Goal: Information Seeking & Learning: Learn about a topic

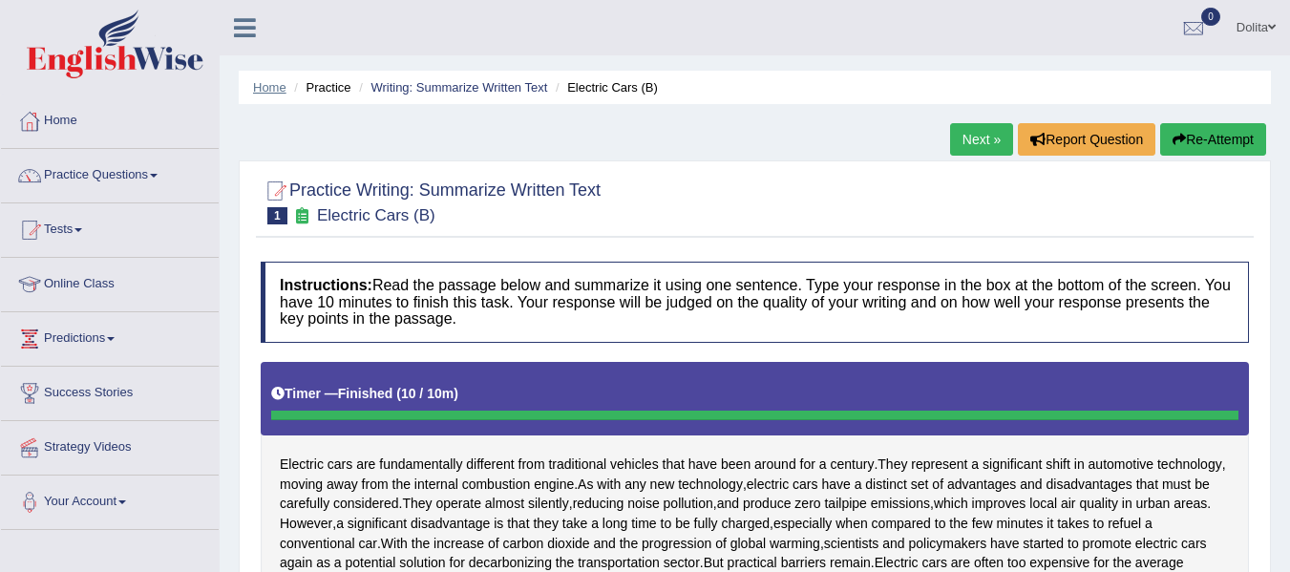
click at [265, 84] on link "Home" at bounding box center [269, 87] width 33 height 14
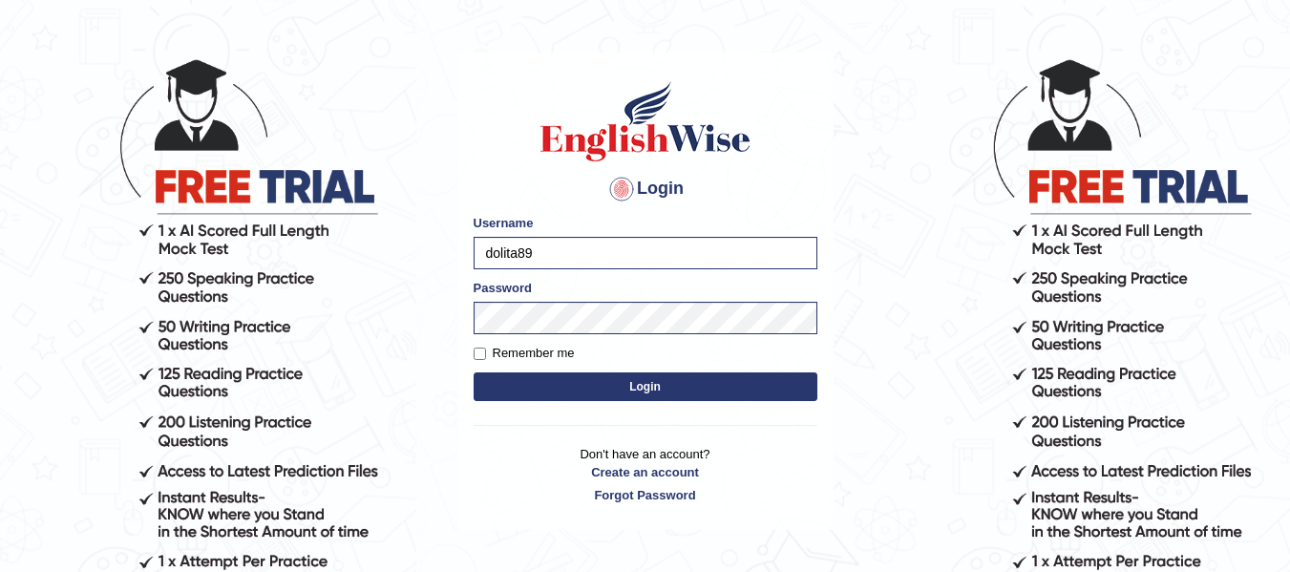
click at [644, 388] on button "Login" at bounding box center [646, 386] width 344 height 29
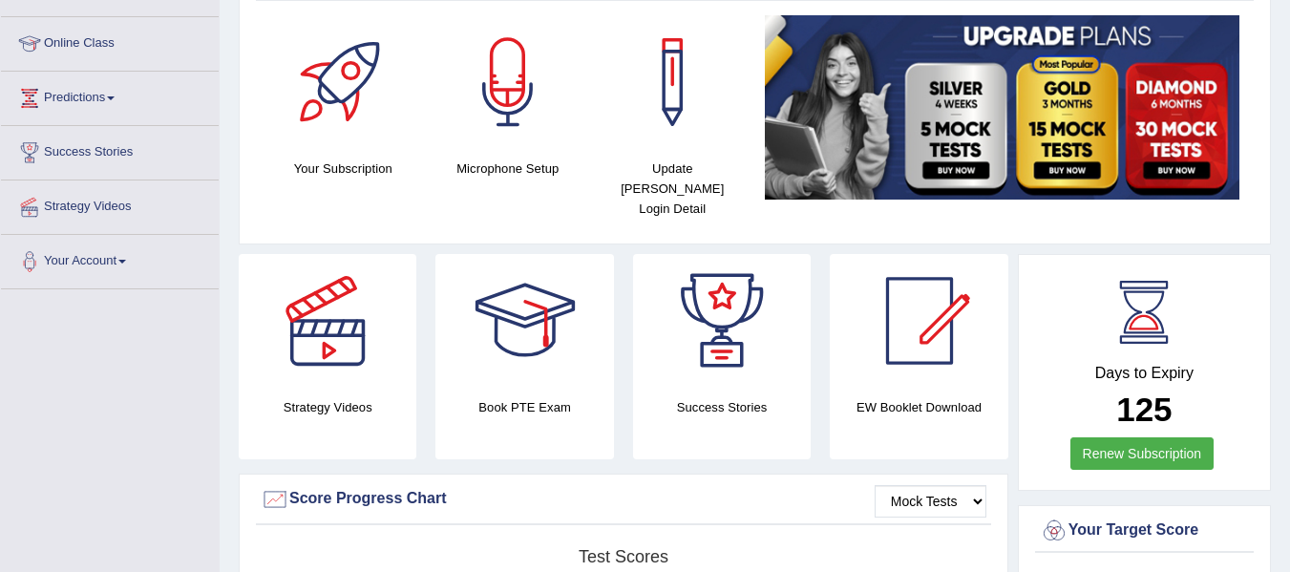
scroll to position [50, 0]
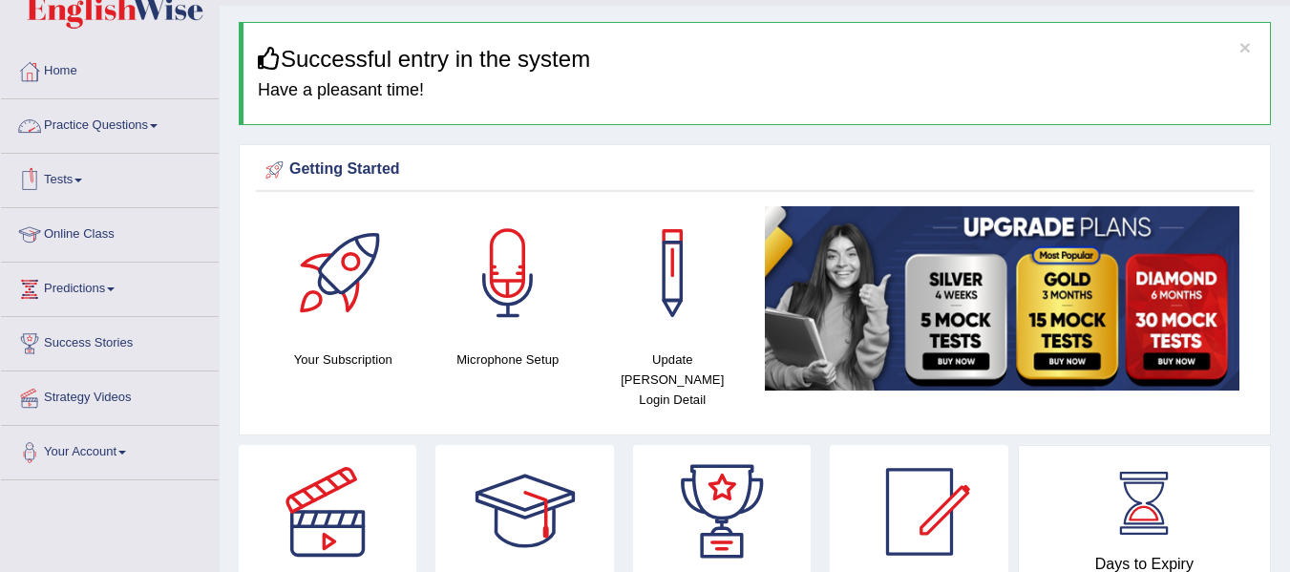
click at [158, 127] on link "Practice Questions" at bounding box center [110, 123] width 218 height 48
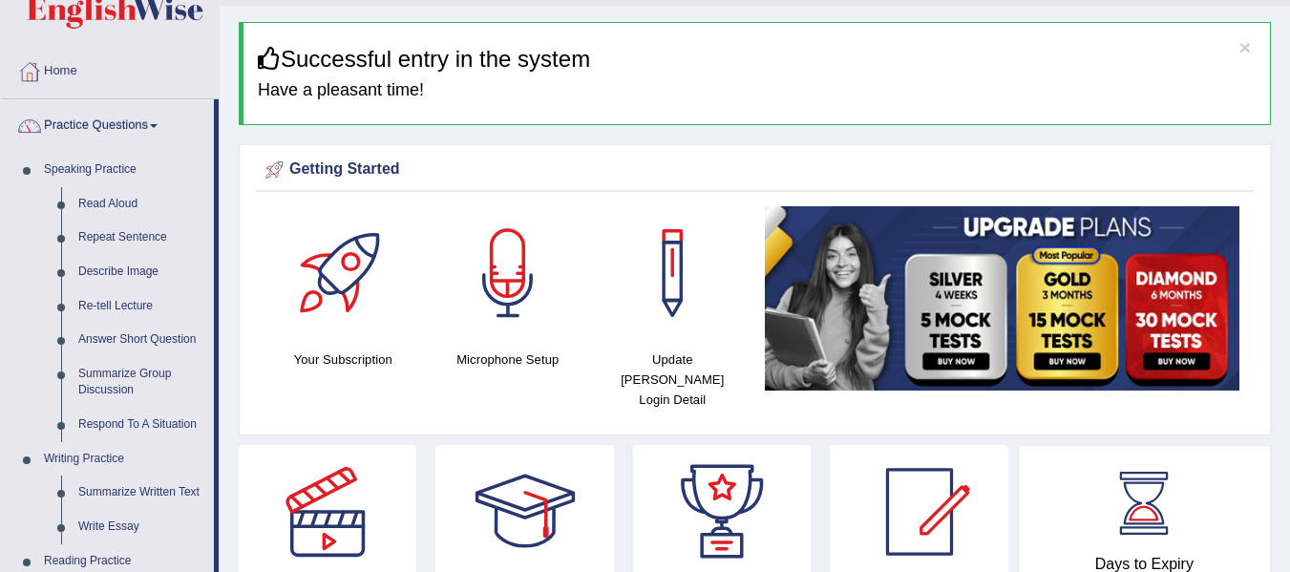
click at [164, 130] on link "Practice Questions" at bounding box center [107, 123] width 213 height 48
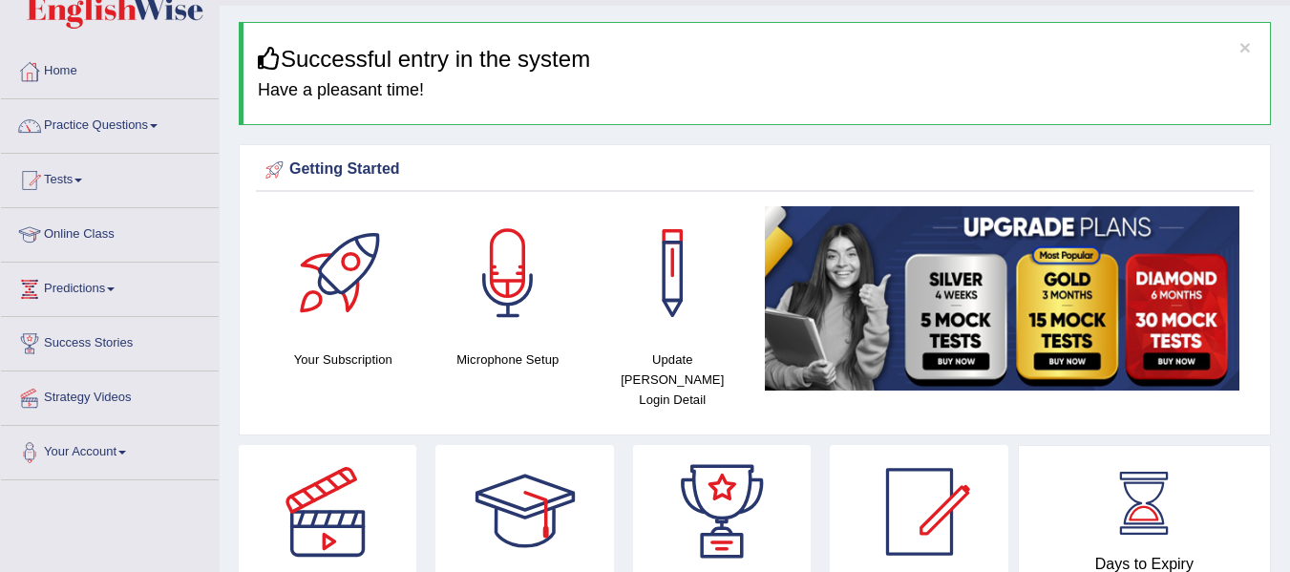
click at [164, 130] on link "Practice Questions" at bounding box center [110, 123] width 218 height 48
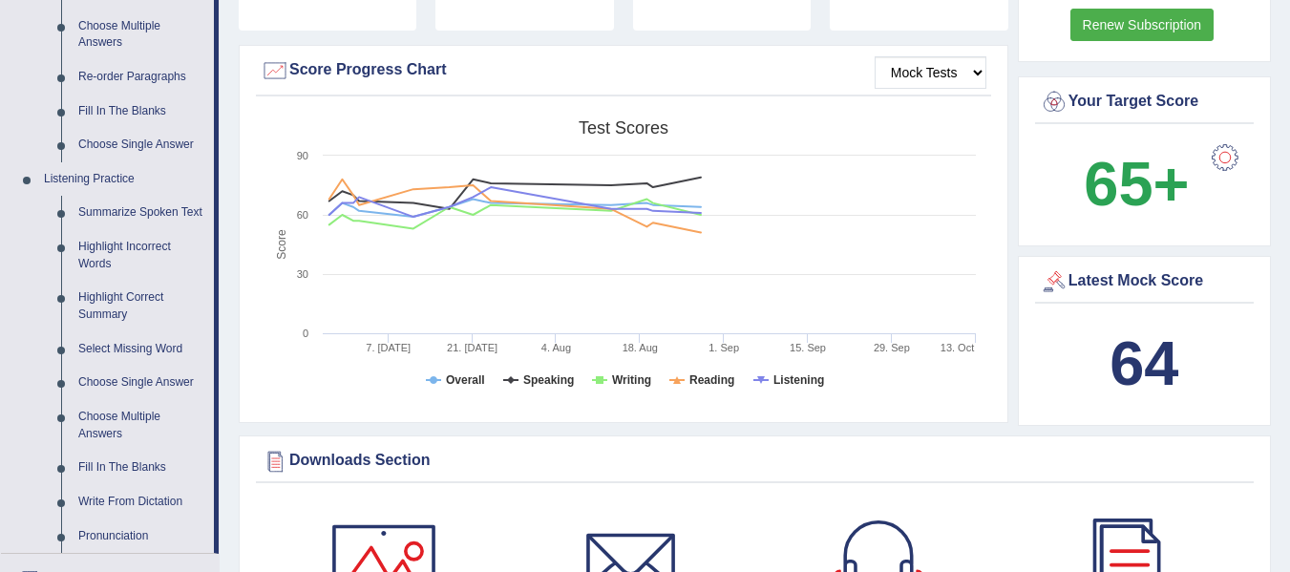
scroll to position [645, 0]
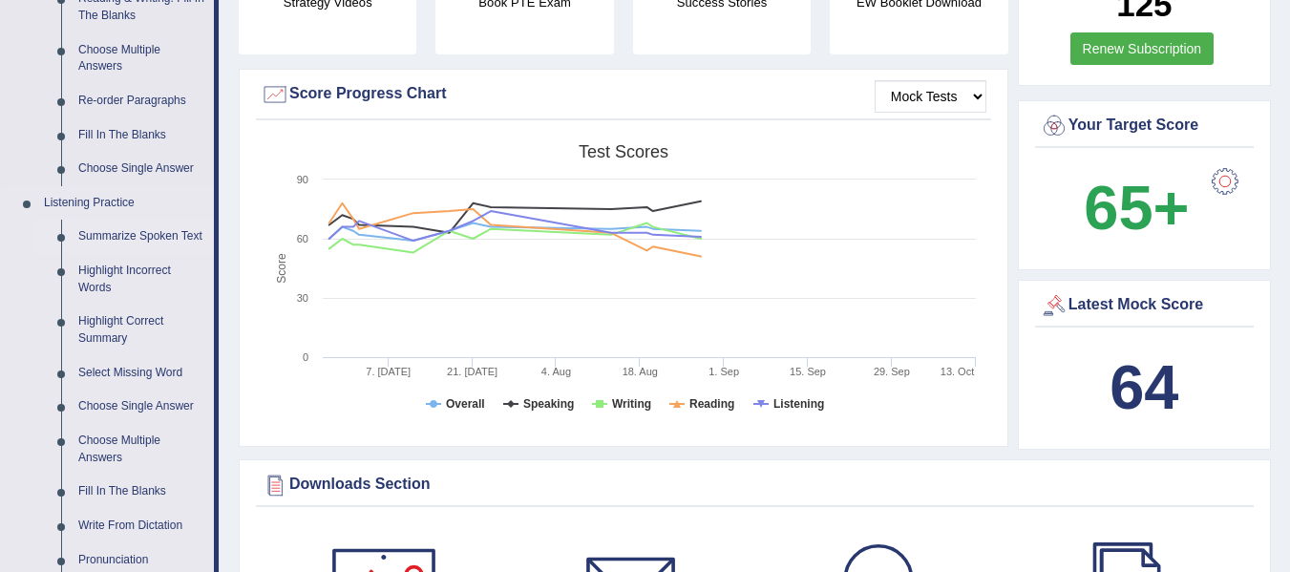
click at [163, 237] on link "Summarize Spoken Text" at bounding box center [142, 237] width 144 height 34
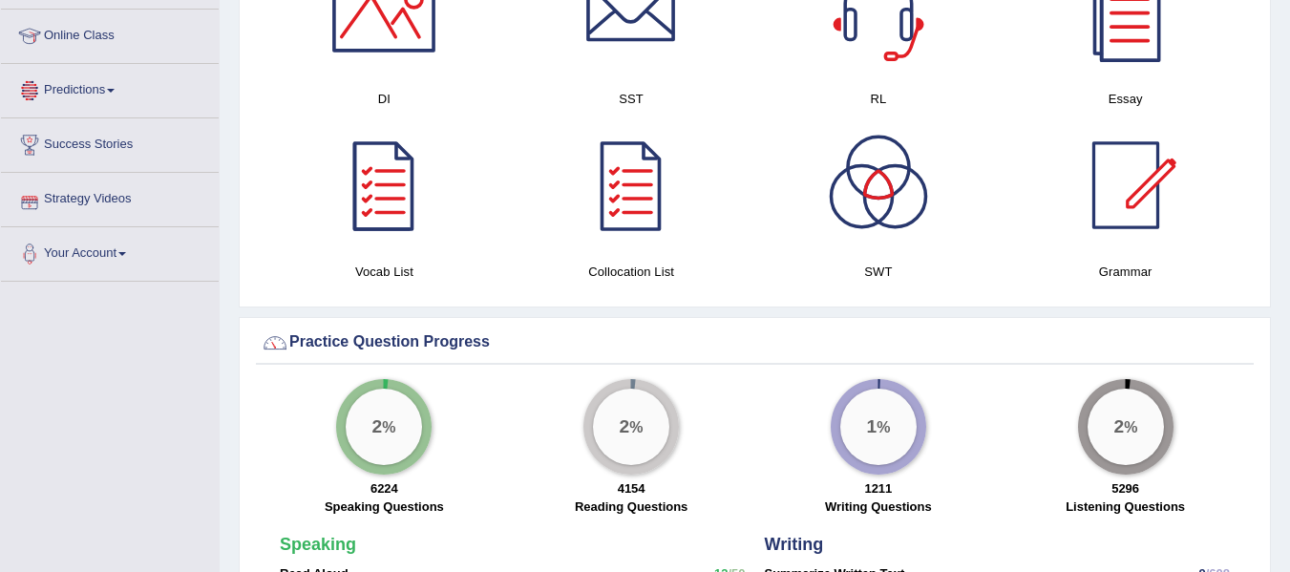
scroll to position [1223, 0]
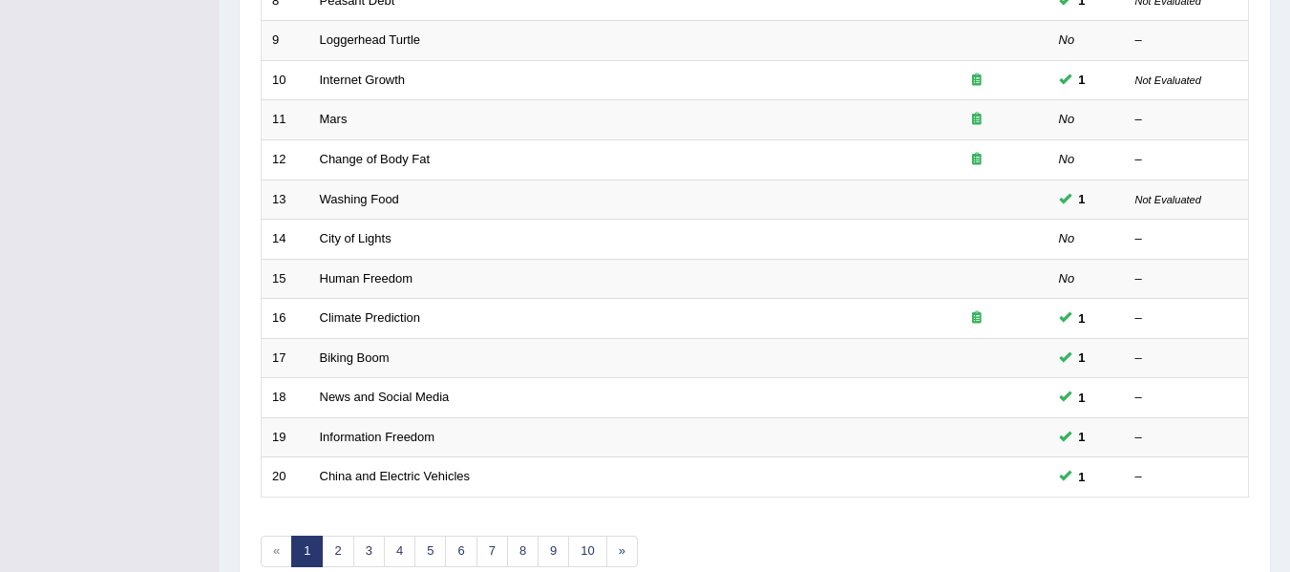
scroll to position [586, 0]
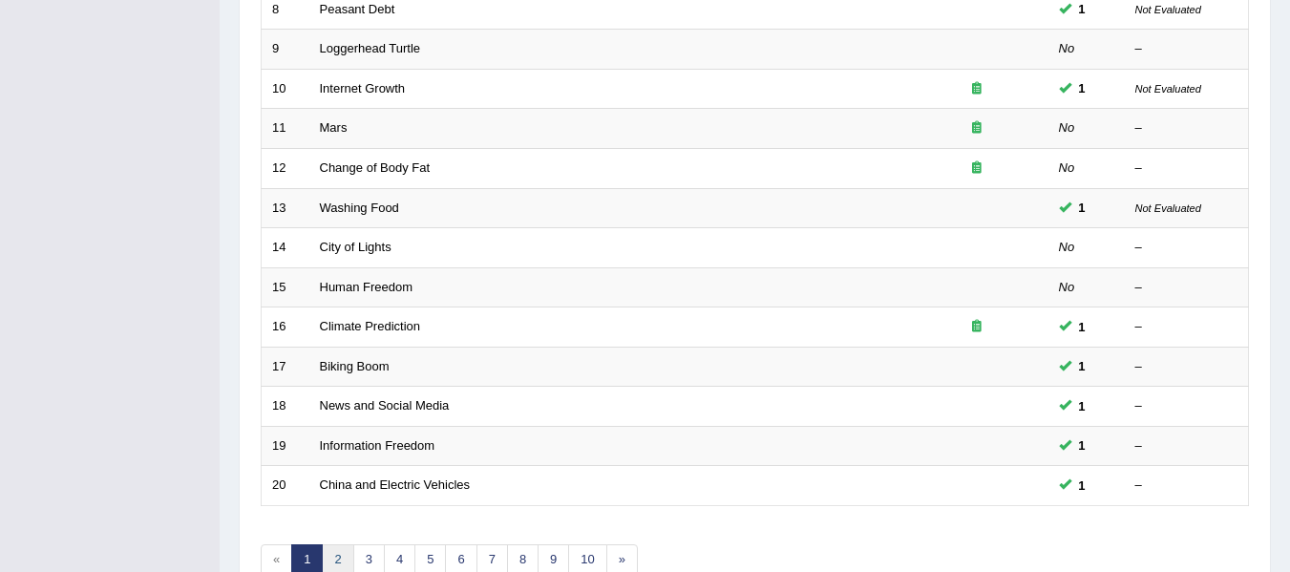
click at [340, 562] on link "2" at bounding box center [338, 560] width 32 height 32
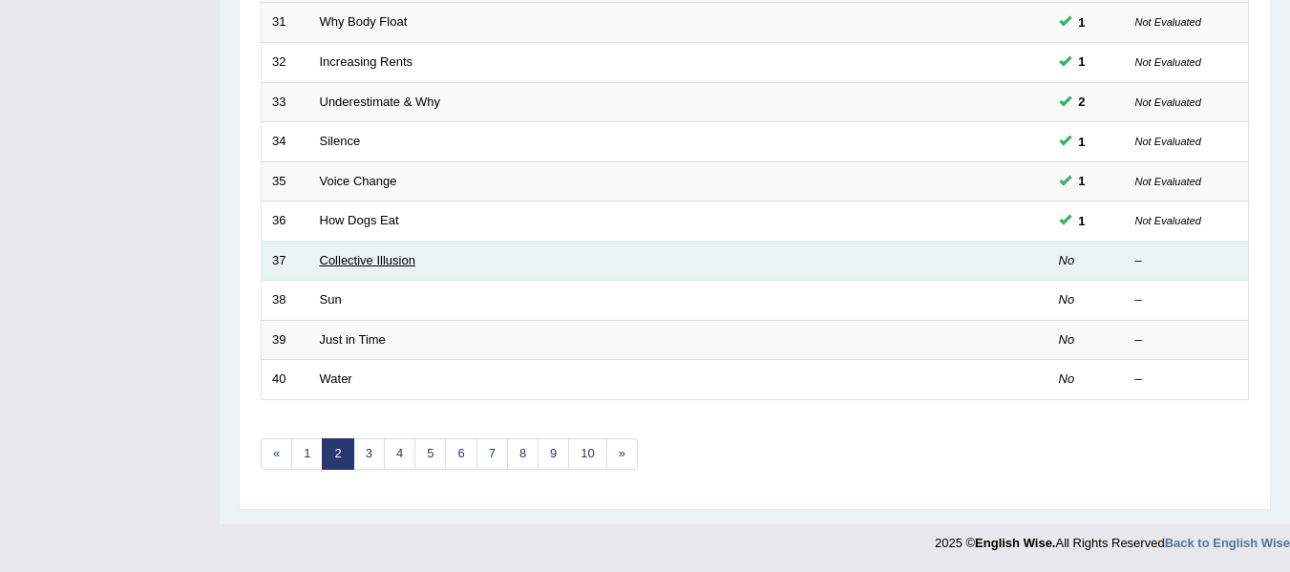
click at [379, 265] on link "Collective Illusion" at bounding box center [367, 260] width 95 height 14
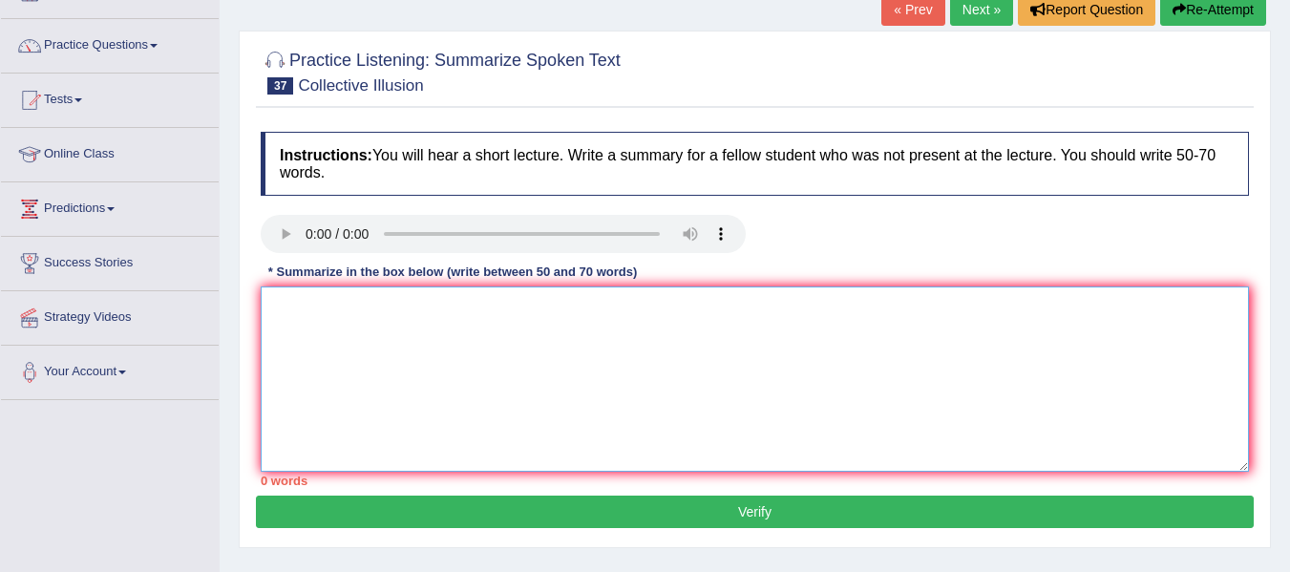
click at [557, 338] on textarea at bounding box center [755, 378] width 988 height 185
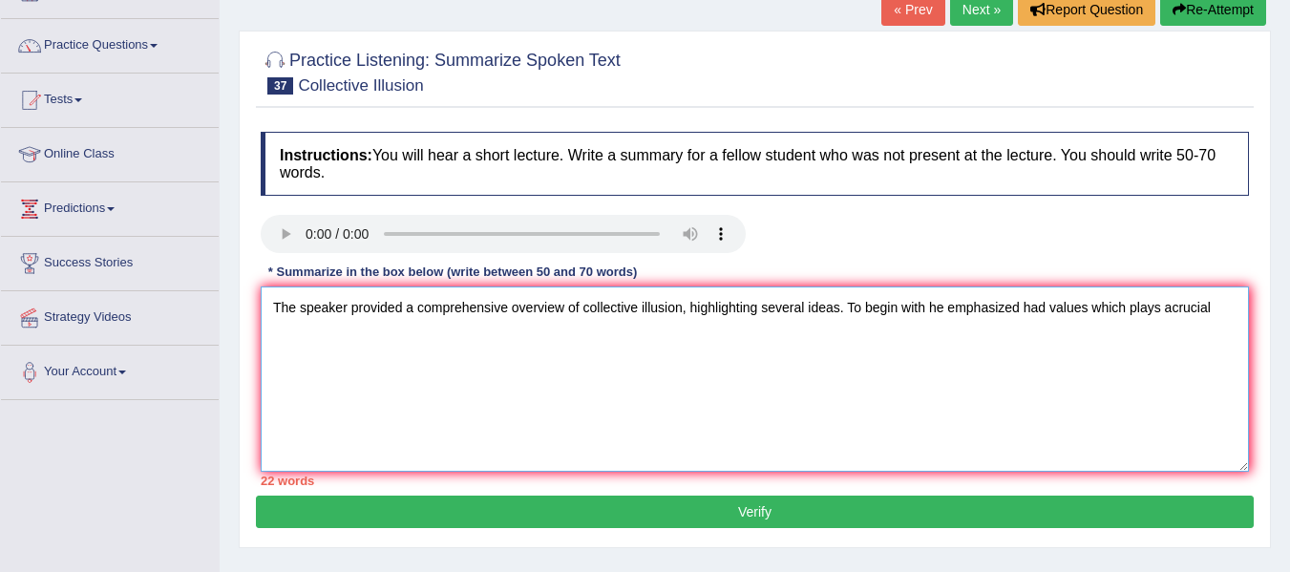
click at [1177, 291] on textarea "The speaker provided a comprehensive overview of collective illusion, highlight…" at bounding box center [755, 378] width 988 height 185
click at [306, 312] on textarea "The speaker provided a comprehensive overview of collective illusion, highlight…" at bounding box center [755, 378] width 988 height 185
click at [275, 336] on textarea "The speaker provided a comprehensive overview of collective illusion, highlight…" at bounding box center [755, 378] width 988 height 185
click at [1229, 287] on textarea "The speaker provided a comprehensive overview of collective illusion, highlight…" at bounding box center [755, 378] width 988 height 185
click at [346, 322] on textarea "The speaker provided a comprehensive overview of collective illusion, highlight…" at bounding box center [755, 378] width 988 height 185
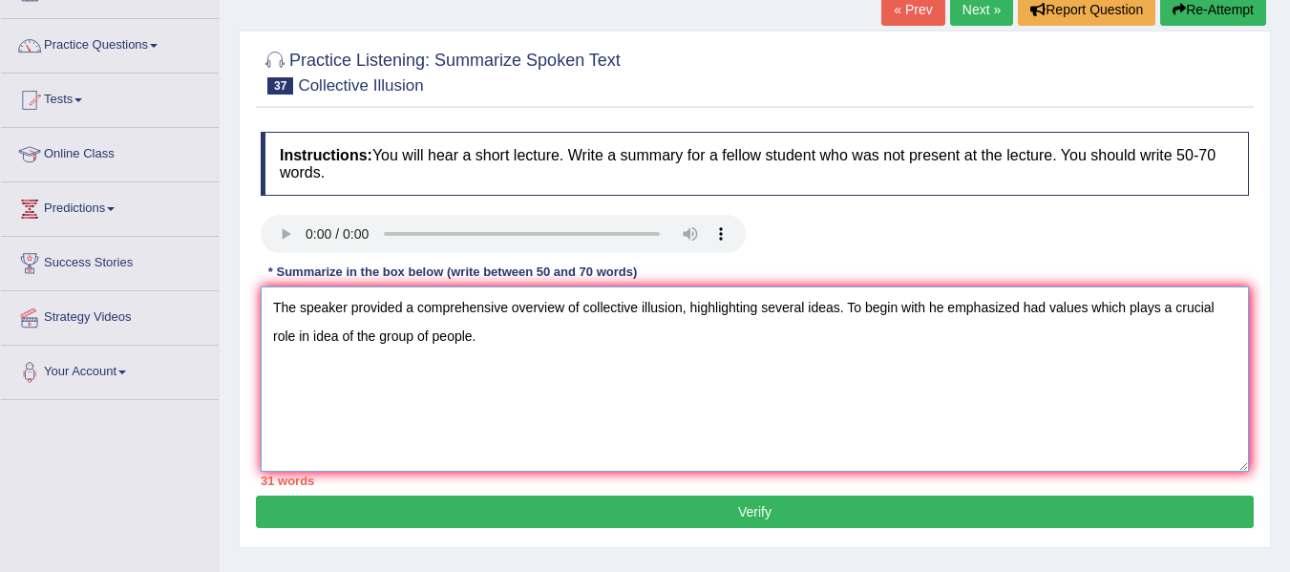
click at [489, 317] on textarea "The speaker provided a comprehensive overview of collective illusion, highlight…" at bounding box center [755, 378] width 988 height 185
click at [314, 319] on textarea "The speaker provided a comprehensive overview of collective illusion, highlight…" at bounding box center [755, 378] width 988 height 185
click at [361, 317] on textarea "The speaker provided a comprehensive overview of collective illusion, highlight…" at bounding box center [755, 378] width 988 height 185
click at [411, 321] on textarea "The speaker provided a comprehensive overview of collective illusion, highlight…" at bounding box center [755, 378] width 988 height 185
click at [502, 317] on textarea "The speaker provided a comprehensive overview of collective illusion, highlight…" at bounding box center [755, 378] width 988 height 185
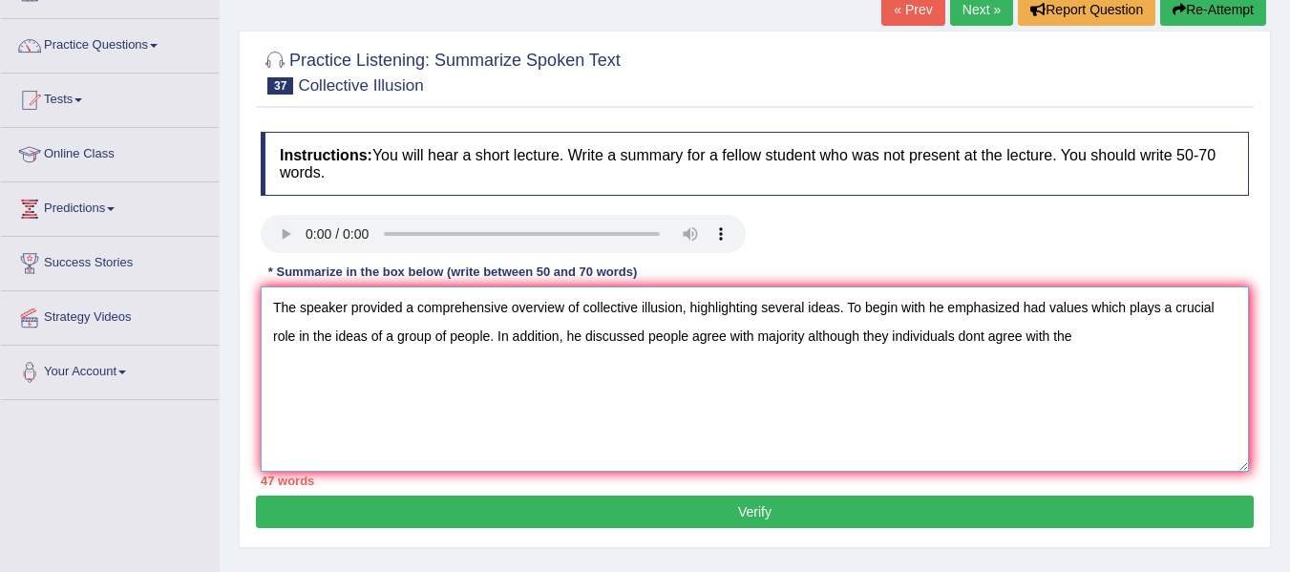
click at [767, 319] on textarea "The speaker provided a comprehensive overview of collective illusion, highlight…" at bounding box center [755, 378] width 988 height 185
click at [837, 321] on textarea "The speaker provided a comprehensive overview of collective illusion, highlight…" at bounding box center [755, 378] width 988 height 185
click at [996, 320] on textarea "The speaker provided a comprehensive overview of collective illusion, highlight…" at bounding box center [755, 378] width 988 height 185
click at [1048, 314] on textarea "The speaker provided a comprehensive overview of collective illusion, highlight…" at bounding box center [755, 378] width 988 height 185
click at [954, 312] on textarea "The speaker provided a comprehensive overview of collective illusion, highlight…" at bounding box center [755, 378] width 988 height 185
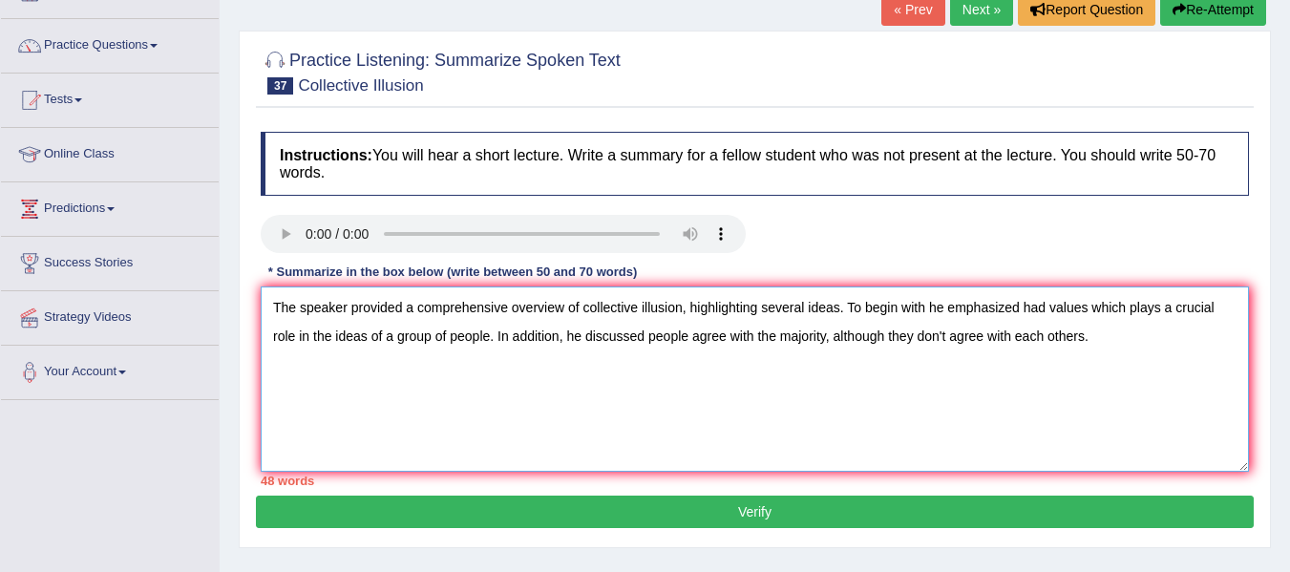
click at [1099, 317] on textarea "The speaker provided a comprehensive overview of collective illusion, highlight…" at bounding box center [755, 378] width 988 height 185
click at [1103, 326] on textarea "The speaker provided a comprehensive overview of collective illusion, highlight…" at bounding box center [755, 378] width 988 height 185
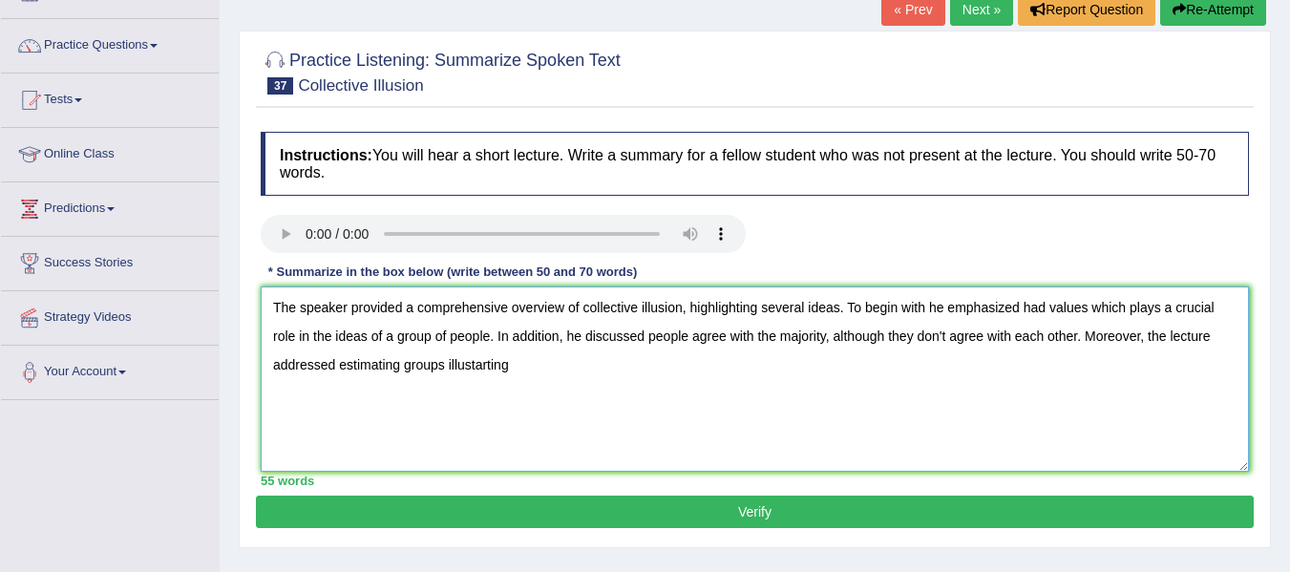
click at [483, 349] on textarea "The speaker provided a comprehensive overview of collective illusion, highlight…" at bounding box center [755, 378] width 988 height 185
click at [537, 353] on textarea "The speaker provided a comprehensive overview of collective illusion, highlight…" at bounding box center [755, 378] width 988 height 185
click at [484, 348] on textarea "The speaker provided a comprehensive overview of collective illusion, highlight…" at bounding box center [755, 378] width 988 height 185
click at [541, 344] on textarea "The speaker provided a comprehensive overview of collective illusion, highlight…" at bounding box center [755, 378] width 988 height 185
click at [448, 352] on textarea "The speaker provided a comprehensive overview of collective illusion, highlight…" at bounding box center [755, 378] width 988 height 185
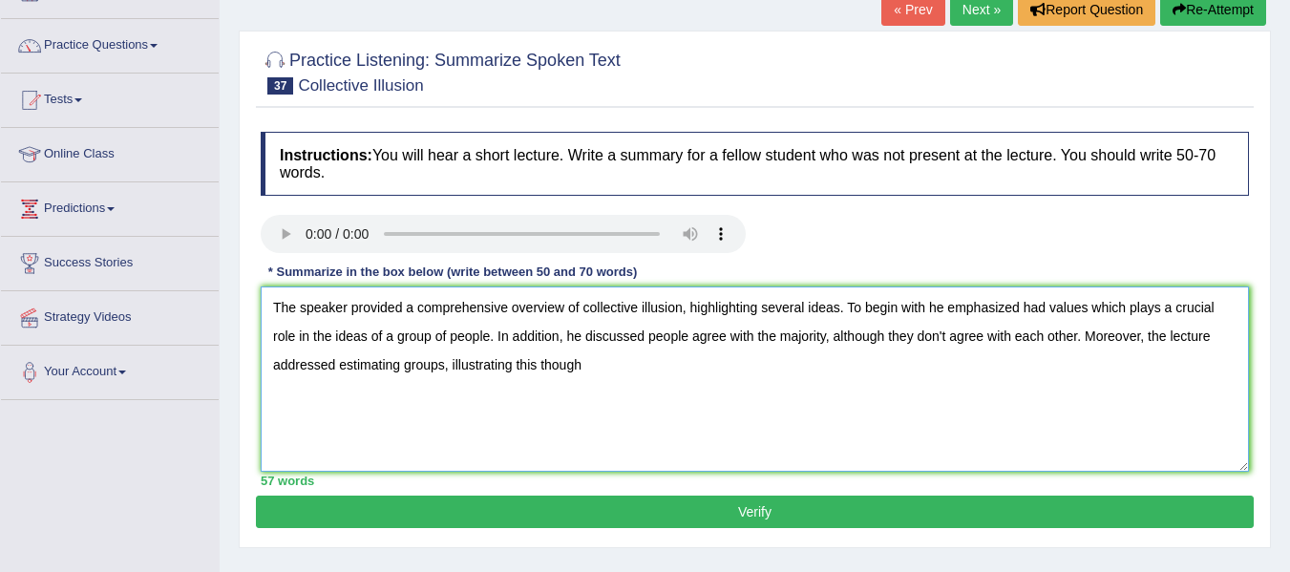
click at [592, 350] on textarea "The speaker provided a comprehensive overview of collective illusion, highlight…" at bounding box center [755, 378] width 988 height 185
click at [557, 350] on textarea "The speaker provided a comprehensive overview of collective illusion, highlight…" at bounding box center [755, 378] width 988 height 185
click at [673, 345] on textarea "The speaker provided a comprehensive overview of collective illusion, highlight…" at bounding box center [755, 378] width 988 height 185
click at [1049, 347] on textarea "The speaker provided a comprehensive overview of collective illusion, highlight…" at bounding box center [755, 378] width 988 height 185
click at [1056, 290] on textarea "The speaker provided a comprehensive overview of collective illusion, highlight…" at bounding box center [755, 378] width 988 height 185
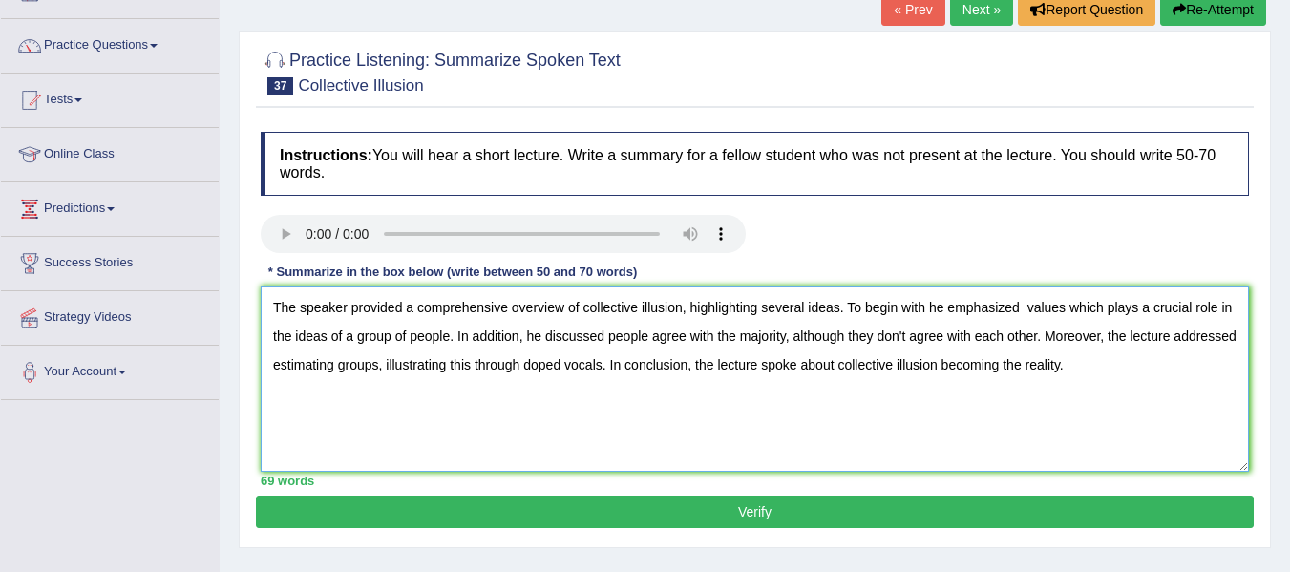
click at [935, 290] on textarea "The speaker provided a comprehensive overview of collective illusion, highlight…" at bounding box center [755, 378] width 988 height 185
click at [1044, 288] on textarea "The speaker provided a comprehensive overview of collective illusion, highlight…" at bounding box center [755, 378] width 988 height 185
click at [1180, 331] on textarea "The speaker provided a comprehensive overview of collective illusion, highlight…" at bounding box center [755, 378] width 988 height 185
type textarea "The speaker provided a comprehensive overview of collective illusion, highlight…"
click at [867, 503] on button "Verify" at bounding box center [755, 512] width 998 height 32
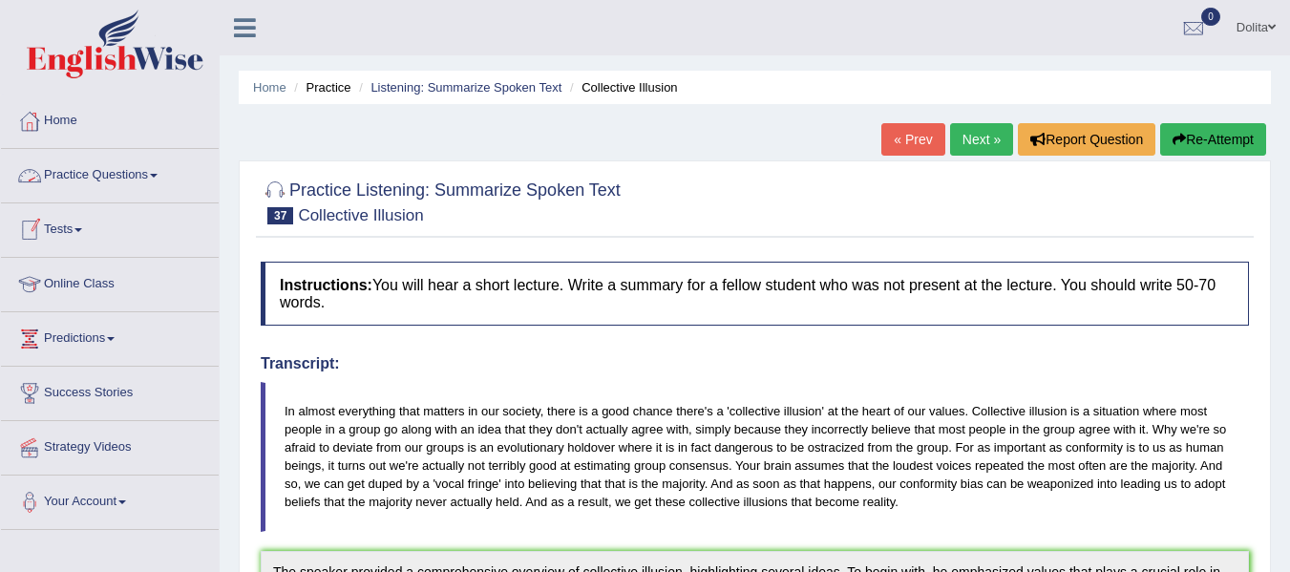
click at [165, 182] on link "Practice Questions" at bounding box center [110, 173] width 218 height 48
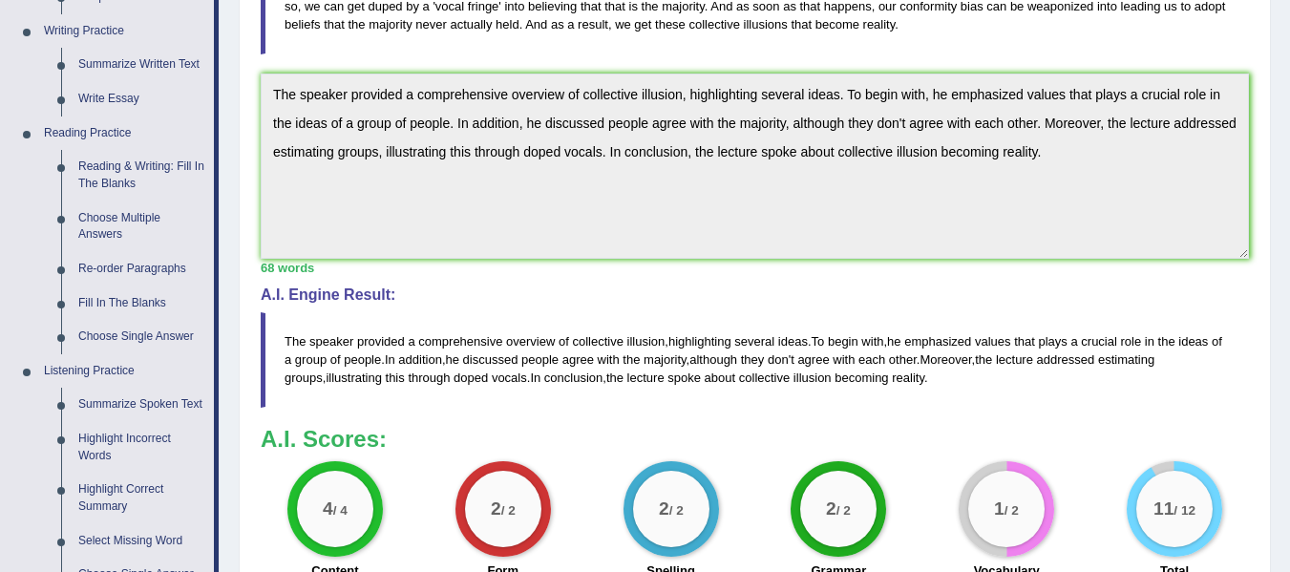
scroll to position [494, 0]
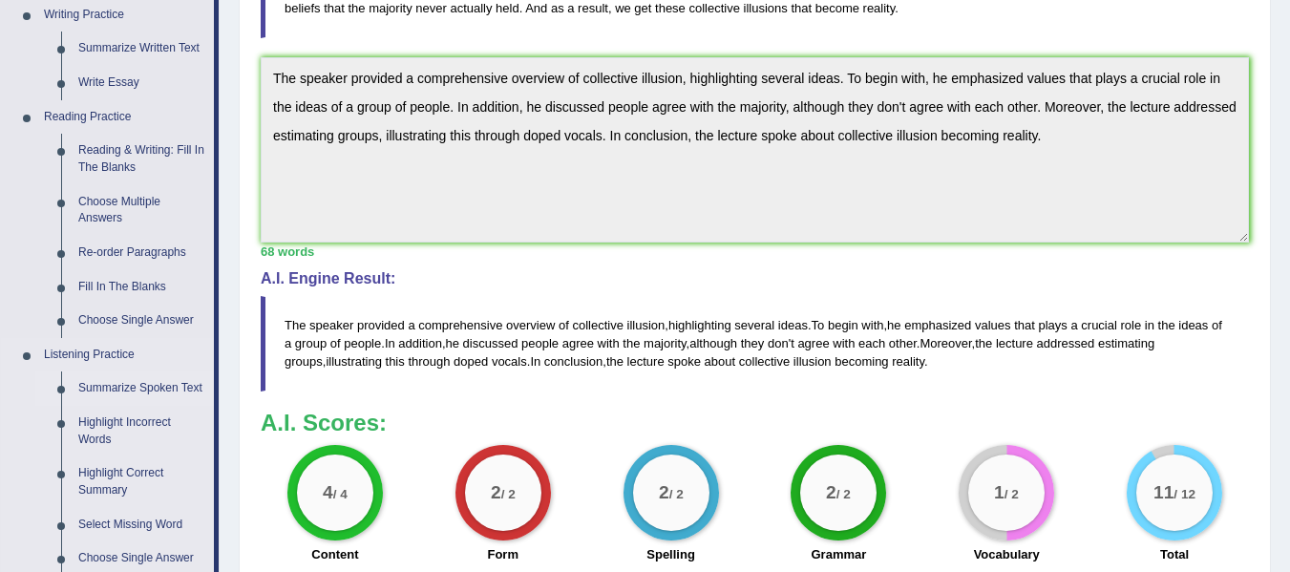
click at [149, 388] on link "Summarize Spoken Text" at bounding box center [142, 388] width 144 height 34
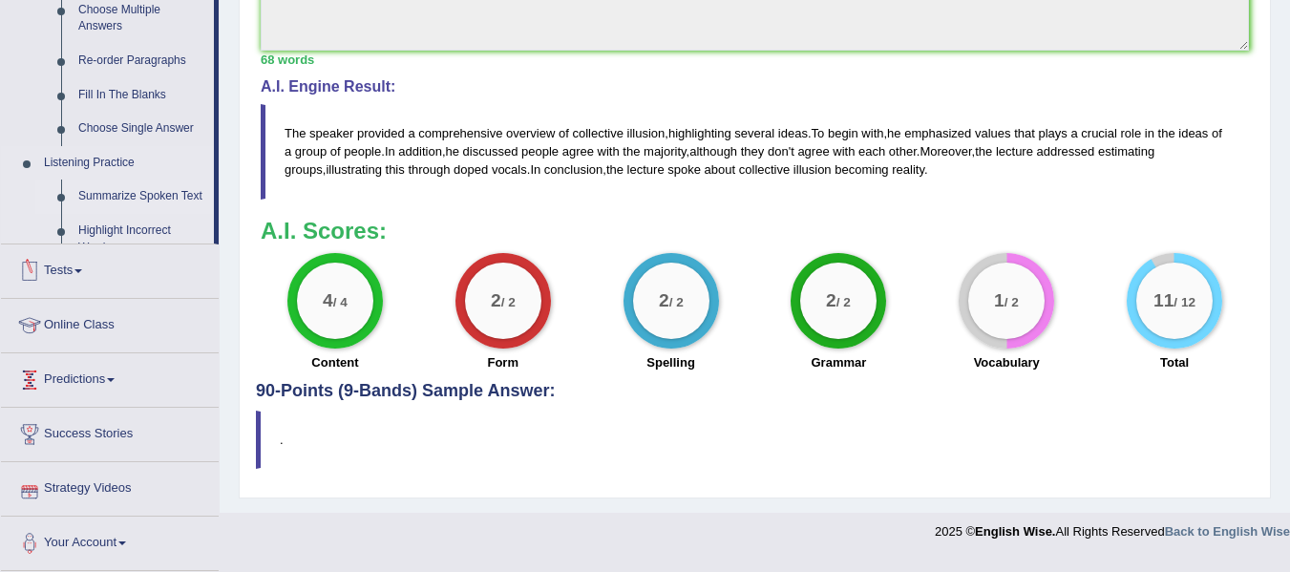
scroll to position [661, 0]
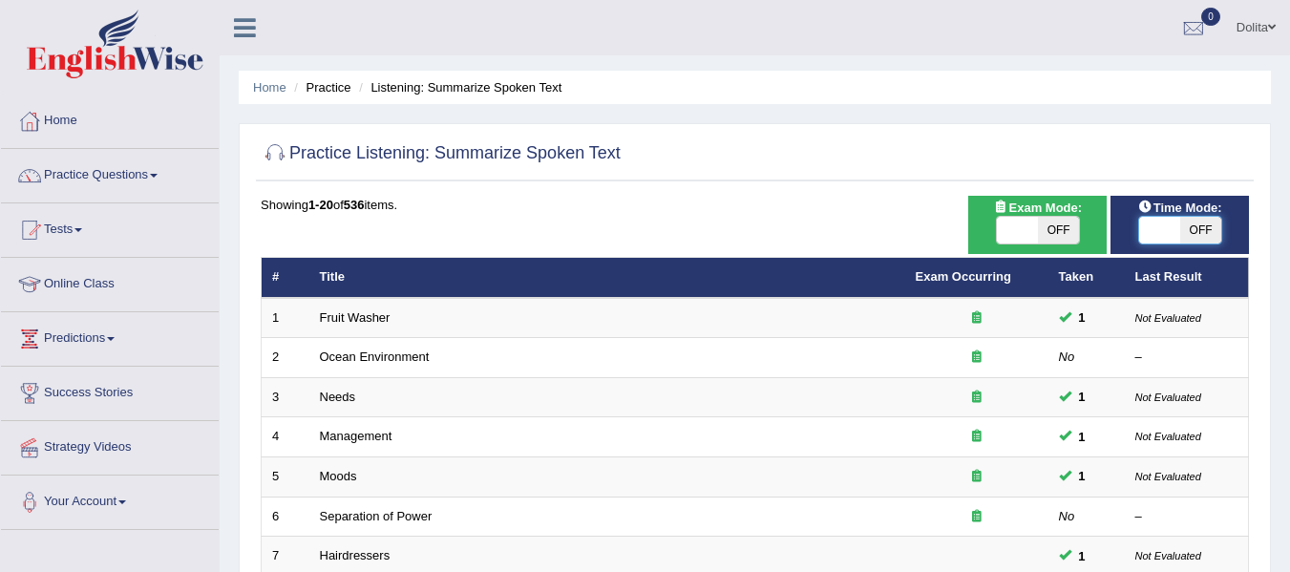
click at [1150, 233] on span at bounding box center [1159, 230] width 41 height 27
checkbox input "true"
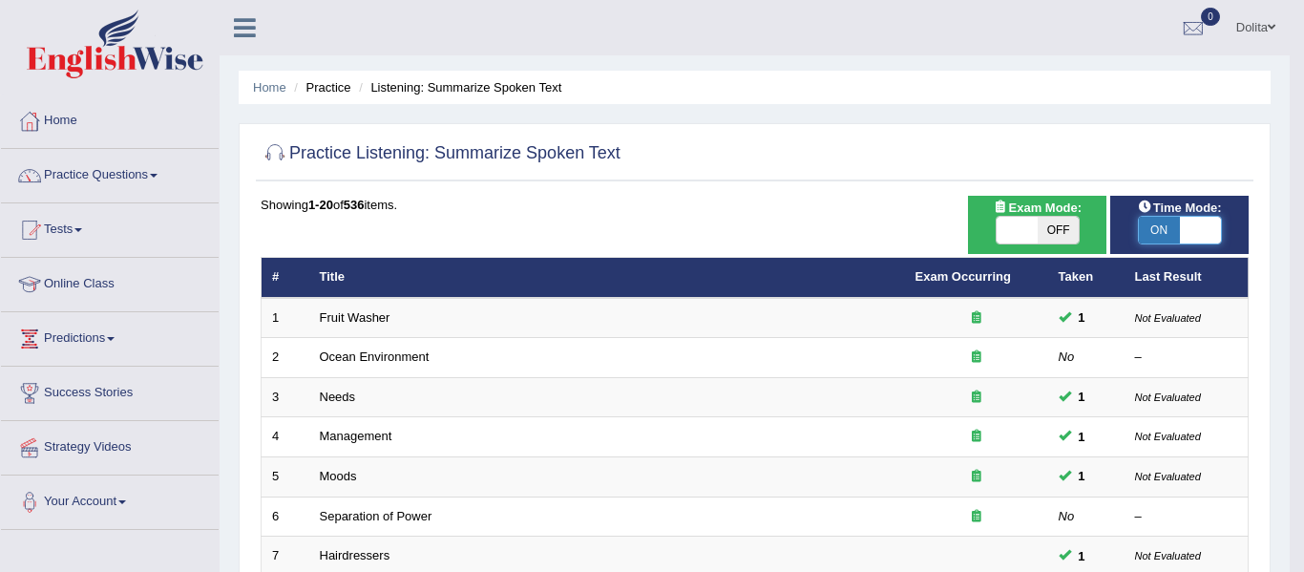
checkbox input "true"
click at [1018, 232] on body "Toggle navigation Home Practice Questions Speaking Practice Read Aloud Repeat S…" at bounding box center [652, 286] width 1304 height 572
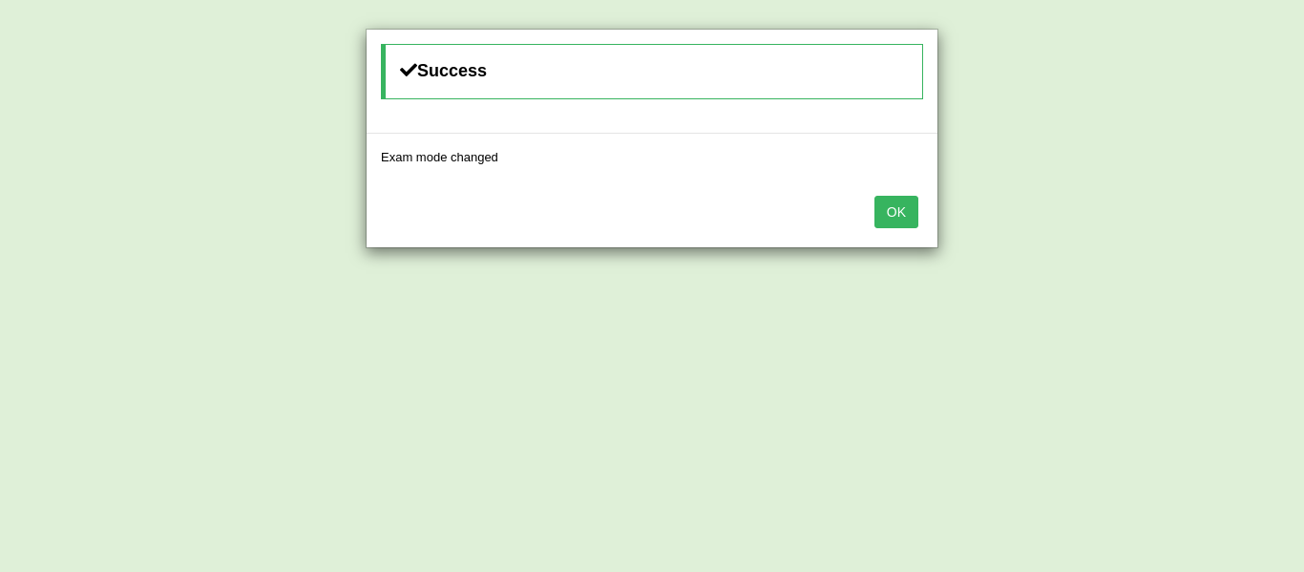
click at [900, 217] on button "OK" at bounding box center [897, 212] width 44 height 32
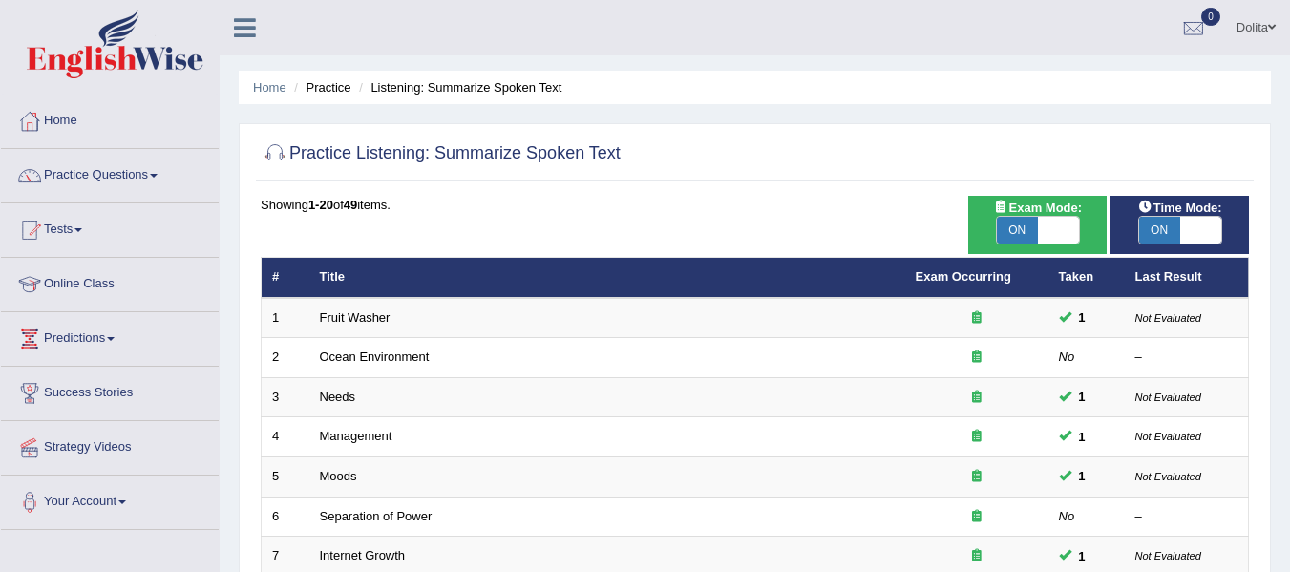
scroll to position [693, 0]
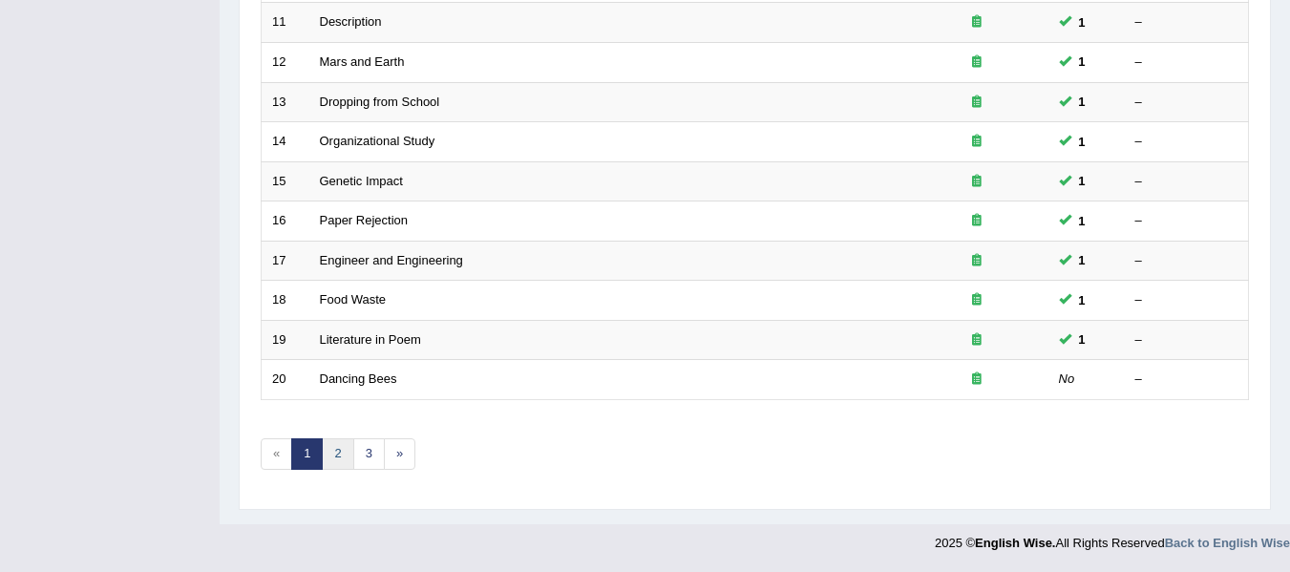
click at [343, 452] on link "2" at bounding box center [338, 454] width 32 height 32
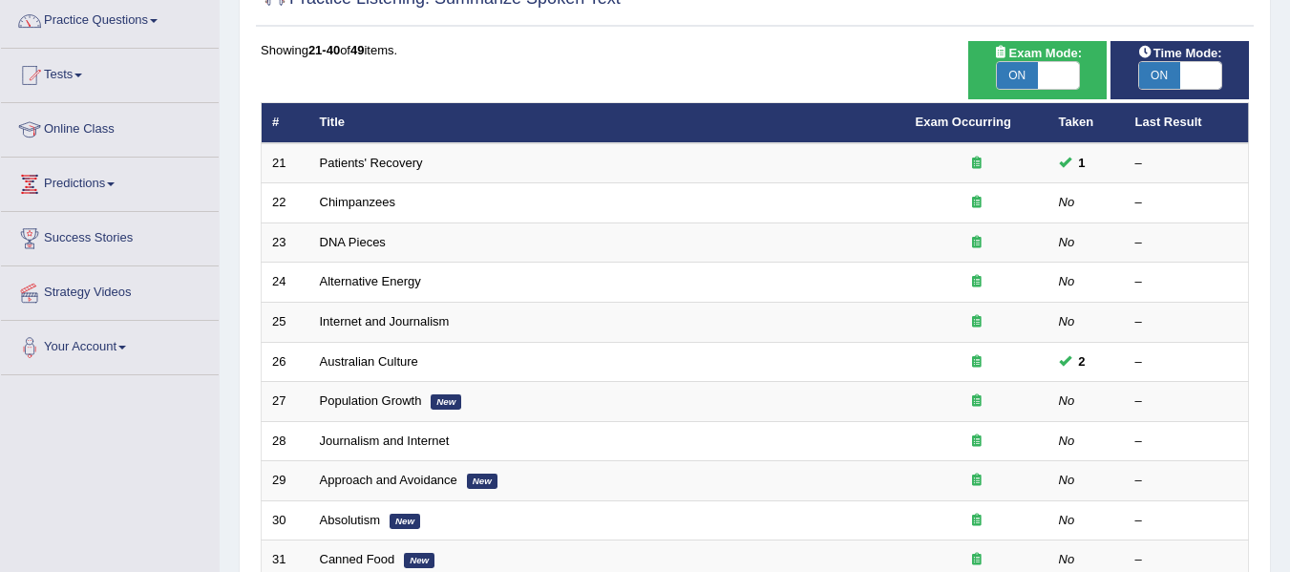
scroll to position [146, 0]
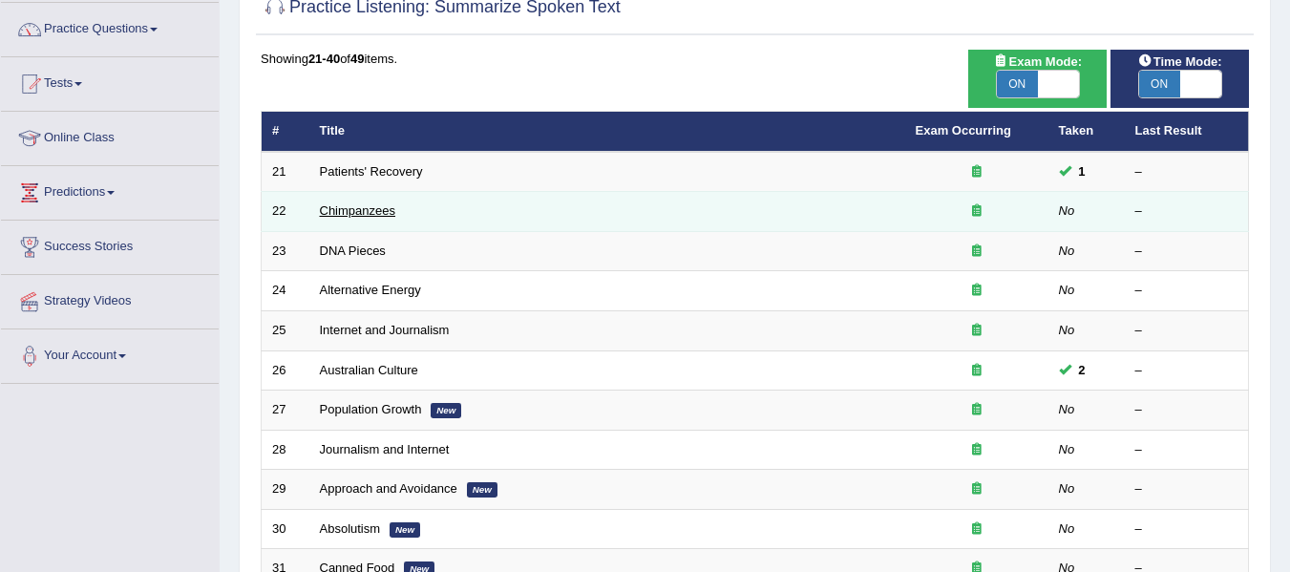
click at [367, 215] on link "Chimpanzees" at bounding box center [358, 210] width 76 height 14
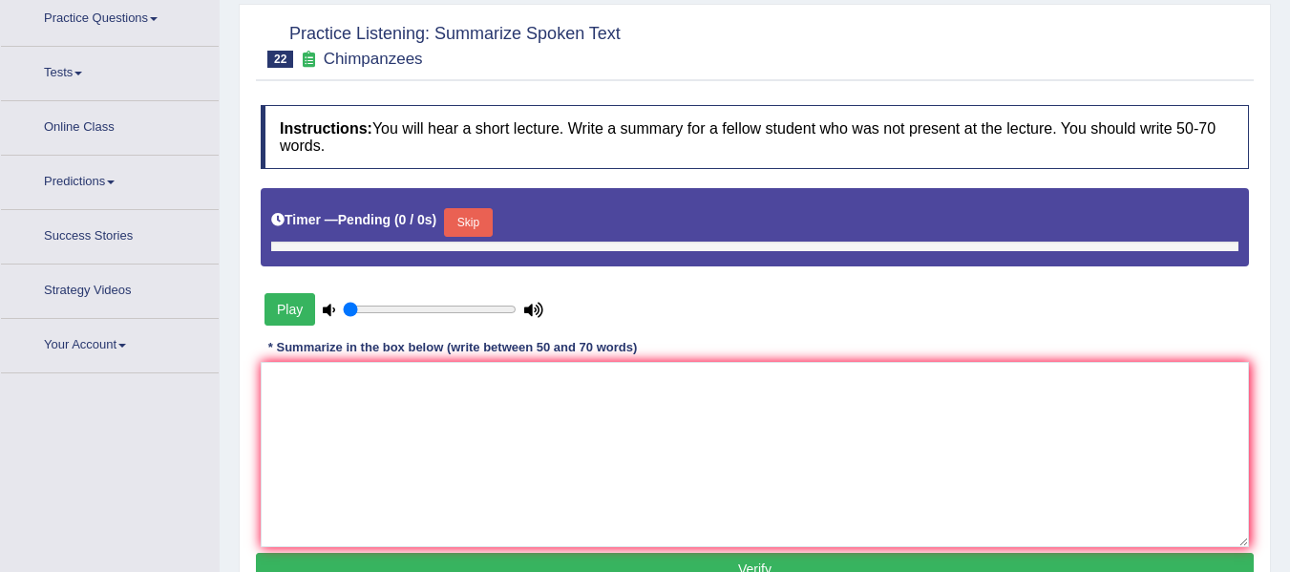
type input "0.65"
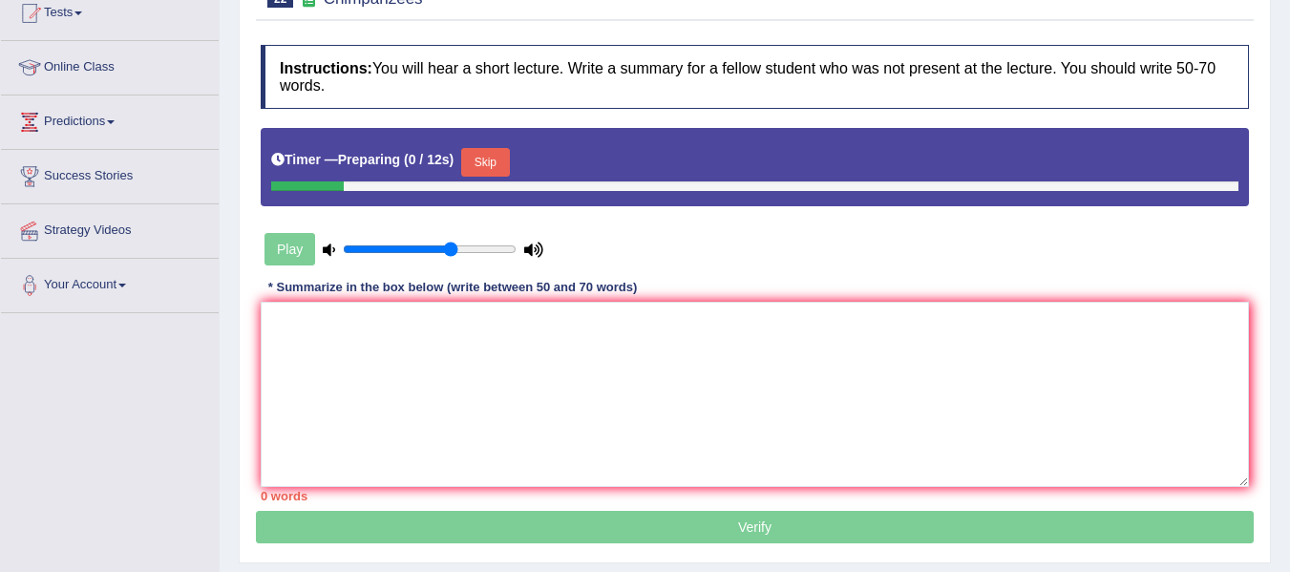
scroll to position [219, 0]
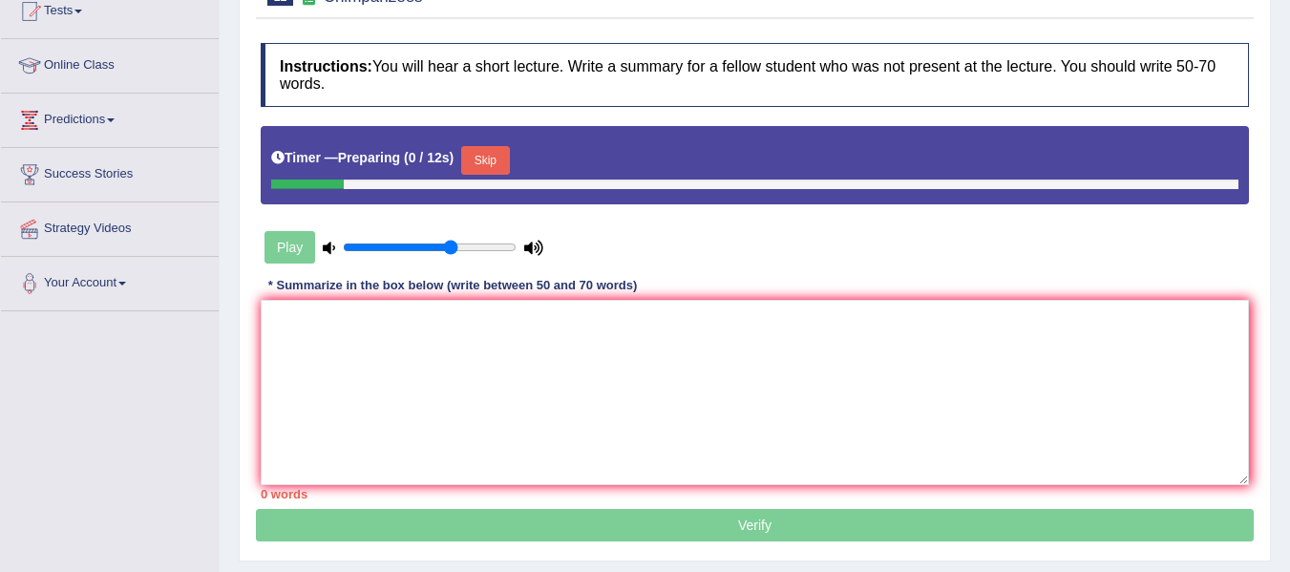
click at [1289, 253] on html "Toggle navigation Home Practice Questions Speaking Practice Read Aloud Repeat S…" at bounding box center [645, 67] width 1290 height 572
click at [312, 333] on textarea at bounding box center [755, 392] width 988 height 185
type textarea "t"
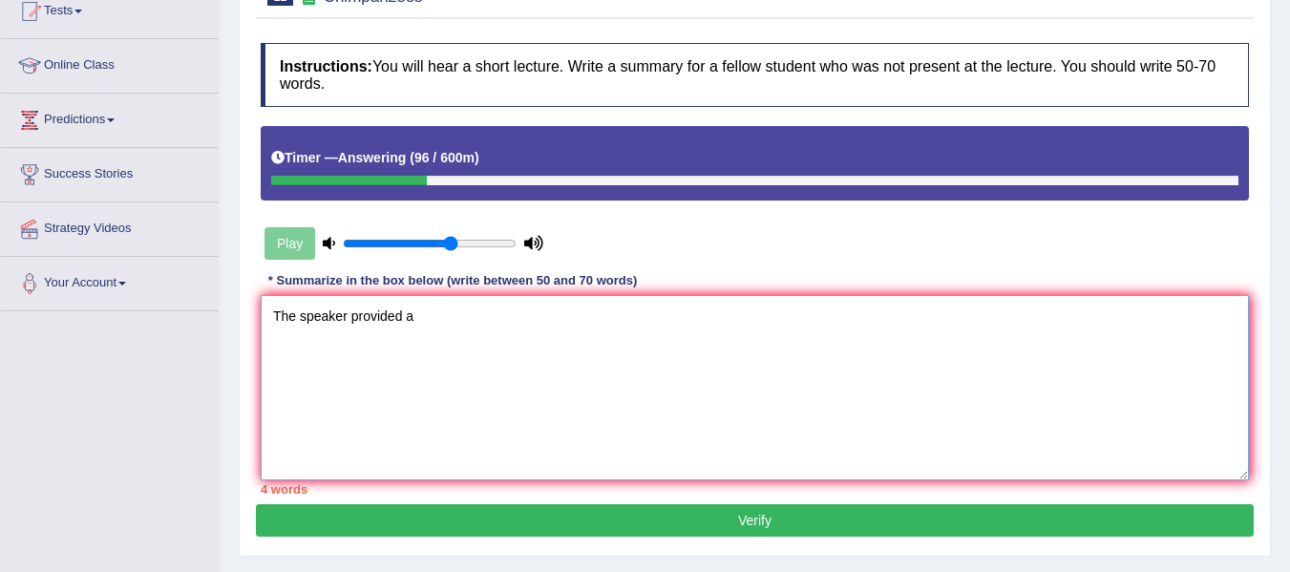
click at [492, 301] on textarea "The speaker provided a" at bounding box center [755, 387] width 988 height 185
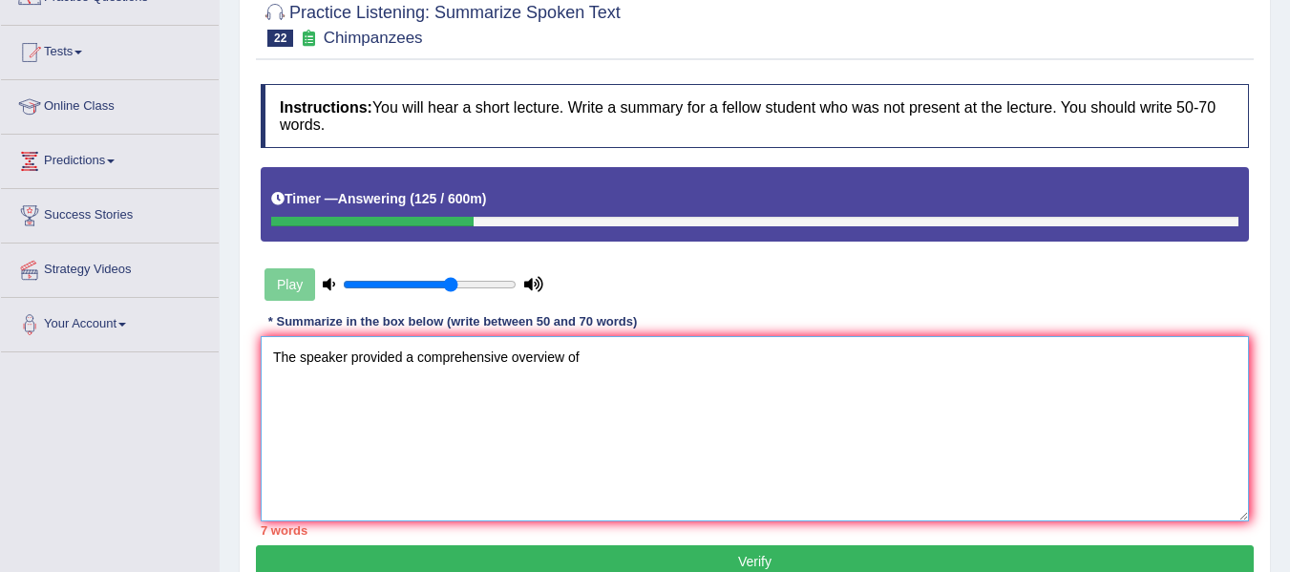
scroll to position [180, 0]
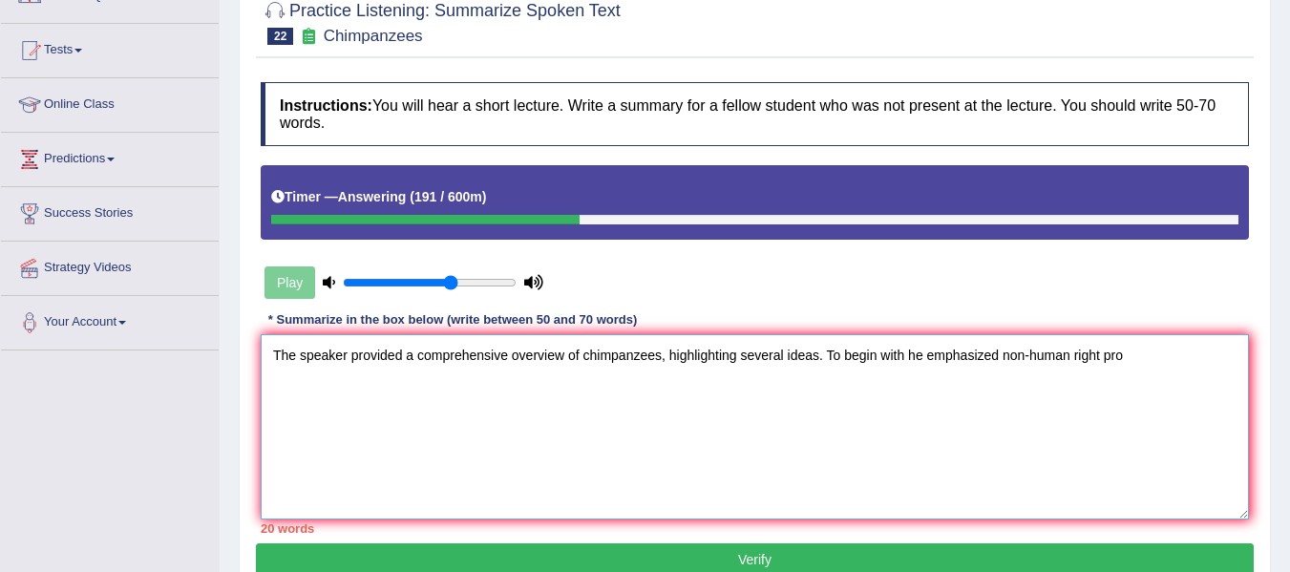
click at [1007, 335] on textarea "The speaker provided a comprehensive overview of chimpanzees, highlighting seve…" at bounding box center [755, 426] width 988 height 185
click at [1010, 337] on textarea "The speaker provided a comprehensive overview of chimpanzees, highlighting seve…" at bounding box center [755, 426] width 988 height 185
click at [1124, 334] on textarea "The speaker provided a comprehensive overview of chimpanzees, highlighting seve…" at bounding box center [755, 426] width 988 height 185
click at [1129, 336] on textarea "The speaker provided a comprehensive overview of chimpanzees, highlighting seve…" at bounding box center [755, 426] width 988 height 185
click at [1126, 338] on textarea "The speaker provided a comprehensive overview of chimpanzees, highlighting seve…" at bounding box center [755, 426] width 988 height 185
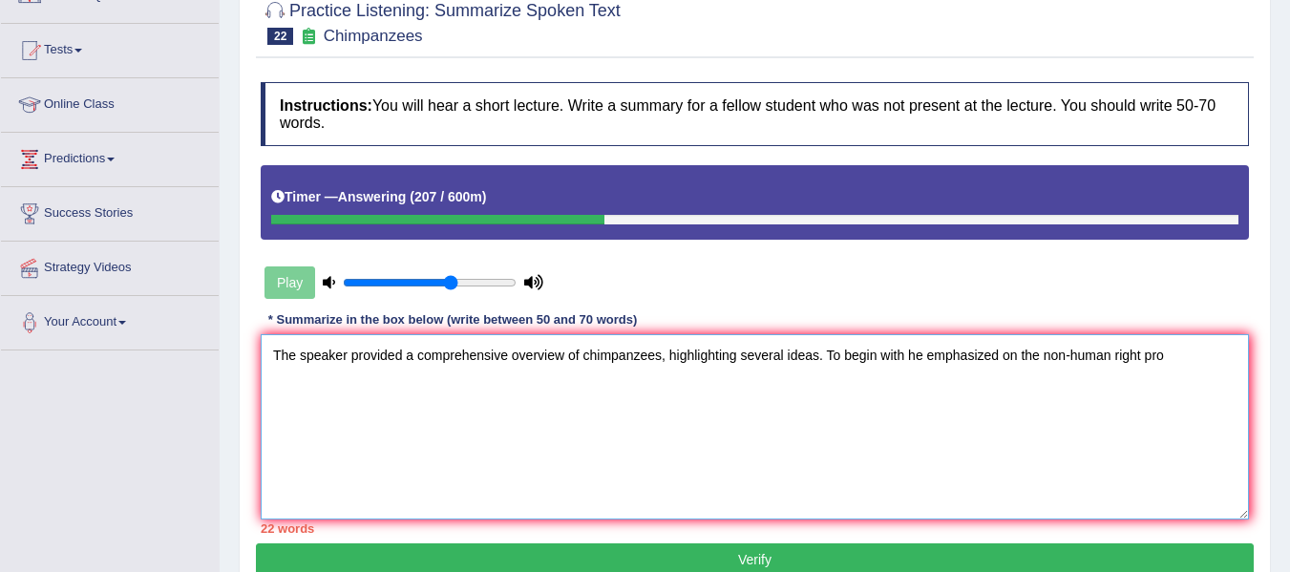
click at [1174, 340] on textarea "The speaker provided a comprehensive overview of chimpanzees, highlighting seve…" at bounding box center [755, 426] width 988 height 185
click at [1127, 338] on textarea "The speaker provided a comprehensive overview of chimpanzees, highlighting seve…" at bounding box center [755, 426] width 988 height 185
click at [1215, 413] on textarea "The speaker provided a comprehensive overview of chimpanzees, highlighting seve…" at bounding box center [755, 426] width 988 height 185
click at [1025, 341] on textarea "The speaker provided a comprehensive overview of chimpanzees, highlighting seve…" at bounding box center [755, 426] width 988 height 185
click at [944, 379] on textarea "The speaker provided a comprehensive overview of chimpanzees, highlighting seve…" at bounding box center [755, 426] width 988 height 185
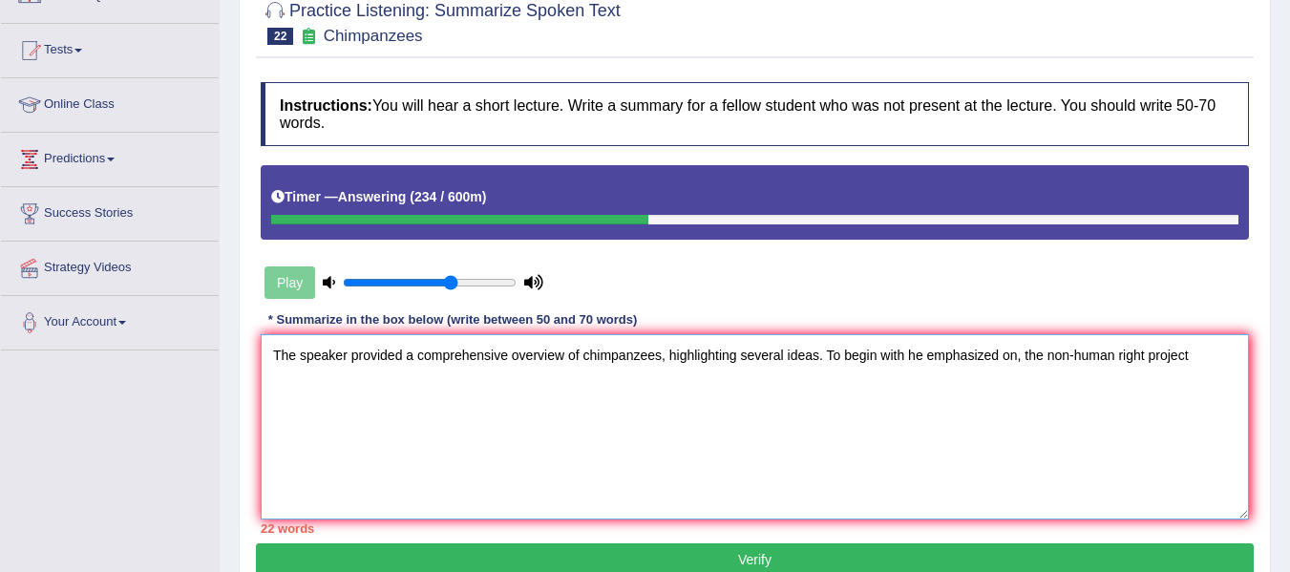
click at [1153, 339] on textarea "The speaker provided a comprehensive overview of chimpanzees, highlighting seve…" at bounding box center [755, 426] width 988 height 185
click at [1155, 337] on textarea "The speaker provided a comprehensive overview of chimpanzees, highlighting seve…" at bounding box center [755, 426] width 988 height 185
click at [1194, 362] on textarea "The speaker provided a comprehensive overview of chimpanzees, highlighting seve…" at bounding box center [755, 426] width 988 height 185
click at [1207, 342] on textarea "The speaker provided a comprehensive overview of chimpanzees, highlighting seve…" at bounding box center [755, 426] width 988 height 185
click at [348, 370] on textarea "The speaker provided a comprehensive overview of chimpanzees, highlighting seve…" at bounding box center [755, 426] width 988 height 185
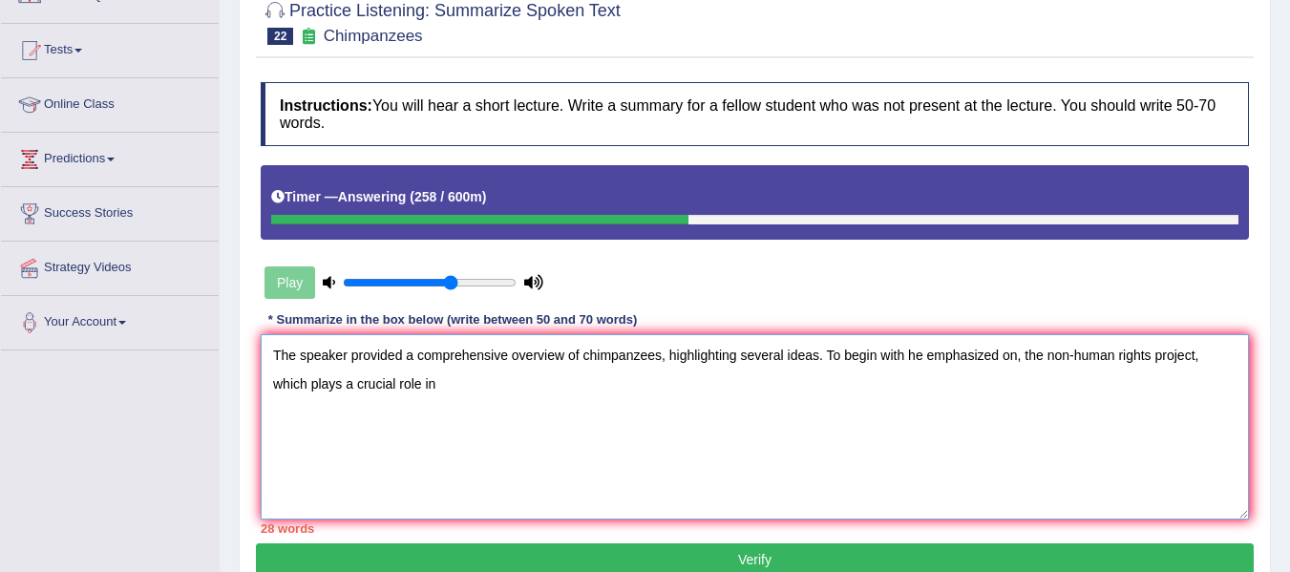
click at [443, 373] on textarea "The speaker provided a comprehensive overview of chimpanzees, highlighting seve…" at bounding box center [755, 426] width 988 height 185
click at [466, 369] on textarea "The speaker provided a comprehensive overview of chimpanzees, highlighting seve…" at bounding box center [755, 426] width 988 height 185
click at [576, 370] on textarea "The speaker provided a comprehensive overview of chimpanzees, highlighting seve…" at bounding box center [755, 426] width 988 height 185
click at [442, 370] on textarea "The speaker provided a comprehensive overview of chimpanzees, highlighting seve…" at bounding box center [755, 426] width 988 height 185
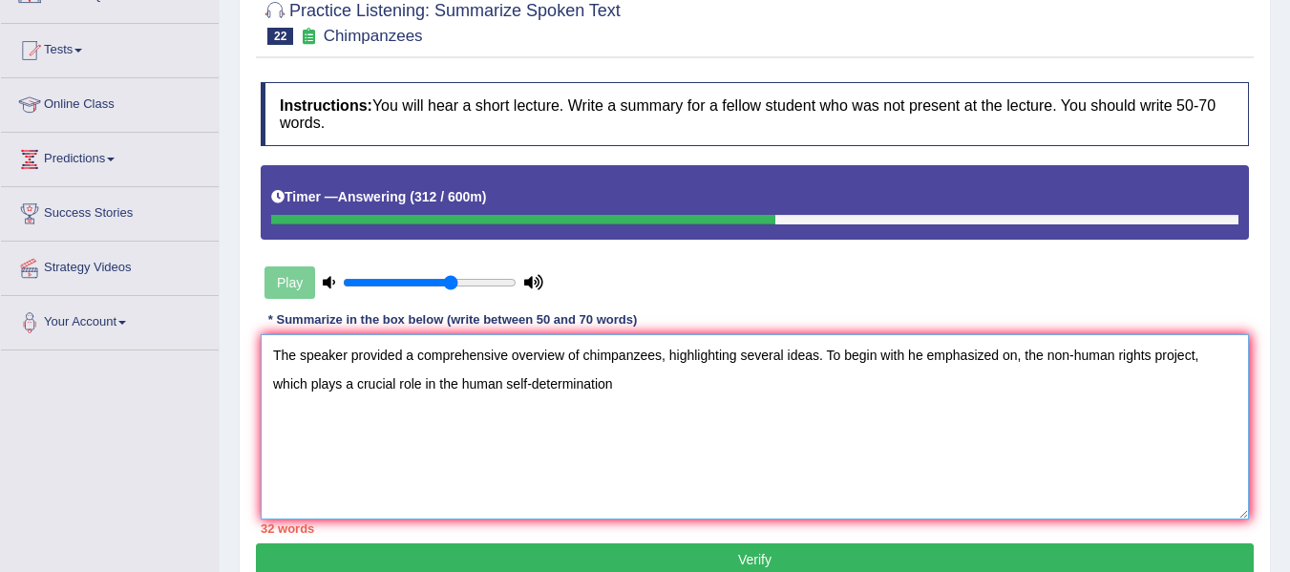
click at [617, 368] on textarea "The speaker provided a comprehensive overview of chimpanzees, highlighting seve…" at bounding box center [755, 426] width 988 height 185
click at [468, 369] on textarea "The speaker provided a comprehensive overview of chimpanzees, highlighting seve…" at bounding box center [755, 426] width 988 height 185
click at [663, 372] on textarea "The speaker provided a comprehensive overview of chimpanzees, highlighting seve…" at bounding box center [755, 426] width 988 height 185
click at [752, 369] on textarea "The speaker provided a comprehensive overview of chimpanzees, highlighting seve…" at bounding box center [755, 426] width 988 height 185
click at [754, 370] on textarea "The speaker provided a comprehensive overview of chimpanzees, highlighting seve…" at bounding box center [755, 426] width 988 height 185
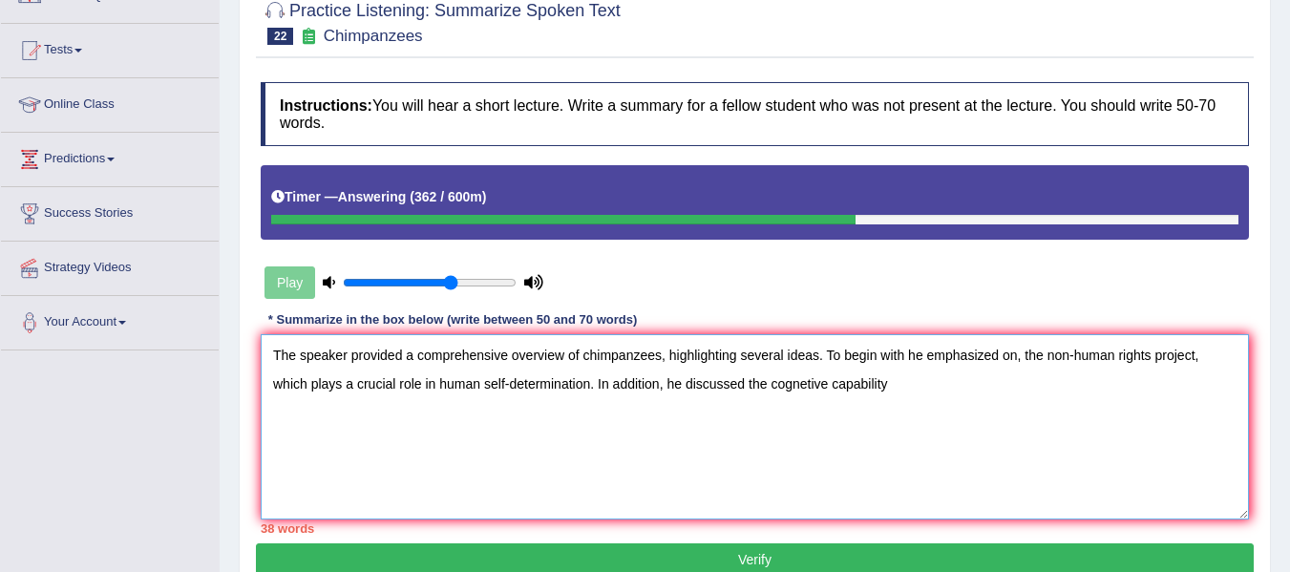
click at [959, 366] on textarea "The speaker provided a comprehensive overview of chimpanzees, highlighting seve…" at bounding box center [755, 426] width 988 height 185
click at [779, 370] on textarea "The speaker provided a comprehensive overview of chimpanzees, highlighting seve…" at bounding box center [755, 426] width 988 height 185
click at [903, 370] on textarea "The speaker provided a comprehensive overview of chimpanzees, highlighting seve…" at bounding box center [755, 426] width 988 height 185
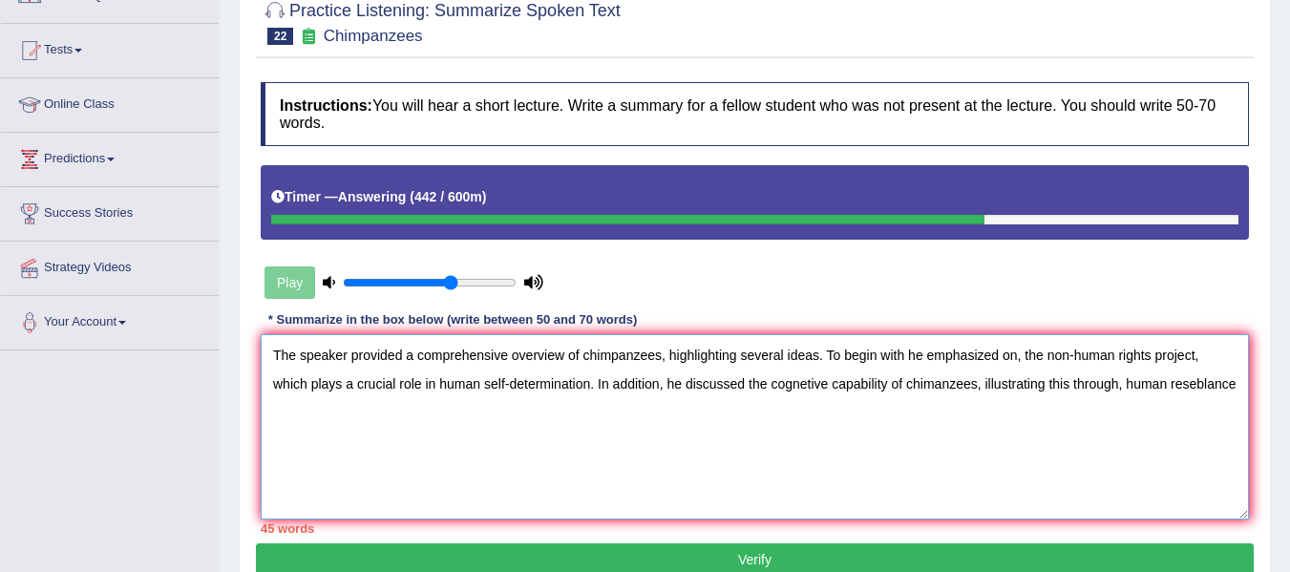
click at [916, 367] on textarea "The speaker provided a comprehensive overview of chimpanzees, highlighting seve…" at bounding box center [755, 426] width 988 height 185
click at [617, 420] on textarea "The speaker provided a comprehensive overview of chimpanzees, highlighting seve…" at bounding box center [755, 426] width 988 height 185
click at [965, 370] on textarea "The speaker provided a comprehensive overview of chimpanzees, highlighting seve…" at bounding box center [755, 426] width 988 height 185
click at [352, 394] on textarea "The speaker provided a comprehensive overview of chimpanzees, highlighting seve…" at bounding box center [755, 426] width 988 height 185
click at [299, 398] on textarea "The speaker provided a comprehensive overview of chimpanzees, highlighting seve…" at bounding box center [755, 426] width 988 height 185
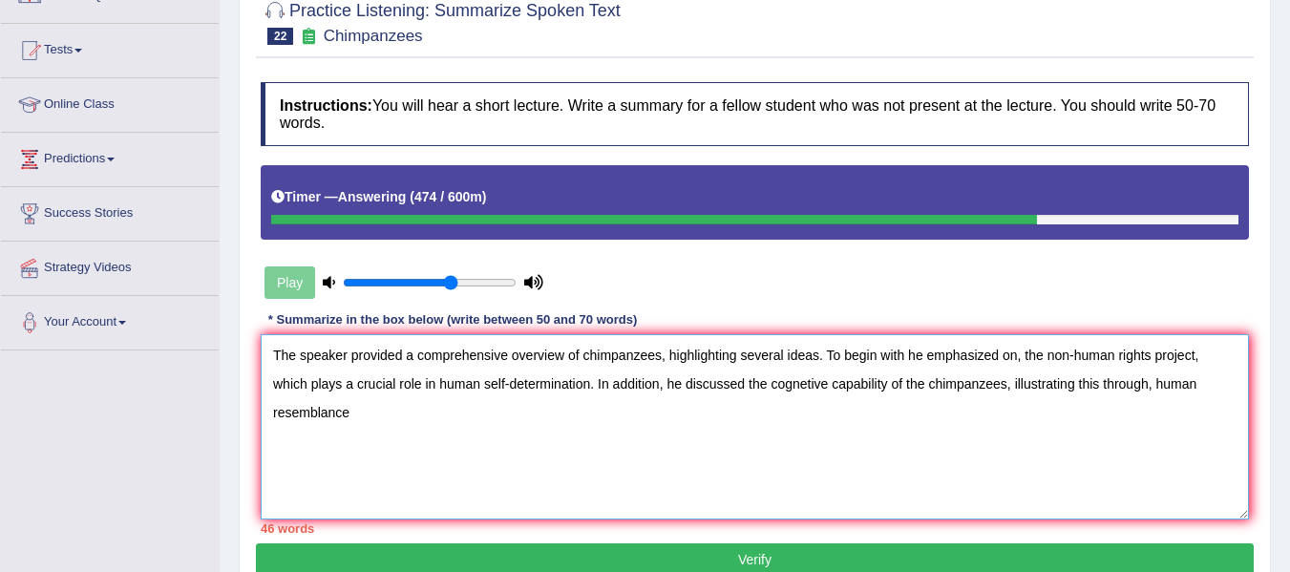
click at [353, 396] on textarea "The speaker provided a comprehensive overview of chimpanzees, highlighting seve…" at bounding box center [755, 426] width 988 height 185
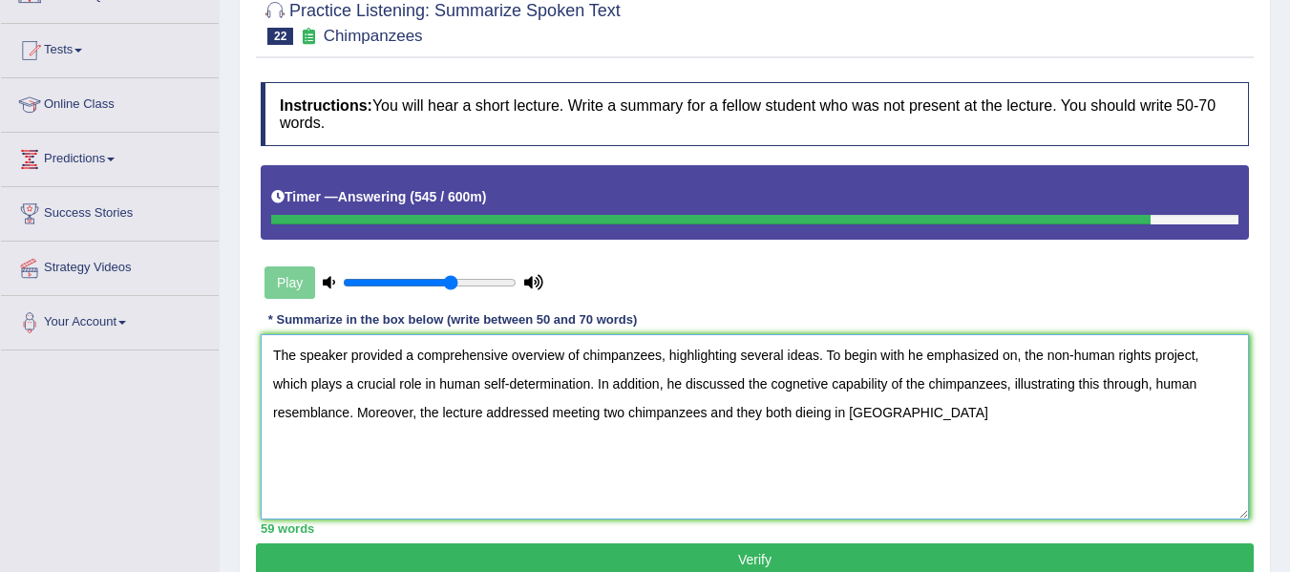
click at [882, 392] on textarea "The speaker provided a comprehensive overview of chimpanzees, highlighting seve…" at bounding box center [755, 426] width 988 height 185
click at [922, 395] on textarea "The speaker provided a comprehensive overview of chimpanzees, highlighting seve…" at bounding box center [755, 426] width 988 height 185
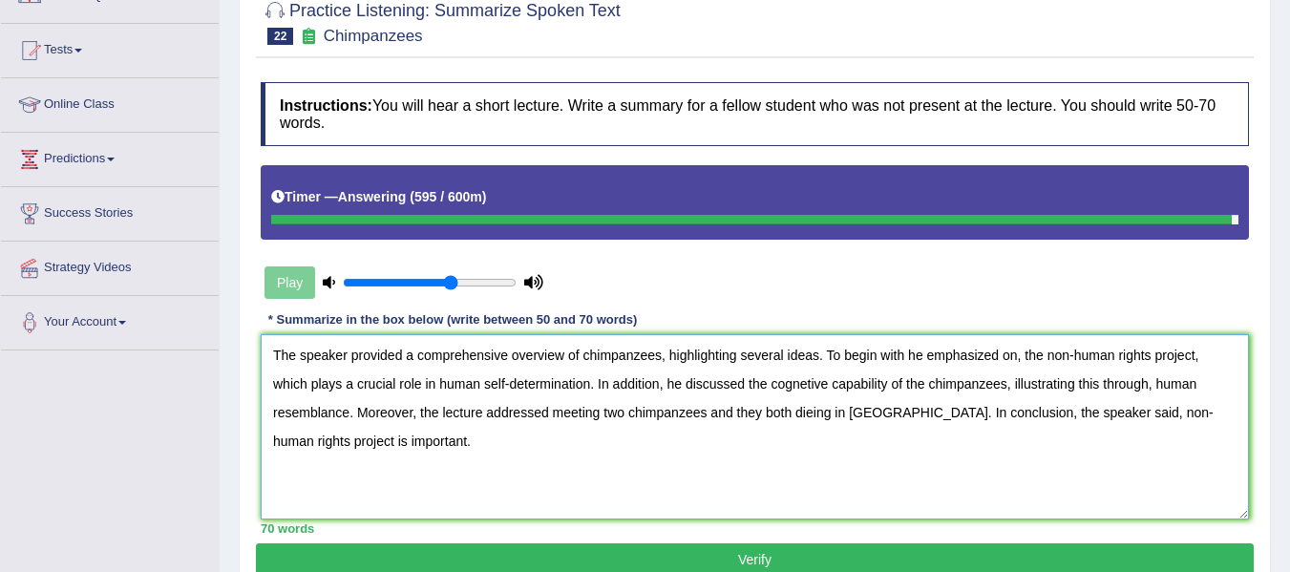
click at [1137, 394] on textarea "The speaker provided a comprehensive overview of chimpanzees, highlighting seve…" at bounding box center [755, 426] width 988 height 185
type textarea "The speaker provided a comprehensive overview of chimpanzees, highlighting seve…"
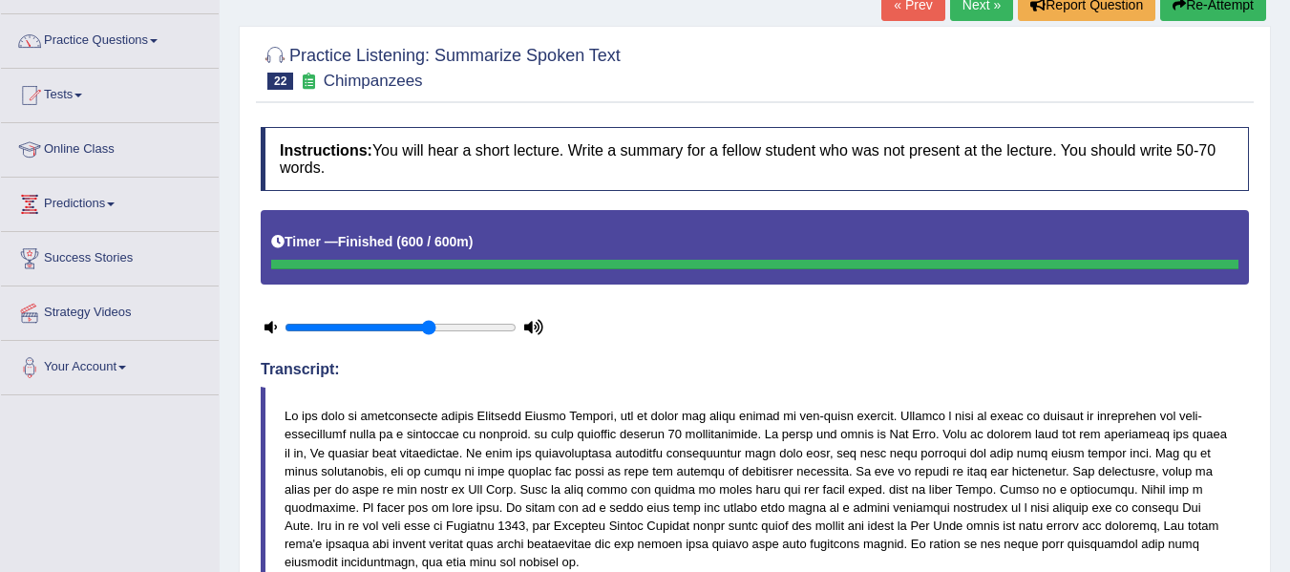
drag, startPoint x: 1303, startPoint y: 149, endPoint x: 1282, endPoint y: 387, distance: 238.7
click at [1282, 387] on html "Toggle navigation Home Practice Questions Speaking Practice Read Aloud Repeat S…" at bounding box center [645, 151] width 1290 height 572
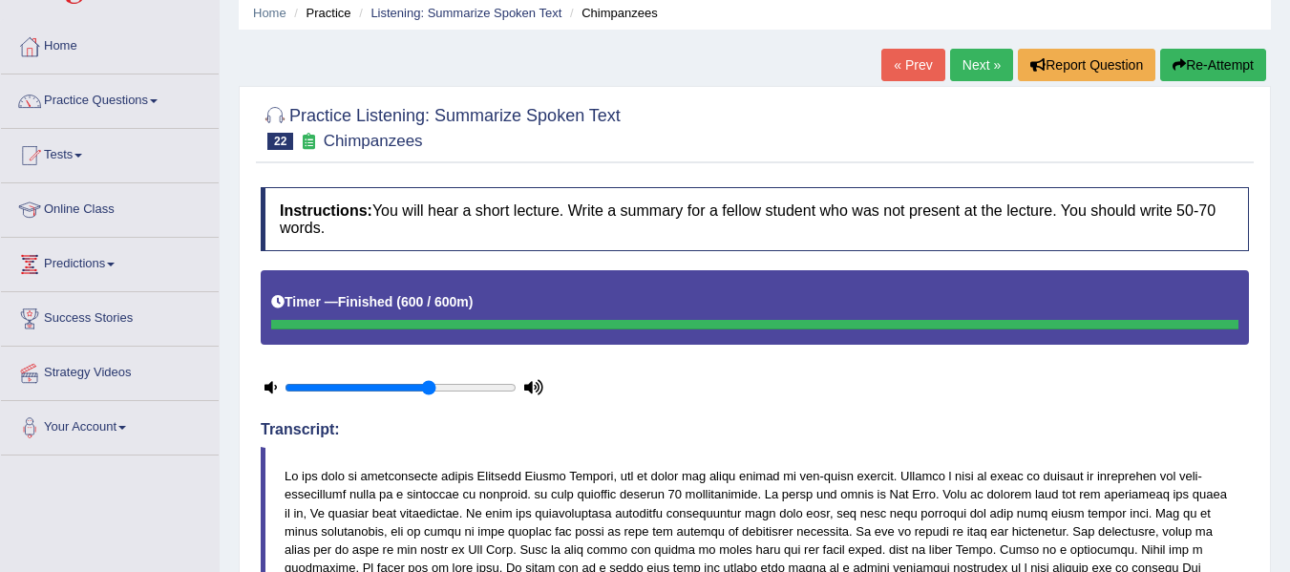
scroll to position [33, 0]
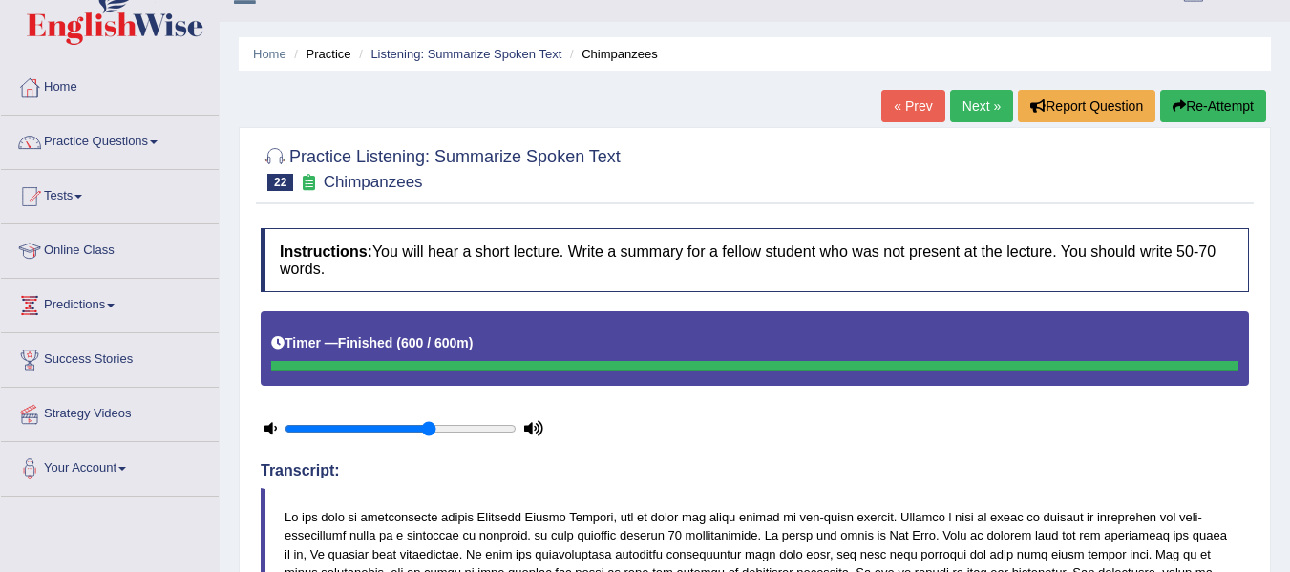
click at [967, 106] on link "Next »" at bounding box center [981, 106] width 63 height 32
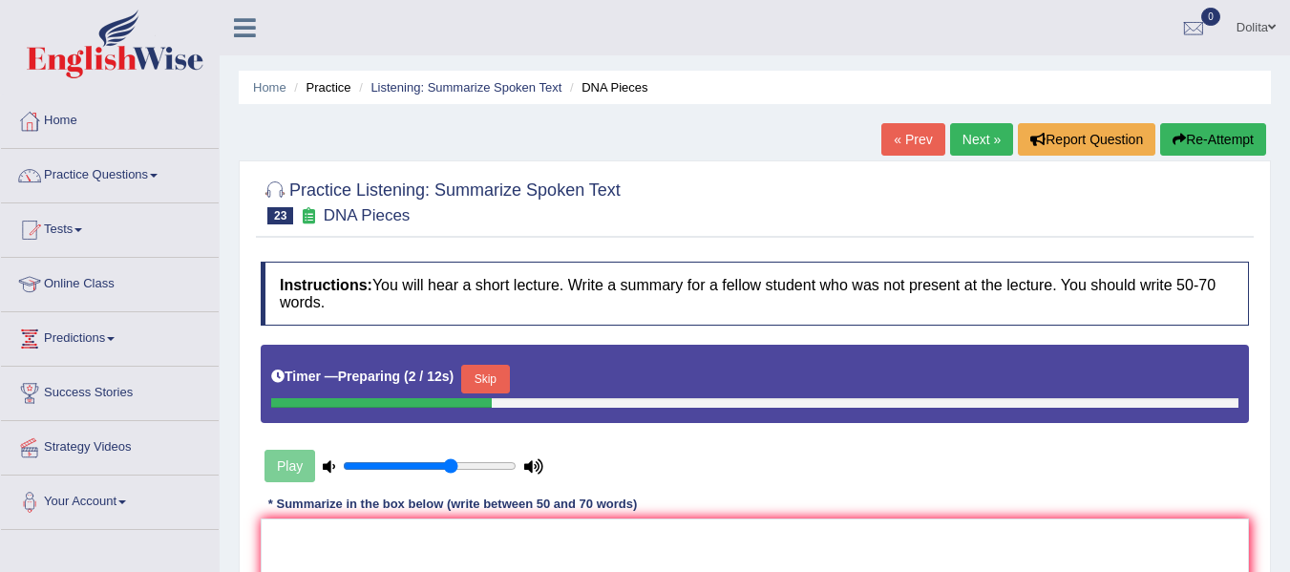
scroll to position [286, 0]
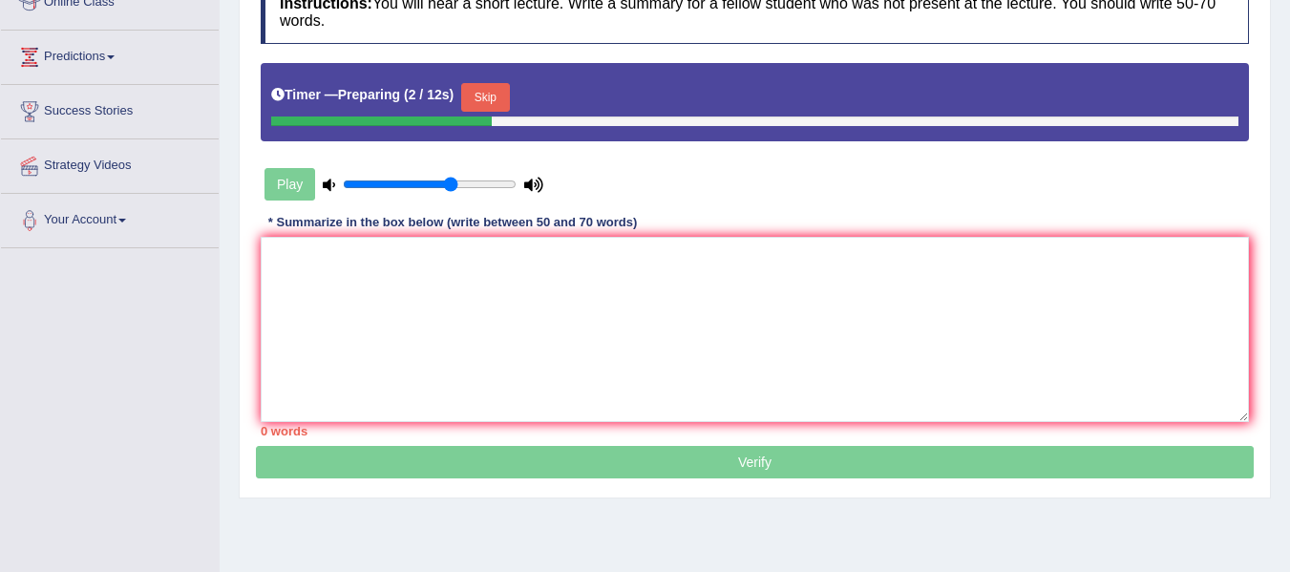
drag, startPoint x: 1299, startPoint y: 95, endPoint x: 1302, endPoint y: 249, distance: 153.8
click at [1289, 249] on html "Toggle navigation Home Practice Questions Speaking Practice Read Aloud Repeat S…" at bounding box center [645, 4] width 1290 height 572
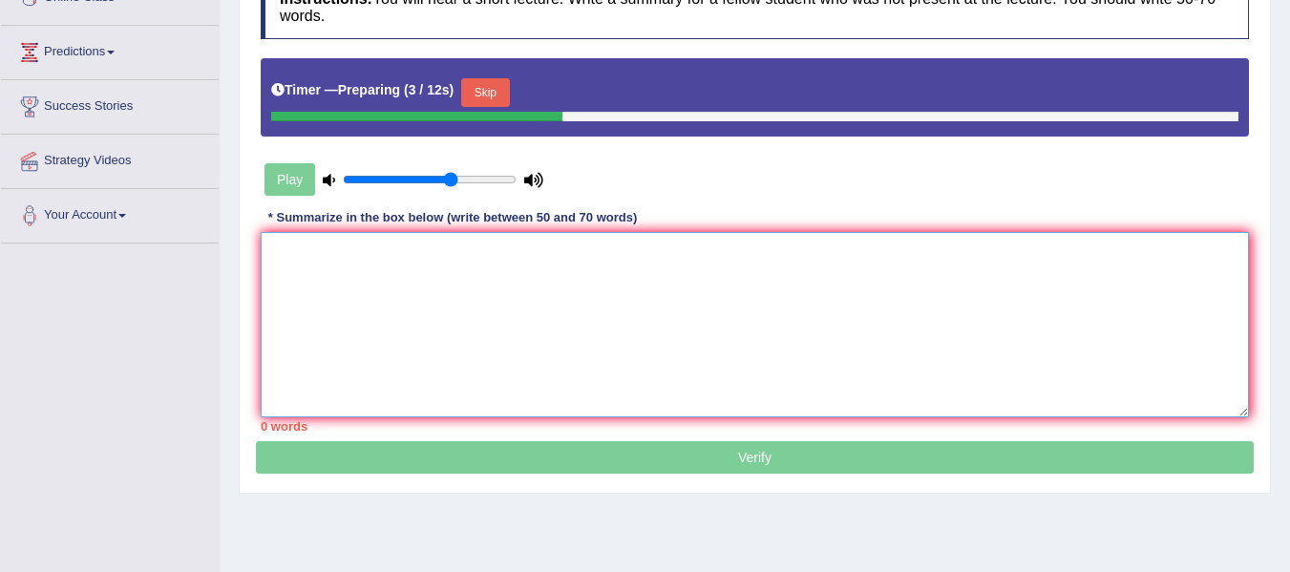
click at [391, 253] on textarea at bounding box center [755, 324] width 988 height 185
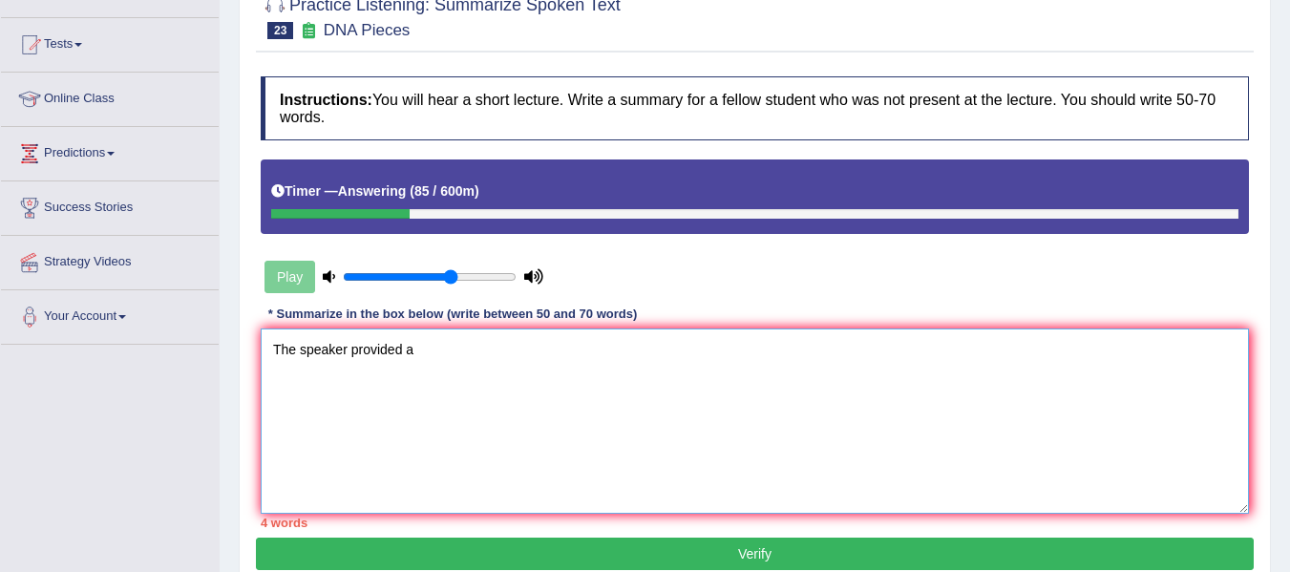
scroll to position [177, 0]
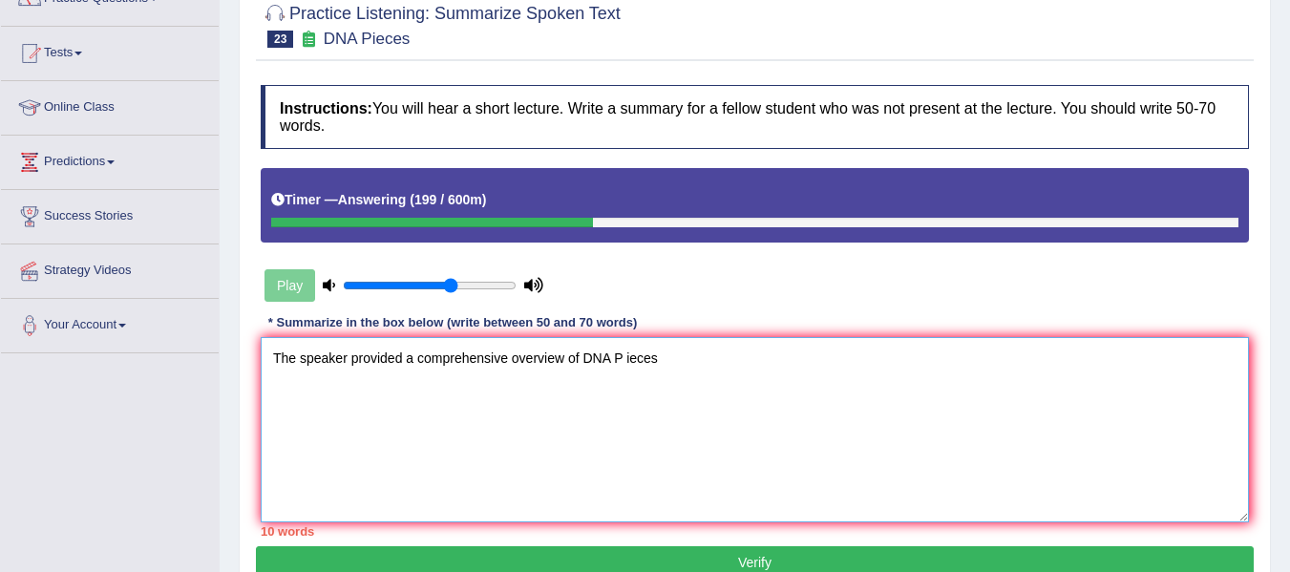
click at [629, 341] on textarea "The speaker provided a comprehensive overview of DNA P ieces" at bounding box center [755, 429] width 988 height 185
click at [663, 339] on textarea "The speaker provided a comprehensive overview of DNA Pieces" at bounding box center [755, 429] width 988 height 185
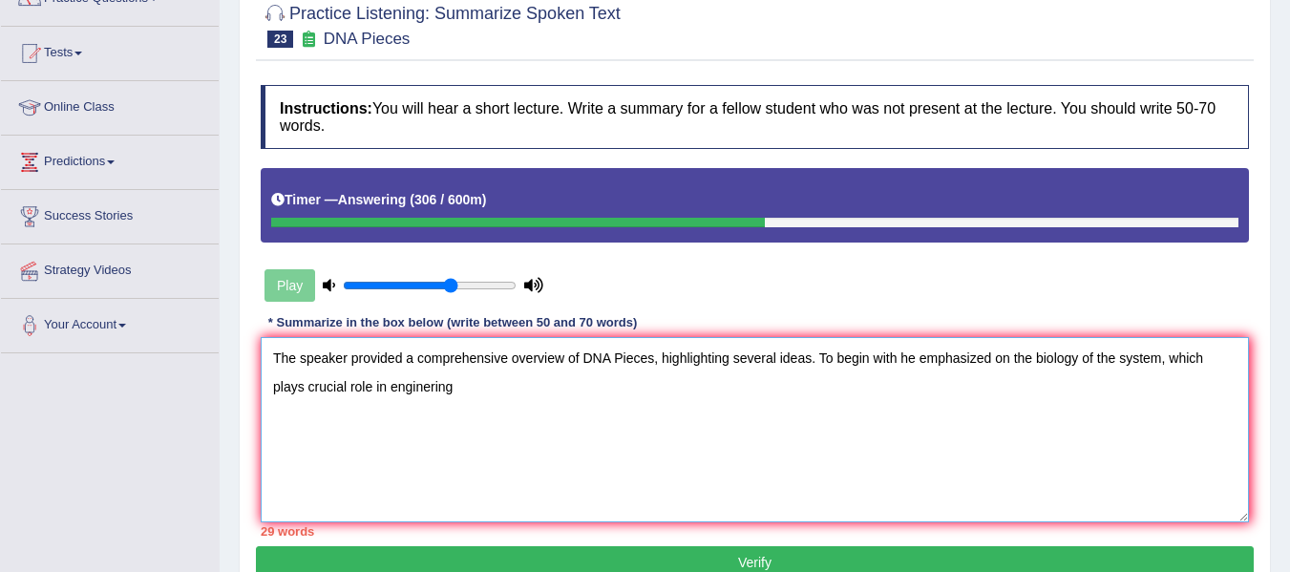
click at [308, 370] on textarea "The speaker provided a comprehensive overview of DNA Pieces, highlighting sever…" at bounding box center [755, 429] width 988 height 185
click at [447, 372] on textarea "The speaker provided a comprehensive overview of DNA Pieces, highlighting sever…" at bounding box center [755, 429] width 988 height 185
click at [480, 373] on textarea "The speaker provided a comprehensive overview of DNA Pieces, highlighting sever…" at bounding box center [755, 429] width 988 height 185
click at [404, 373] on textarea "The speaker provided a comprehensive overview of DNA Pieces, highlighting sever…" at bounding box center [755, 429] width 988 height 185
click at [573, 371] on textarea "The speaker provided a comprehensive overview of DNA Pieces, highlighting sever…" at bounding box center [755, 429] width 988 height 185
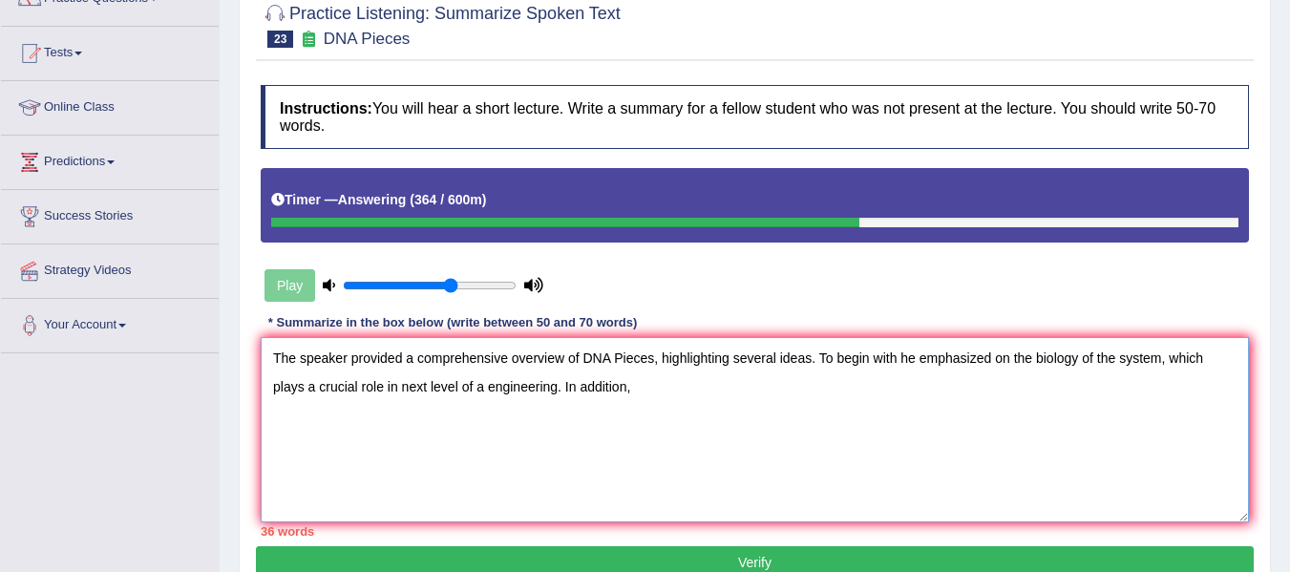
click at [790, 406] on textarea "The speaker provided a comprehensive overview of DNA Pieces, highlighting sever…" at bounding box center [755, 429] width 988 height 185
click at [766, 373] on textarea "The speaker provided a comprehensive overview of DNA Pieces, highlighting sever…" at bounding box center [755, 429] width 988 height 185
click at [834, 373] on textarea "The speaker provided a comprehensive overview of DNA Pieces, highlighting sever…" at bounding box center [755, 429] width 988 height 185
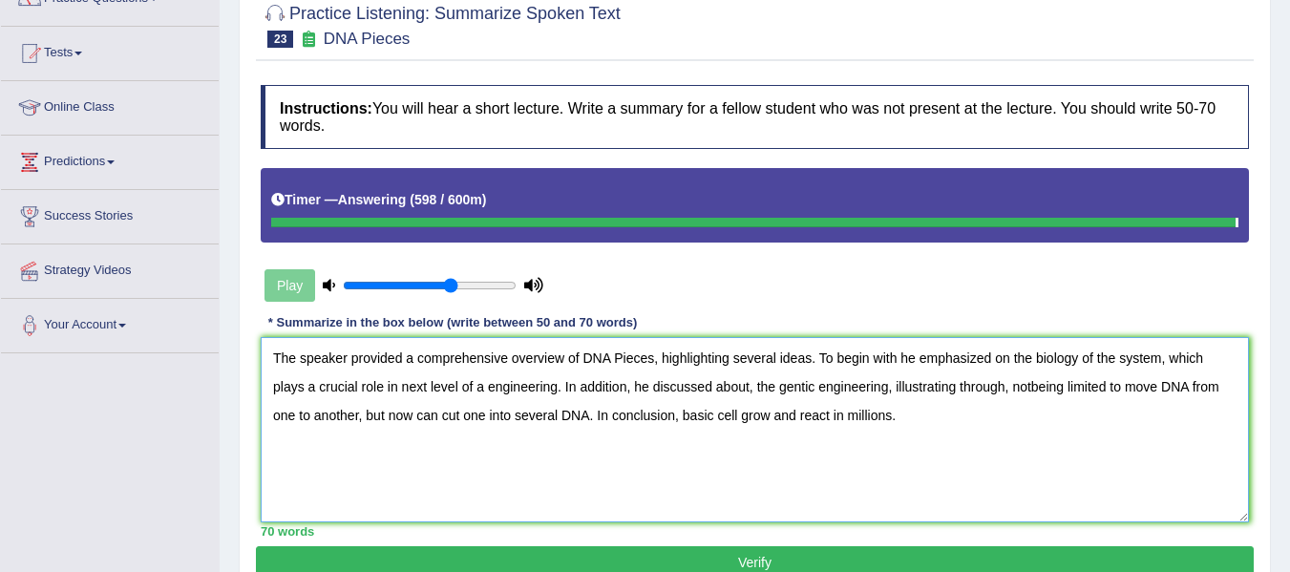
click at [1046, 371] on textarea "The speaker provided a comprehensive overview of DNA Pieces, highlighting sever…" at bounding box center [755, 429] width 988 height 185
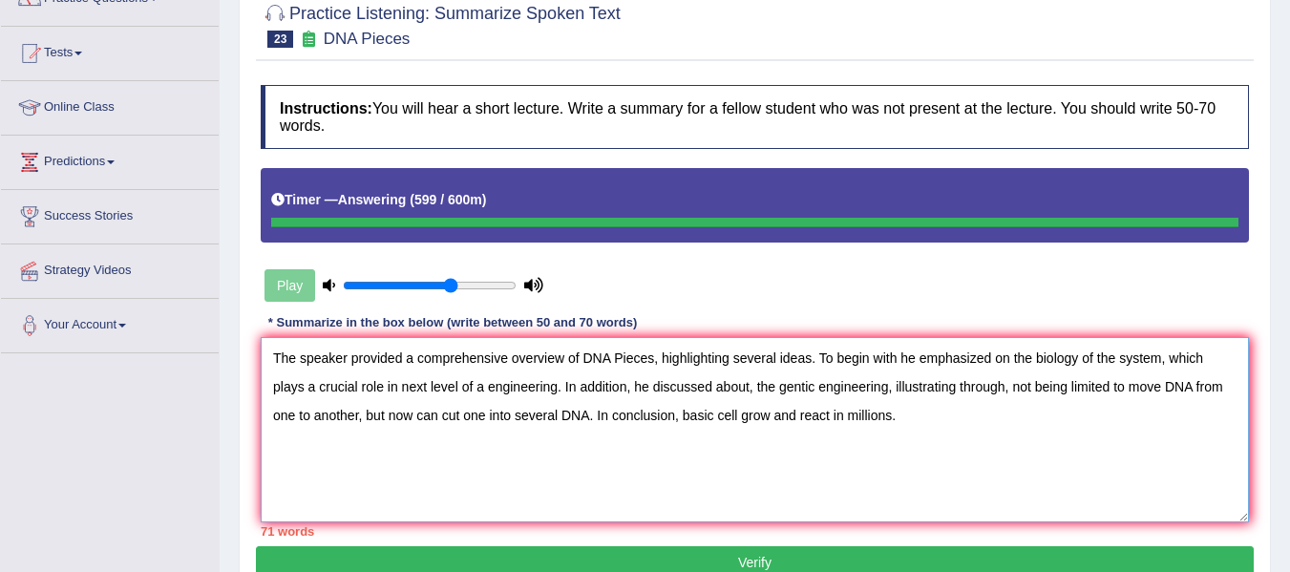
type textarea "The speaker provided a comprehensive overview of DNA Pieces, highlighting sever…"
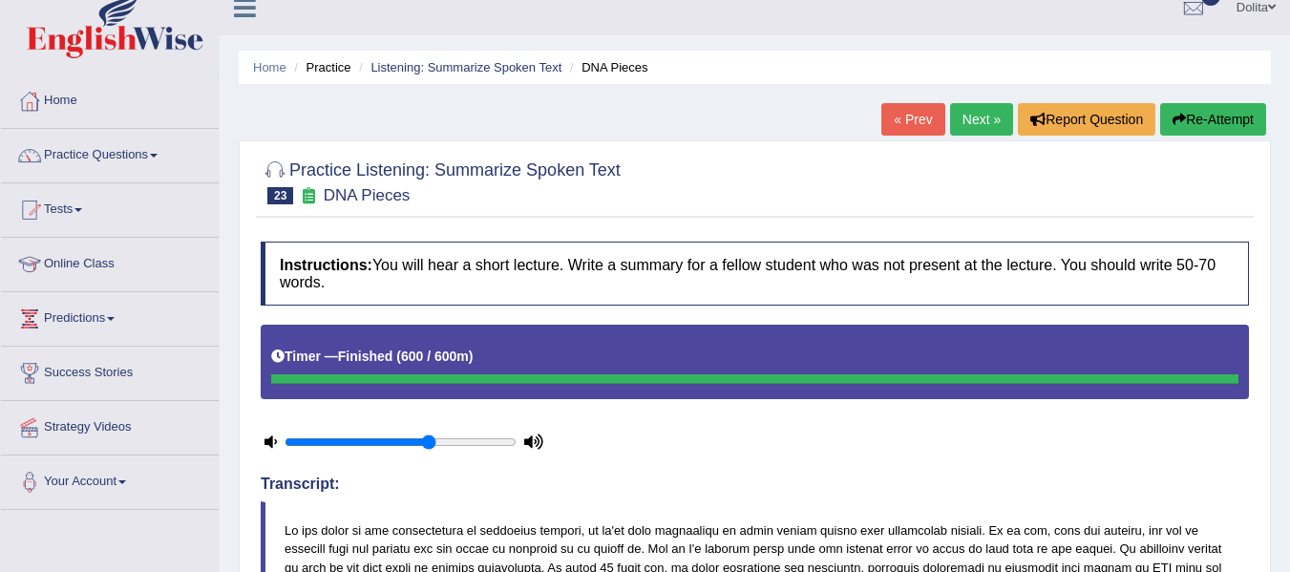
scroll to position [0, 0]
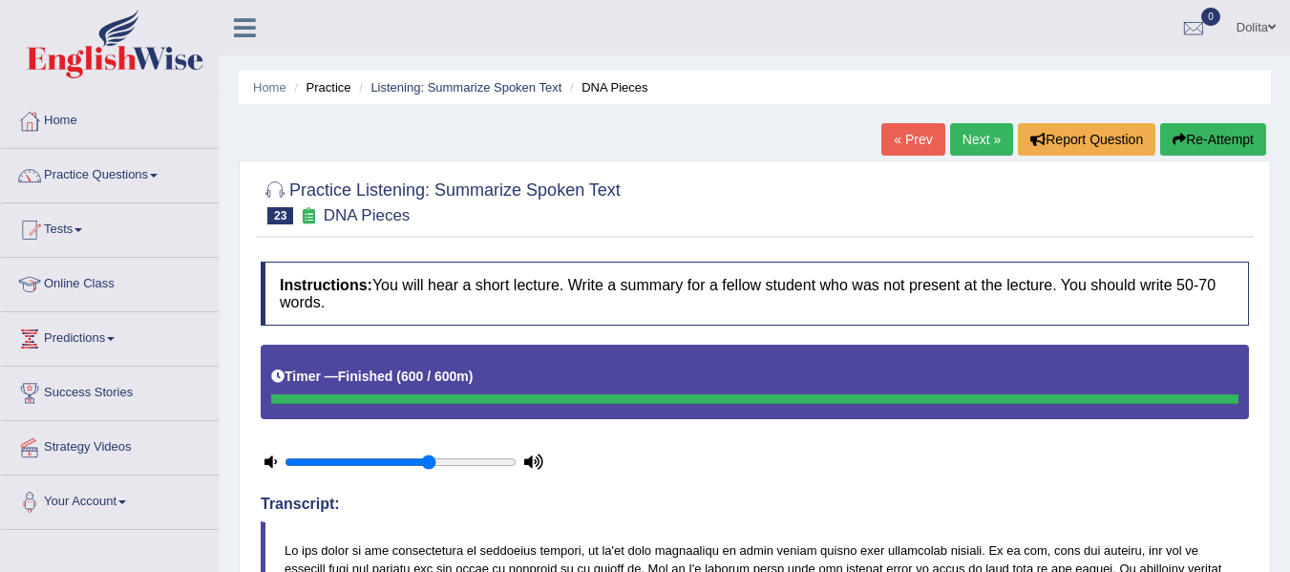
click at [972, 145] on link "Next »" at bounding box center [981, 139] width 63 height 32
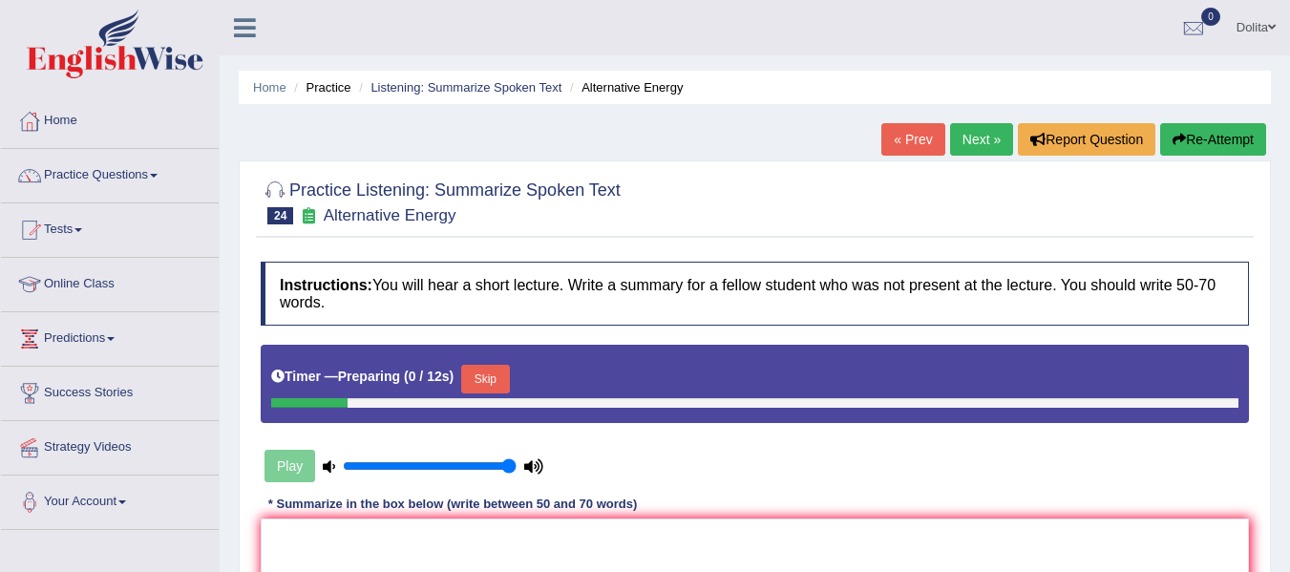
type input "1"
click at [510, 458] on input "range" at bounding box center [430, 465] width 174 height 15
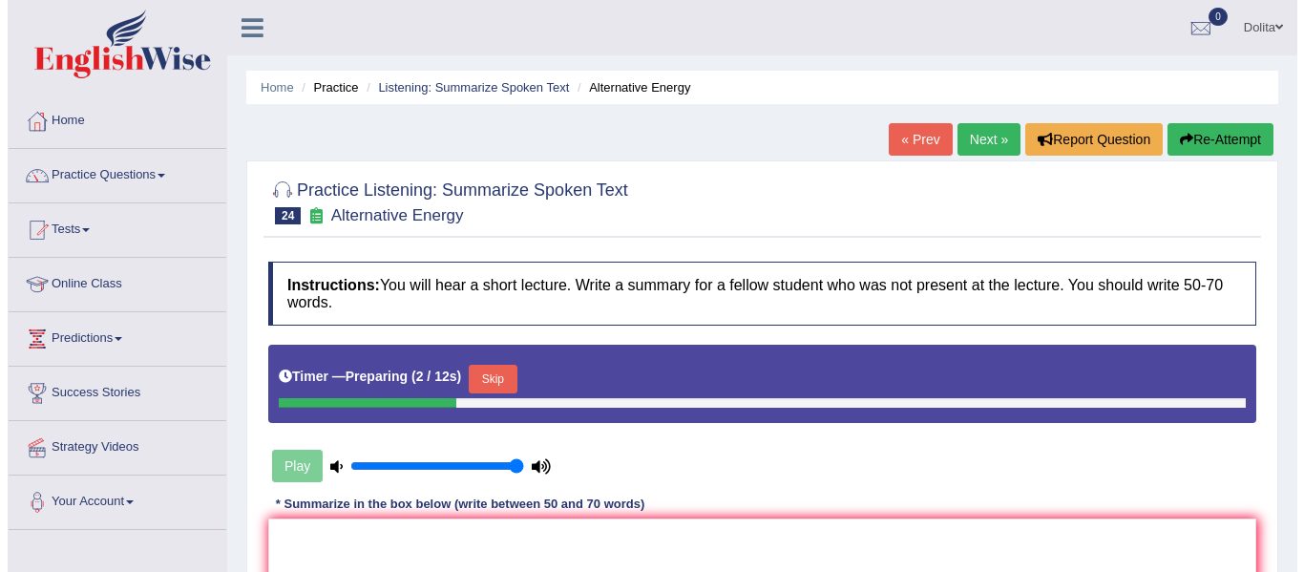
scroll to position [150, 0]
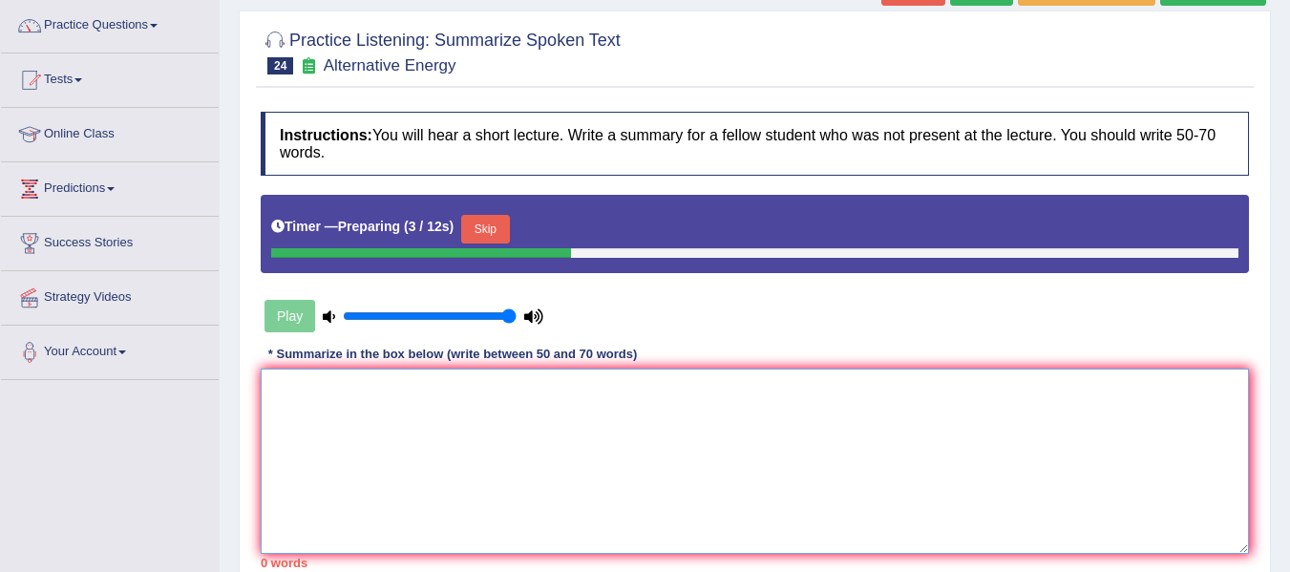
click at [381, 384] on textarea at bounding box center [755, 461] width 988 height 185
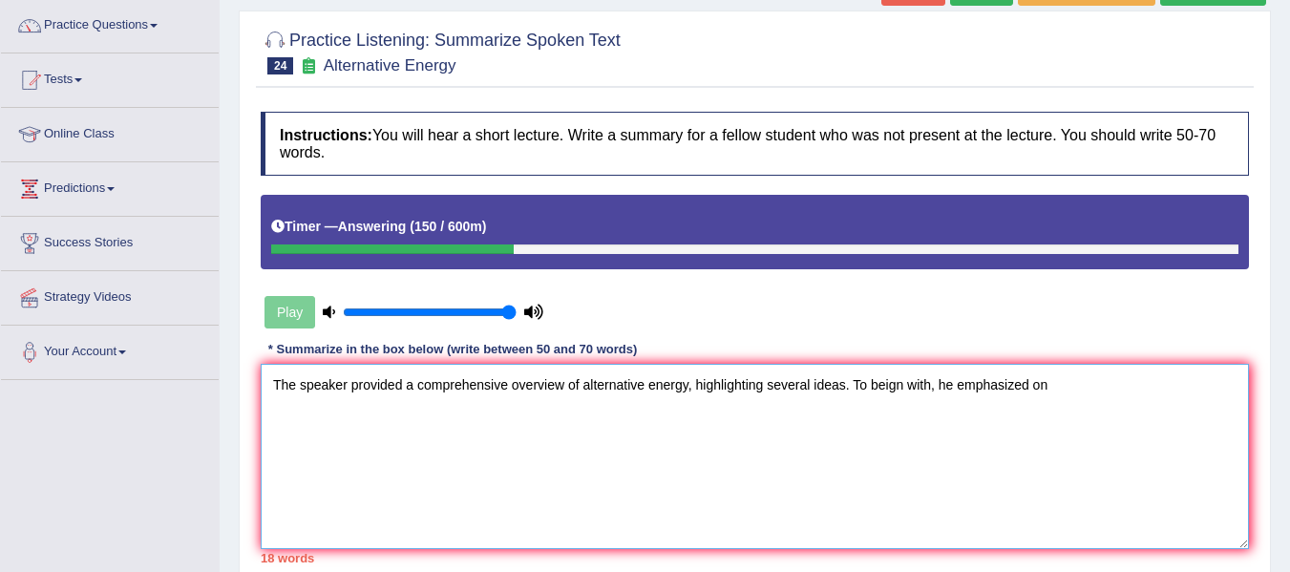
click at [916, 372] on textarea "The speaker provided a comprehensive overview of alternative energy, highlighti…" at bounding box center [755, 456] width 988 height 185
click at [1061, 374] on textarea "The speaker provided a comprehensive overview of alternative energy, highlighti…" at bounding box center [755, 456] width 988 height 185
click at [1062, 370] on textarea "The speaker provided a comprehensive overview of alternative energy, highlighti…" at bounding box center [755, 456] width 988 height 185
click at [1137, 431] on textarea "The speaker provided a comprehensive overview of alternative energy, highlighti…" at bounding box center [755, 456] width 988 height 185
click at [1152, 371] on textarea "The speaker provided a comprehensive overview of alternative energy, highlighti…" at bounding box center [755, 456] width 988 height 185
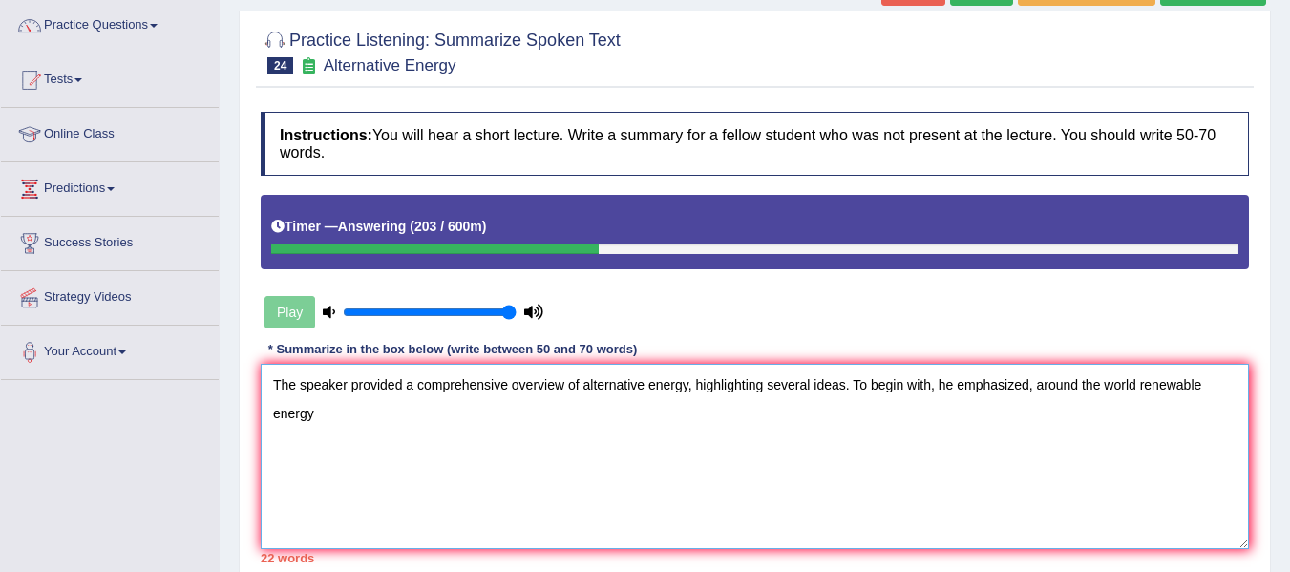
click at [1151, 369] on textarea "The speaker provided a comprehensive overview of alternative energy, highlighti…" at bounding box center [755, 456] width 988 height 185
click at [1048, 364] on textarea "The speaker provided a comprehensive overview of alternative energy, highlighti…" at bounding box center [755, 456] width 988 height 185
click at [1154, 367] on textarea "The speaker provided a comprehensive overview of alternative energy, highlighti…" at bounding box center [755, 456] width 988 height 185
click at [1190, 425] on textarea "The speaker provided a comprehensive overview of alternative energy, highlighti…" at bounding box center [755, 456] width 988 height 185
click at [1164, 369] on textarea "The speaker provided a comprehensive overview of alternative energy, highlighti…" at bounding box center [755, 456] width 988 height 185
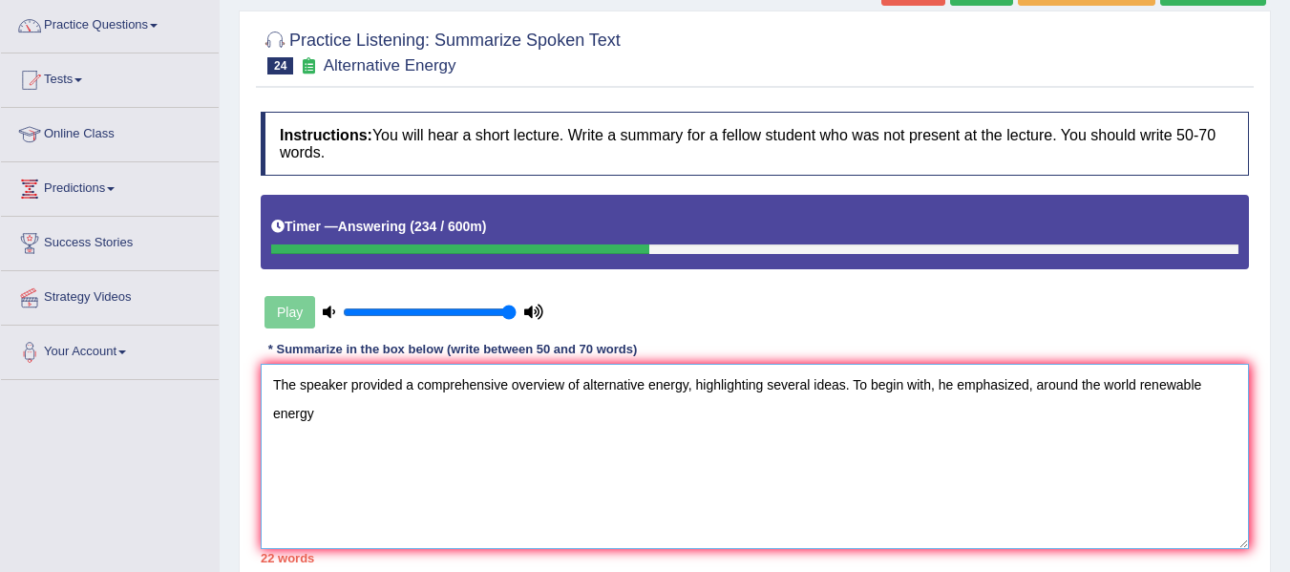
click at [356, 400] on textarea "The speaker provided a comprehensive overview of alternative energy, highlighti…" at bounding box center [755, 456] width 988 height 185
click at [613, 406] on textarea "The speaker provided a comprehensive overview of alternative energy, highlighti…" at bounding box center [755, 456] width 988 height 185
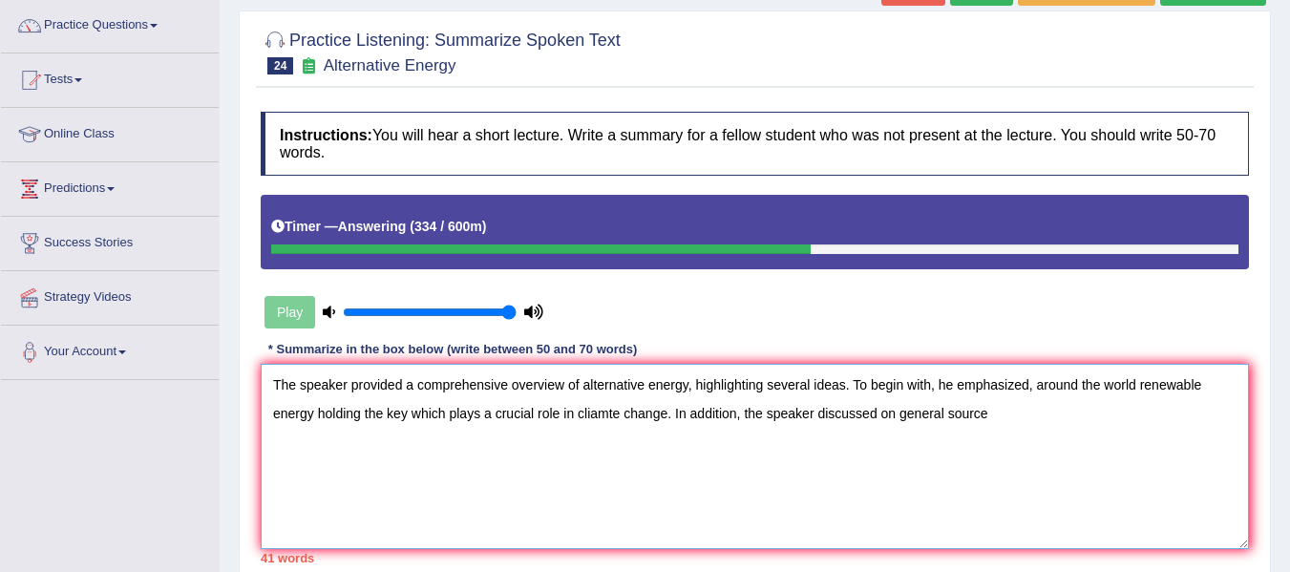
click at [909, 391] on textarea "The speaker provided a comprehensive overview of alternative energy, highlighti…" at bounding box center [755, 456] width 988 height 185
click at [1003, 408] on textarea "The speaker provided a comprehensive overview of alternative energy, highlighti…" at bounding box center [755, 456] width 988 height 185
click at [1094, 401] on textarea "The speaker provided a comprehensive overview of alternative energy, highlighti…" at bounding box center [755, 456] width 988 height 185
click at [1006, 397] on textarea "The speaker provided a comprehensive overview of alternative energy, highlighti…" at bounding box center [755, 456] width 988 height 185
click at [1234, 400] on textarea "The speaker provided a comprehensive overview of alternative energy, highlighti…" at bounding box center [755, 456] width 988 height 185
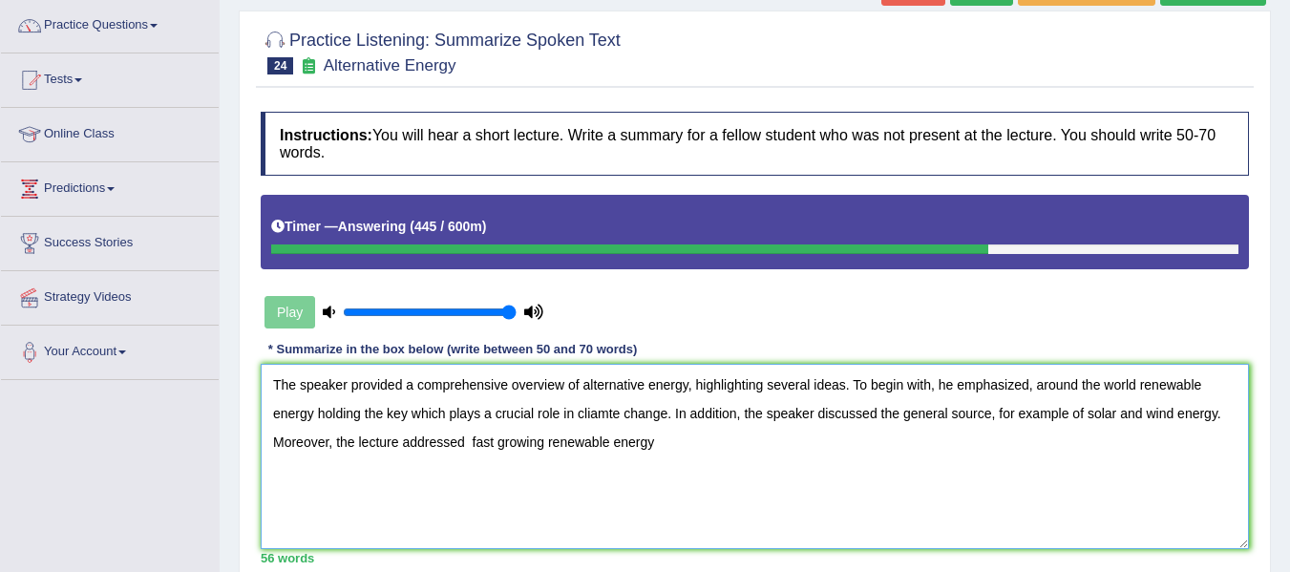
click at [500, 426] on textarea "The speaker provided a comprehensive overview of alternative energy, highlighti…" at bounding box center [755, 456] width 988 height 185
click at [507, 425] on textarea "The speaker provided a comprehensive overview of alternative energy, highlighti…" at bounding box center [755, 456] width 988 height 185
click at [703, 434] on textarea "The speaker provided a comprehensive overview of alternative energy, highlighti…" at bounding box center [755, 456] width 988 height 185
click at [661, 426] on textarea "The speaker provided a comprehensive overview of alternative energy, highlighti…" at bounding box center [755, 456] width 988 height 185
click at [603, 396] on textarea "The speaker provided a comprehensive overview of alternative energy, highlighti…" at bounding box center [755, 456] width 988 height 185
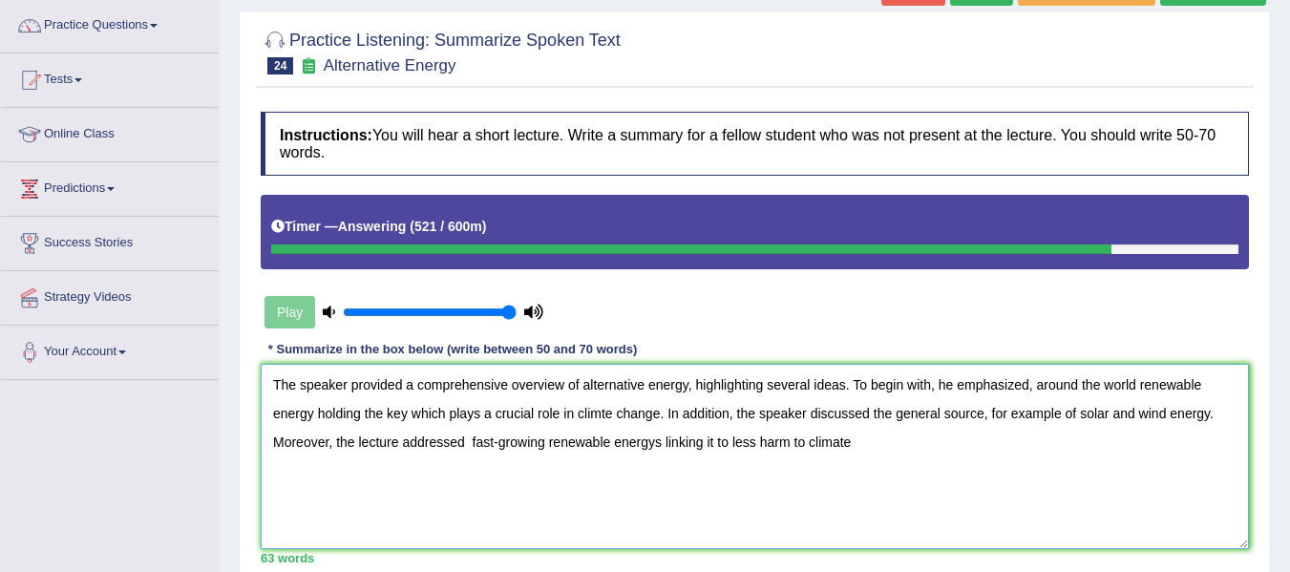
click at [606, 396] on textarea "The speaker provided a comprehensive overview of alternative energy, highlighti…" at bounding box center [755, 456] width 988 height 185
click at [881, 436] on textarea "The speaker provided a comprehensive overview of alternative energy, highlighti…" at bounding box center [755, 456] width 988 height 185
click at [856, 429] on textarea "The speaker provided a comprehensive overview of alternative energy, highlighti…" at bounding box center [755, 456] width 988 height 185
click at [977, 428] on textarea "The speaker provided a comprehensive overview of alternative energy, highlighti…" at bounding box center [755, 456] width 988 height 185
click at [1041, 425] on textarea "The speaker provided a comprehensive overview of alternative energy, highlighti…" at bounding box center [755, 456] width 988 height 185
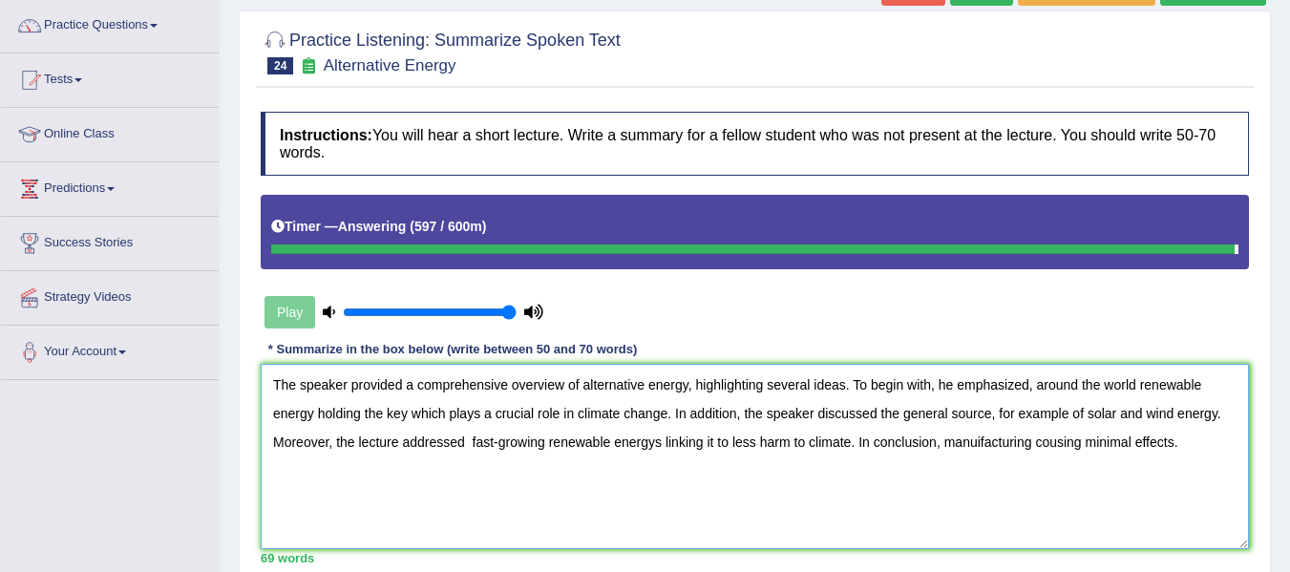
click at [989, 422] on textarea "The speaker provided a comprehensive overview of alternative energy, highlighti…" at bounding box center [755, 456] width 988 height 185
type textarea "The speaker provided a comprehensive overview of alternative energy, highlighti…"
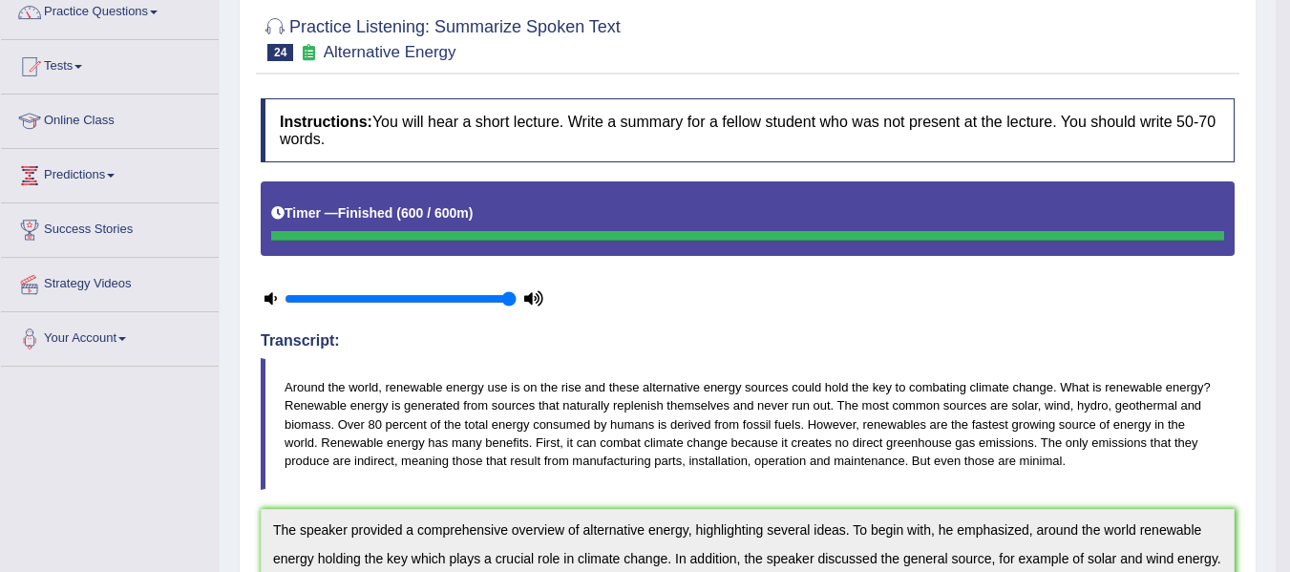
drag, startPoint x: 1303, startPoint y: 198, endPoint x: 1302, endPoint y: 384, distance: 186.2
click at [1289, 384] on html "Toggle navigation Home Practice Questions Speaking Practice Read Aloud Repeat S…" at bounding box center [645, 123] width 1290 height 572
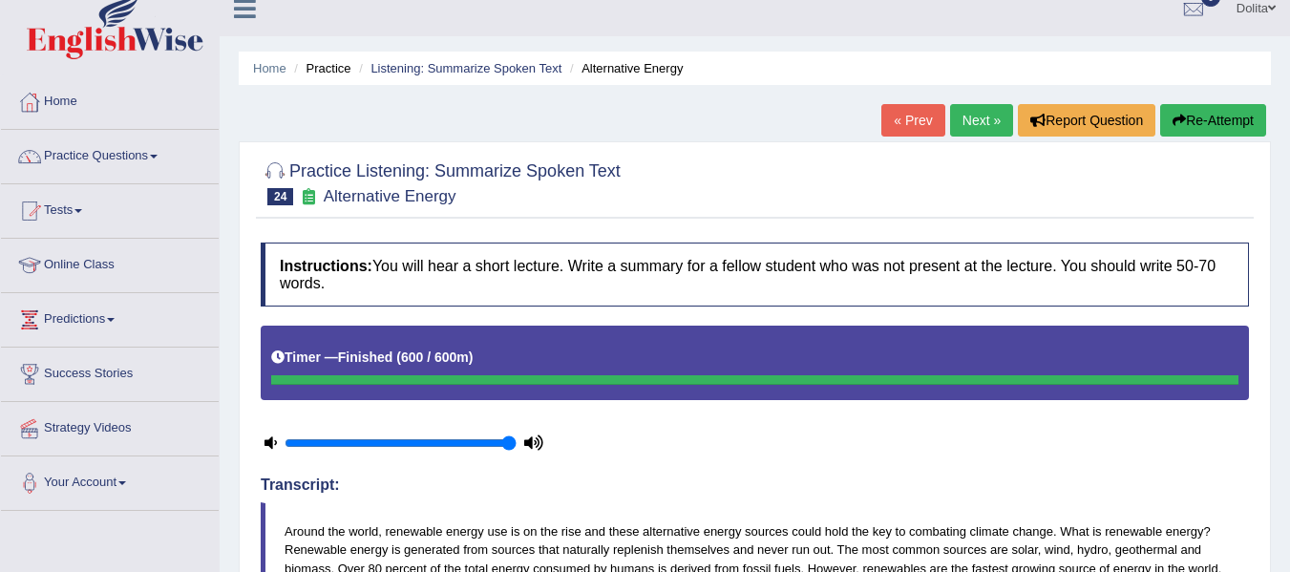
scroll to position [12, 0]
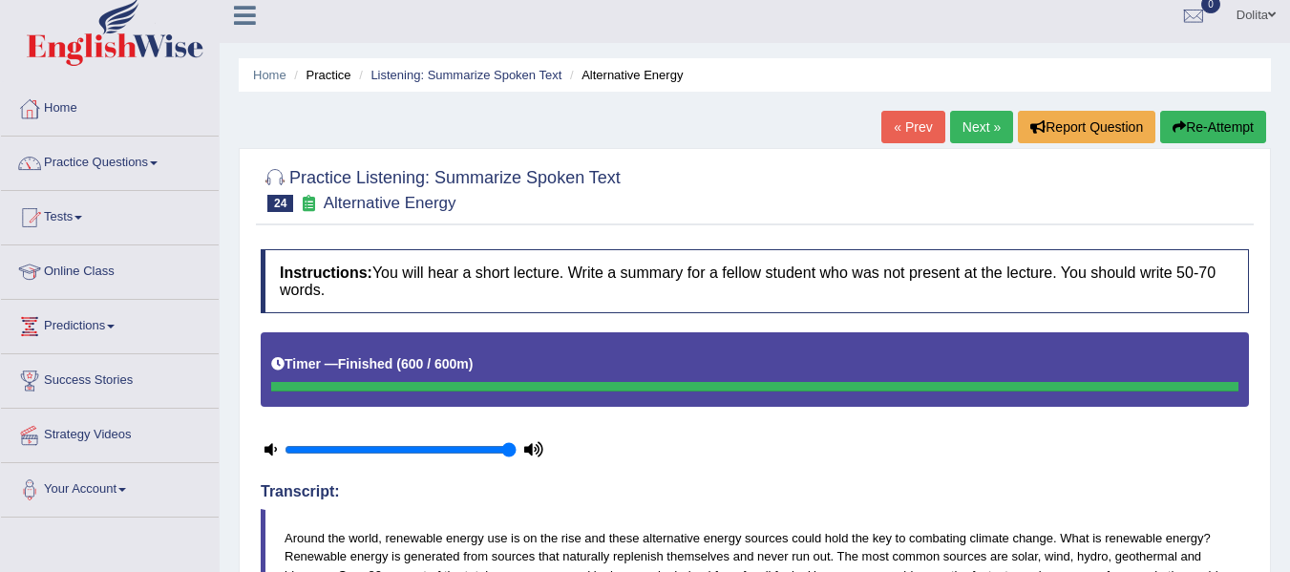
click at [976, 127] on link "Next »" at bounding box center [981, 127] width 63 height 32
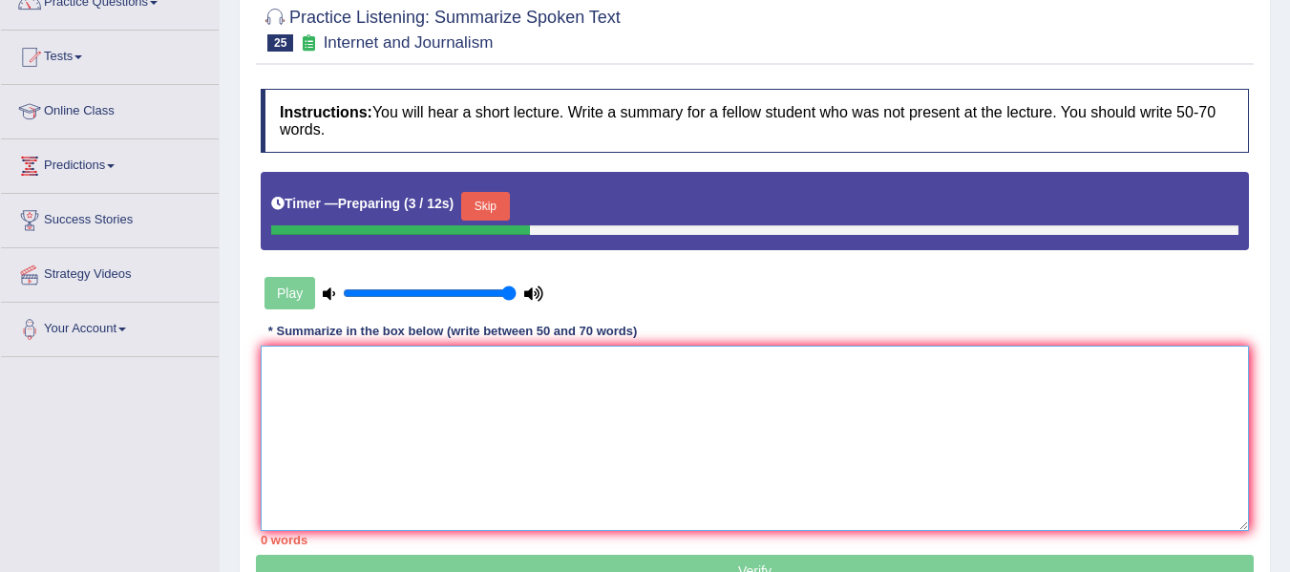
click at [358, 406] on textarea at bounding box center [755, 438] width 988 height 185
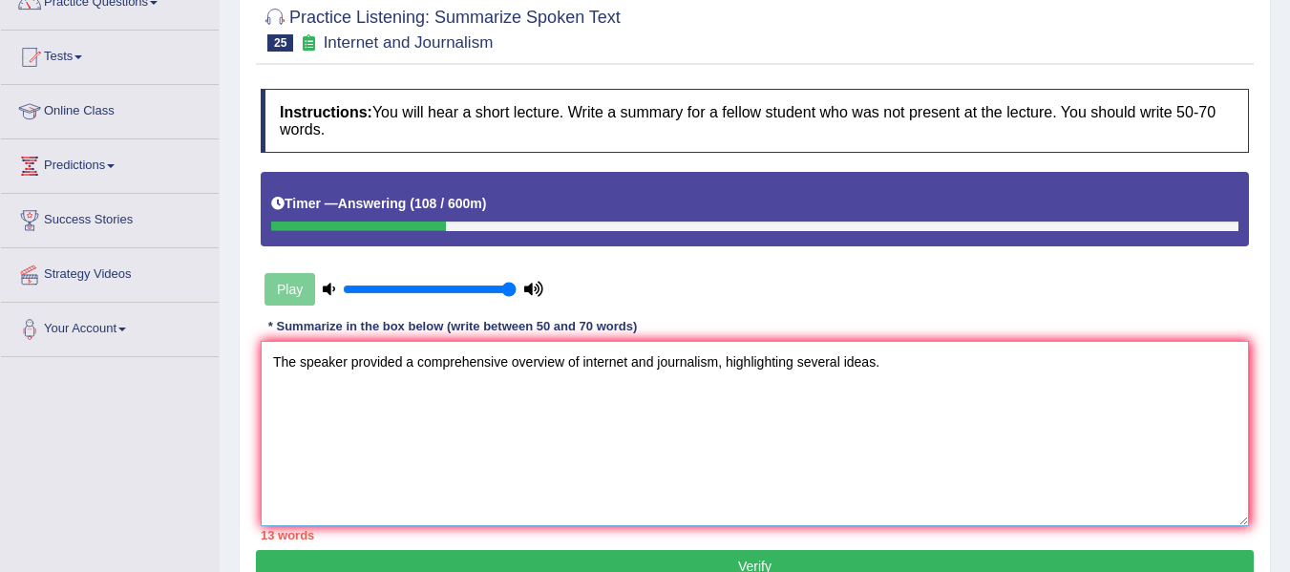
click at [586, 350] on textarea "The speaker provided a comprehensive overview of internet and journalism, highl…" at bounding box center [755, 433] width 988 height 185
click at [954, 359] on textarea "The speaker provided a comprehensive overview of the internet and journalism, h…" at bounding box center [755, 433] width 988 height 185
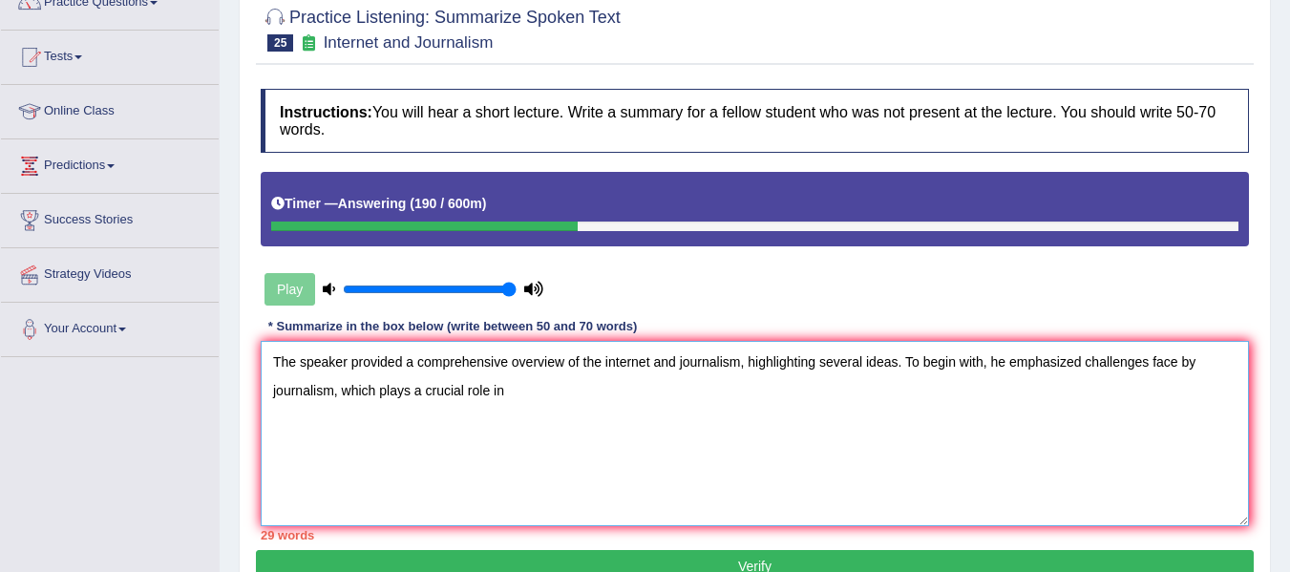
click at [1096, 345] on textarea "The speaker provided a comprehensive overview of the internet and journalism, h…" at bounding box center [755, 433] width 988 height 185
click at [1213, 344] on textarea "The speaker provided a comprehensive overview of the internet and journalism, h…" at bounding box center [755, 433] width 988 height 185
click at [412, 407] on textarea "The speaker provided a comprehensive overview of the internet and journalism, h…" at bounding box center [755, 433] width 988 height 185
click at [539, 374] on textarea "The speaker provided a comprehensive overview of the internet and journalism, h…" at bounding box center [755, 433] width 988 height 185
click at [1121, 343] on textarea "The speaker provided a comprehensive overview of the internet and journalism, h…" at bounding box center [755, 433] width 988 height 185
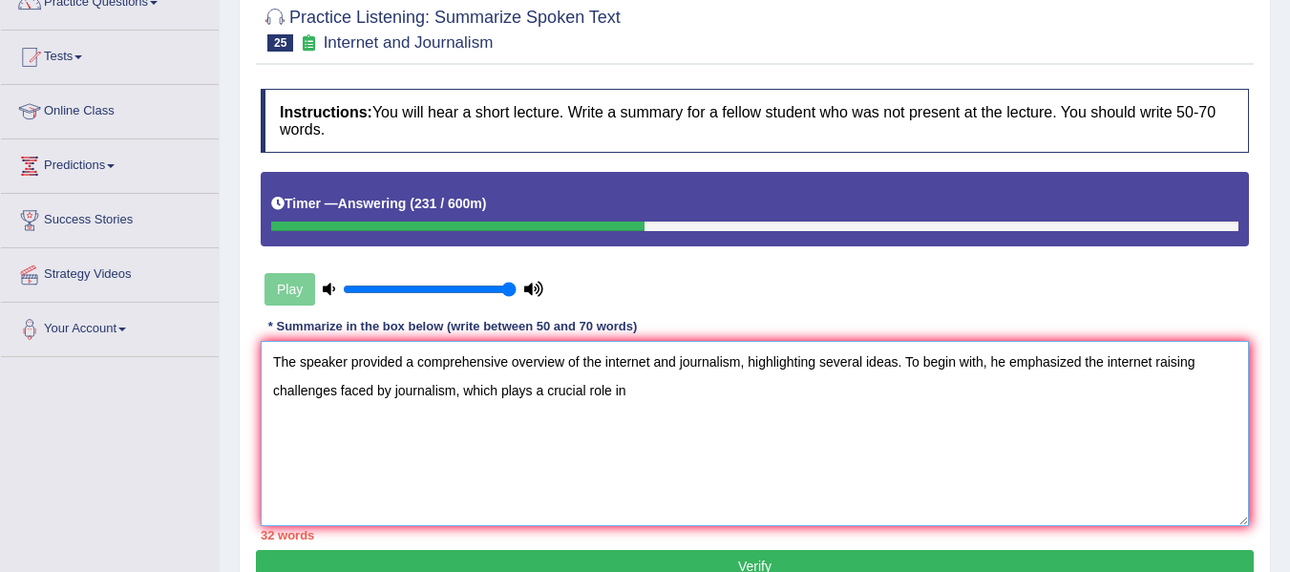
click at [1119, 349] on textarea "The speaker provided a comprehensive overview of the internet and journalism, h…" at bounding box center [755, 433] width 988 height 185
click at [1120, 346] on textarea "The speaker provided a comprehensive overview of the internet and journalism, h…" at bounding box center [755, 433] width 988 height 185
drag, startPoint x: 692, startPoint y: 370, endPoint x: 509, endPoint y: 379, distance: 183.6
click at [509, 379] on textarea "The speaker provided a comprehensive overview of the internet and journalism, h…" at bounding box center [755, 433] width 988 height 185
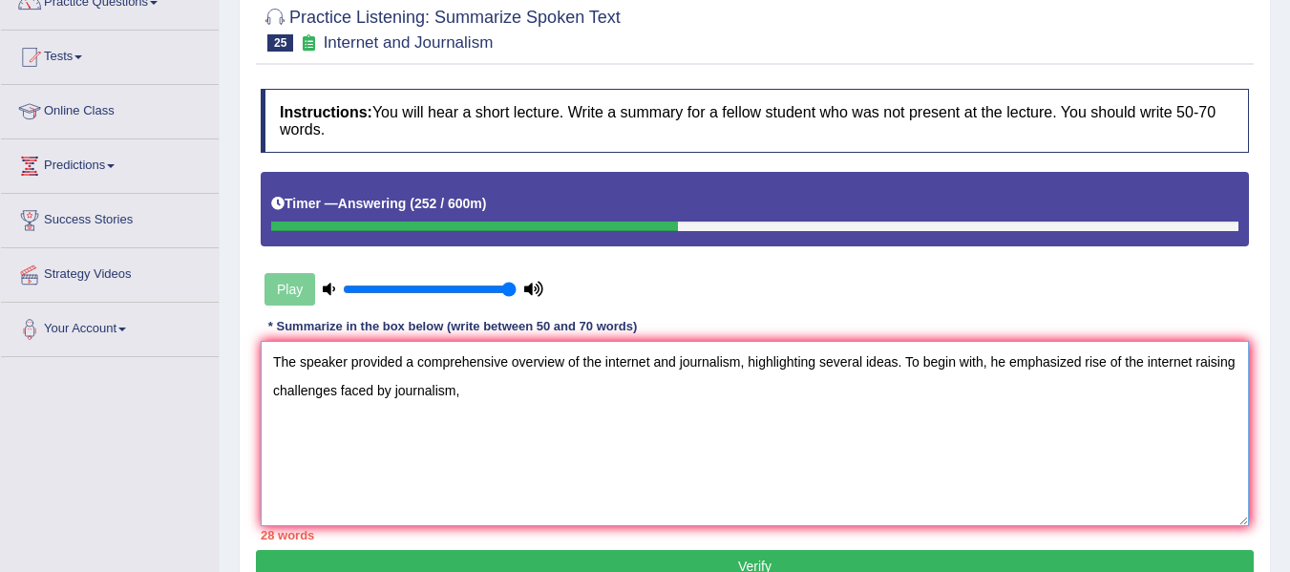
click at [1224, 348] on textarea "The speaker provided a comprehensive overview of the internet and journalism, h…" at bounding box center [755, 433] width 988 height 185
paste textarea "which plays a crucial role in"
click at [483, 370] on textarea "The speaker provided a comprehensive overview of the internet and journalism, h…" at bounding box center [755, 433] width 988 height 185
click at [870, 429] on textarea "The speaker provided a comprehensive overview of the internet and journalism, h…" at bounding box center [755, 433] width 988 height 185
click at [1098, 343] on textarea "The speaker provided a comprehensive overview of the internet and journalism, h…" at bounding box center [755, 433] width 988 height 185
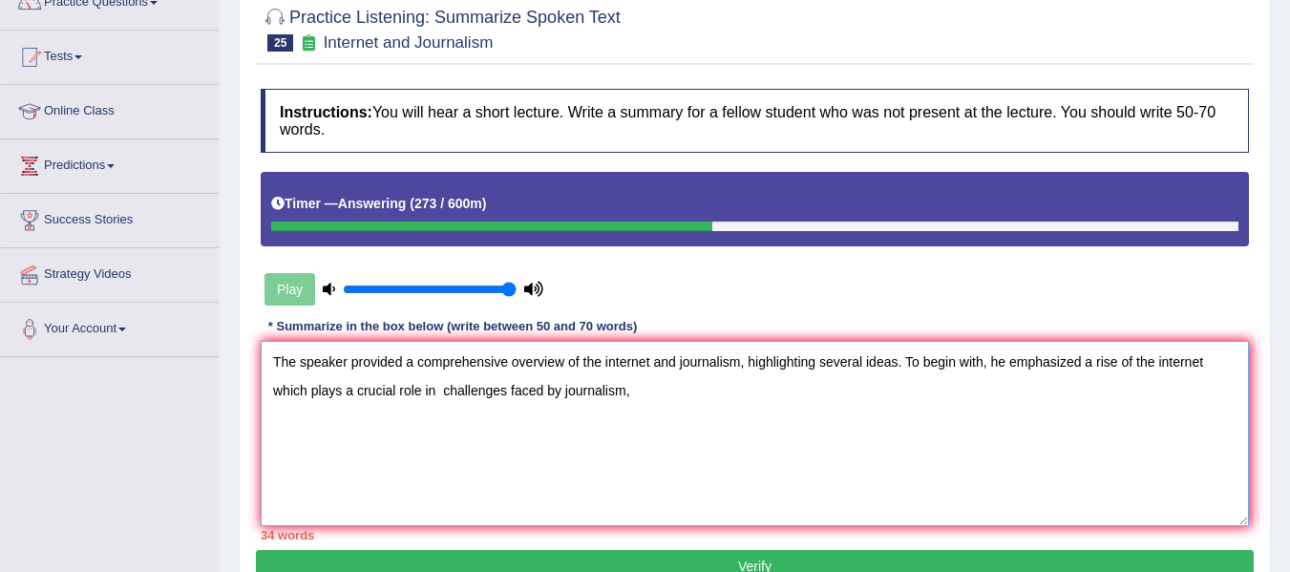
click at [1173, 391] on textarea "The speaker provided a comprehensive overview of the internet and journalism, h…" at bounding box center [755, 433] width 988 height 185
click at [1221, 349] on textarea "The speaker provided a comprehensive overview of the internet and journalism, h…" at bounding box center [755, 433] width 988 height 185
click at [444, 370] on textarea "The speaker provided a comprehensive overview of the internet and journalism, h…" at bounding box center [755, 433] width 988 height 185
click at [642, 377] on textarea "The speaker provided a comprehensive overview of the internet and journalism, h…" at bounding box center [755, 433] width 988 height 185
click at [754, 376] on textarea "The speaker provided a comprehensive overview of the internet and journalism, h…" at bounding box center [755, 433] width 988 height 185
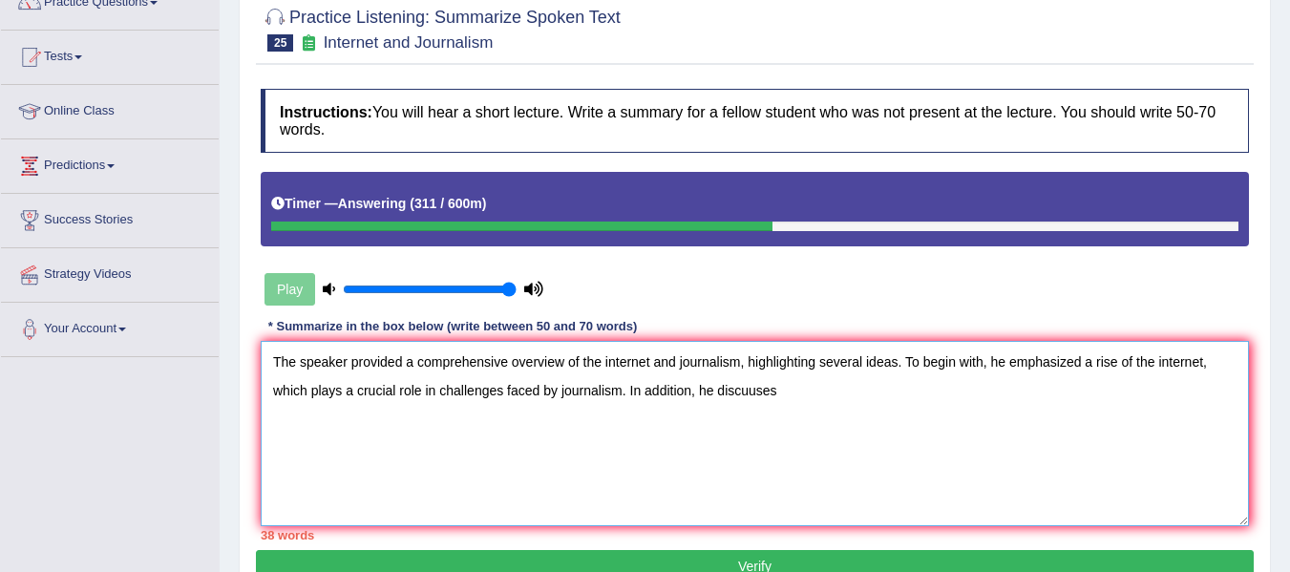
click at [785, 373] on textarea "The speaker provided a comprehensive overview of the internet and journalism, h…" at bounding box center [755, 433] width 988 height 185
click at [690, 423] on textarea "The speaker provided a comprehensive overview of the internet and journalism, h…" at bounding box center [755, 433] width 988 height 185
click at [1201, 378] on textarea "The speaker provided a comprehensive overview of the internet and journalism, h…" at bounding box center [755, 433] width 988 height 185
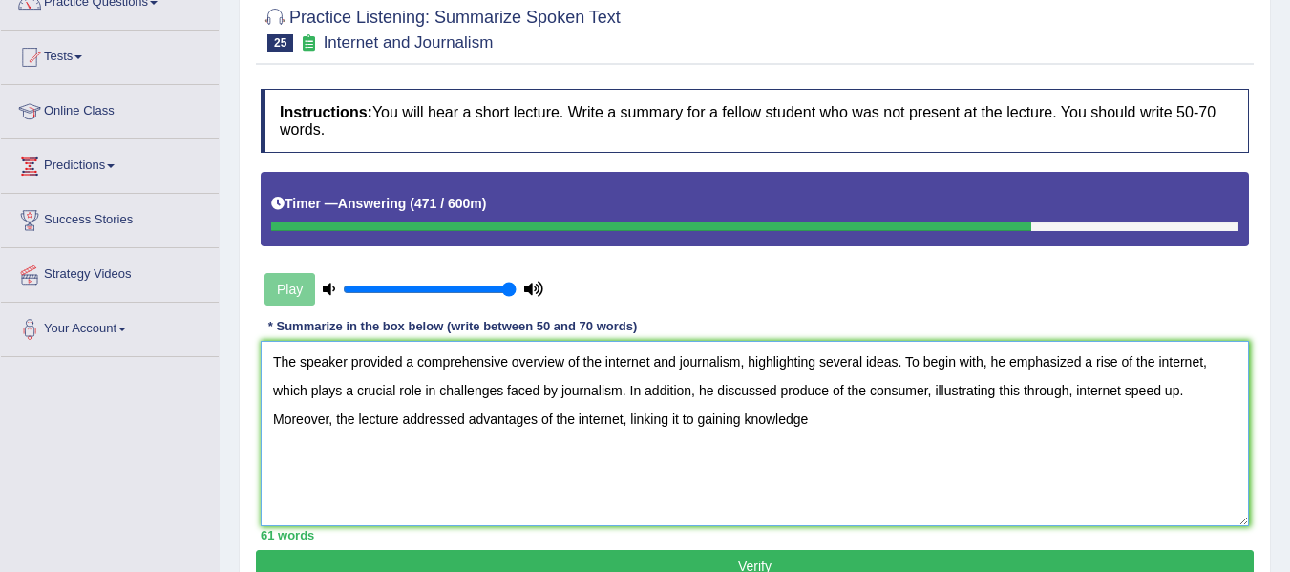
click at [710, 407] on textarea "The speaker provided a comprehensive overview of the internet and journalism, h…" at bounding box center [755, 433] width 988 height 185
click at [755, 406] on textarea "The speaker provided a comprehensive overview of the internet and journalism, h…" at bounding box center [755, 433] width 988 height 185
click at [840, 402] on textarea "The speaker provided a comprehensive overview of the internet and journalism, h…" at bounding box center [755, 433] width 988 height 185
click at [777, 403] on textarea "The speaker provided a comprehensive overview of the internet and journalism, h…" at bounding box center [755, 433] width 988 height 185
click at [885, 398] on textarea "The speaker provided a comprehensive overview of the internet and journalism, h…" at bounding box center [755, 433] width 988 height 185
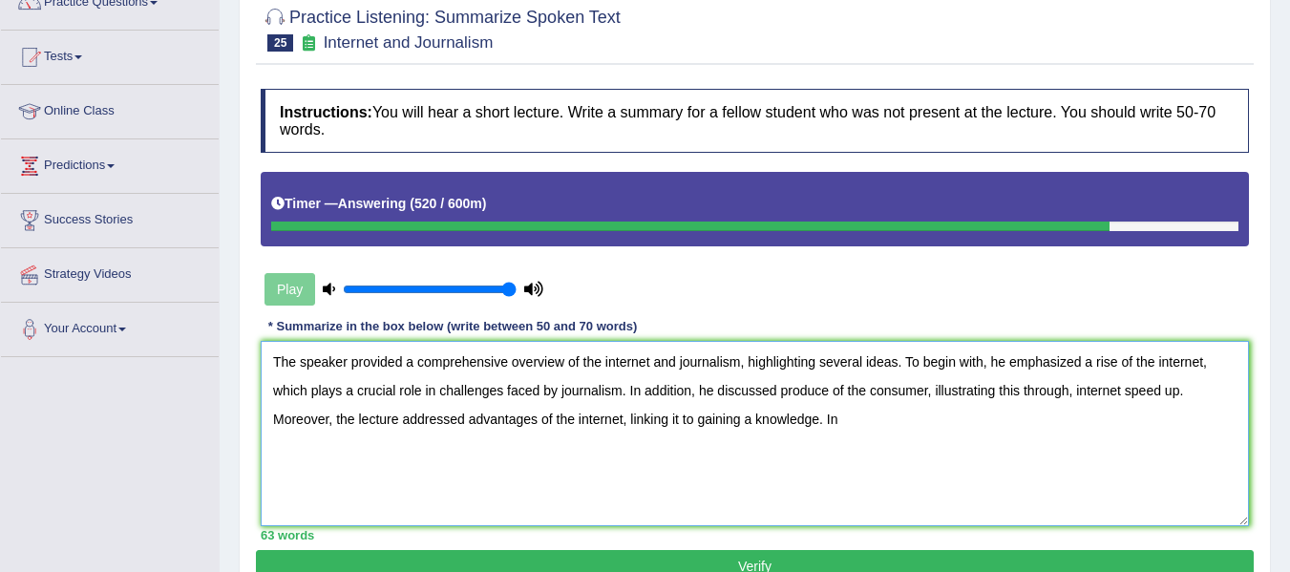
click at [765, 403] on textarea "The speaker provided a comprehensive overview of the internet and journalism, h…" at bounding box center [755, 433] width 988 height 185
click at [845, 399] on textarea "The speaker provided a comprehensive overview of the internet and journalism, h…" at bounding box center [755, 433] width 988 height 185
type textarea "The speaker provided a comprehensive overview of the internet and journalism, h…"
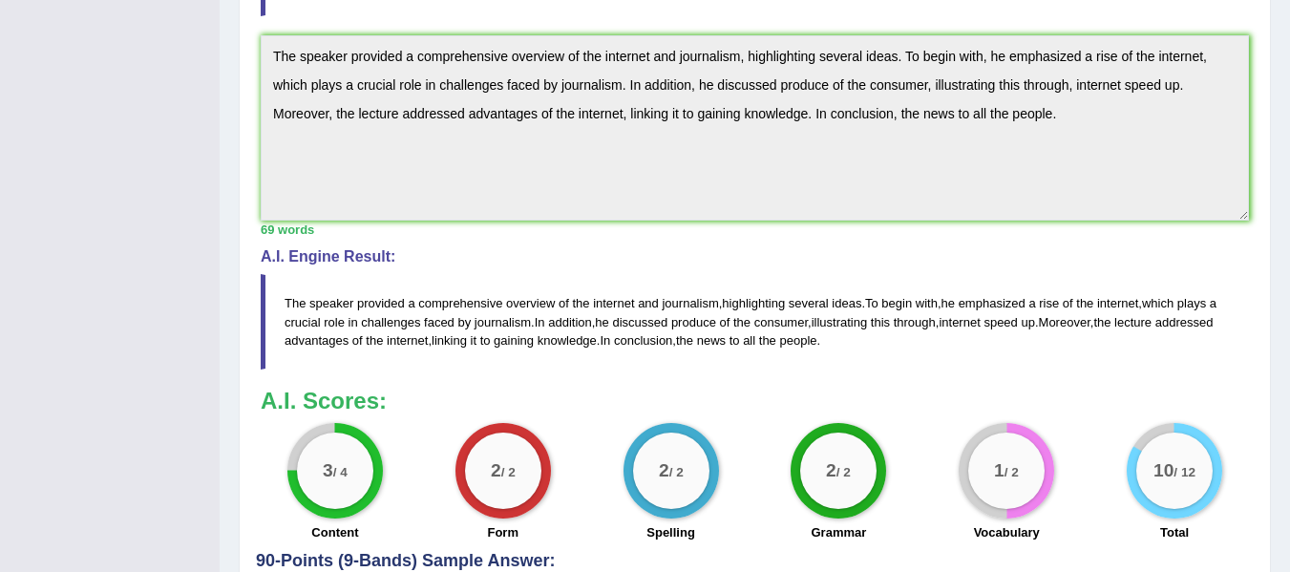
scroll to position [564, 0]
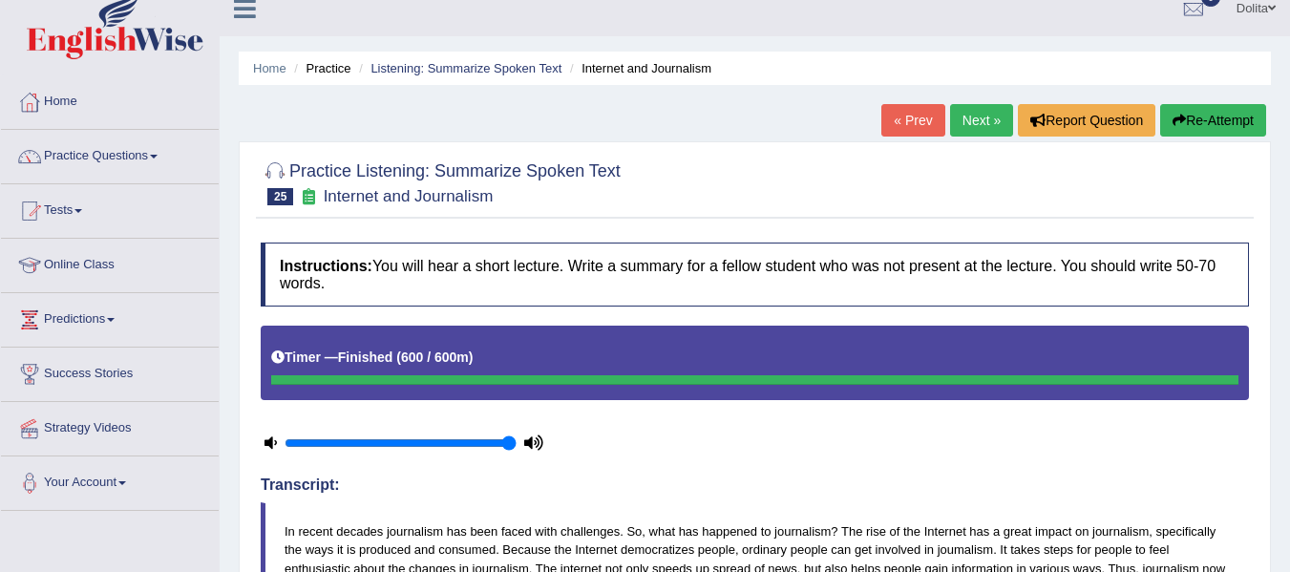
drag, startPoint x: 1303, startPoint y: 137, endPoint x: 1303, endPoint y: 180, distance: 43.0
click at [1289, 180] on html "Toggle navigation Home Practice Questions Speaking Practice Read Aloud Repeat S…" at bounding box center [645, 267] width 1290 height 572
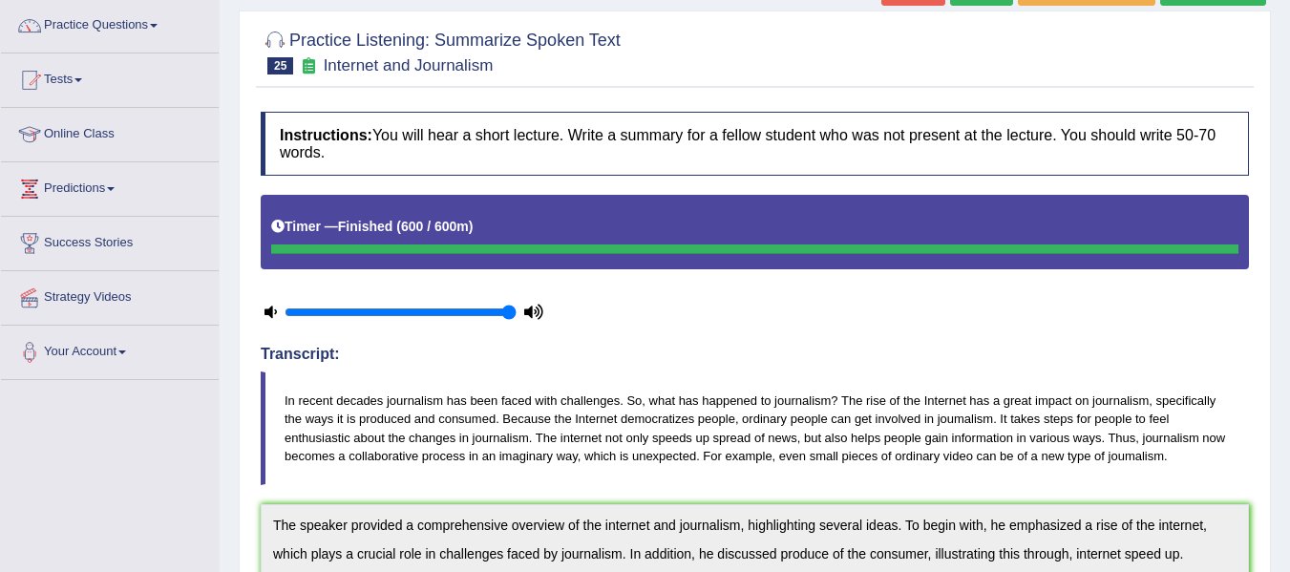
scroll to position [0, 0]
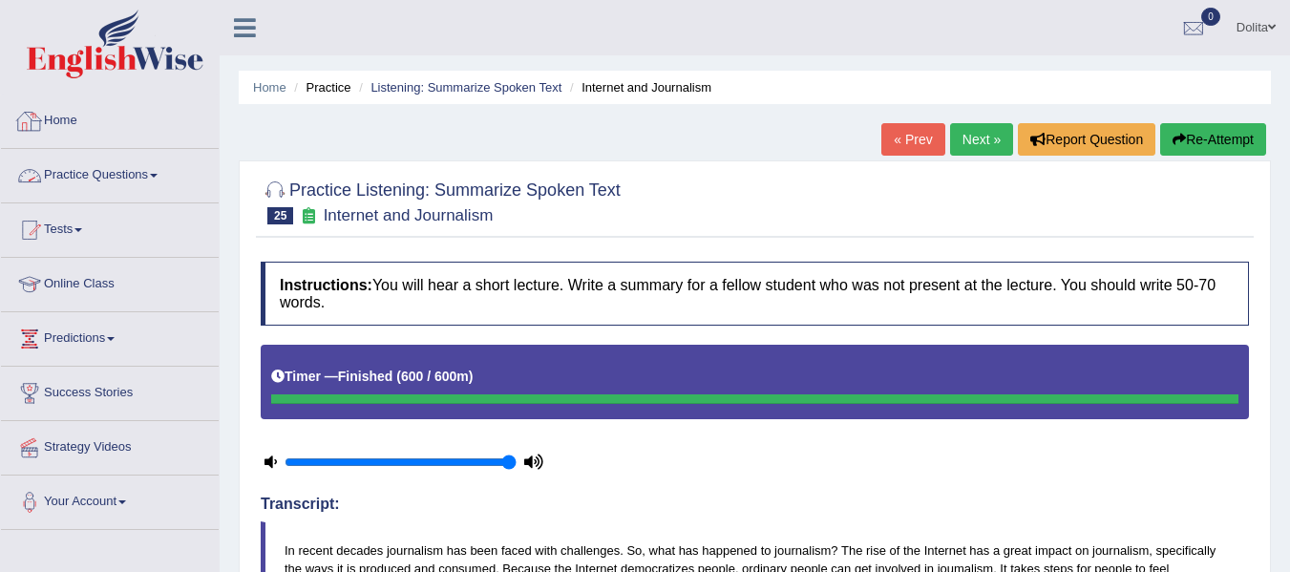
click at [168, 186] on link "Practice Questions" at bounding box center [110, 173] width 218 height 48
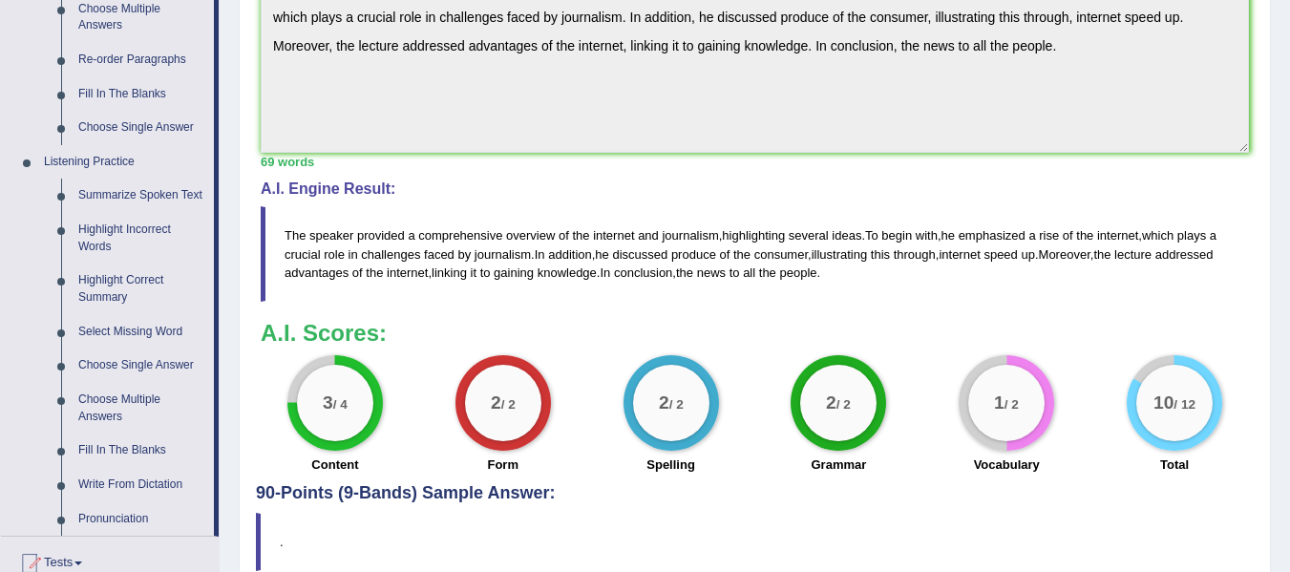
scroll to position [697, 0]
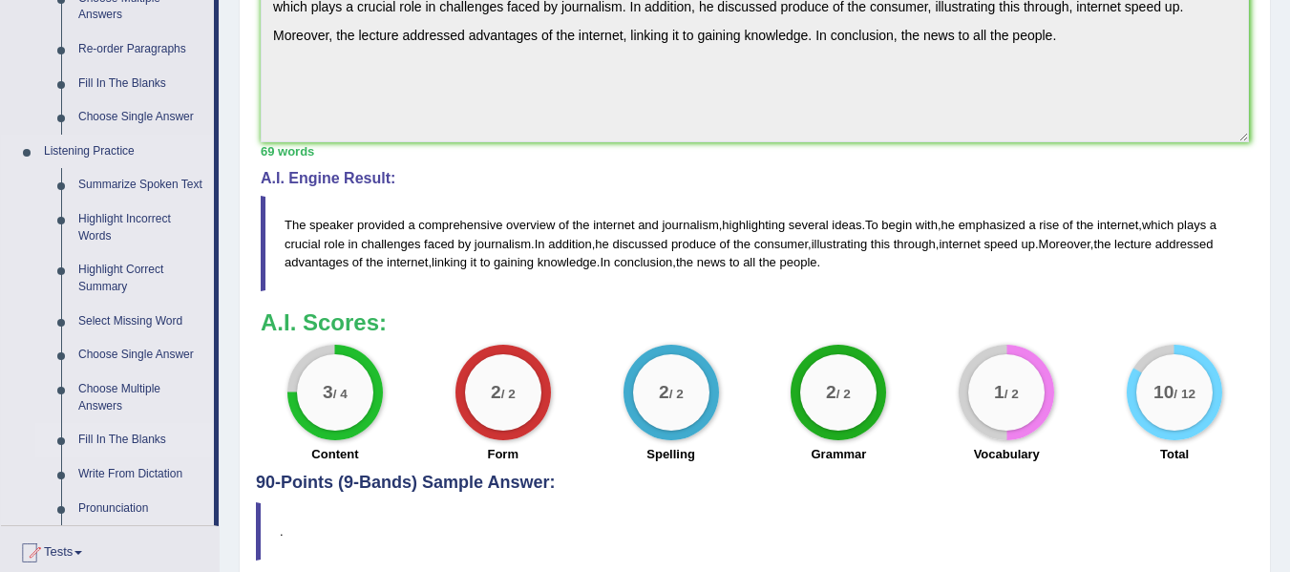
click at [131, 441] on link "Fill In The Blanks" at bounding box center [142, 440] width 144 height 34
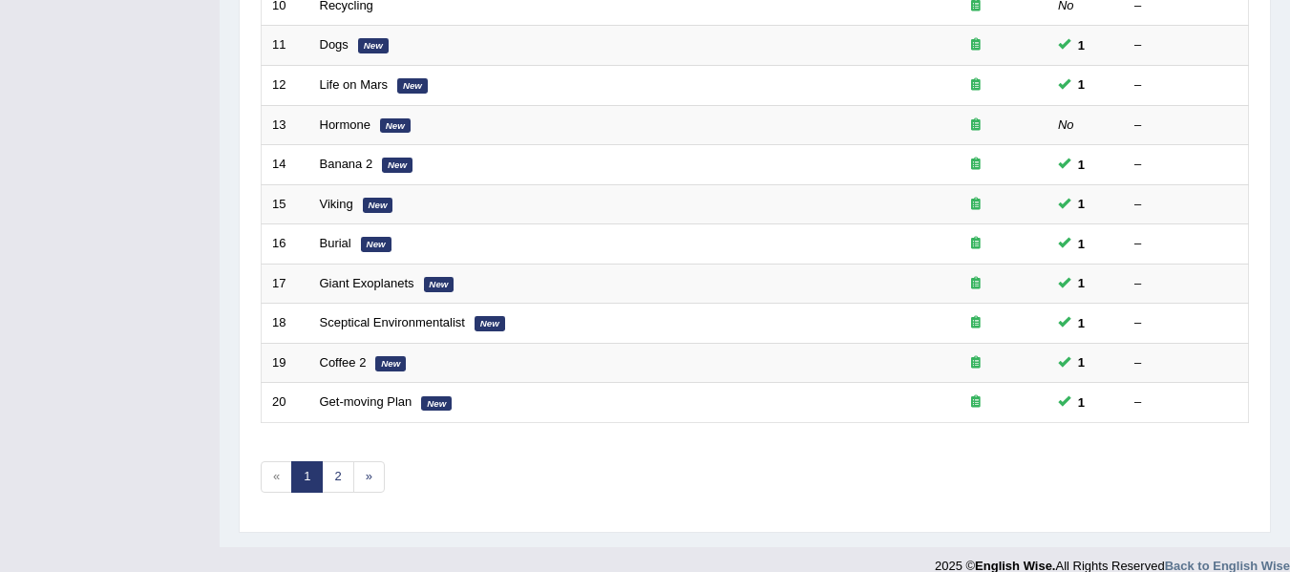
scroll to position [692, 0]
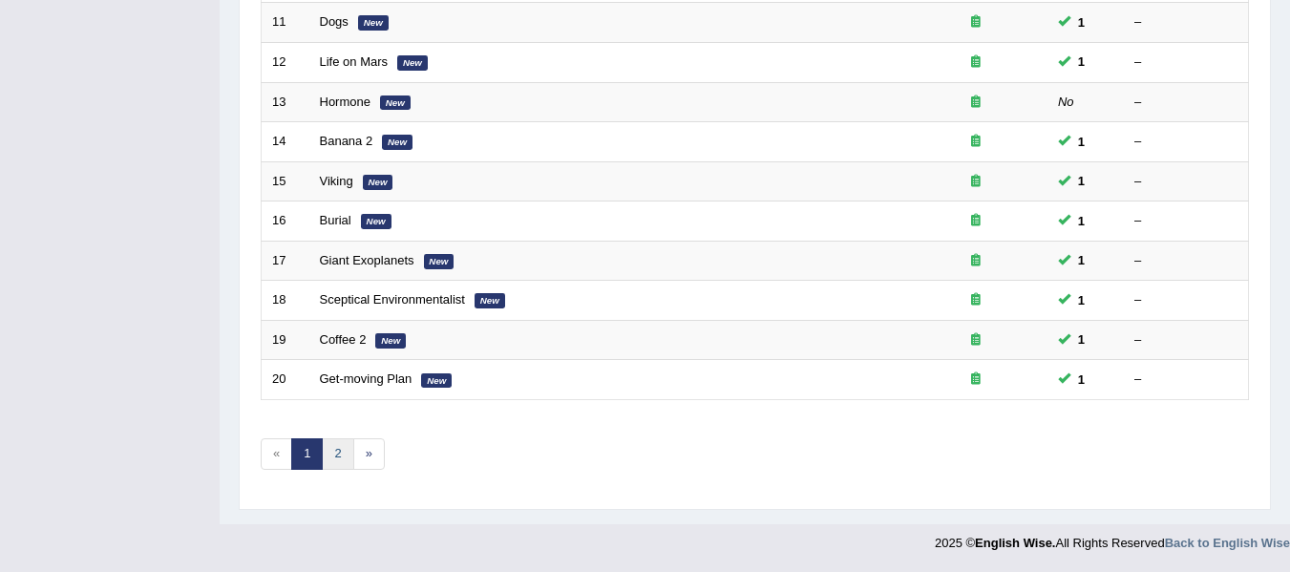
click at [329, 455] on link "2" at bounding box center [338, 454] width 32 height 32
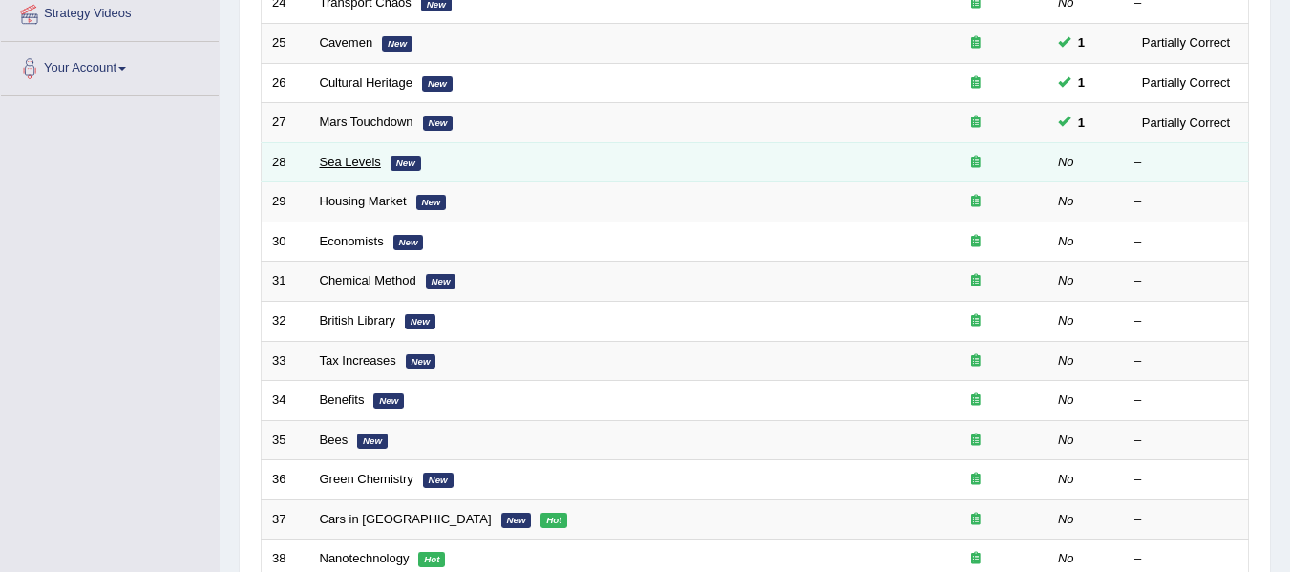
click at [335, 167] on link "Sea Levels" at bounding box center [350, 162] width 61 height 14
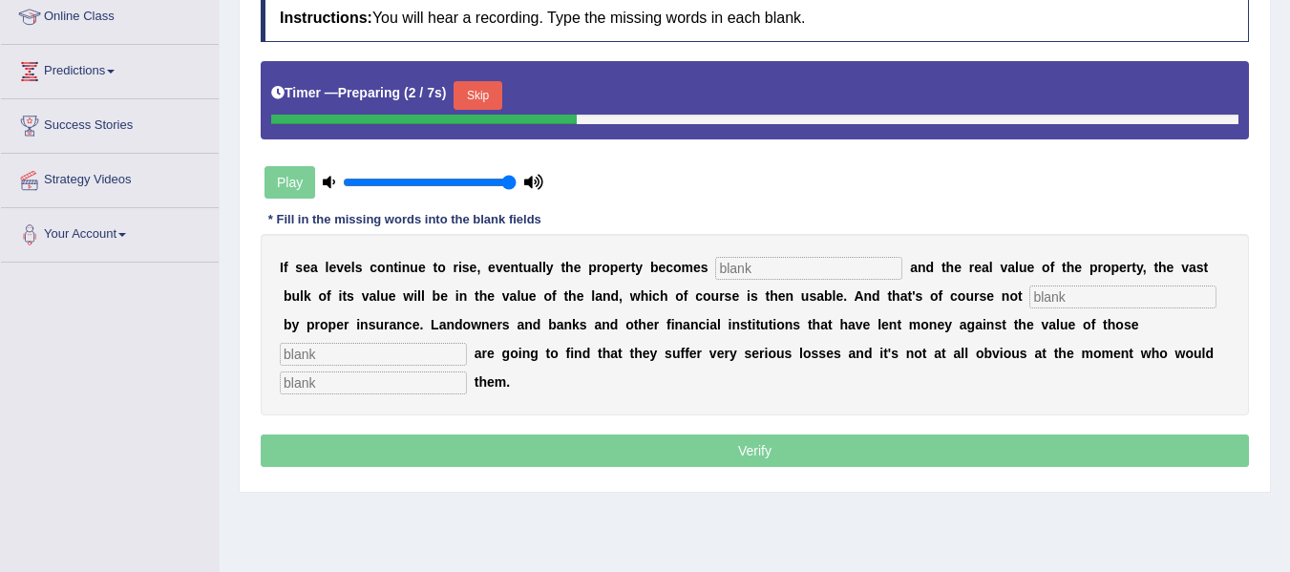
click at [1289, 305] on html "Toggle navigation Home Practice Questions Speaking Practice Read Aloud Repeat S…" at bounding box center [645, 19] width 1290 height 572
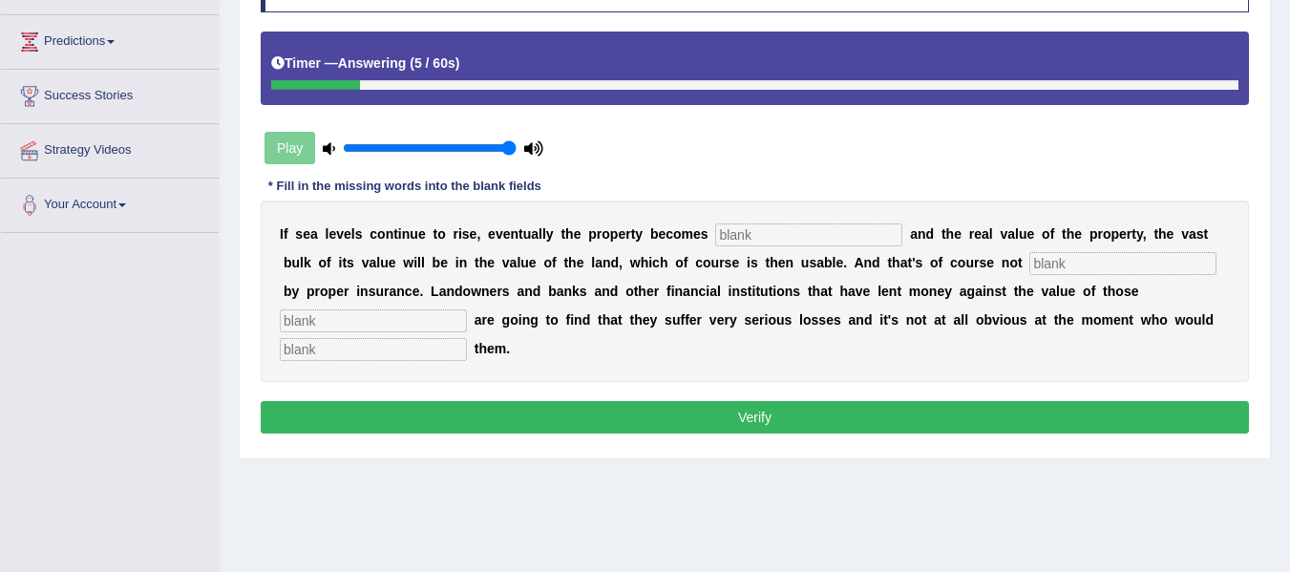
click at [806, 245] on input "text" at bounding box center [808, 234] width 187 height 23
type input "indated"
click at [1029, 275] on input "text" at bounding box center [1122, 263] width 187 height 23
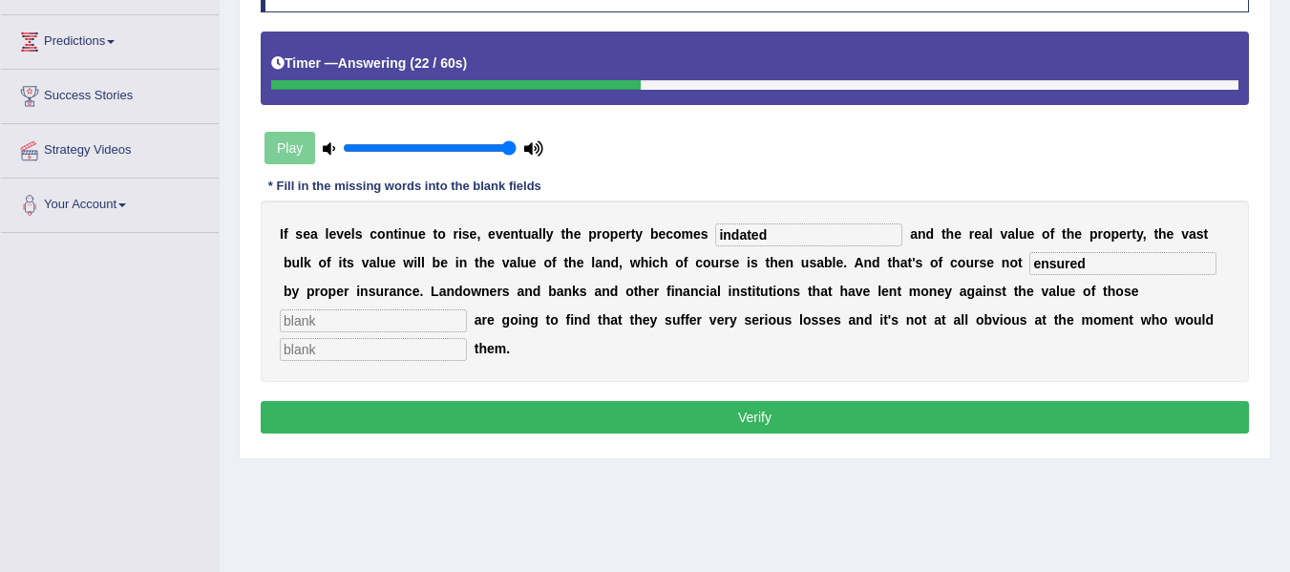
type input "ensured"
click at [467, 316] on input "text" at bounding box center [373, 320] width 187 height 23
type input "properties"
click at [467, 343] on input "text" at bounding box center [373, 349] width 187 height 23
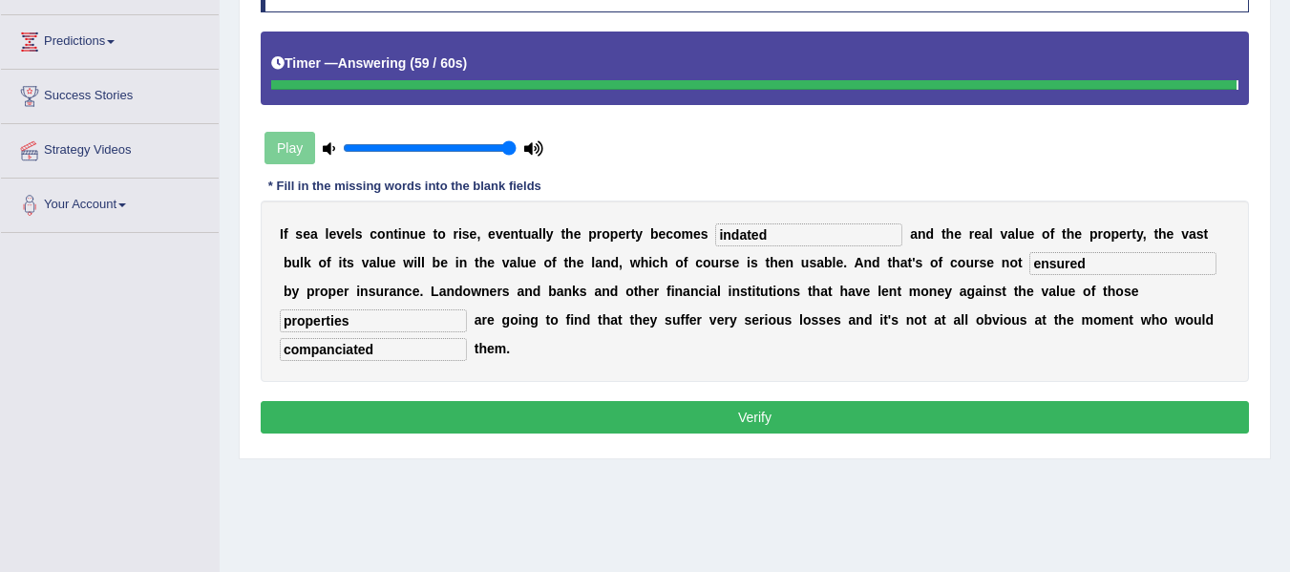
type input "companciated"
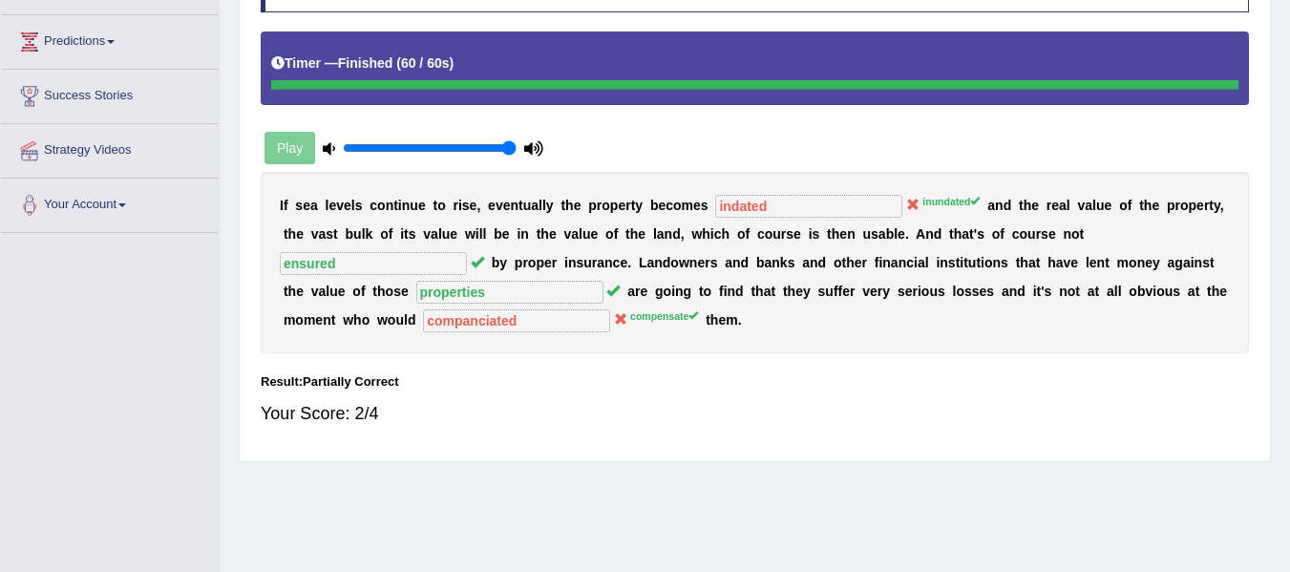
scroll to position [0, 0]
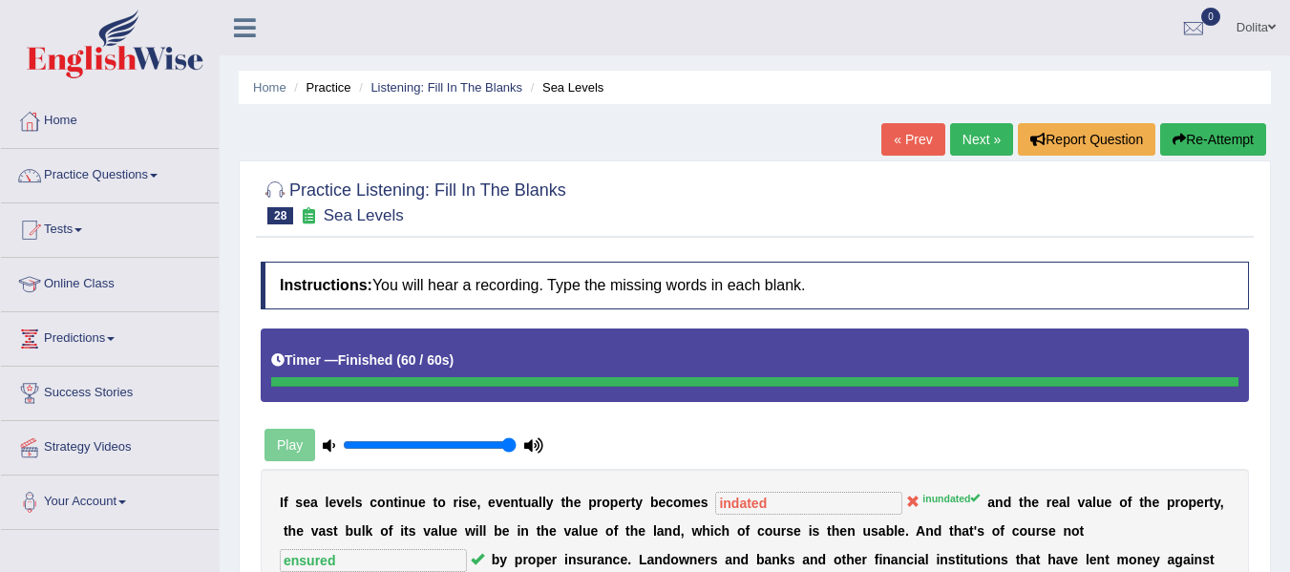
click at [974, 146] on link "Next »" at bounding box center [981, 139] width 63 height 32
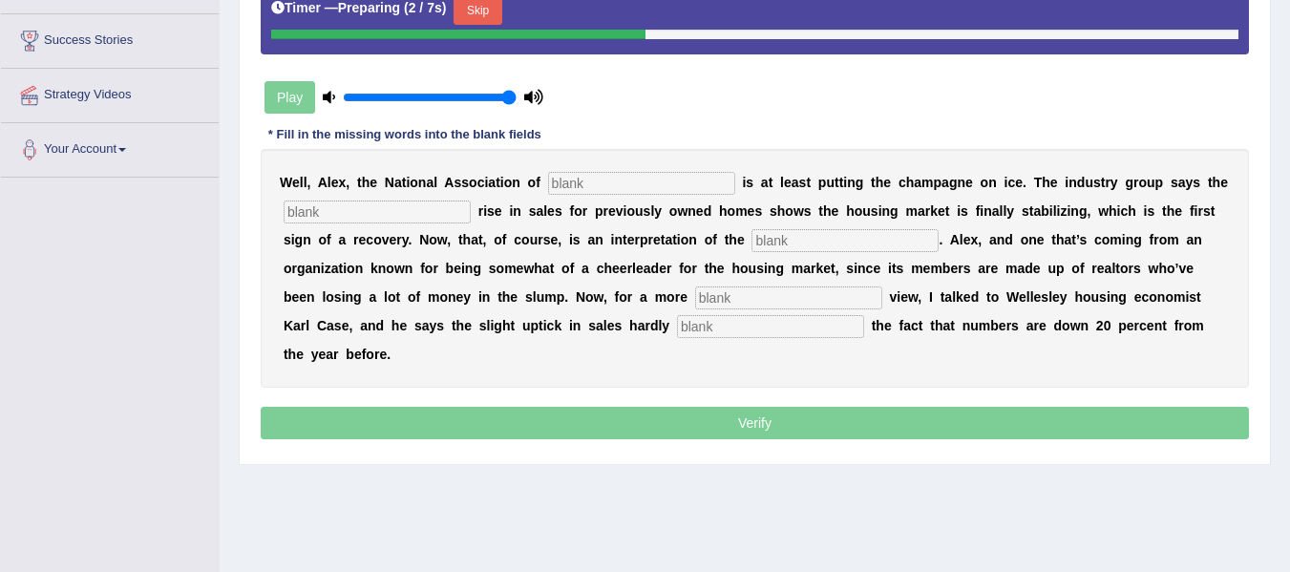
scroll to position [369, 0]
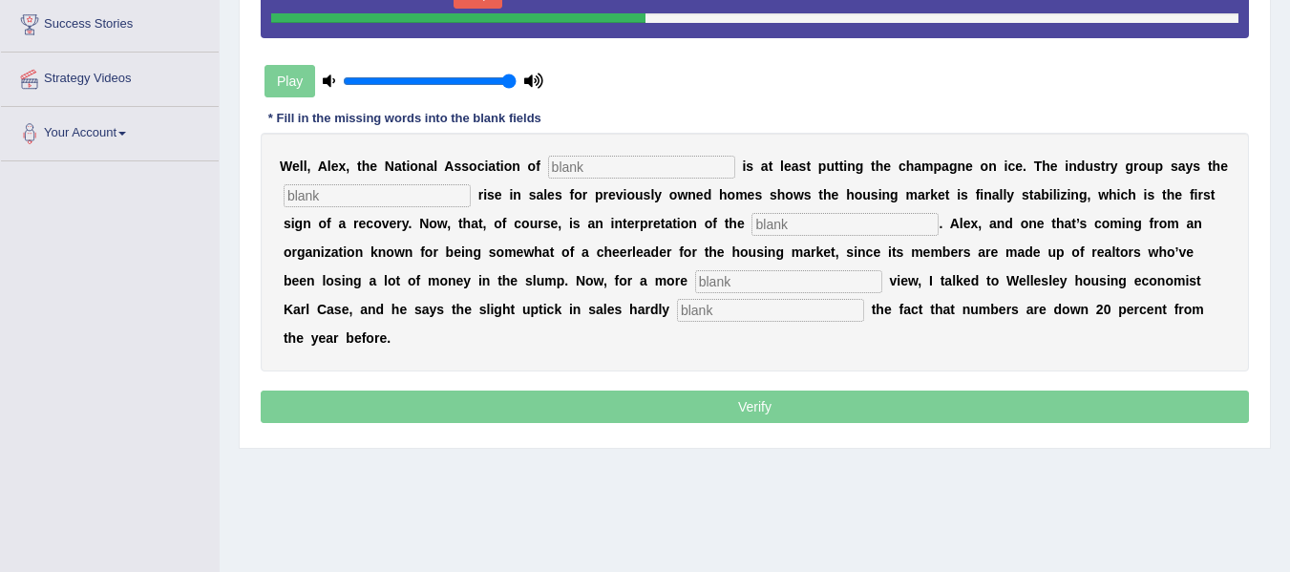
drag, startPoint x: 1303, startPoint y: 99, endPoint x: 1303, endPoint y: 297, distance: 197.6
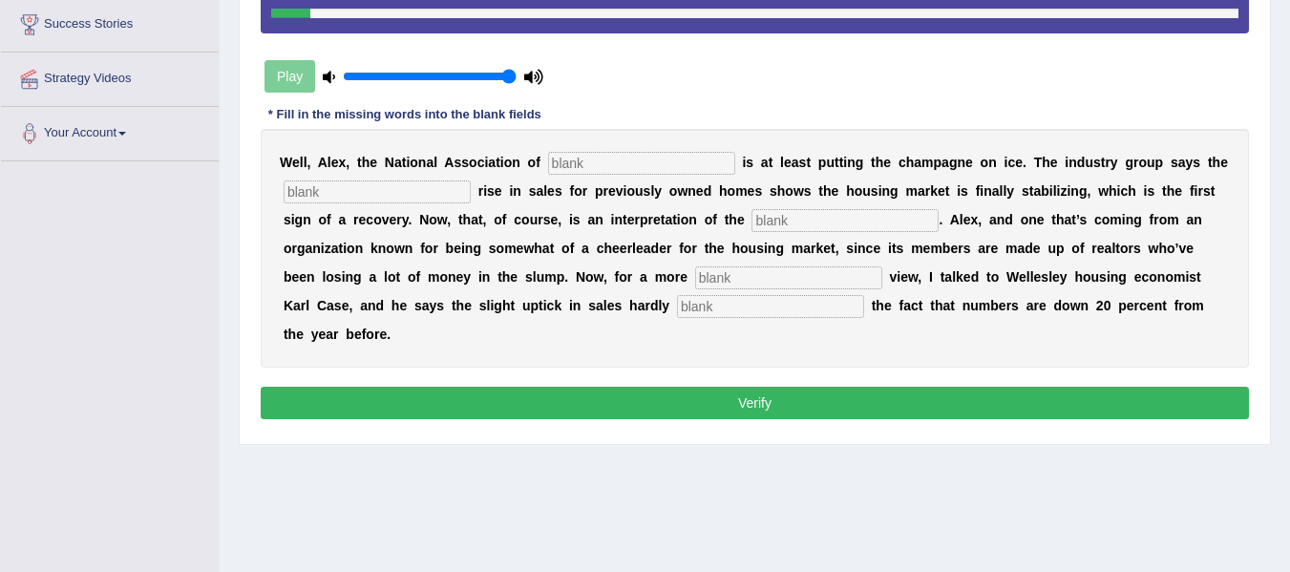
click at [655, 165] on input "text" at bounding box center [641, 163] width 187 height 23
type input "realtor"
click at [349, 189] on input "text" at bounding box center [377, 191] width 187 height 23
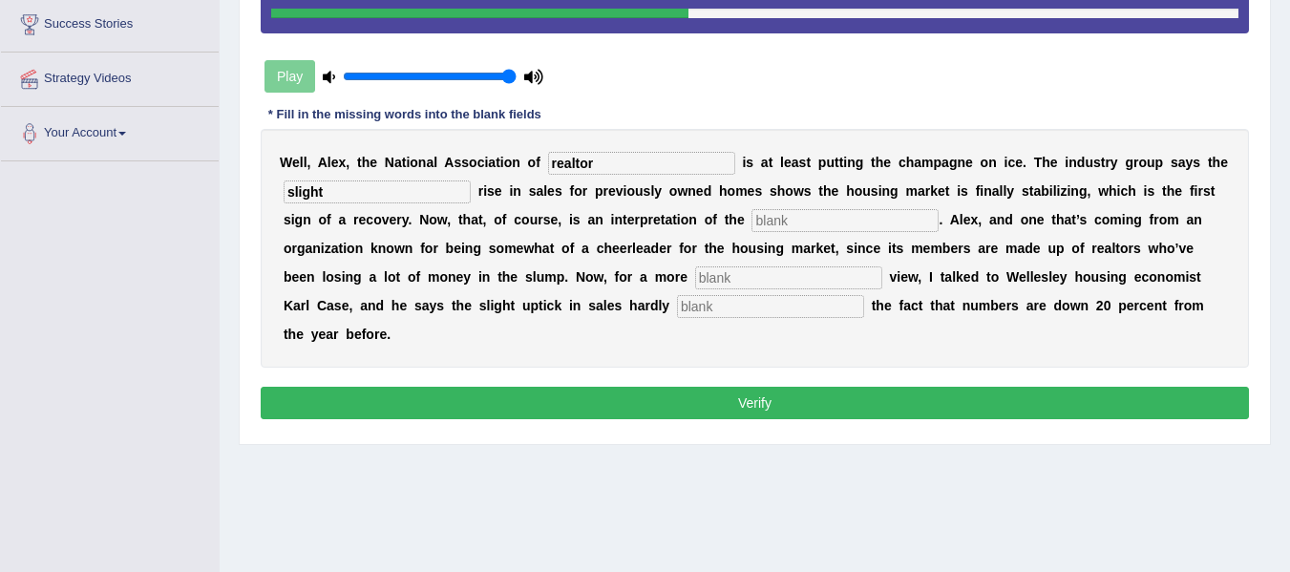
type input "slight"
click at [877, 224] on input "text" at bounding box center [844, 220] width 187 height 23
type input "numbers"
click at [882, 275] on input "text" at bounding box center [788, 277] width 187 height 23
type input "sober"
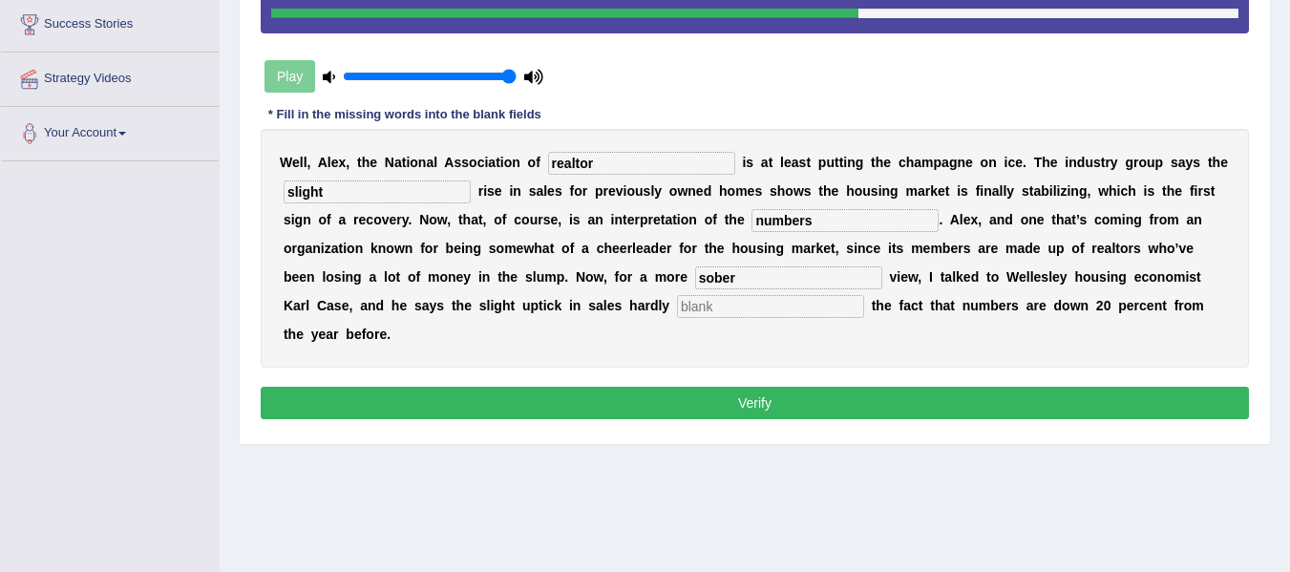
click at [864, 298] on input "text" at bounding box center [770, 306] width 187 height 23
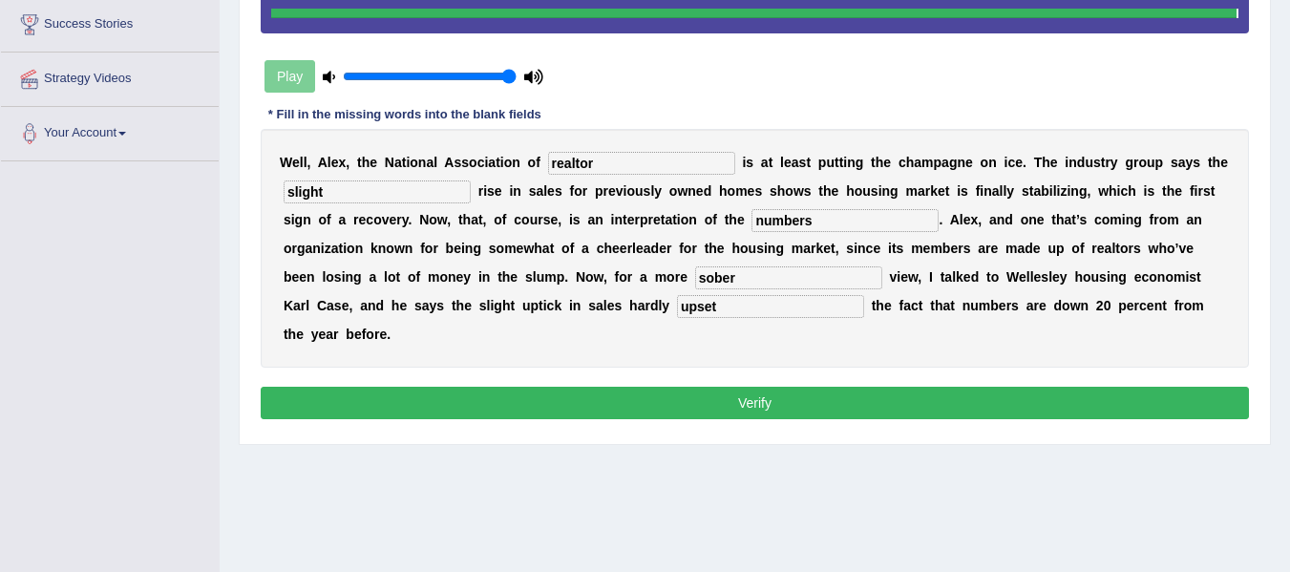
type input "upset"
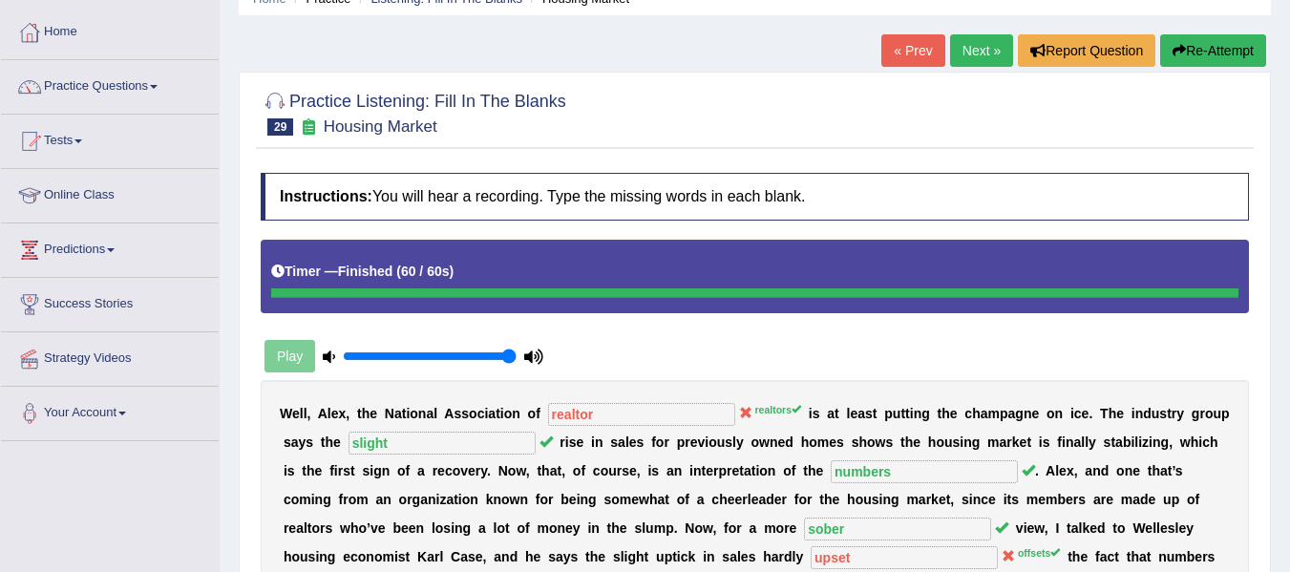
scroll to position [73, 0]
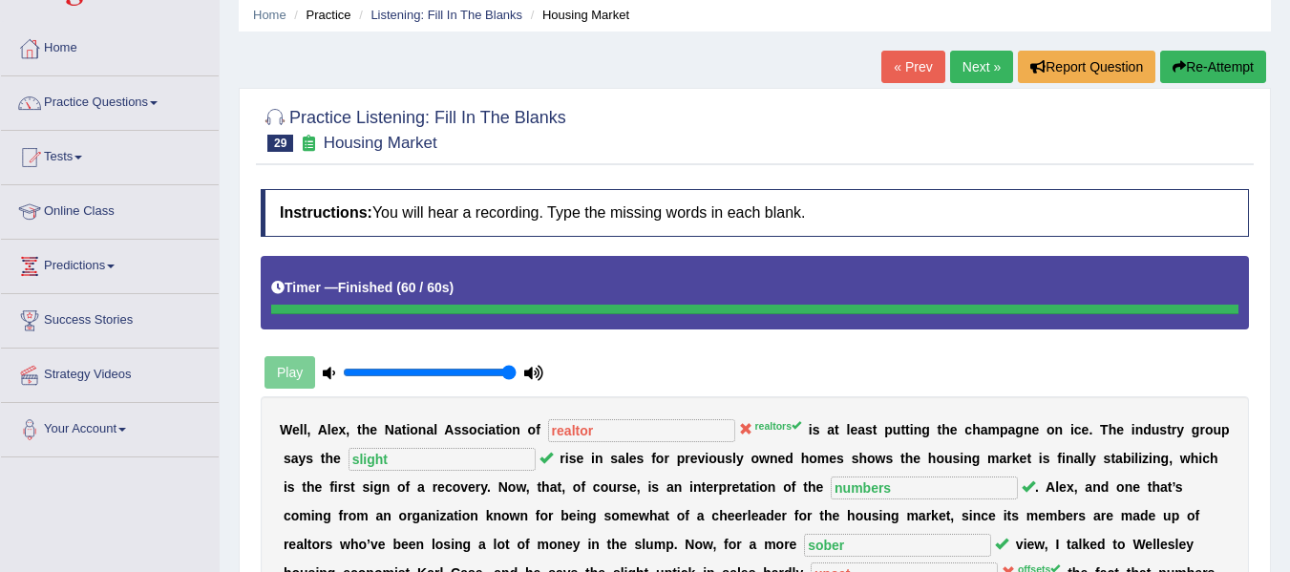
click at [961, 78] on link "Next »" at bounding box center [981, 67] width 63 height 32
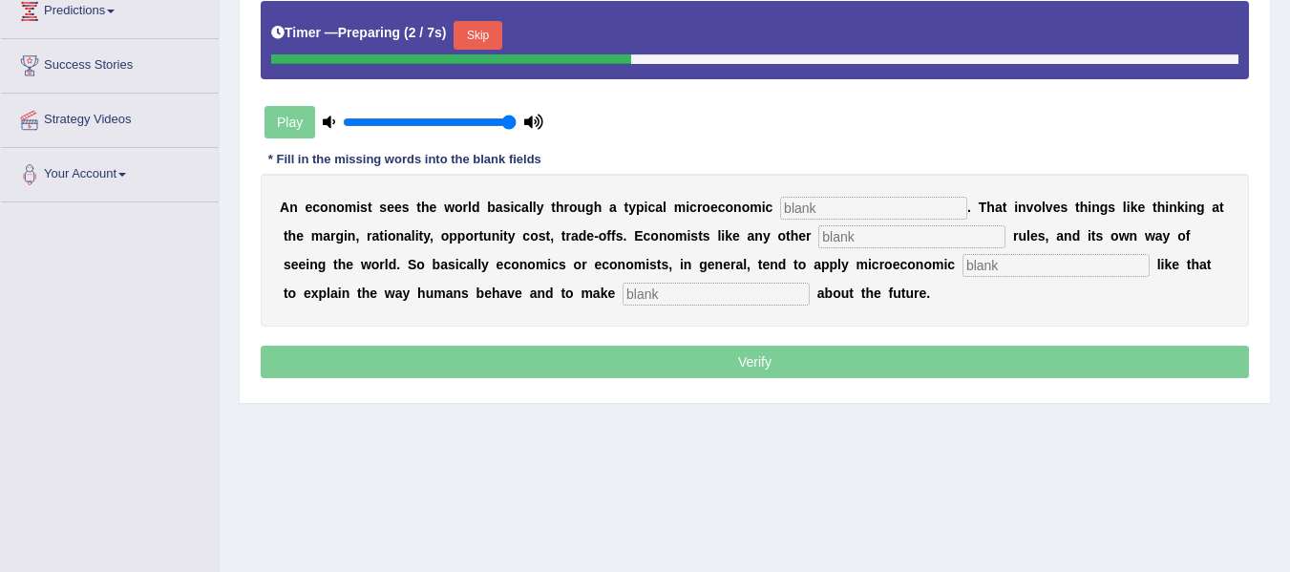
click at [501, 27] on button "Skip" at bounding box center [478, 35] width 48 height 29
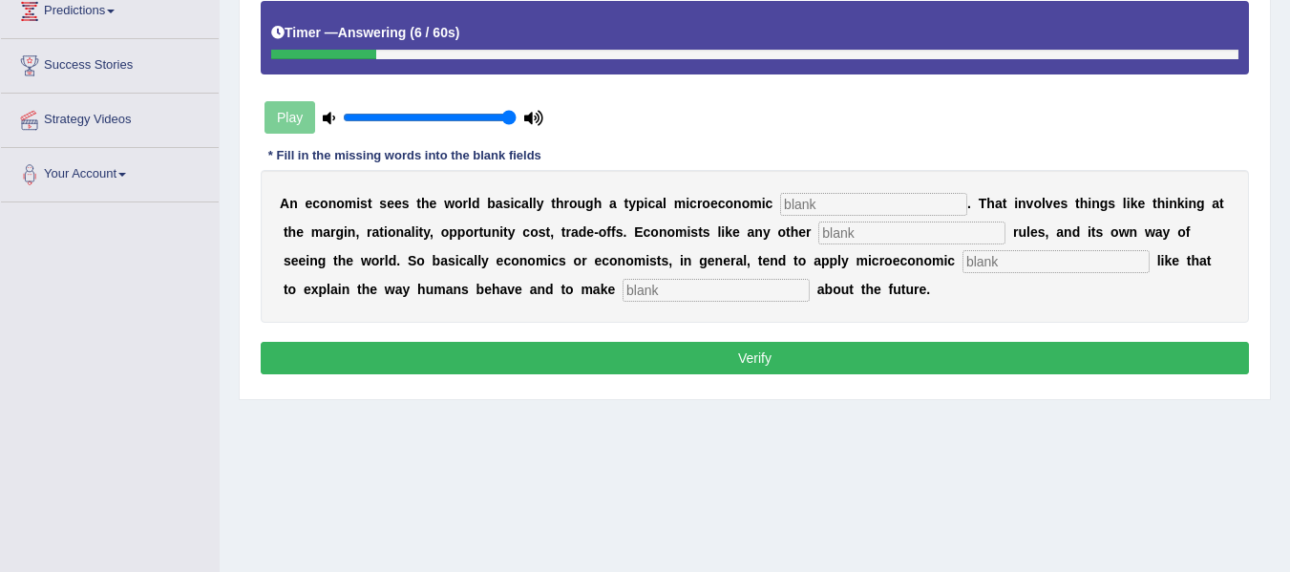
click at [841, 207] on input "text" at bounding box center [873, 204] width 187 height 23
type input "toolkit"
click at [942, 238] on input "text" at bounding box center [911, 233] width 187 height 23
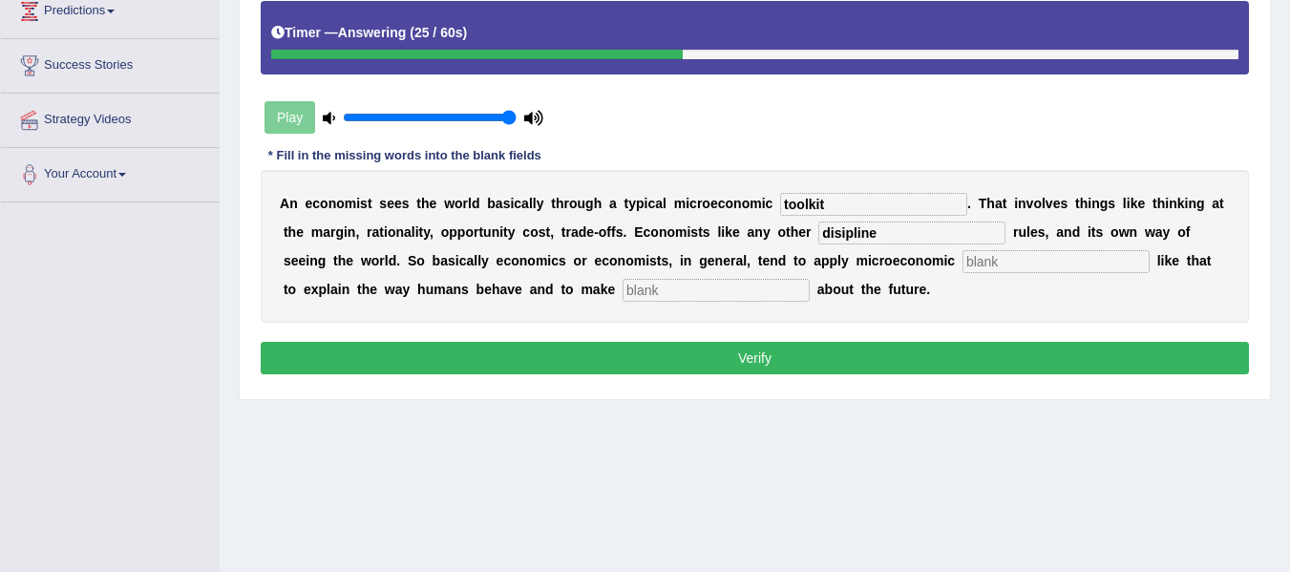
type input "disipline"
click at [962, 273] on input "text" at bounding box center [1055, 261] width 187 height 23
type input "concept"
click at [810, 289] on input "text" at bounding box center [716, 290] width 187 height 23
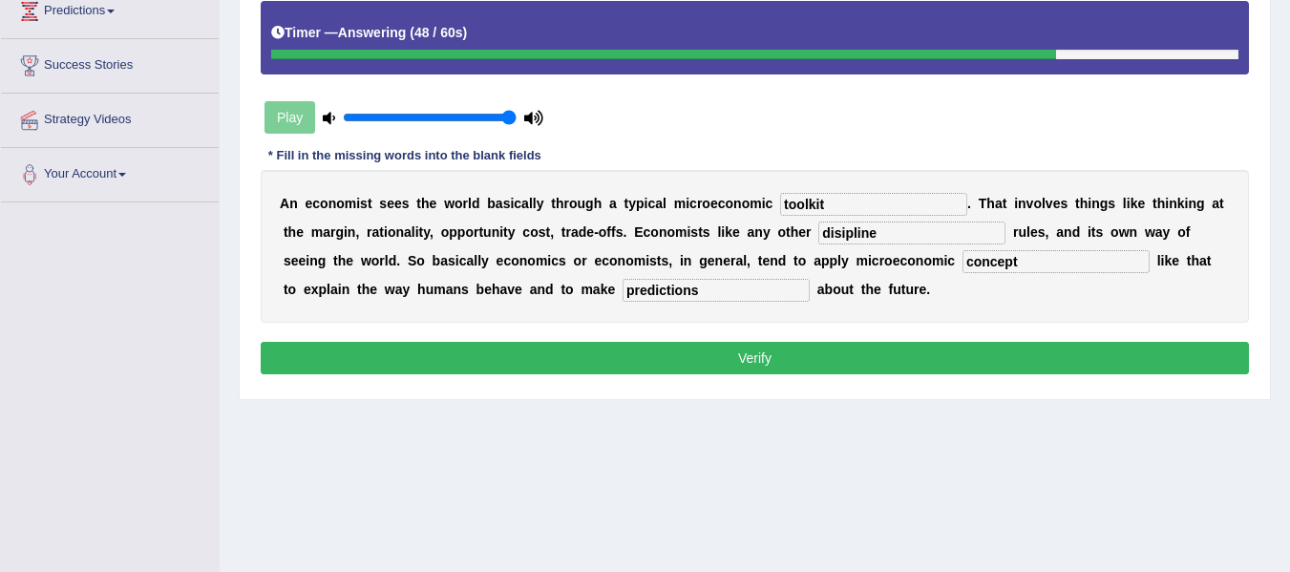
type input "predictions"
click at [944, 234] on input "disipline" at bounding box center [911, 233] width 187 height 23
click at [941, 234] on input "dicipline" at bounding box center [911, 233] width 187 height 23
type input "discipline"
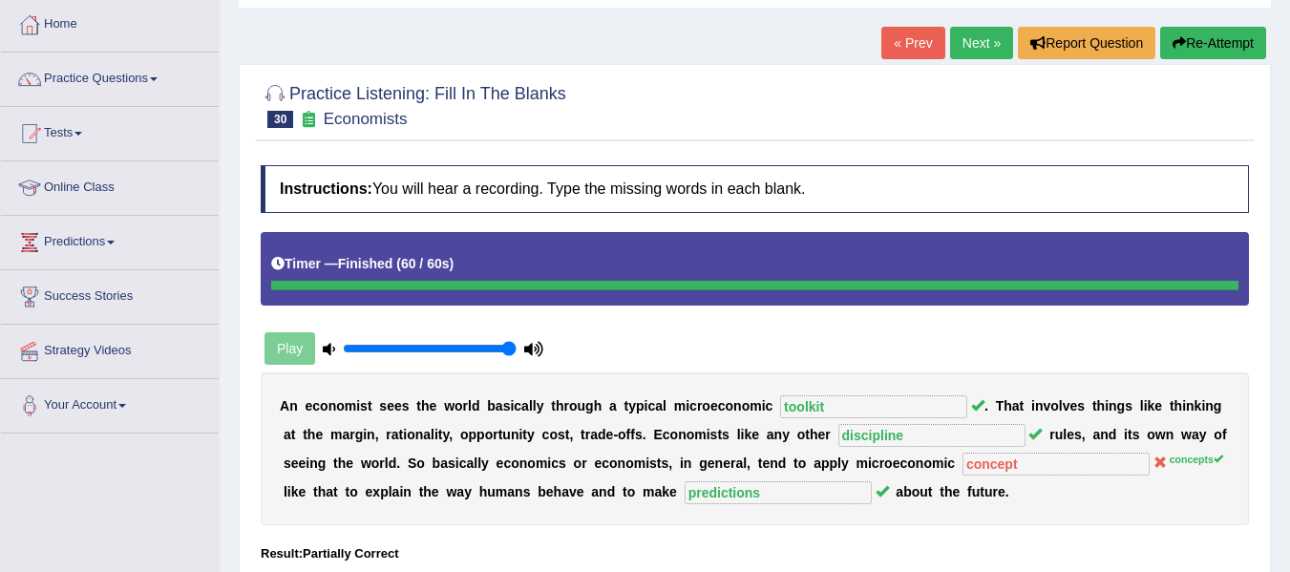
scroll to position [53, 0]
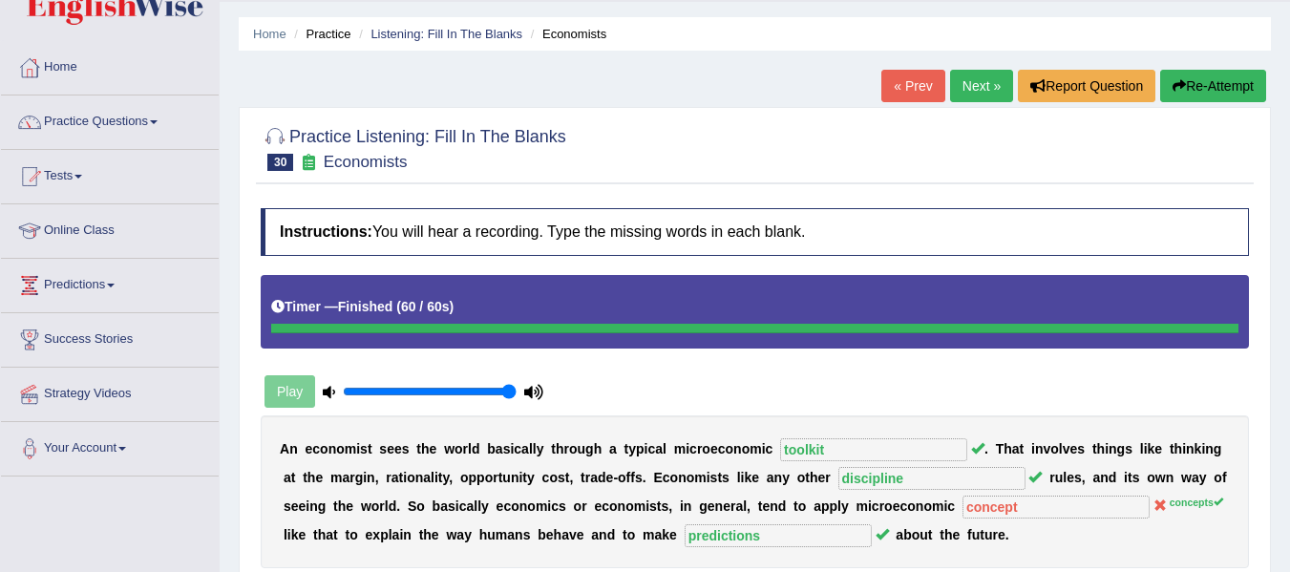
click at [970, 96] on link "Next »" at bounding box center [981, 86] width 63 height 32
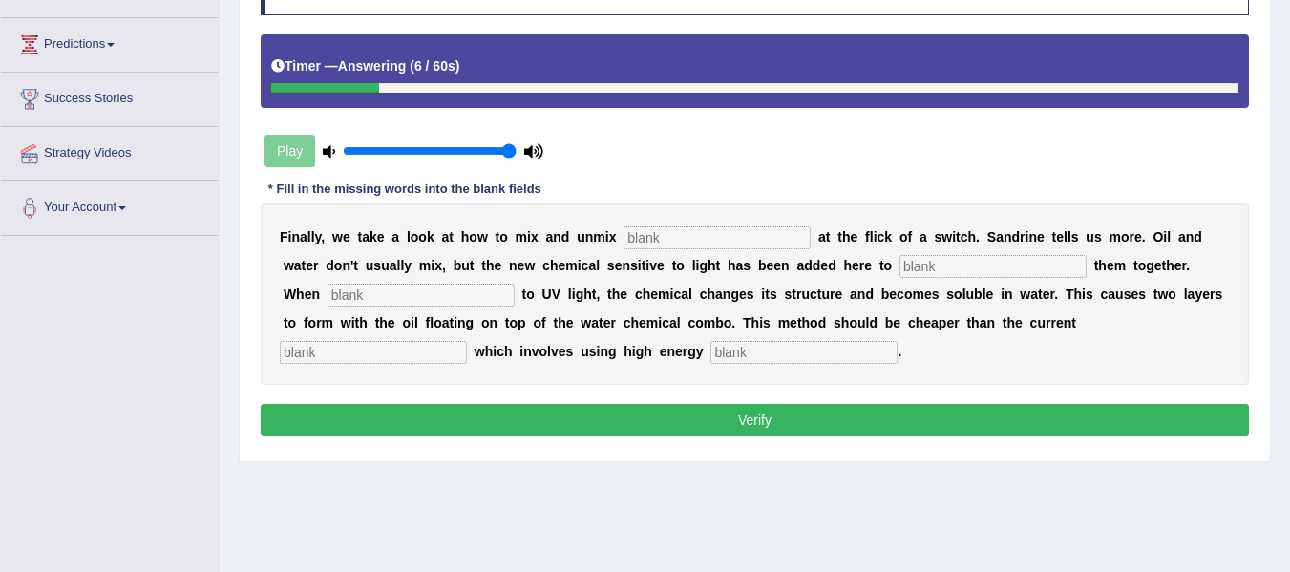
click at [669, 242] on input "text" at bounding box center [716, 237] width 187 height 23
type input "lequid"
click at [1051, 267] on input "text" at bounding box center [992, 266] width 187 height 23
type input "blend"
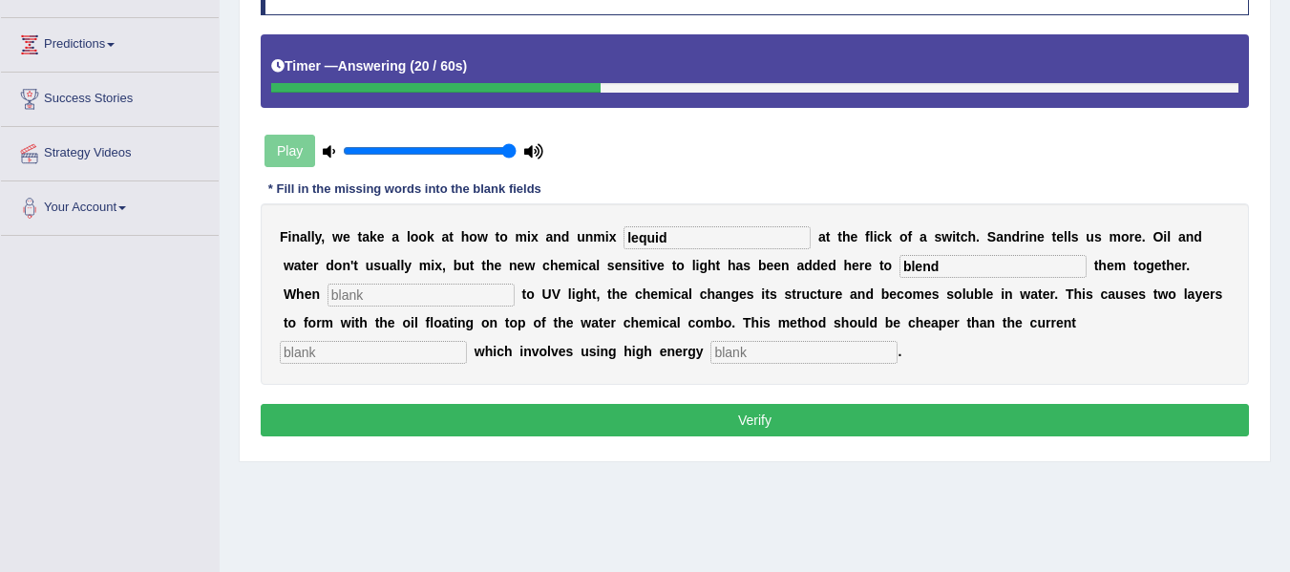
click at [436, 300] on input "text" at bounding box center [420, 295] width 187 height 23
type input "exposed"
click at [467, 359] on input "text" at bounding box center [373, 352] width 187 height 23
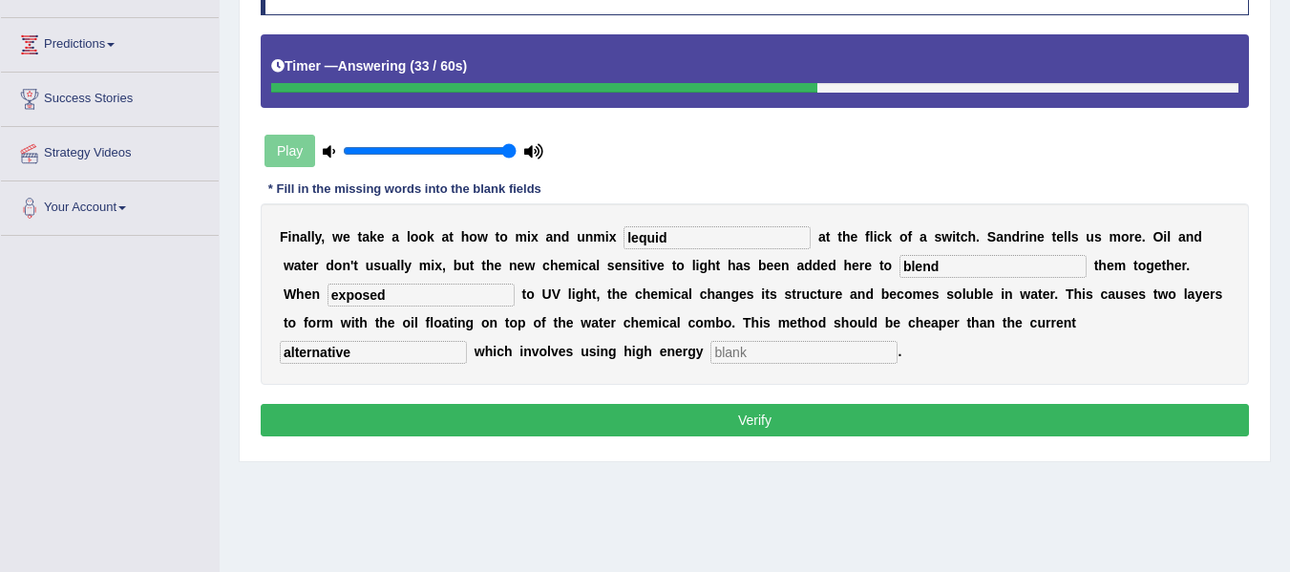
type input "alternative"
click at [830, 350] on input "text" at bounding box center [803, 352] width 187 height 23
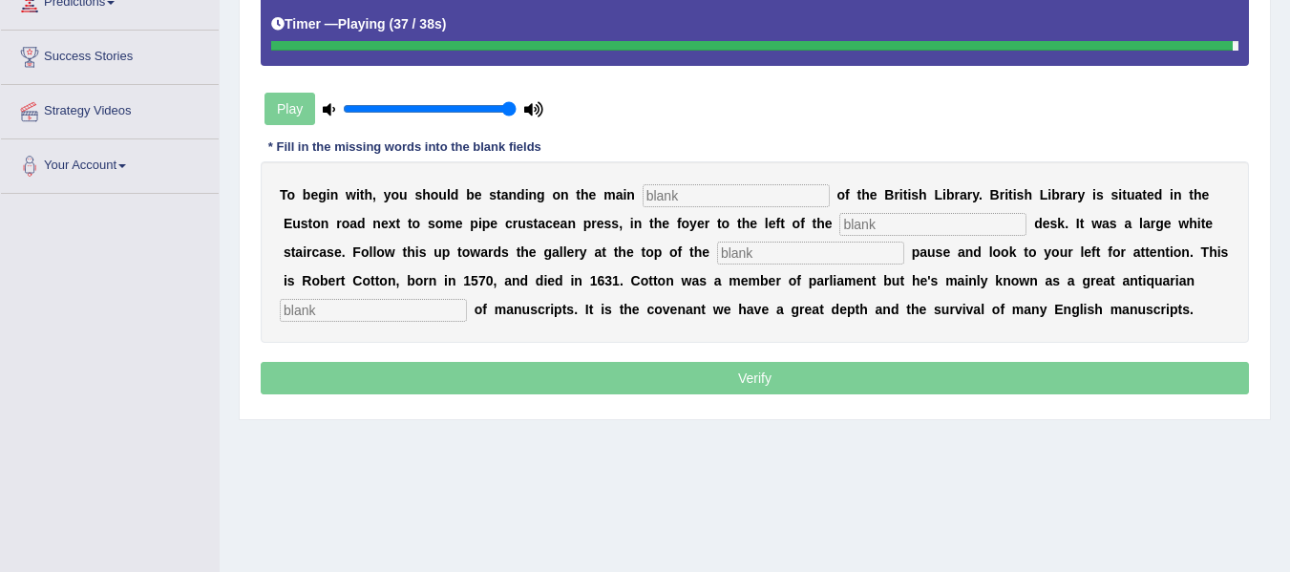
click at [780, 204] on div "T o b e g i n w i t h , y o u s h o u l d b e s t a n d i n g o n t h e m a i n…" at bounding box center [755, 251] width 988 height 181
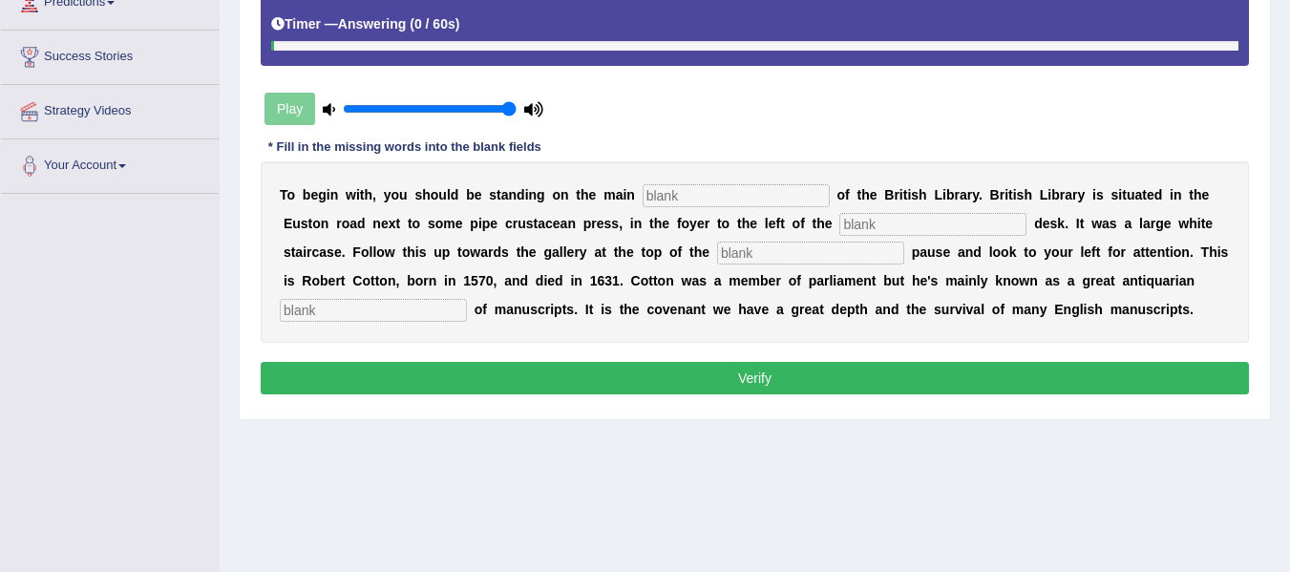
click at [780, 204] on input "text" at bounding box center [736, 195] width 187 height 23
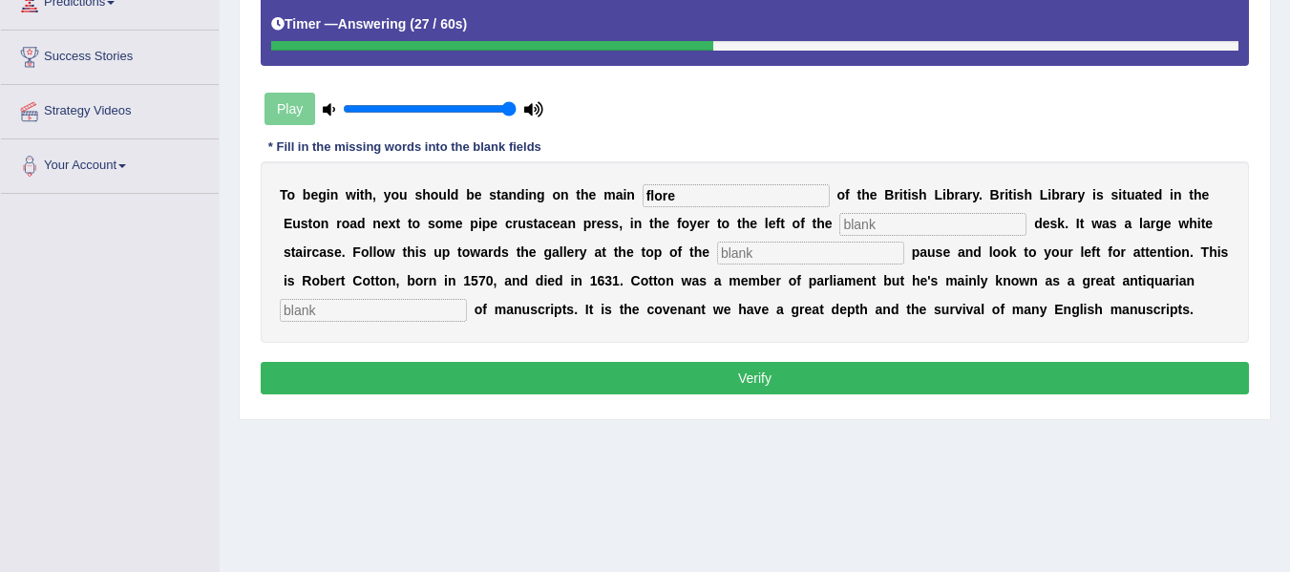
type input "flore"
click at [919, 221] on input "text" at bounding box center [932, 224] width 187 height 23
type input "information"
click at [871, 258] on input "text" at bounding box center [810, 253] width 187 height 23
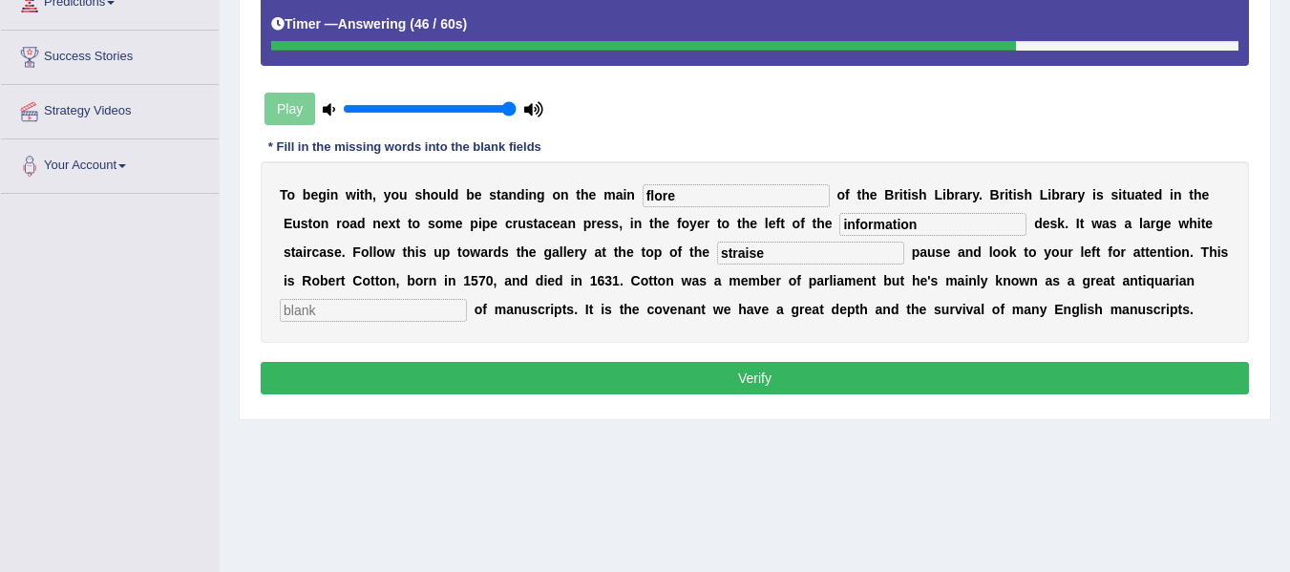
type input "straise"
click at [467, 314] on input "text" at bounding box center [373, 310] width 187 height 23
type input "collector"
click at [881, 260] on input "straise" at bounding box center [810, 253] width 187 height 23
type input "stairs"
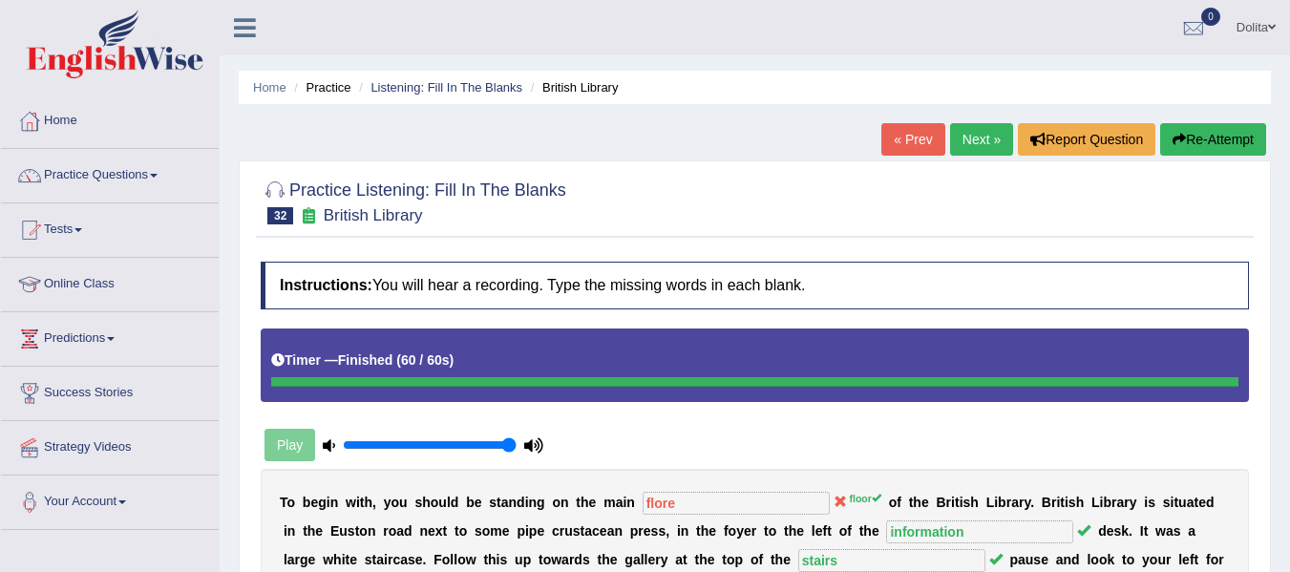
click at [965, 139] on link "Next »" at bounding box center [981, 139] width 63 height 32
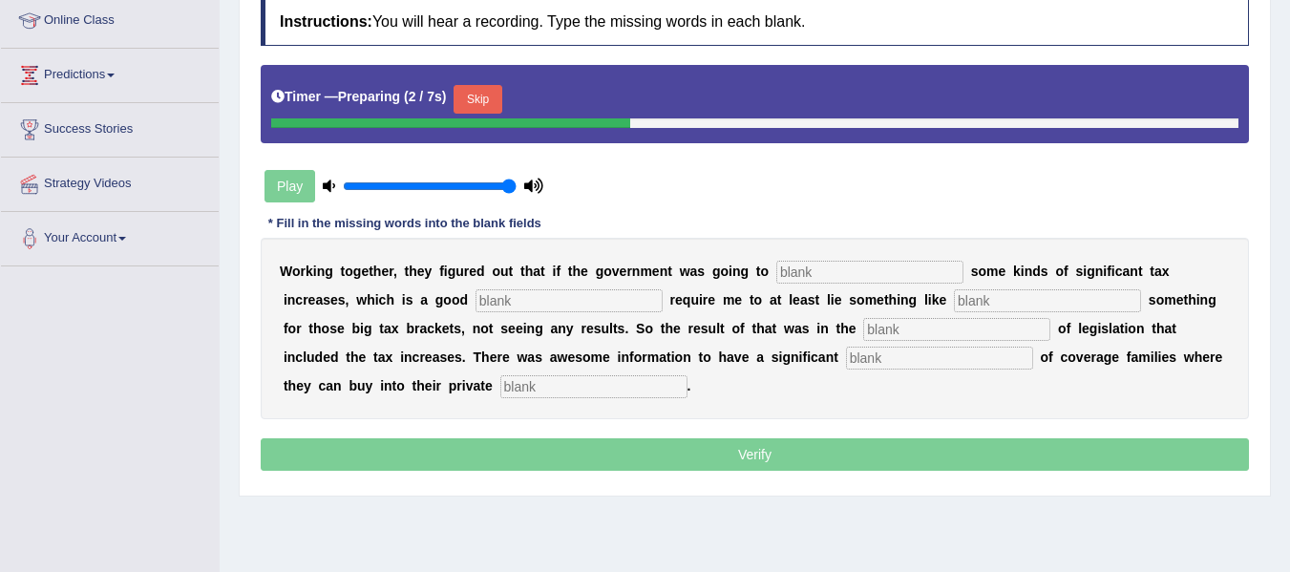
scroll to position [265, 0]
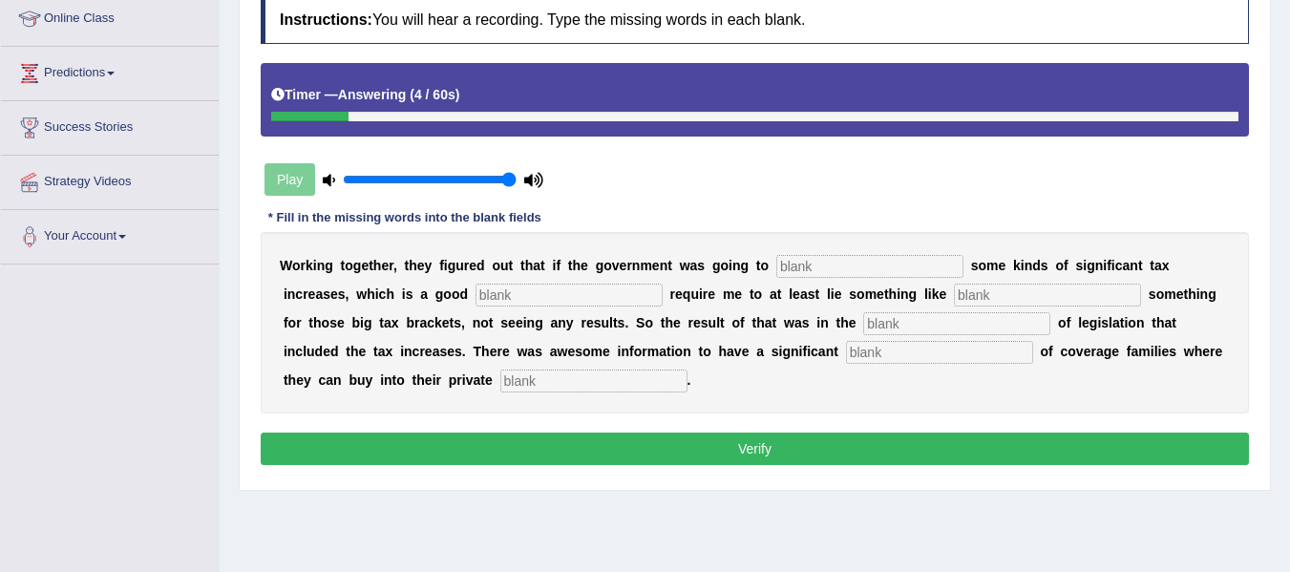
click at [848, 260] on input "text" at bounding box center [869, 266] width 187 height 23
click at [833, 267] on input "prapsoe" at bounding box center [869, 266] width 187 height 23
click at [854, 268] on input "propsoe" at bounding box center [869, 266] width 187 height 23
type input "propose"
click at [1012, 301] on input "text" at bounding box center [1047, 295] width 187 height 23
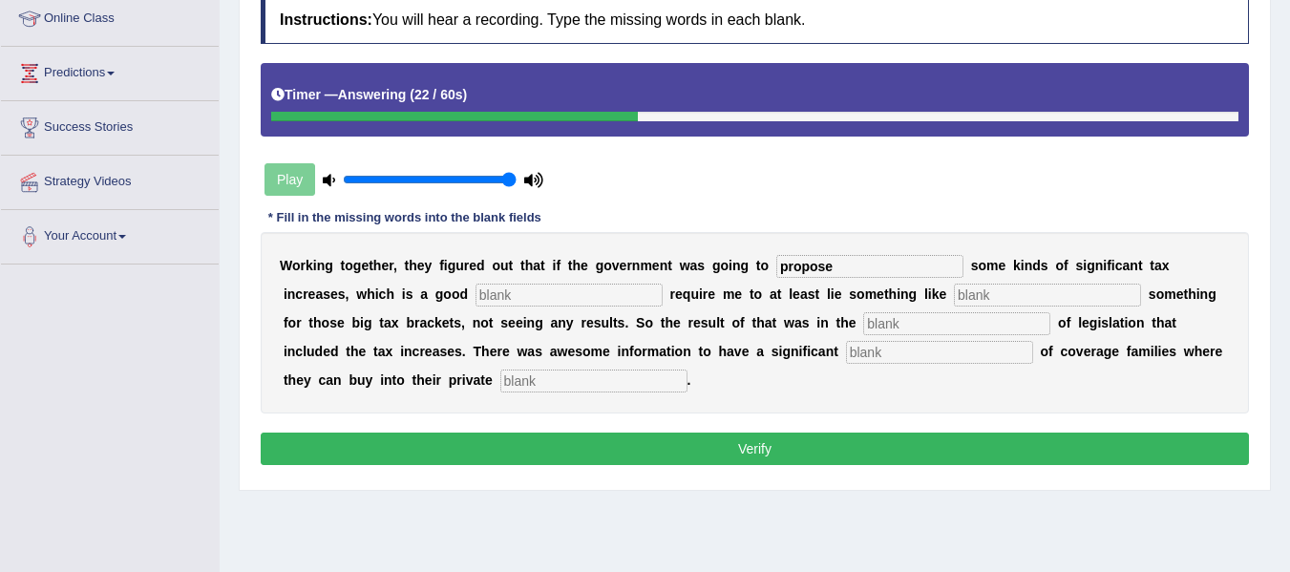
click at [594, 299] on input "text" at bounding box center [568, 295] width 187 height 23
type input "statergies"
click at [1015, 298] on input "text" at bounding box center [1047, 295] width 187 height 23
type input "getting"
click at [1004, 331] on input "text" at bounding box center [956, 323] width 187 height 23
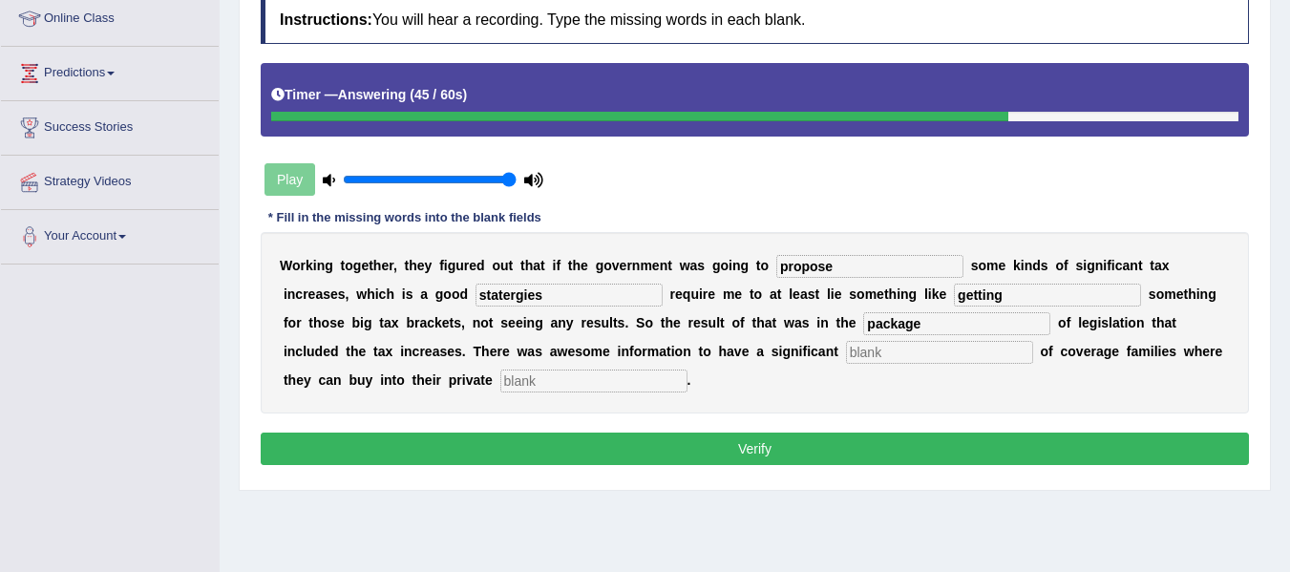
type input "package"
click at [1020, 359] on input "text" at bounding box center [939, 352] width 187 height 23
type input "expension"
click at [687, 386] on input "text" at bounding box center [593, 381] width 187 height 23
click at [687, 383] on input "insurence" at bounding box center [593, 381] width 187 height 23
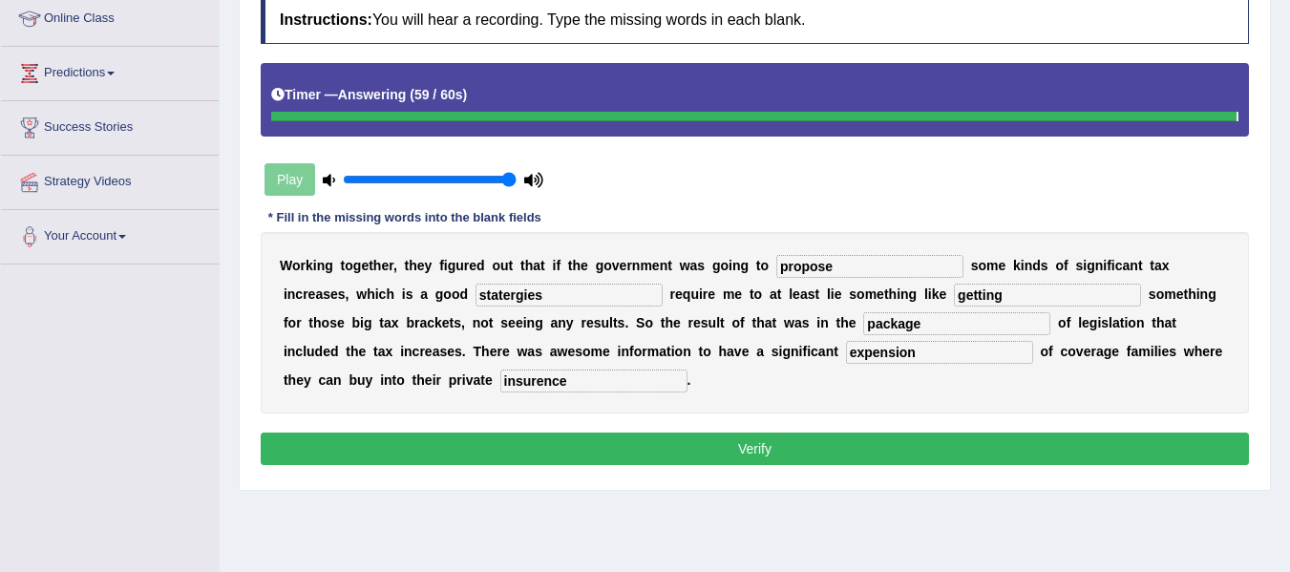
type input "insurence"
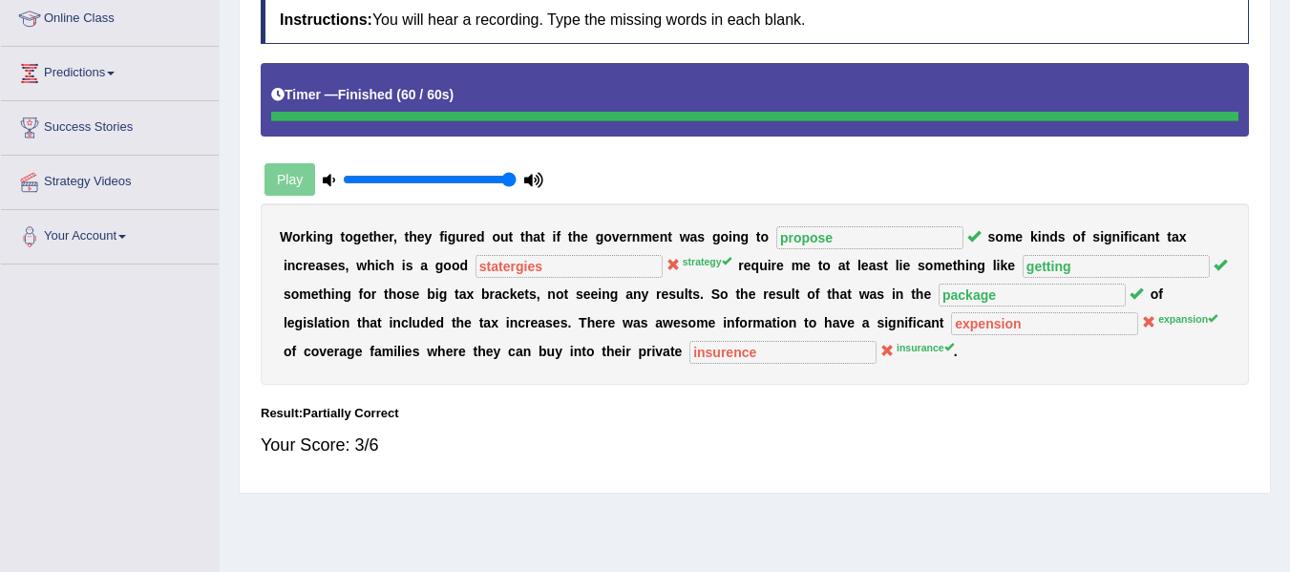
scroll to position [0, 0]
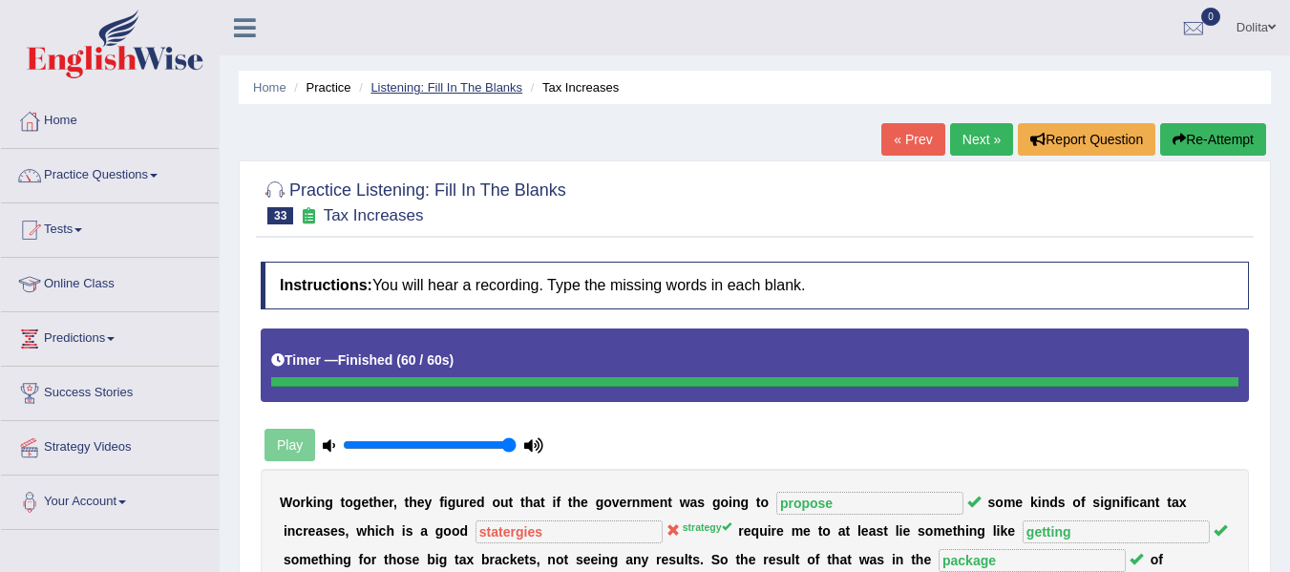
click at [475, 83] on link "Listening: Fill In The Blanks" at bounding box center [446, 87] width 152 height 14
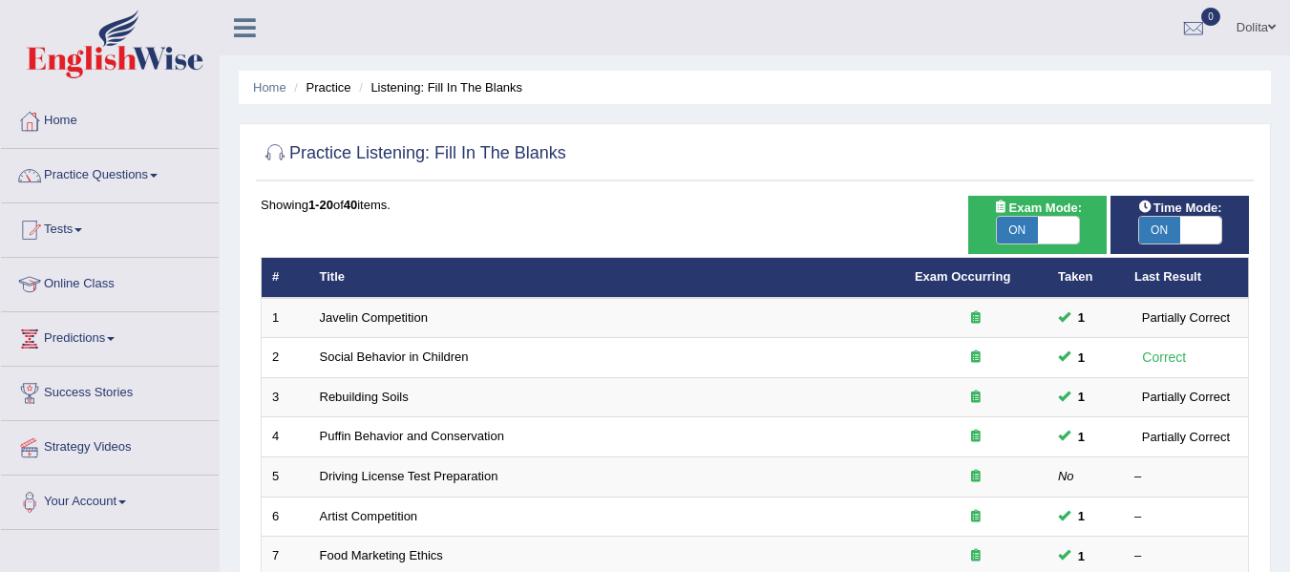
click at [1210, 236] on span at bounding box center [1200, 230] width 41 height 27
checkbox input "false"
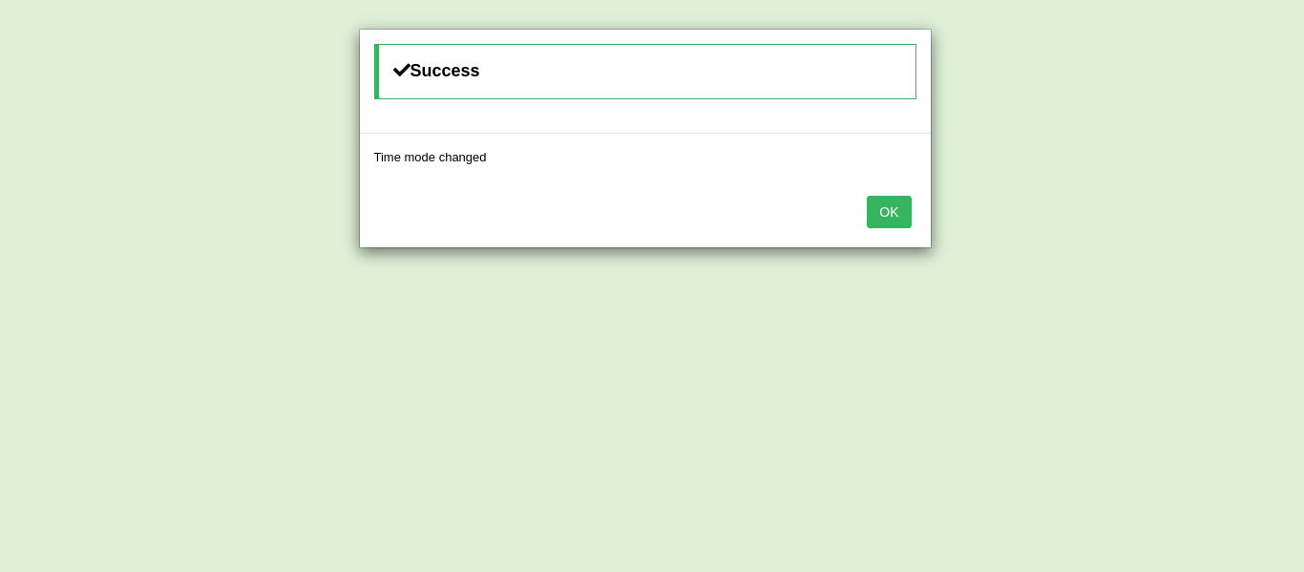
click at [903, 222] on button "OK" at bounding box center [889, 212] width 44 height 32
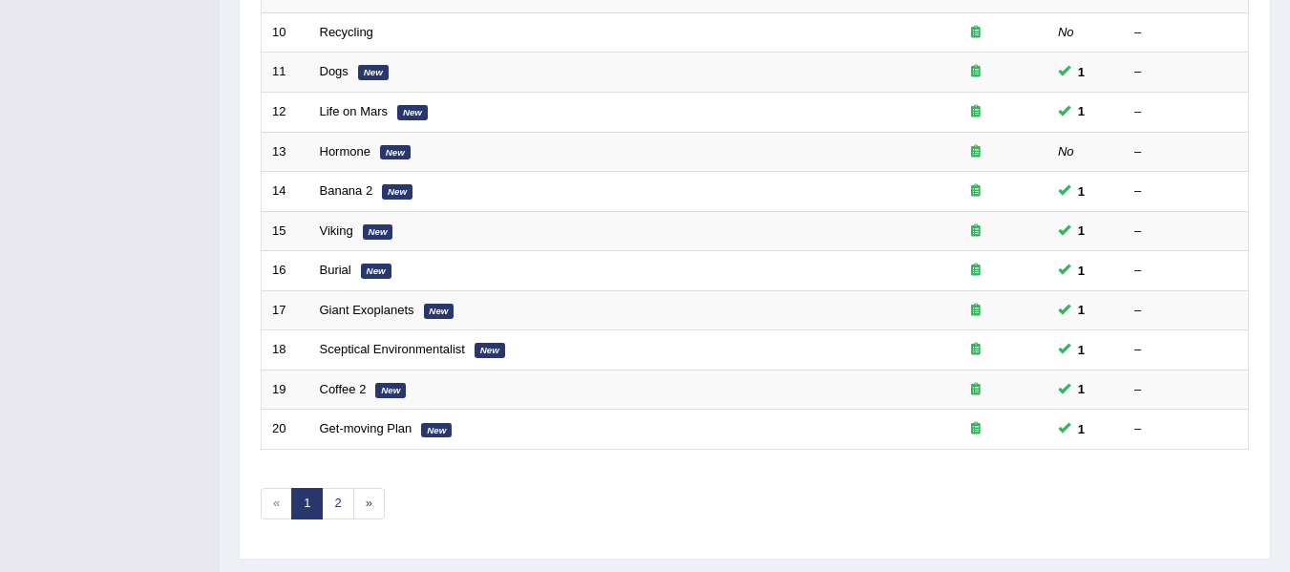
scroll to position [692, 0]
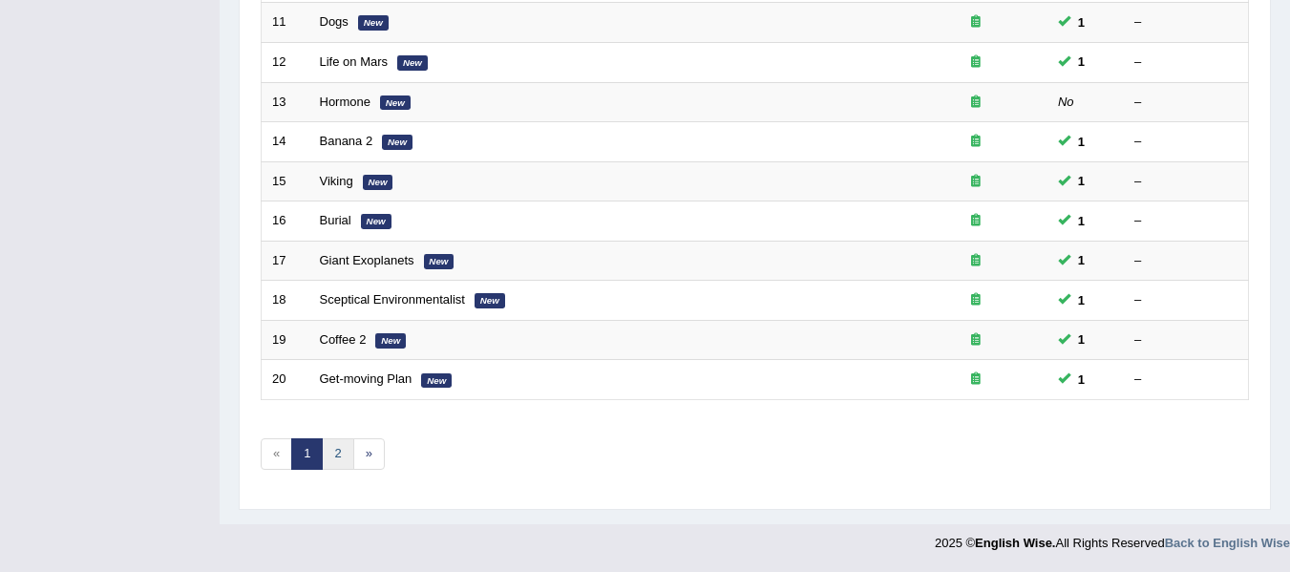
click at [330, 461] on link "2" at bounding box center [338, 454] width 32 height 32
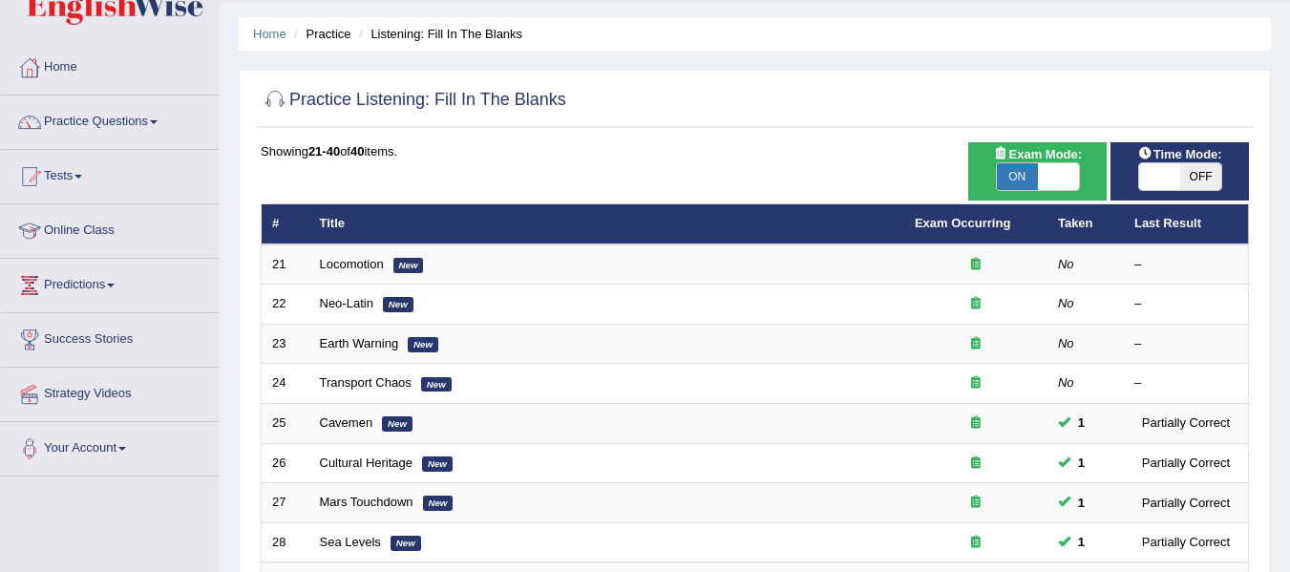
click at [353, 261] on link "Locomotion" at bounding box center [352, 264] width 64 height 14
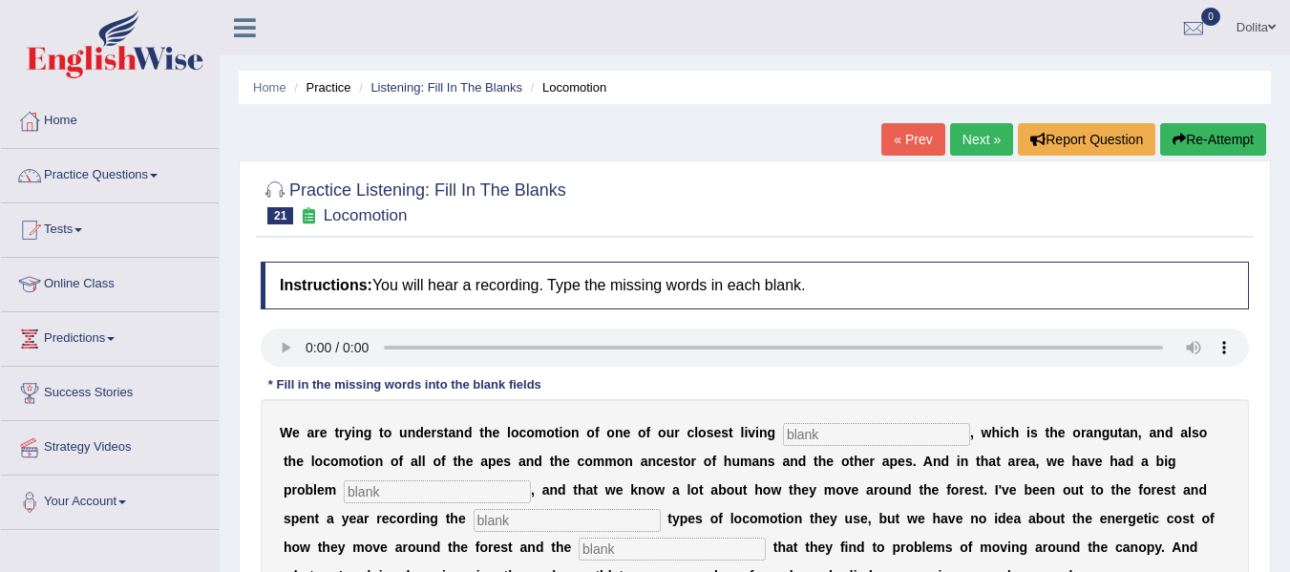
scroll to position [249, 0]
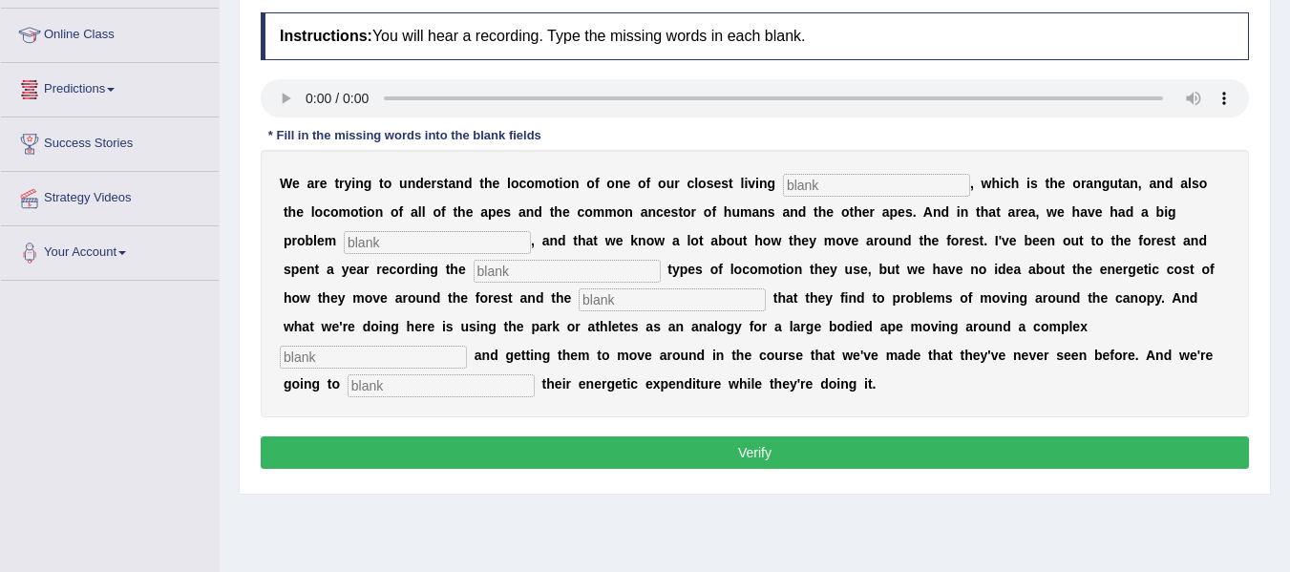
click at [826, 188] on input "text" at bounding box center [876, 185] width 187 height 23
click at [843, 181] on input "relatives" at bounding box center [876, 185] width 187 height 23
type input "relatives"
click at [452, 248] on input "text" at bounding box center [437, 242] width 187 height 23
click at [423, 243] on input "tradistionally" at bounding box center [437, 242] width 187 height 23
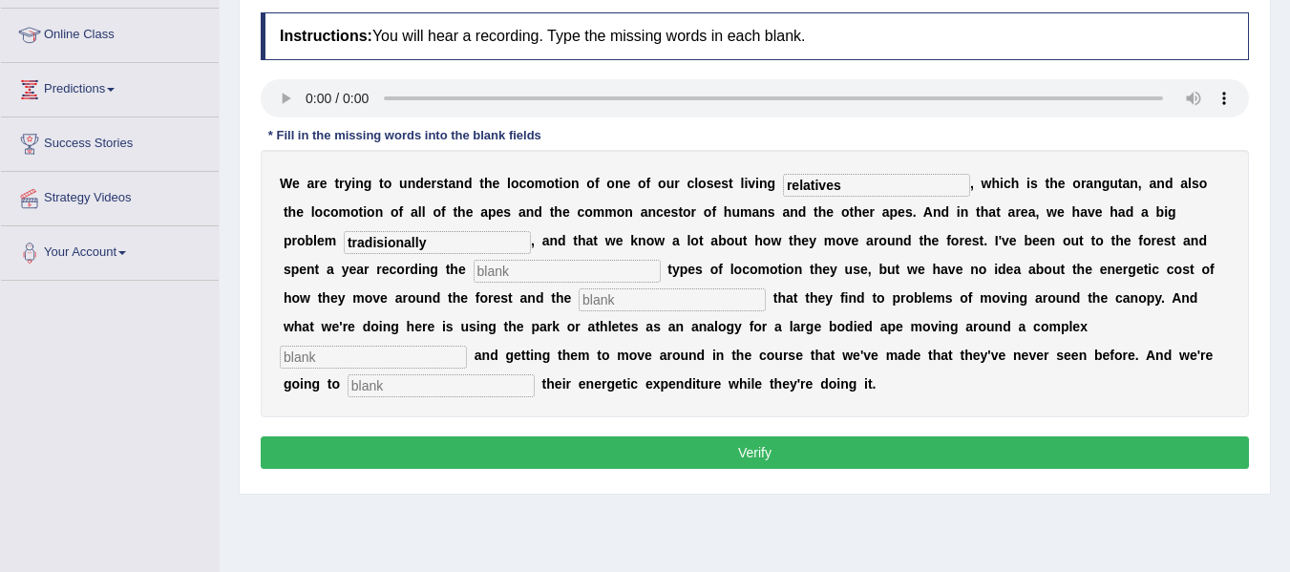
click at [480, 245] on input "tradisionally" at bounding box center [437, 242] width 187 height 23
click at [388, 242] on input "trdisionally" at bounding box center [437, 242] width 187 height 23
click at [415, 240] on input "tradisionally" at bounding box center [437, 242] width 187 height 23
click at [459, 244] on input "traionally" at bounding box center [437, 242] width 187 height 23
type input "traditionally"
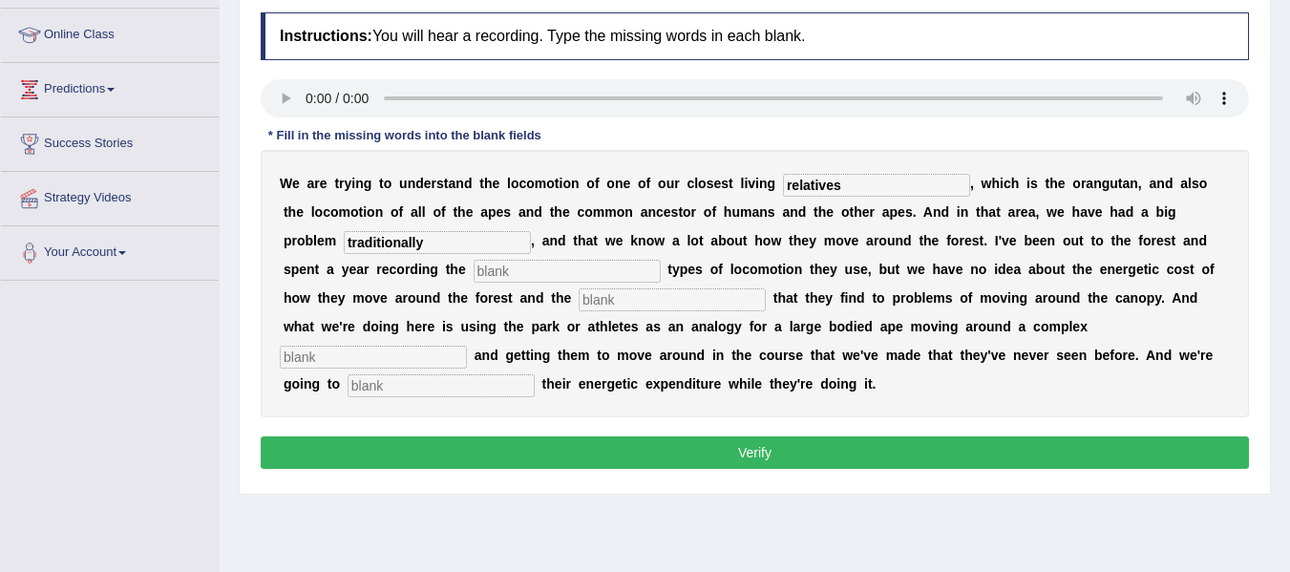
click at [622, 272] on input "text" at bounding box center [567, 271] width 187 height 23
click at [583, 270] on input "diffrent" at bounding box center [567, 271] width 187 height 23
type input "difrent"
click at [766, 310] on input "text" at bounding box center [672, 299] width 187 height 23
click at [756, 302] on input "solution" at bounding box center [672, 299] width 187 height 23
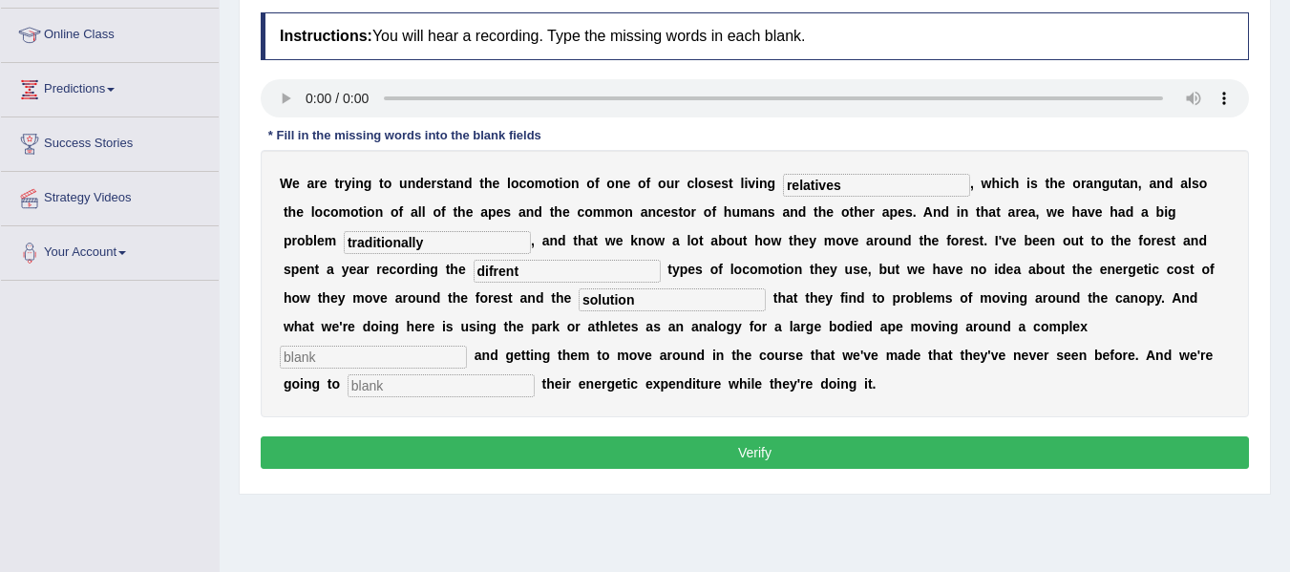
type input "solution"
click at [426, 364] on input "text" at bounding box center [373, 357] width 187 height 23
click at [399, 356] on input "envernment" at bounding box center [373, 357] width 187 height 23
click at [414, 359] on input "envornment" at bounding box center [373, 357] width 187 height 23
type input "envornement"
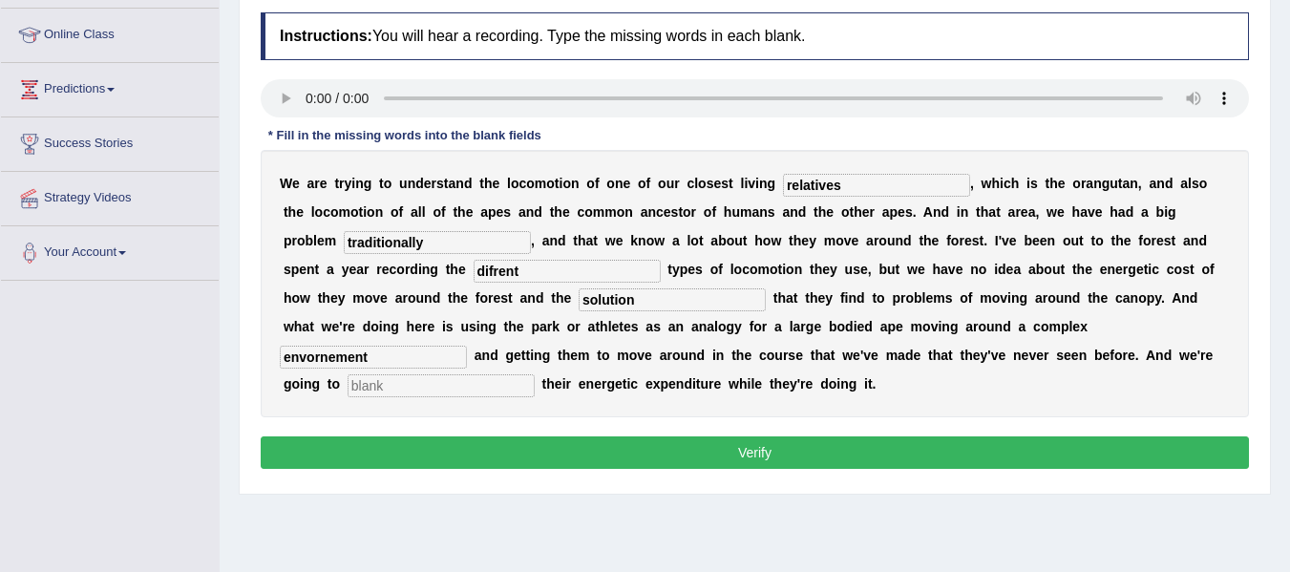
click at [535, 387] on input "text" at bounding box center [441, 385] width 187 height 23
type input "record"
click at [401, 359] on input "envornement" at bounding box center [373, 357] width 187 height 23
click at [405, 355] on input "envirnement" at bounding box center [373, 357] width 187 height 23
click at [467, 364] on input "environement" at bounding box center [373, 357] width 187 height 23
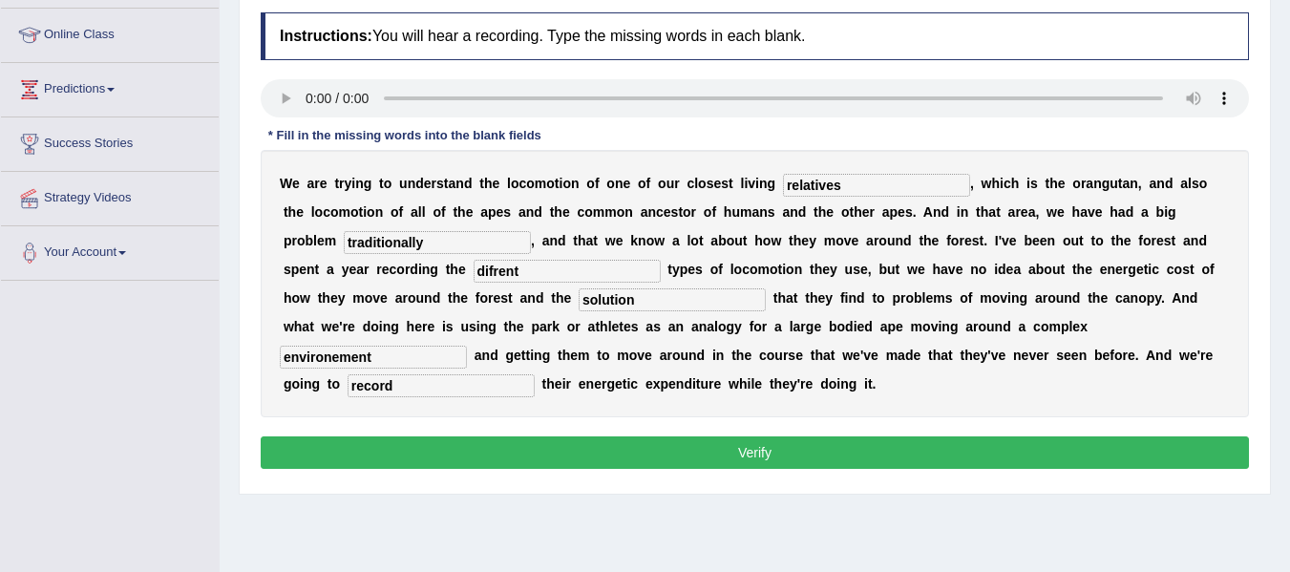
click at [431, 360] on input "environement" at bounding box center [373, 357] width 187 height 23
type input "environment"
click at [535, 394] on input "record" at bounding box center [441, 385] width 187 height 23
click at [830, 458] on button "Verify" at bounding box center [755, 452] width 988 height 32
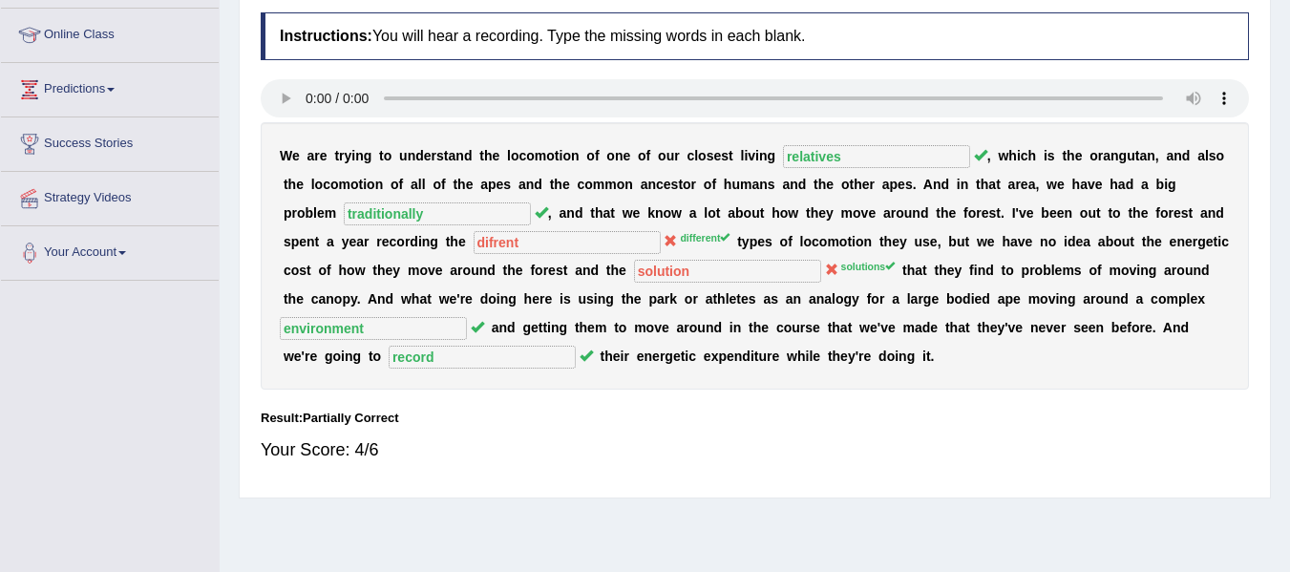
drag, startPoint x: 830, startPoint y: 458, endPoint x: 1001, endPoint y: 374, distance: 190.4
click at [1001, 374] on div "Instructions: You will hear a recording. Type the missing words in each blank. …" at bounding box center [755, 245] width 998 height 485
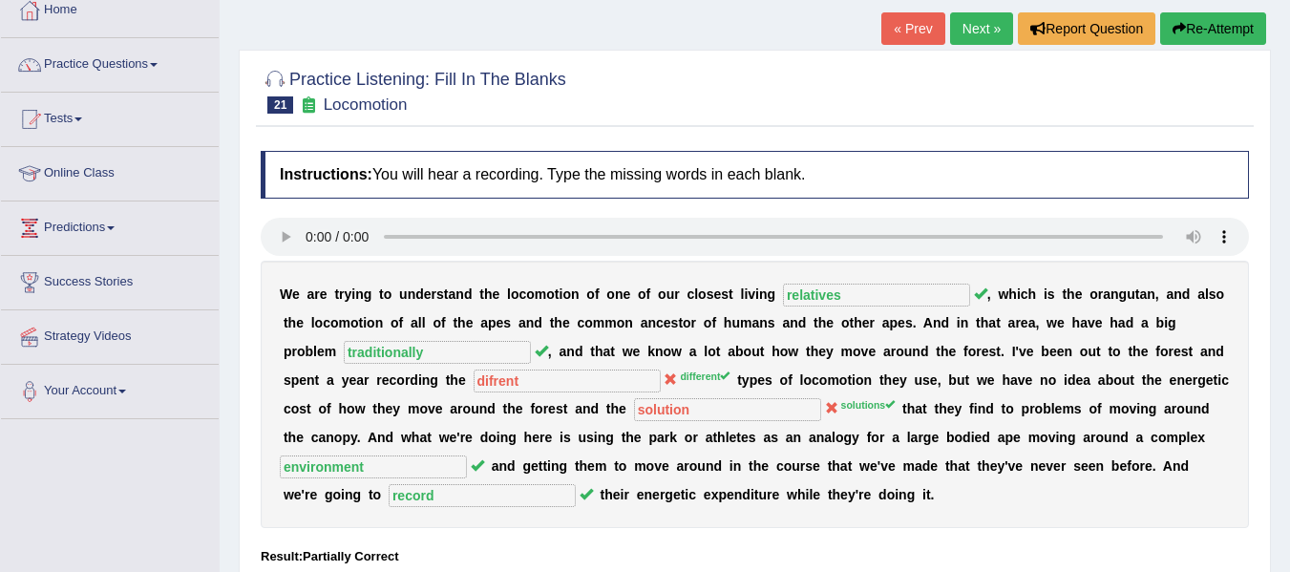
scroll to position [60, 0]
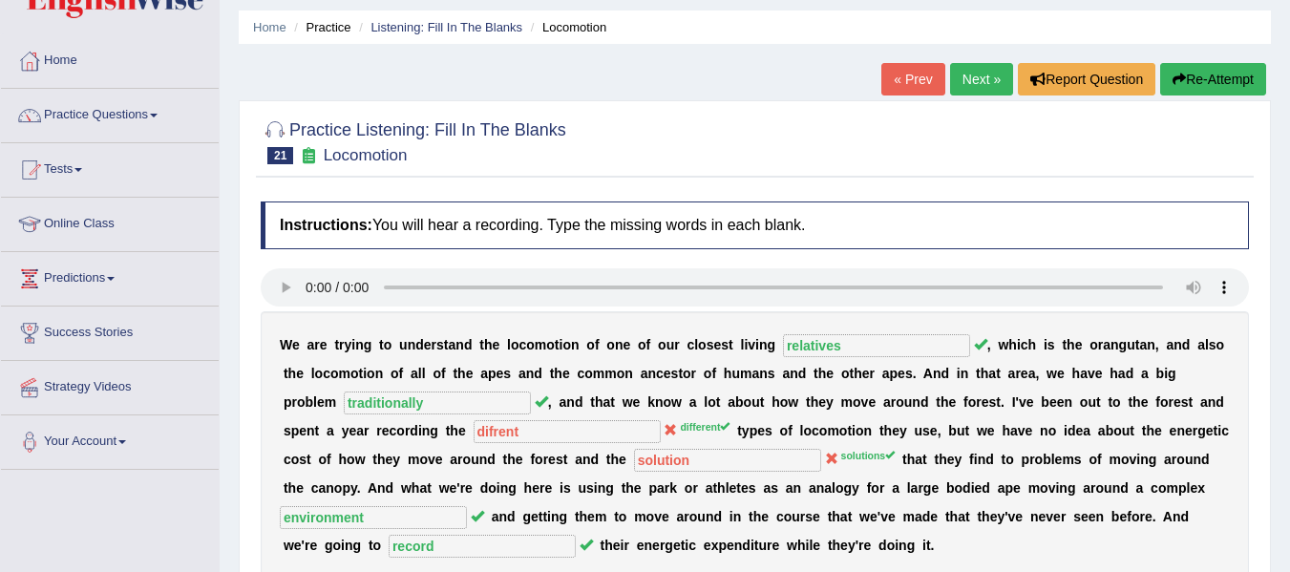
click at [977, 79] on link "Next »" at bounding box center [981, 79] width 63 height 32
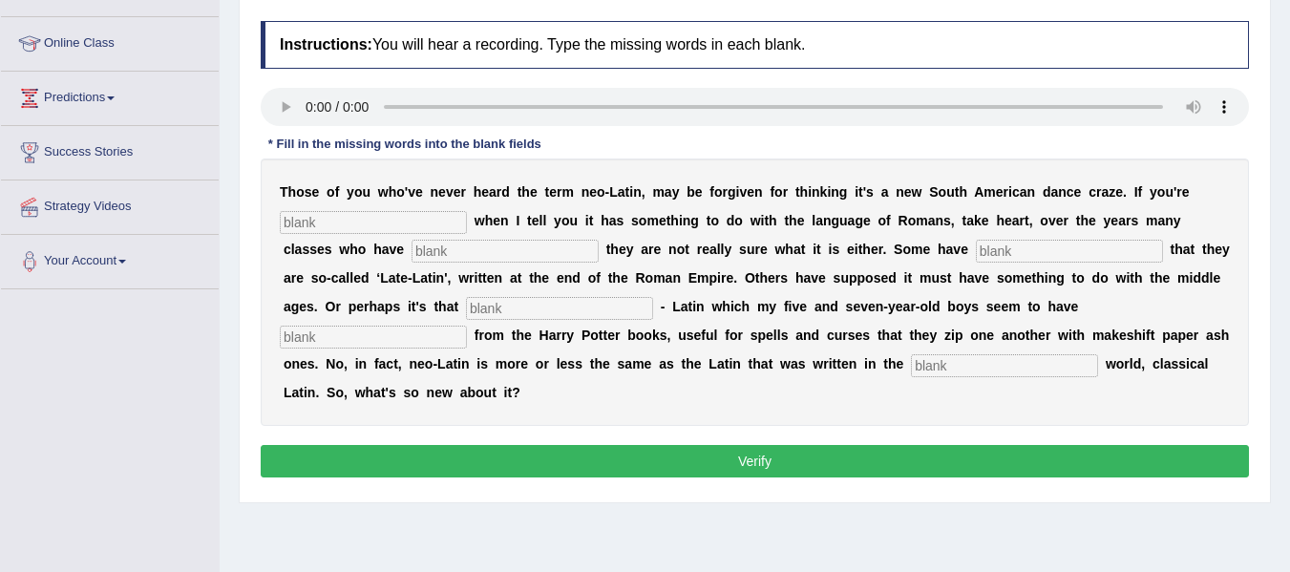
click at [383, 218] on input "text" at bounding box center [373, 222] width 187 height 23
type input "puzzled"
click at [540, 260] on input "text" at bounding box center [505, 251] width 187 height 23
type input "confessed"
click at [430, 297] on div "T h o s e o f y o u w h o ' v e n e v e r h e a r d t h e t e r m n e o - L a t…" at bounding box center [755, 291] width 988 height 267
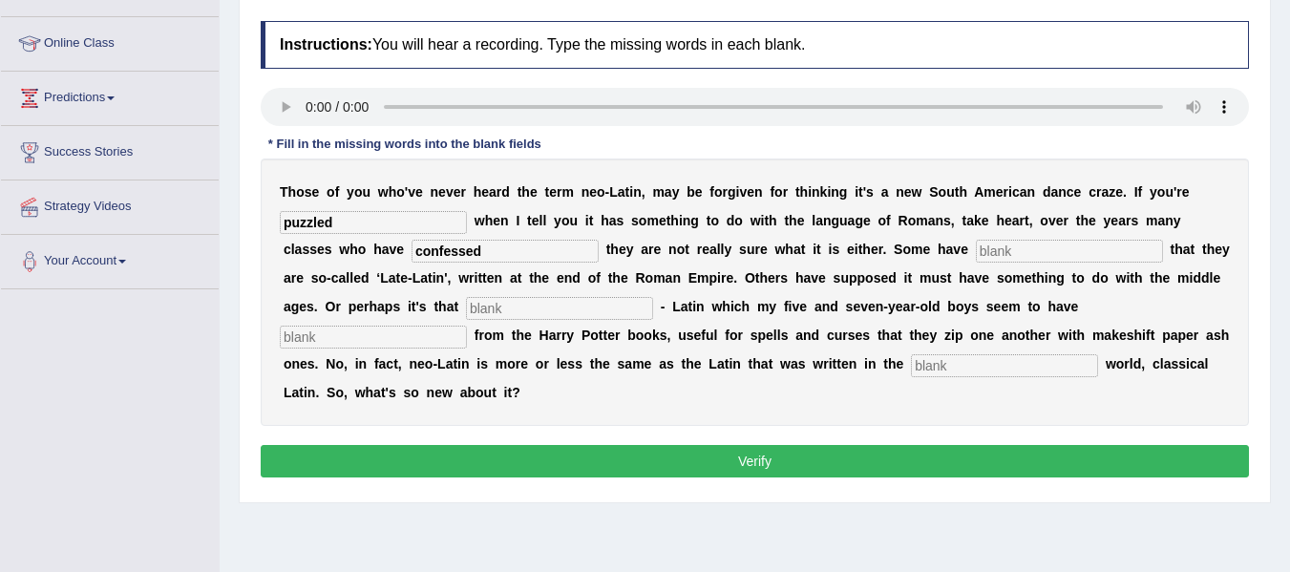
click at [976, 263] on input "text" at bounding box center [1069, 251] width 187 height 23
click at [976, 263] on input "asumed" at bounding box center [1069, 251] width 187 height 23
type input "asuemed"
click at [653, 302] on input "text" at bounding box center [559, 308] width 187 height 23
type input "suit"
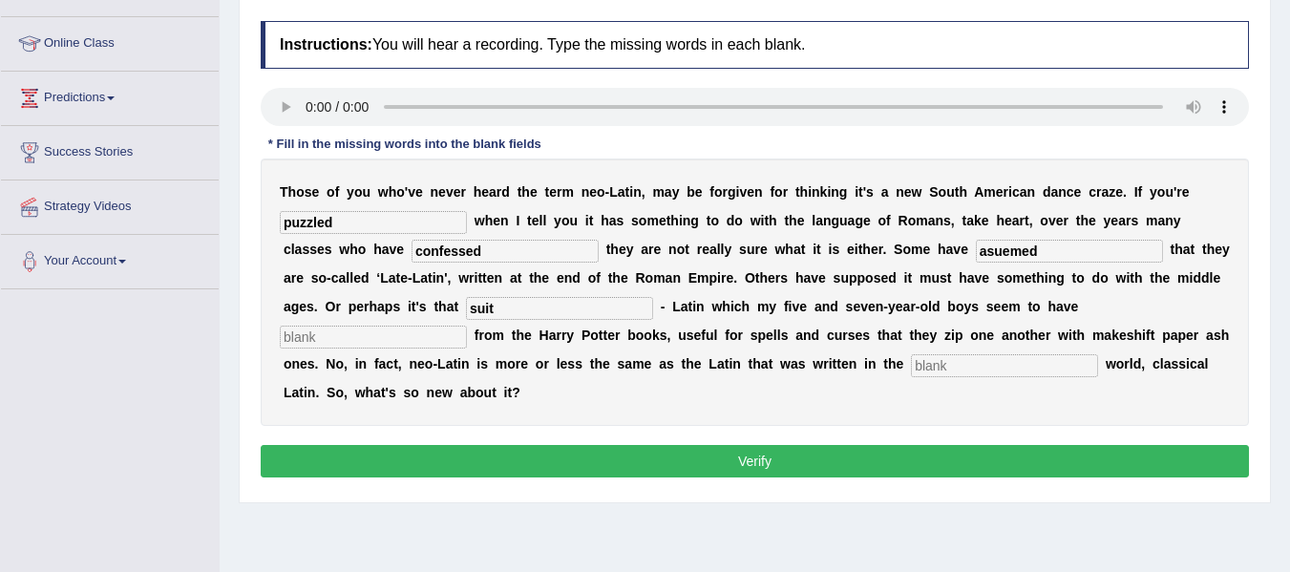
click at [467, 342] on input "text" at bounding box center [373, 337] width 187 height 23
type input "gloomed"
click at [911, 377] on input "text" at bounding box center [1004, 365] width 187 height 23
click at [911, 377] on input "encient" at bounding box center [1004, 365] width 187 height 23
type input "ancient"
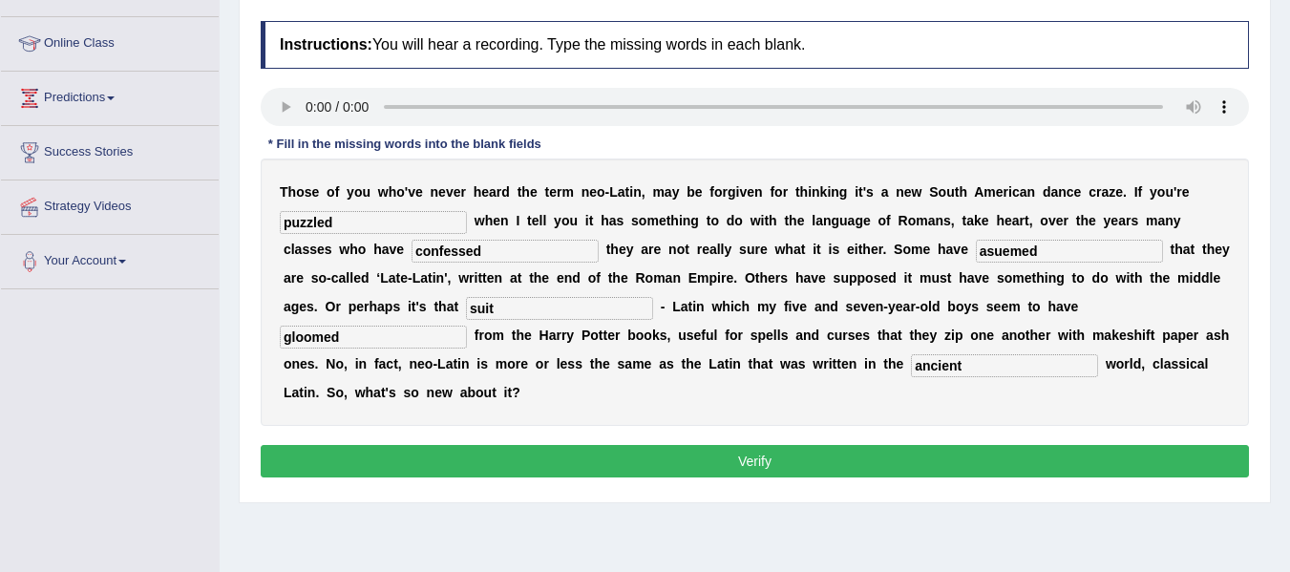
click at [594, 461] on button "Verify" at bounding box center [755, 461] width 988 height 32
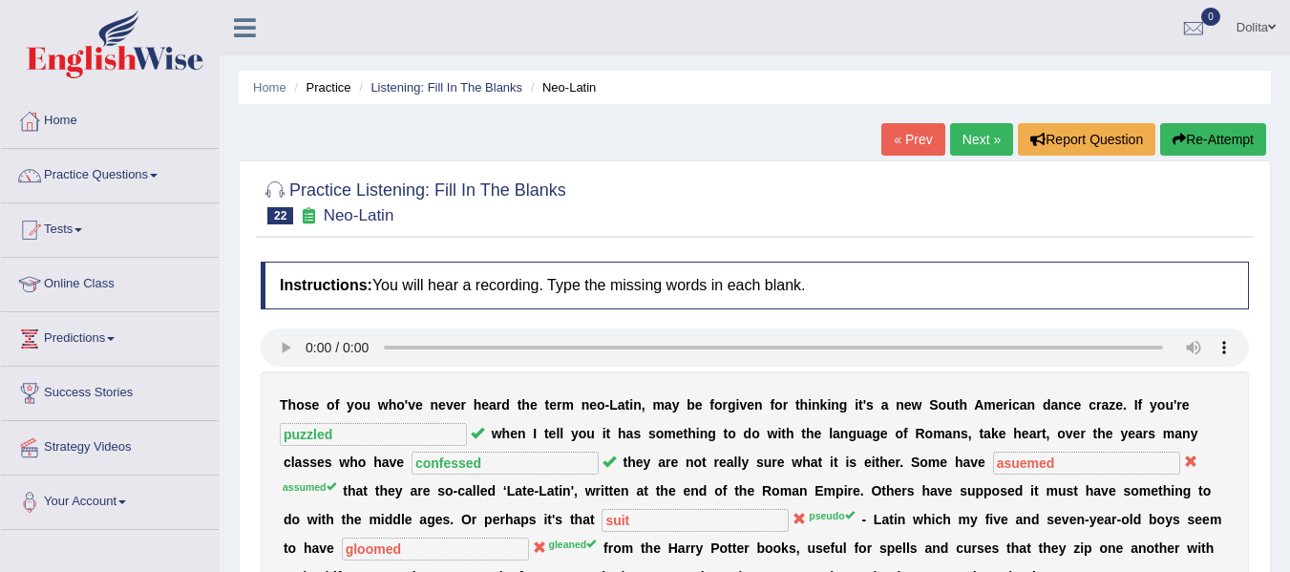
click at [960, 139] on link "Next »" at bounding box center [981, 139] width 63 height 32
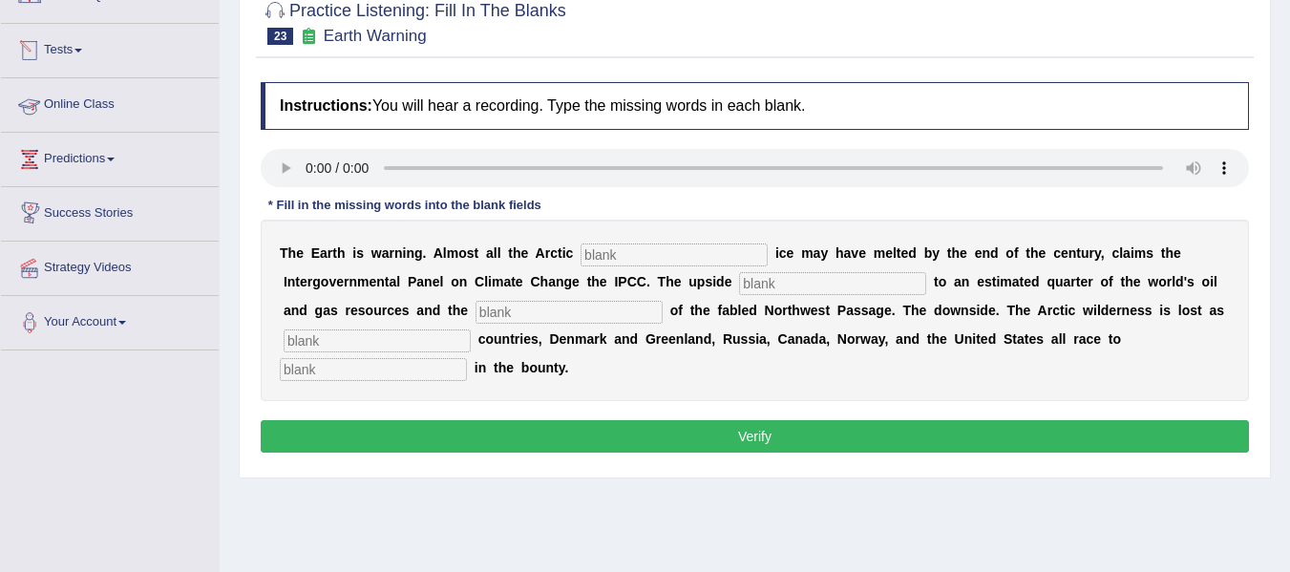
click at [623, 264] on input "text" at bounding box center [674, 254] width 187 height 23
type input "summer"
click at [855, 293] on input "text" at bounding box center [832, 283] width 187 height 23
click at [632, 317] on input "text" at bounding box center [568, 312] width 187 height 23
click at [836, 281] on input "access" at bounding box center [832, 283] width 187 height 23
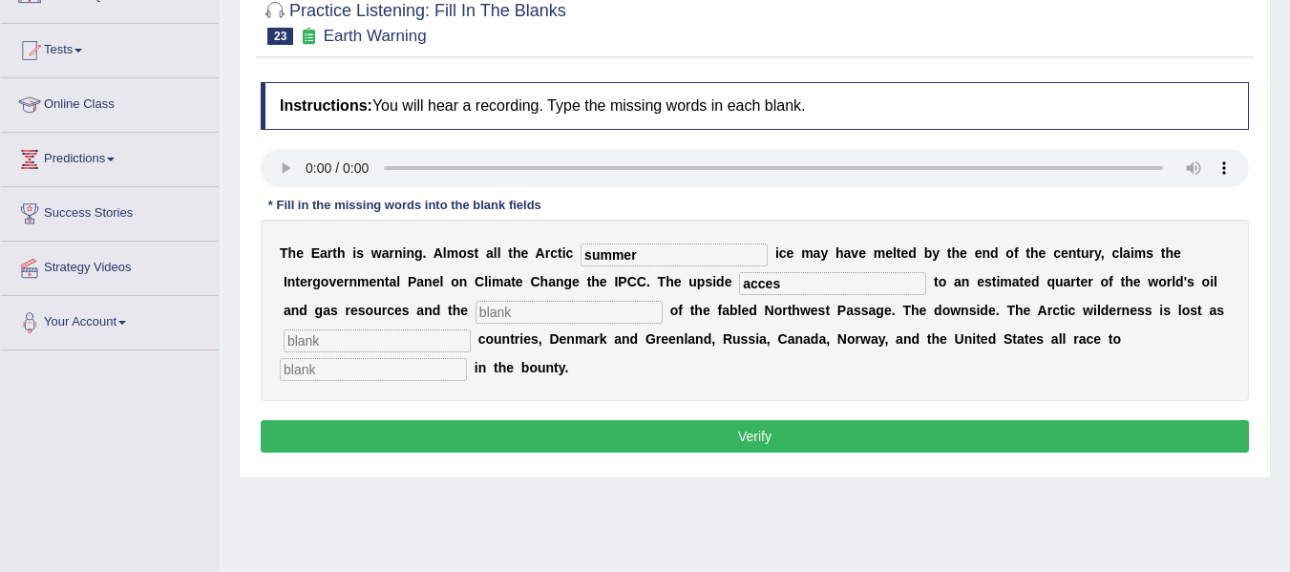
type input "access"
click at [618, 316] on input "text" at bounding box center [568, 312] width 187 height 23
type input "opening"
click at [471, 339] on input "text" at bounding box center [377, 340] width 187 height 23
type input "neghbouring"
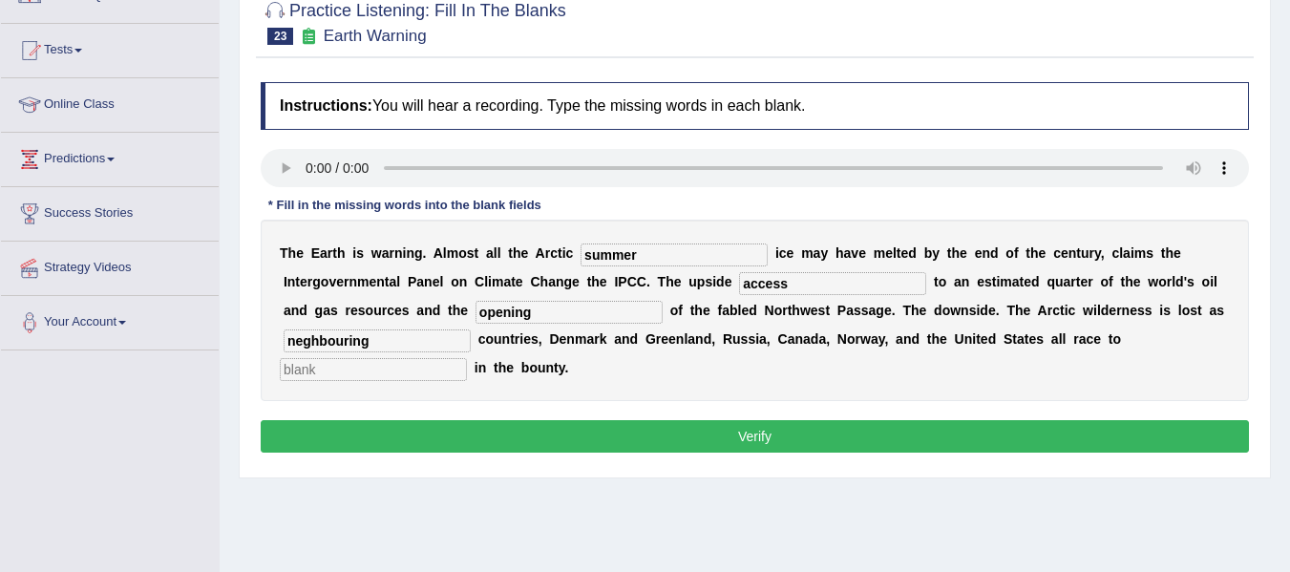
click at [459, 368] on input "text" at bounding box center [373, 369] width 187 height 23
type input "share"
click at [471, 340] on input "neghbouring" at bounding box center [377, 340] width 187 height 23
click at [471, 343] on input "neghibouring" at bounding box center [377, 340] width 187 height 23
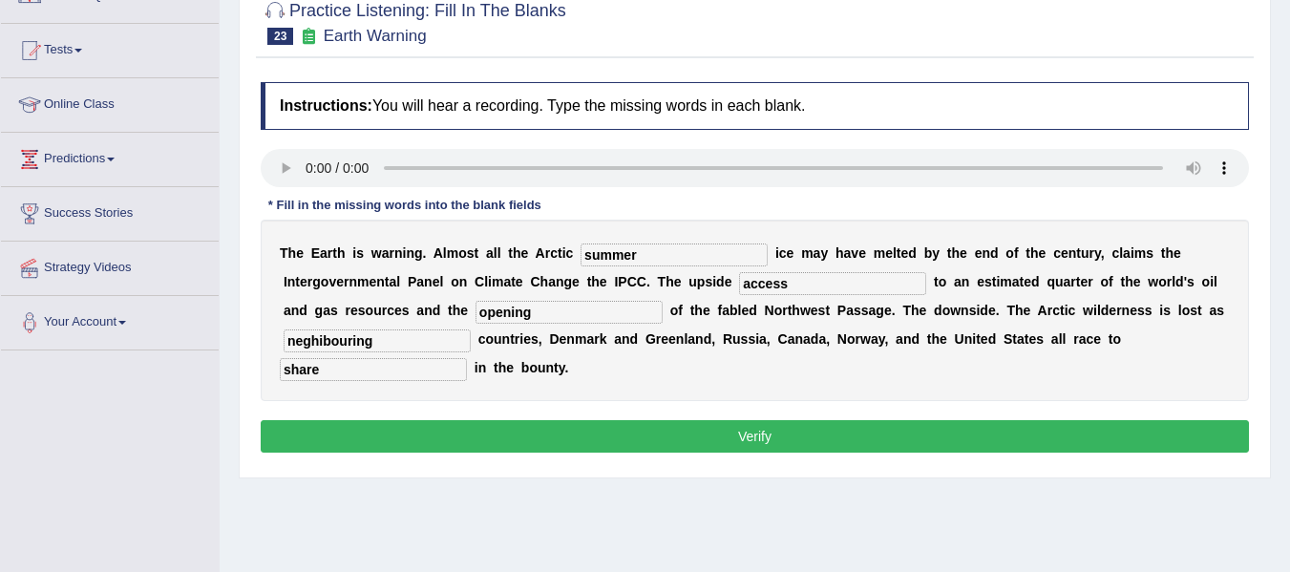
click at [458, 341] on input "neghibouring" at bounding box center [377, 340] width 187 height 23
click at [471, 340] on input "neighibouring" at bounding box center [377, 340] width 187 height 23
type input "neighbouring"
click at [587, 436] on button "Verify" at bounding box center [755, 436] width 988 height 32
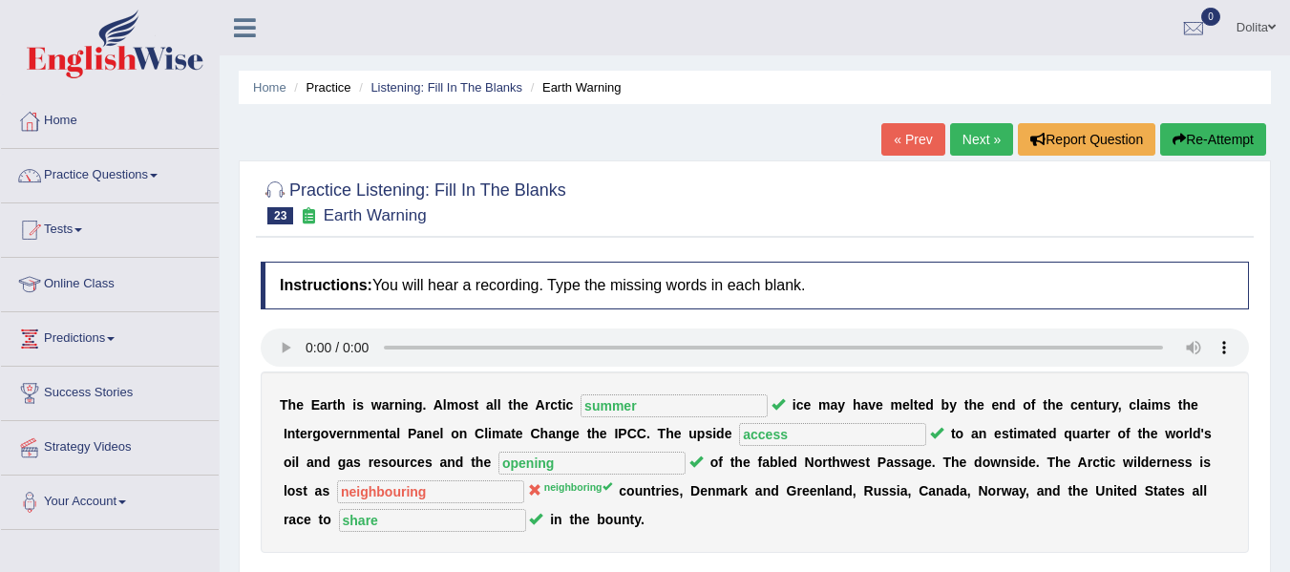
click at [978, 141] on link "Next »" at bounding box center [981, 139] width 63 height 32
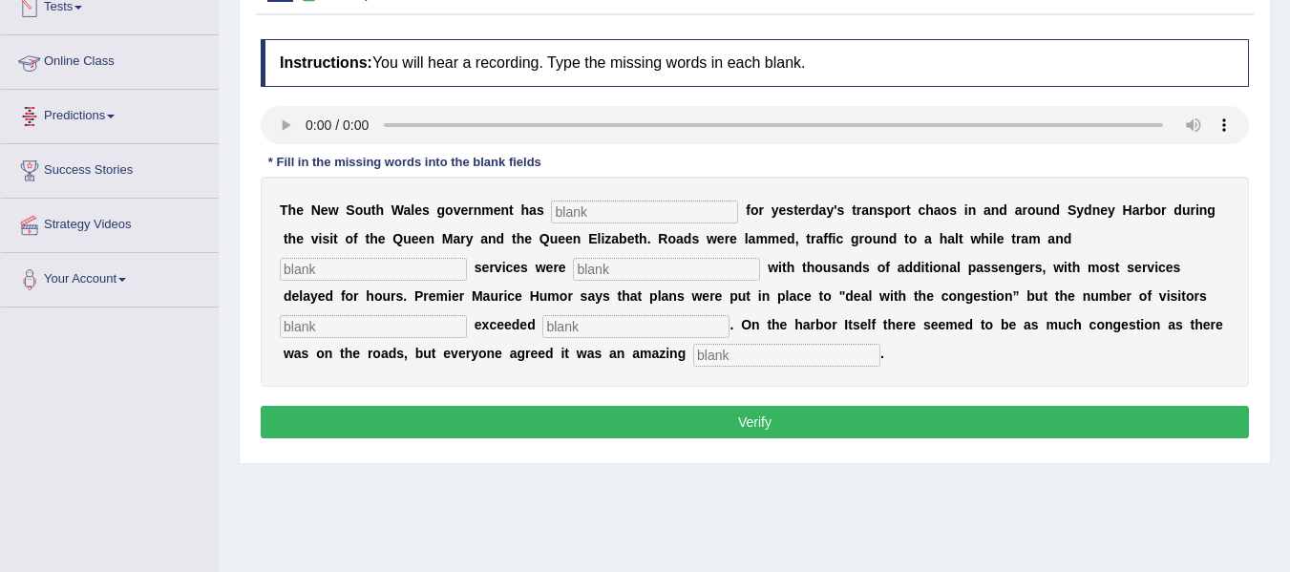
click at [606, 215] on input "text" at bounding box center [644, 212] width 187 height 23
type input "o"
type input "appology"
click at [439, 265] on input "text" at bounding box center [373, 269] width 187 height 23
type input "ferry"
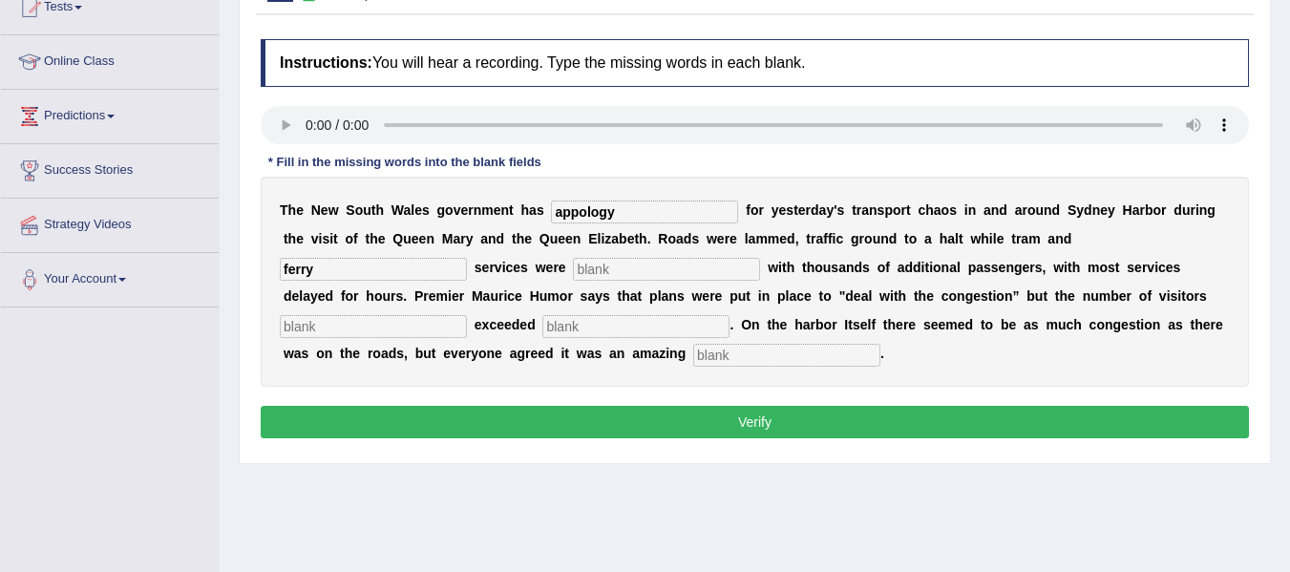
click at [682, 267] on input "text" at bounding box center [666, 269] width 187 height 23
type input "swaped"
click at [368, 334] on input "text" at bounding box center [373, 326] width 187 height 23
type input "well"
click at [666, 322] on input "text" at bounding box center [635, 326] width 187 height 23
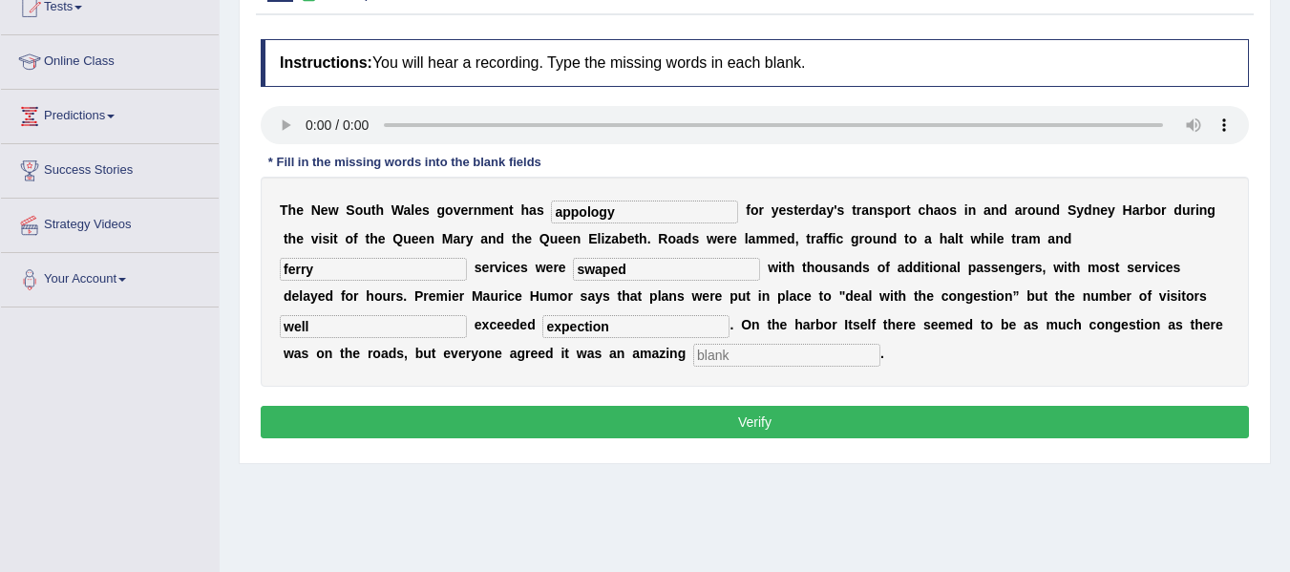
type input "expection"
click at [880, 359] on input "text" at bounding box center [786, 355] width 187 height 23
type input "spectical"
click at [657, 431] on button "Verify" at bounding box center [755, 422] width 988 height 32
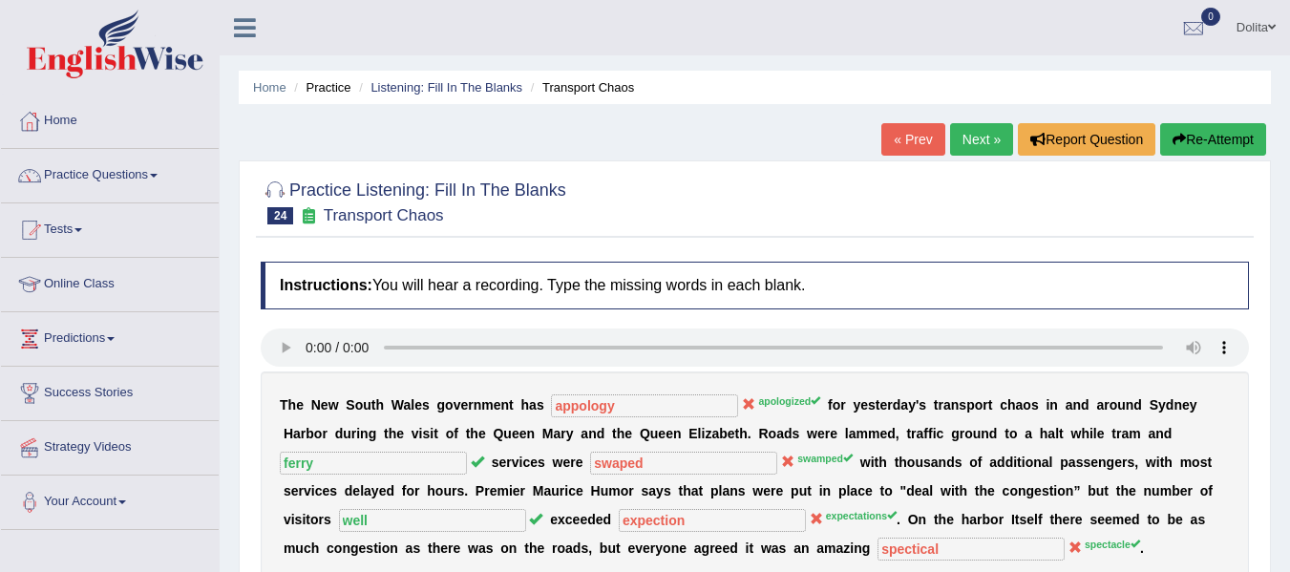
click at [962, 128] on link "Next »" at bounding box center [981, 139] width 63 height 32
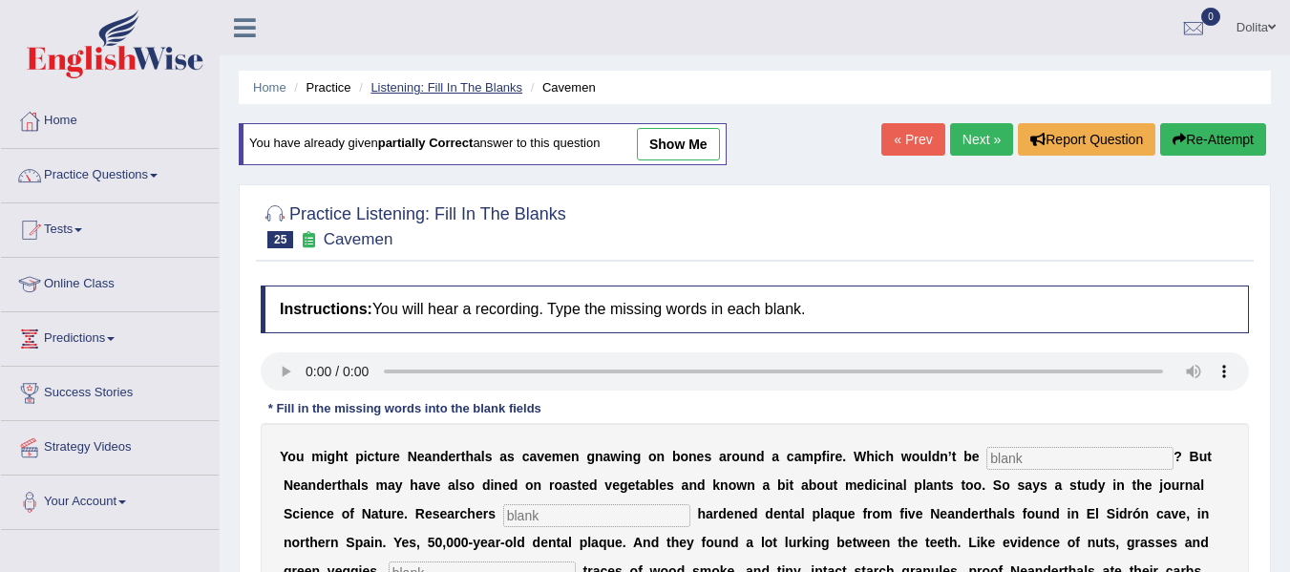
click at [491, 89] on link "Listening: Fill In The Blanks" at bounding box center [446, 87] width 152 height 14
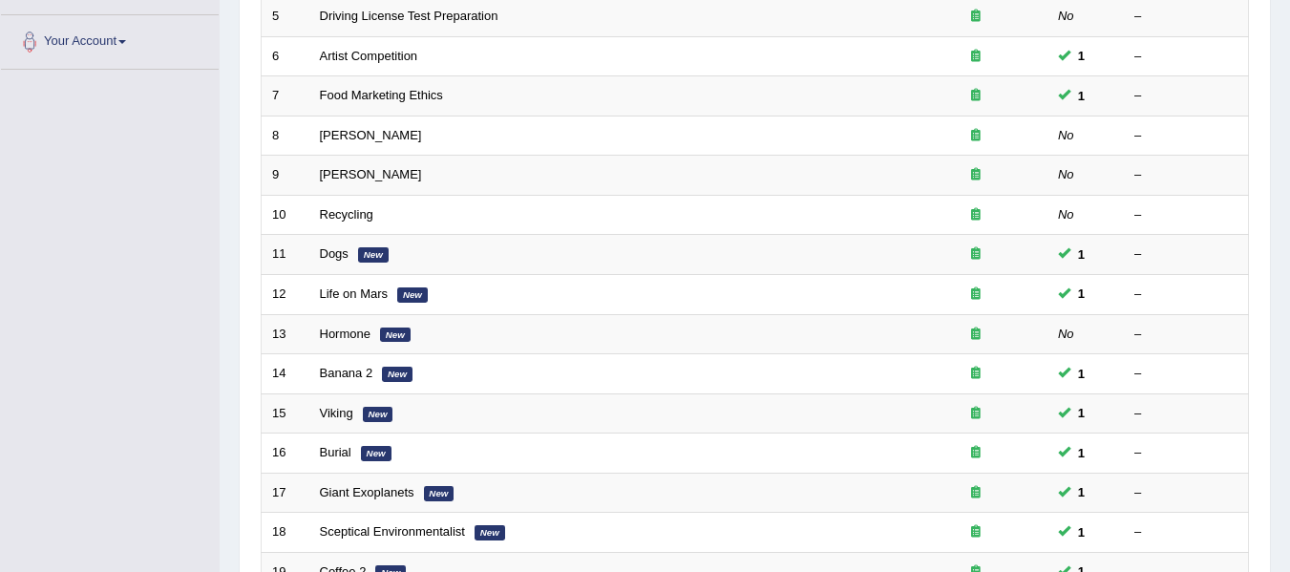
scroll to position [455, 0]
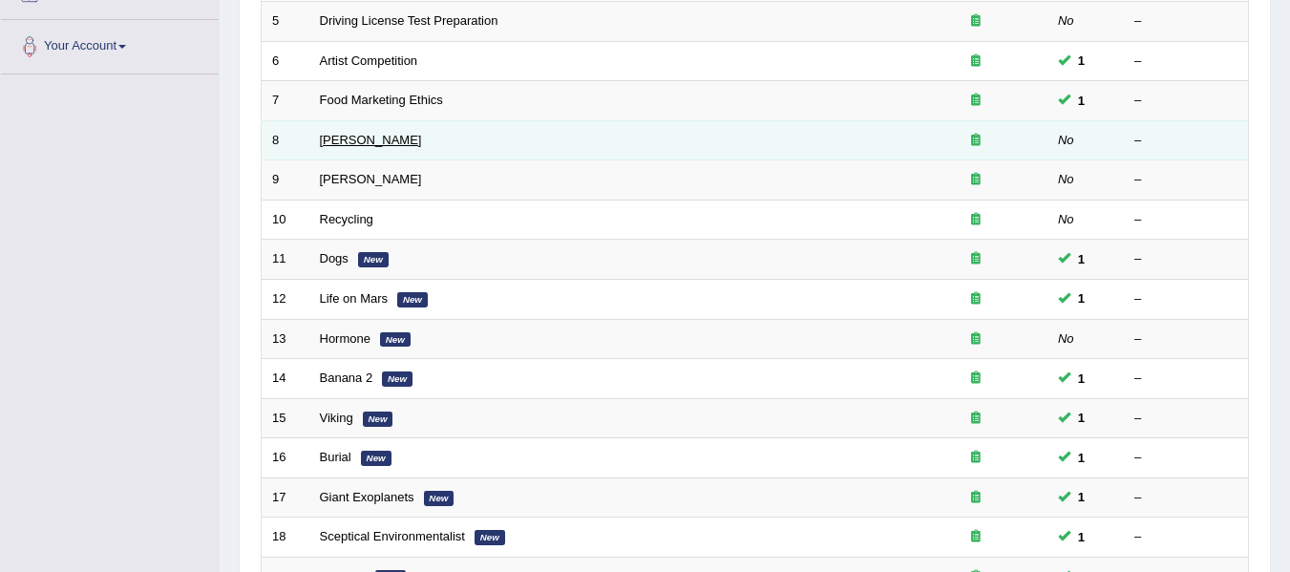
click at [331, 147] on link "[PERSON_NAME]" at bounding box center [371, 140] width 102 height 14
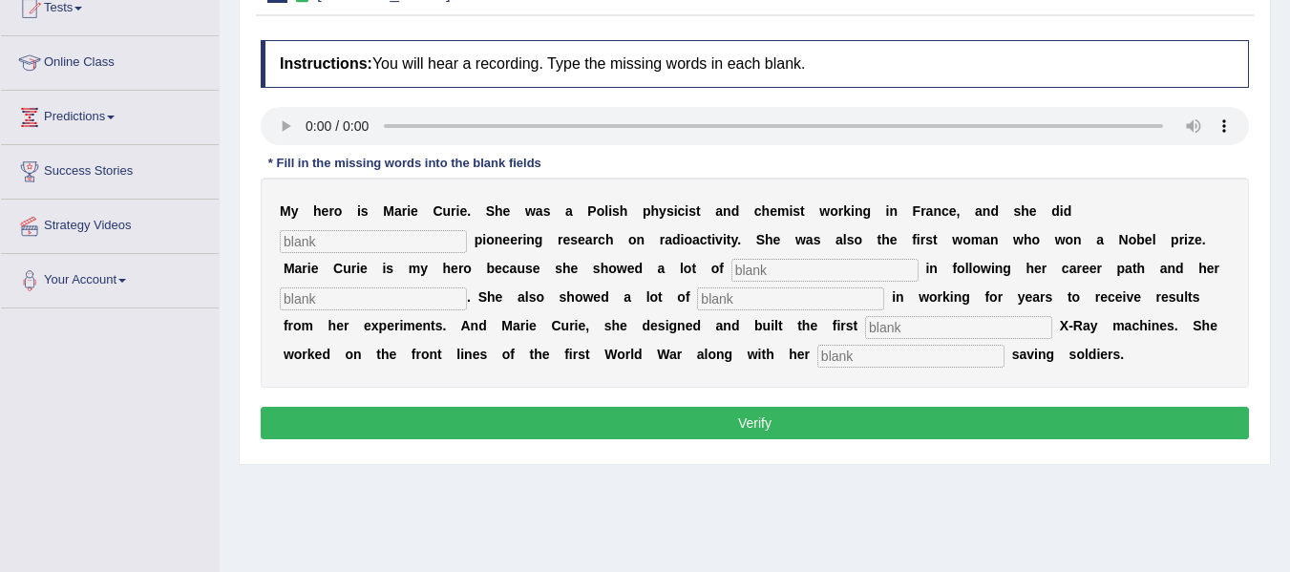
click at [370, 241] on input "text" at bounding box center [373, 241] width 187 height 23
type input "conducted"
click at [884, 270] on input "text" at bounding box center [824, 270] width 187 height 23
type input "determination"
click at [467, 300] on input "text" at bounding box center [373, 298] width 187 height 23
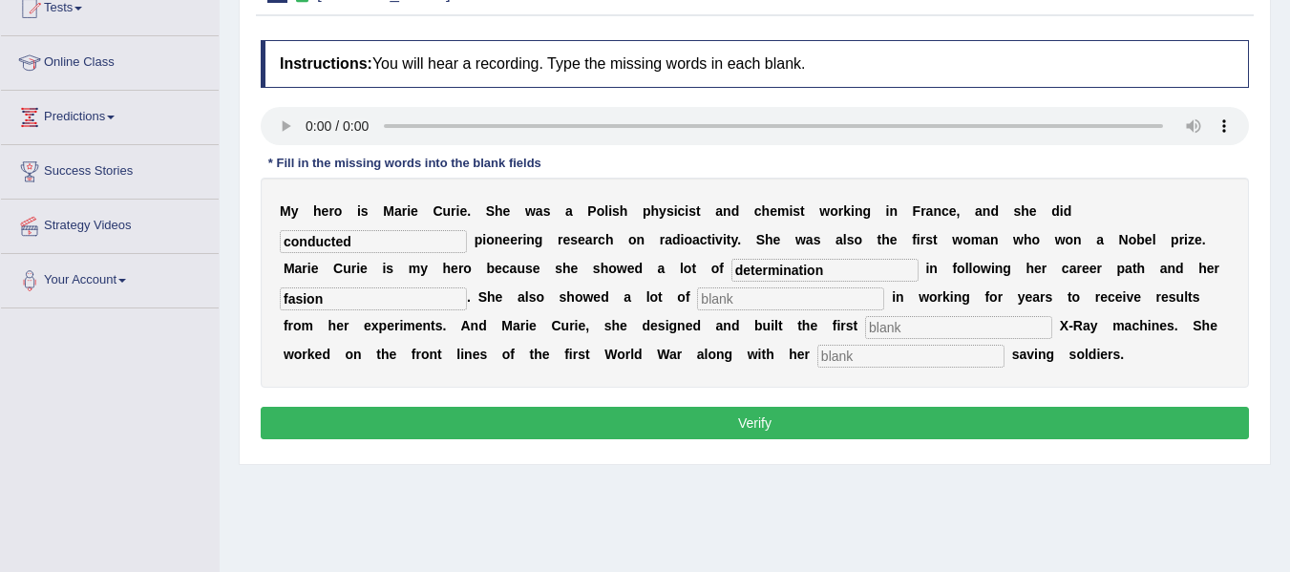
type input "fasion"
click at [845, 298] on input "text" at bounding box center [790, 298] width 187 height 23
click at [855, 300] on input "patience" at bounding box center [790, 298] width 187 height 23
click at [884, 294] on input "patiaence" at bounding box center [790, 298] width 187 height 23
click at [871, 300] on input "patiaence" at bounding box center [790, 298] width 187 height 23
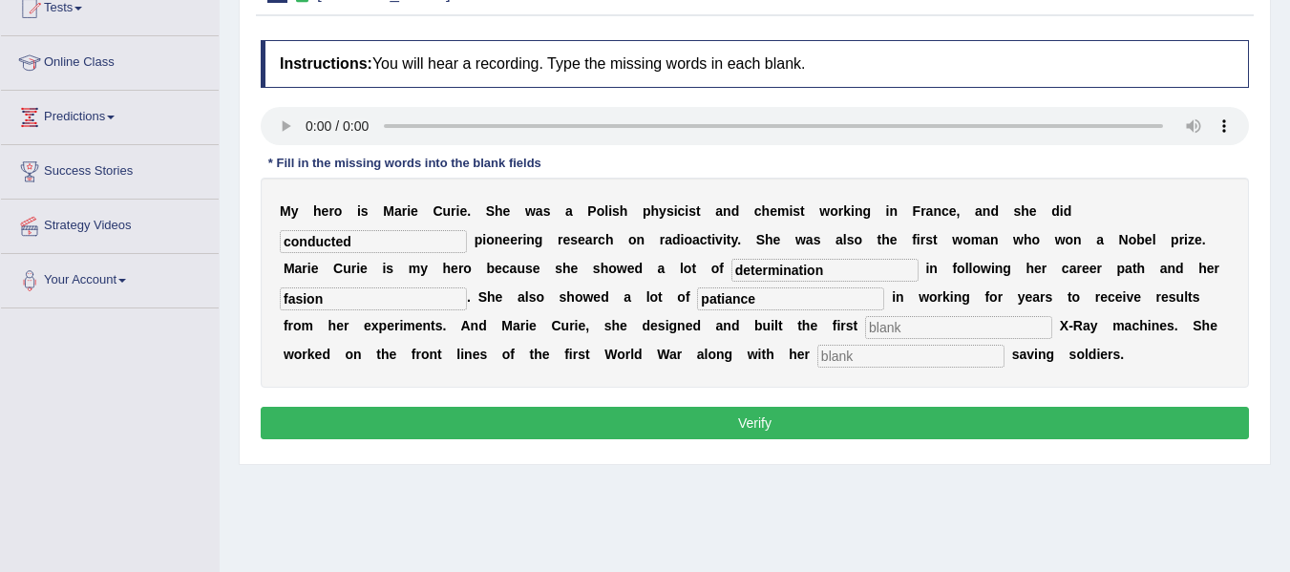
type input "patiance"
click at [1062, 341] on div "M y h e r o i s M a r i e C u r i e . S h e w a s a P o l i s h p h y s i c i s…" at bounding box center [755, 283] width 988 height 210
click at [1052, 329] on input "text" at bounding box center [958, 327] width 187 height 23
type input "mobile"
click at [1004, 361] on input "text" at bounding box center [910, 356] width 187 height 23
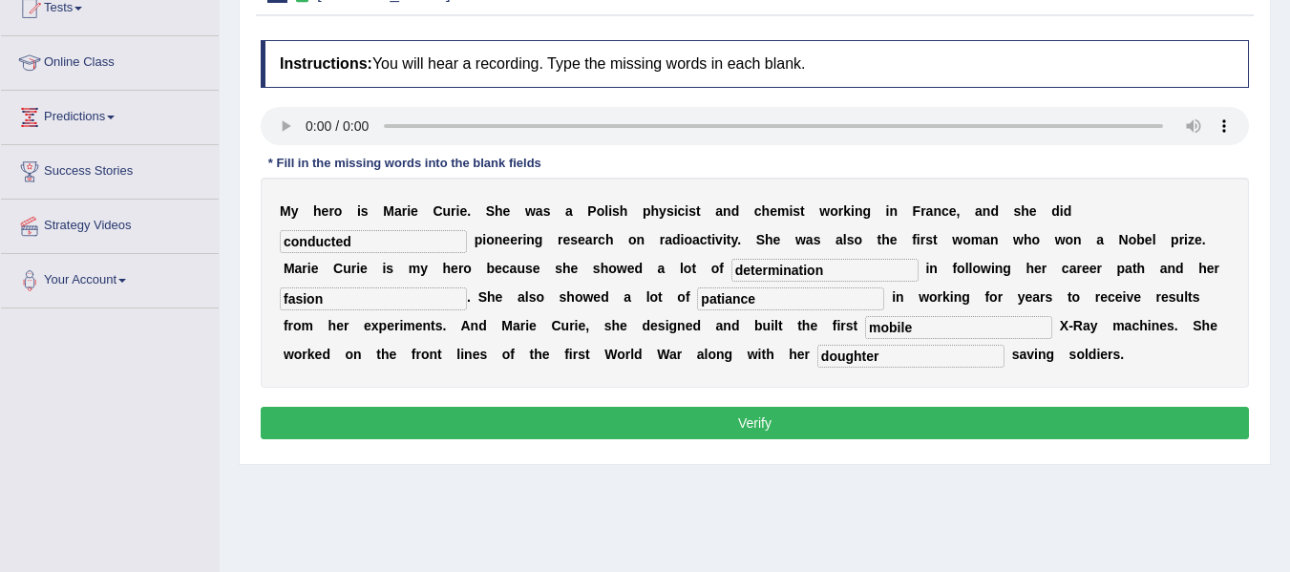
click at [1004, 357] on input "doughter" at bounding box center [910, 356] width 187 height 23
click at [1004, 358] on input "daughterghter" at bounding box center [910, 356] width 187 height 23
type input "daughter"
click at [423, 300] on input "fasion" at bounding box center [373, 298] width 187 height 23
type input "fashion"
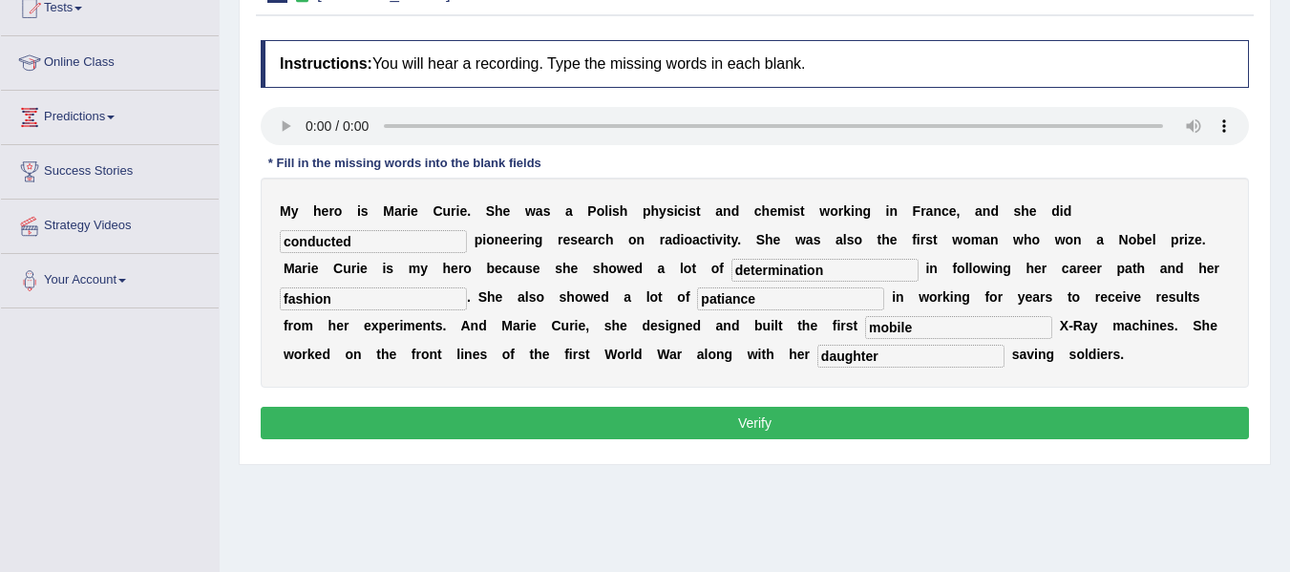
click at [527, 439] on button "Verify" at bounding box center [755, 423] width 988 height 32
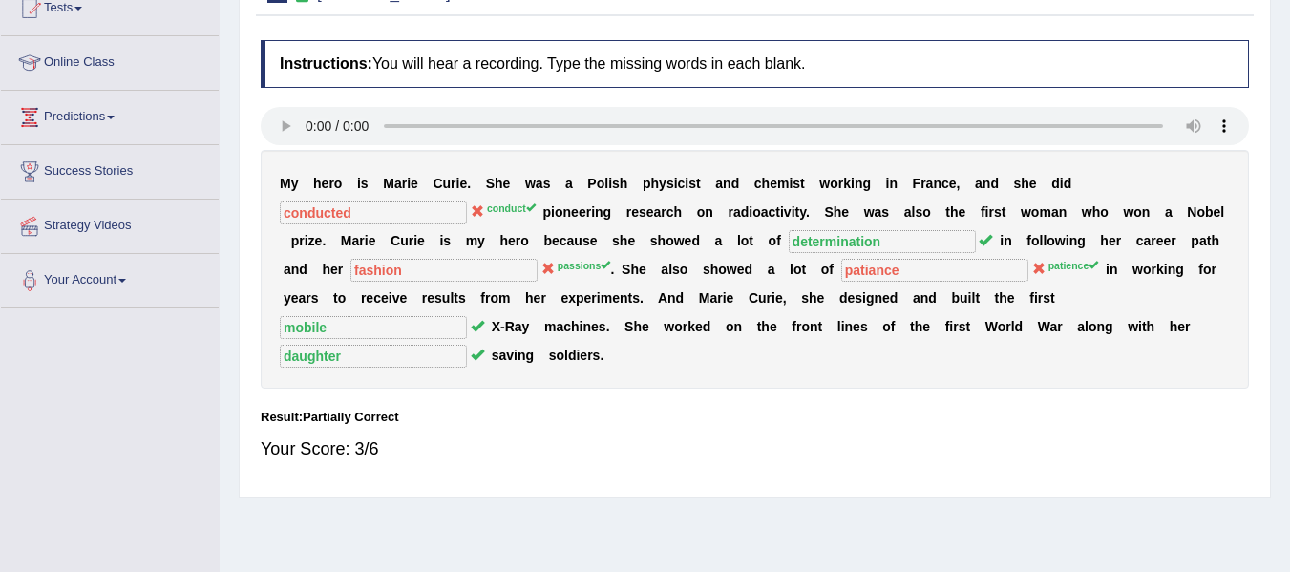
scroll to position [7, 0]
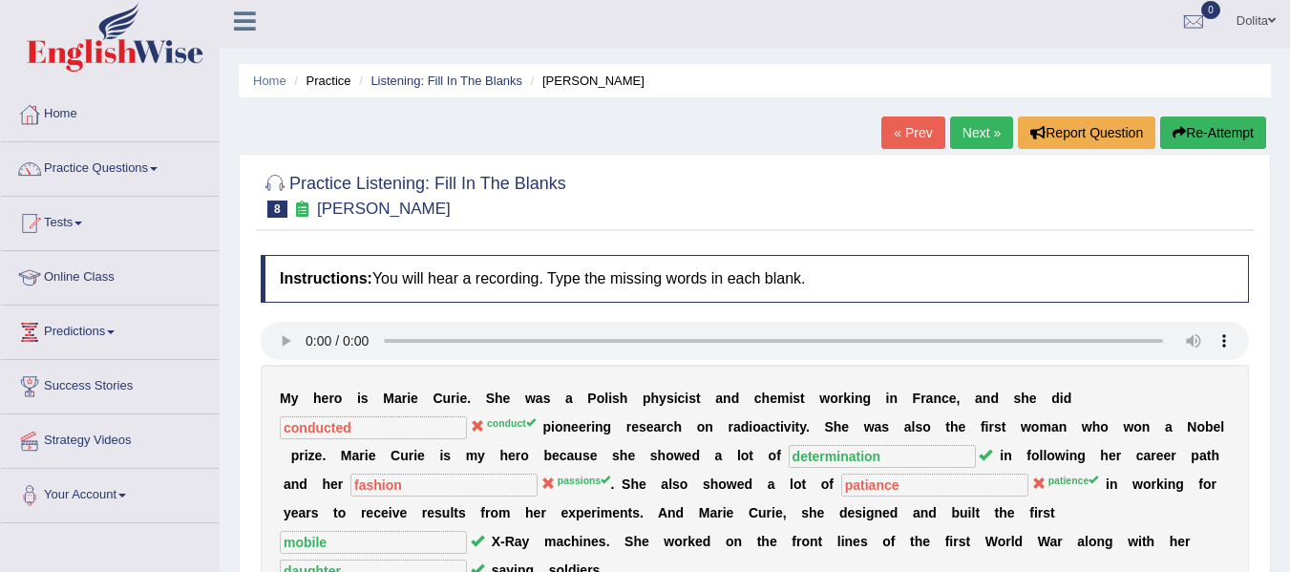
click at [972, 133] on link "Next »" at bounding box center [981, 132] width 63 height 32
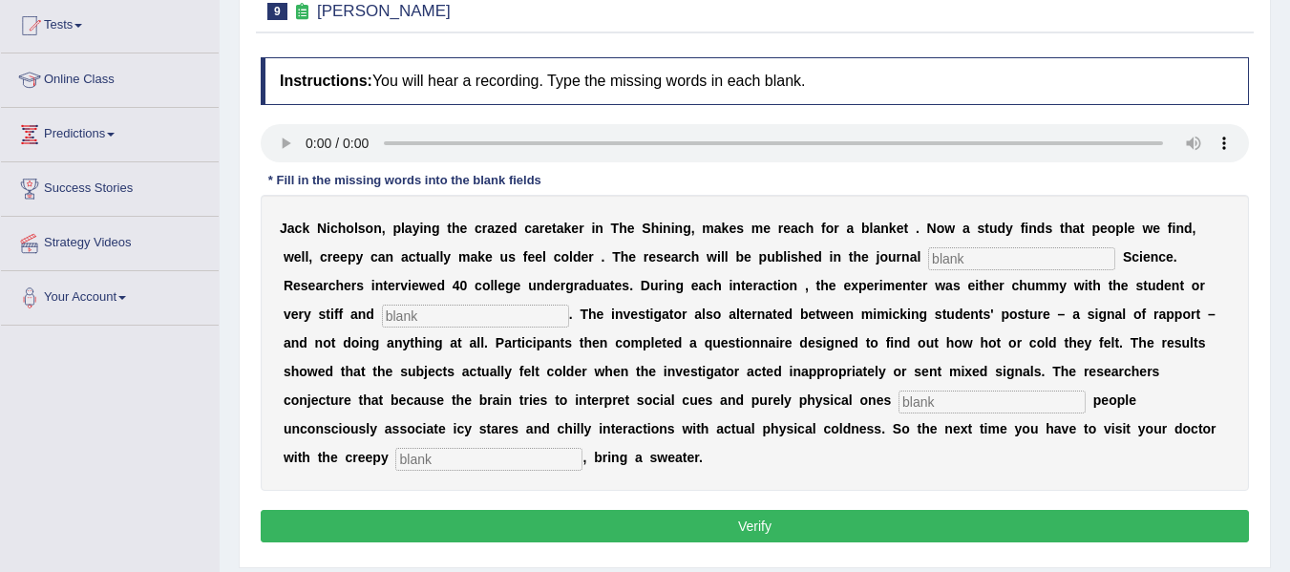
scroll to position [204, 0]
click at [1030, 251] on input "text" at bounding box center [1021, 258] width 187 height 23
click at [1068, 257] on input "psychologycal" at bounding box center [1021, 258] width 187 height 23
type input "psychologycal"
click at [547, 313] on input "text" at bounding box center [475, 316] width 187 height 23
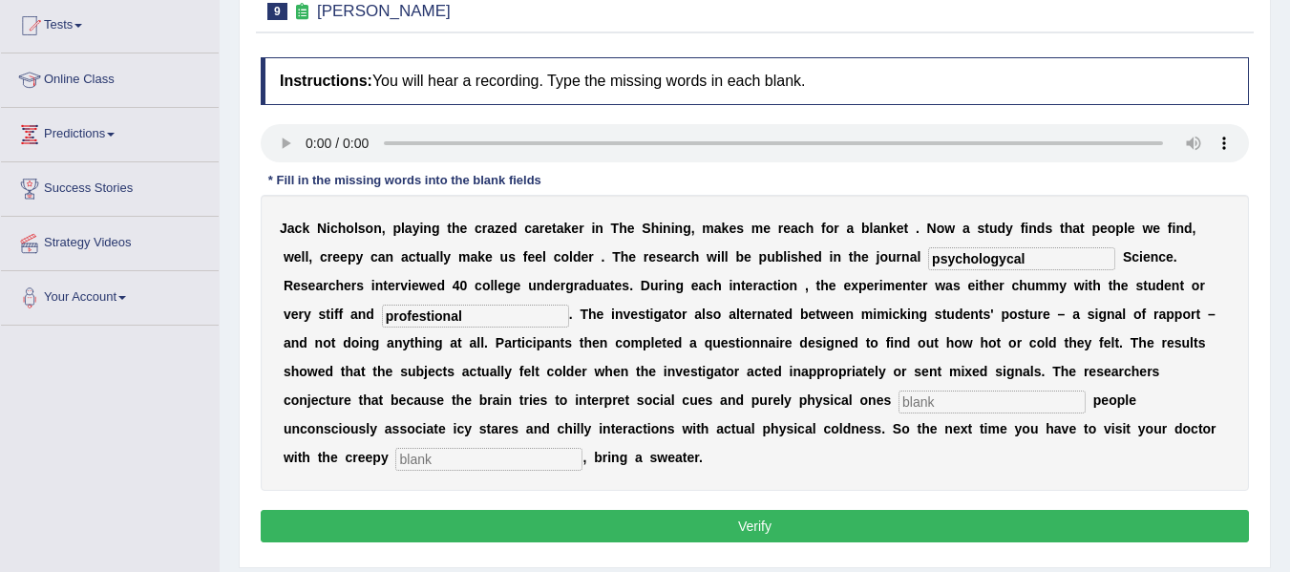
type input "profestional"
click at [898, 413] on input "text" at bounding box center [991, 402] width 187 height 23
click at [898, 413] on input "simonteniously" at bounding box center [991, 402] width 187 height 23
type input "simontenously"
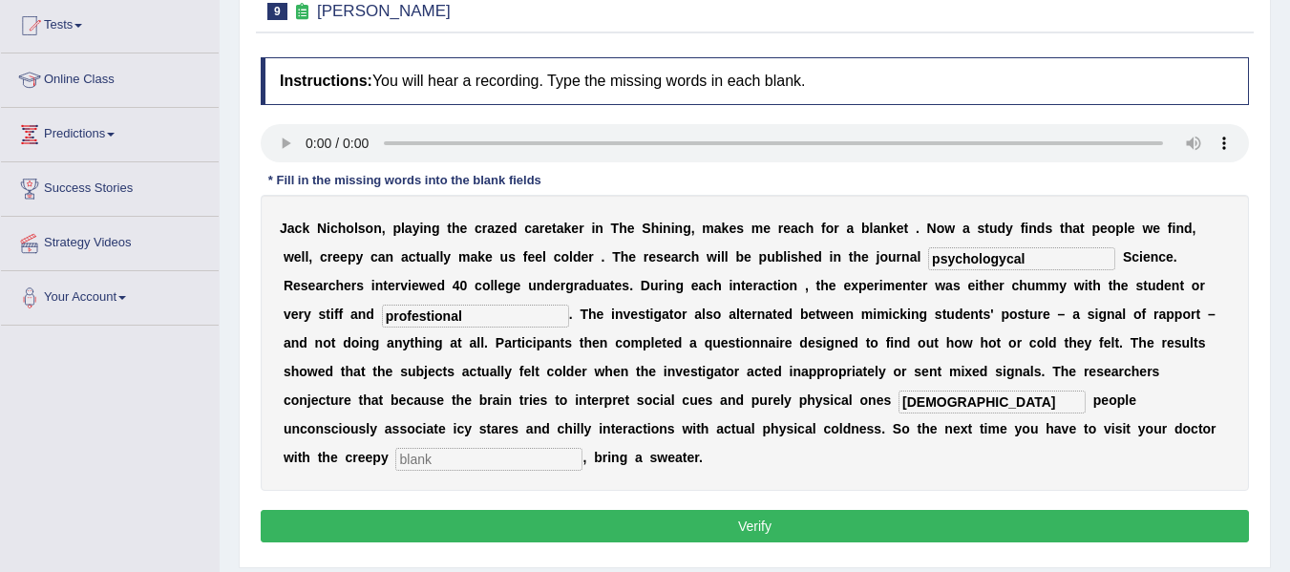
click at [582, 457] on input "text" at bounding box center [488, 459] width 187 height 23
click at [582, 460] on input "receptionsit" at bounding box center [488, 459] width 187 height 23
type input "receptionist"
click at [898, 413] on input "simontenously" at bounding box center [991, 402] width 187 height 23
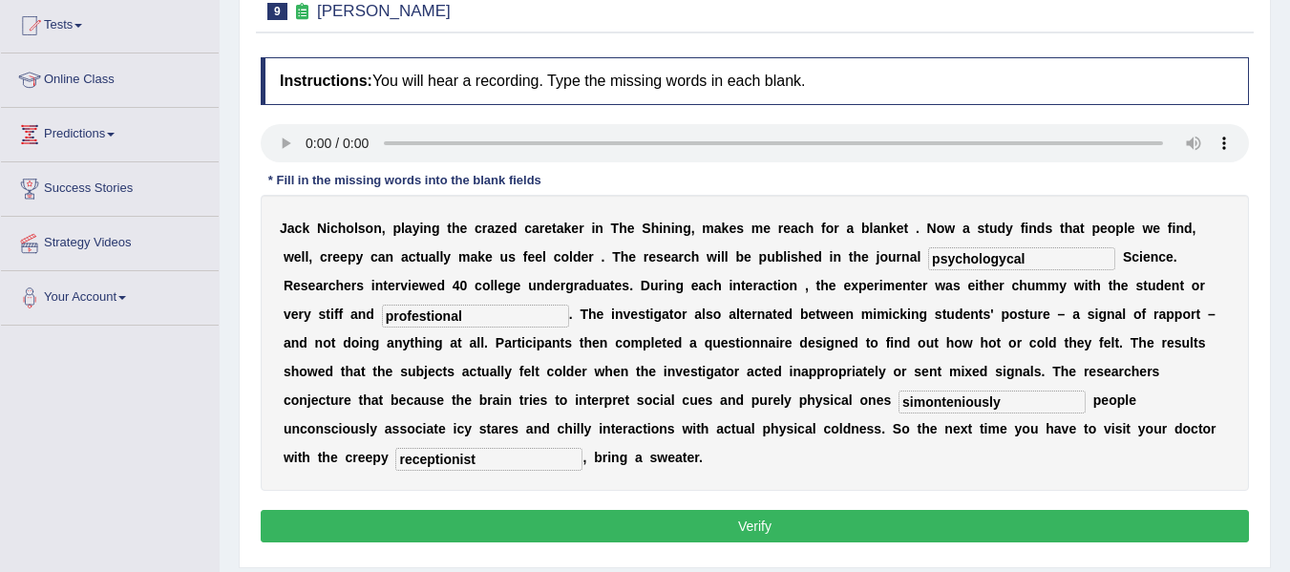
type input "simonteniously"
click at [544, 522] on button "Verify" at bounding box center [755, 526] width 988 height 32
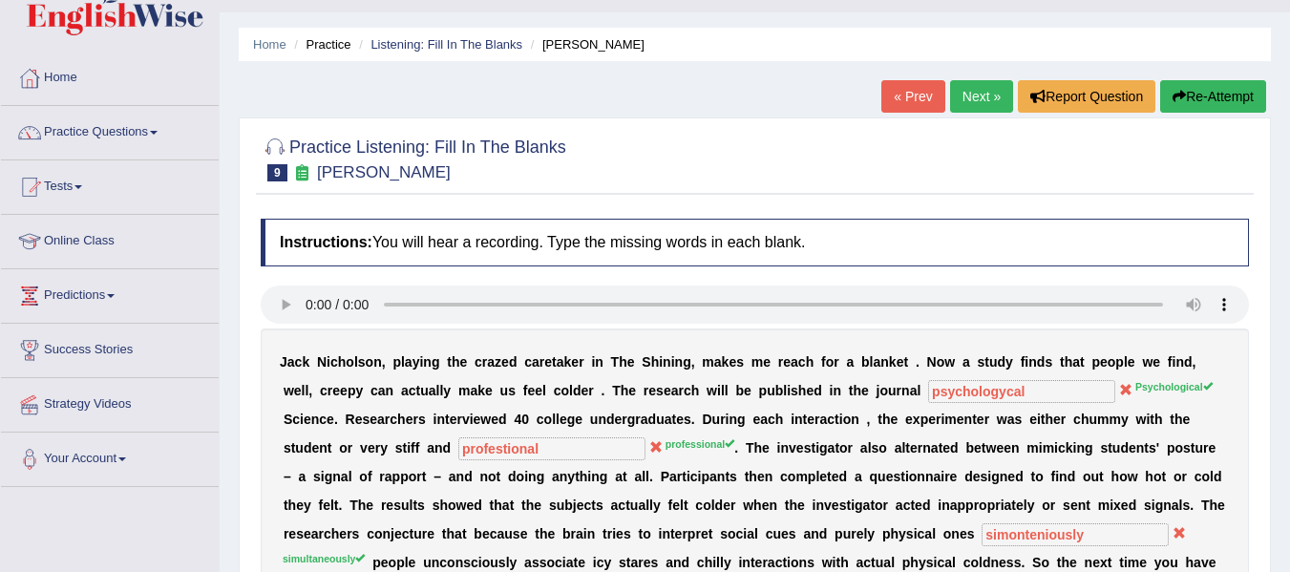
scroll to position [0, 0]
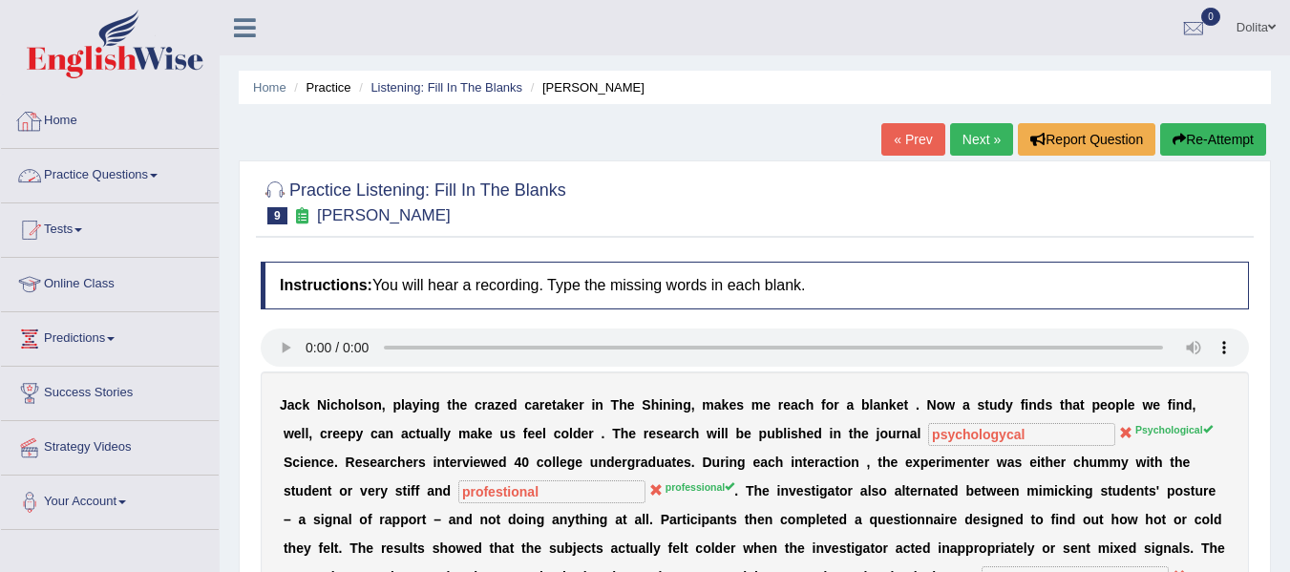
click at [170, 165] on link "Practice Questions" at bounding box center [110, 173] width 218 height 48
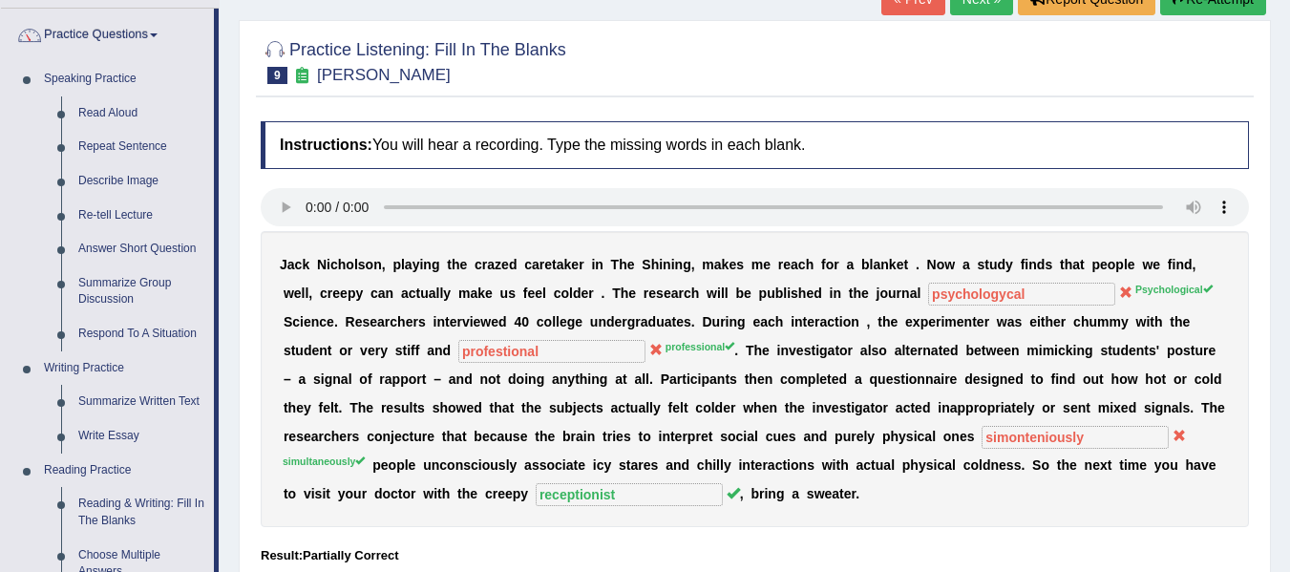
scroll to position [146, 0]
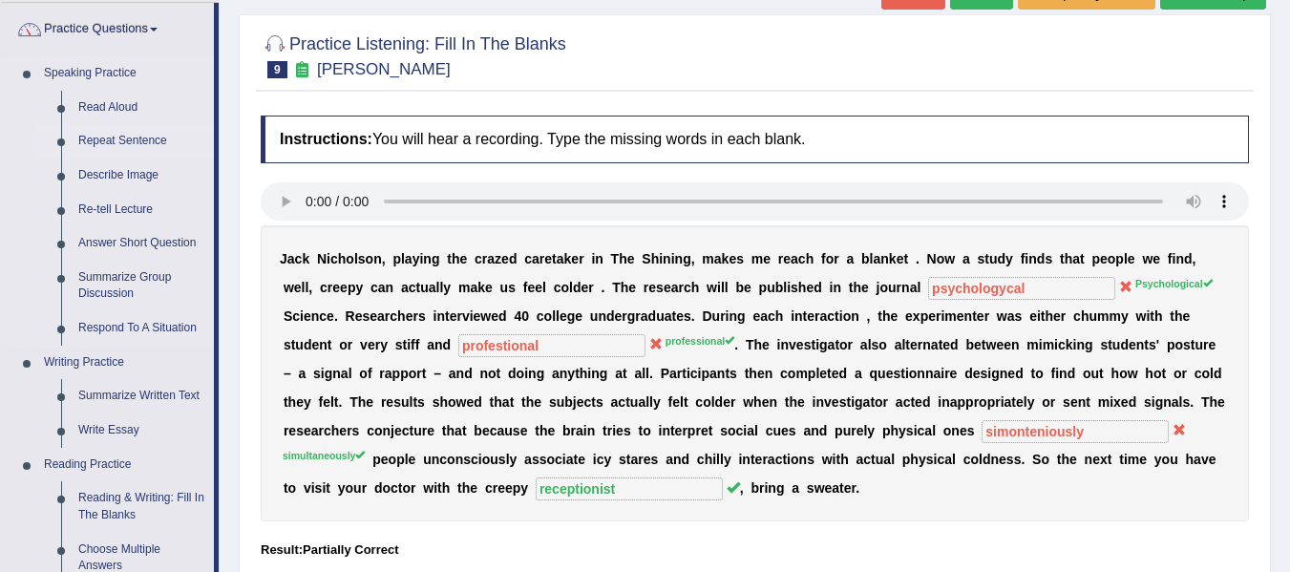
click at [135, 145] on link "Repeat Sentence" at bounding box center [142, 141] width 144 height 34
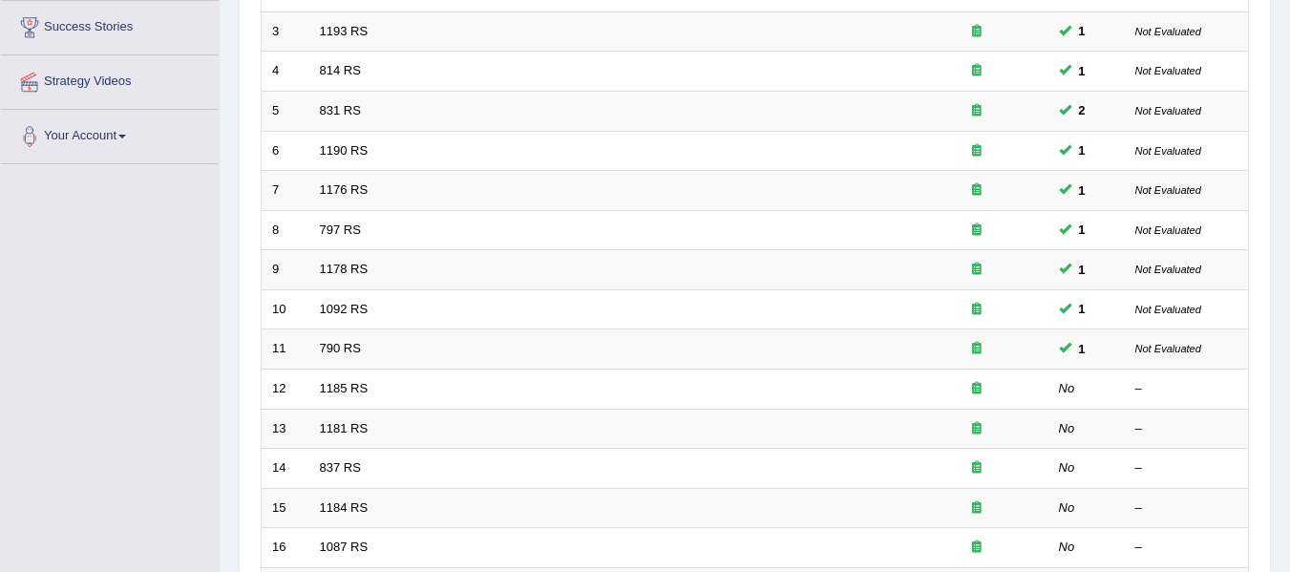
scroll to position [429, 0]
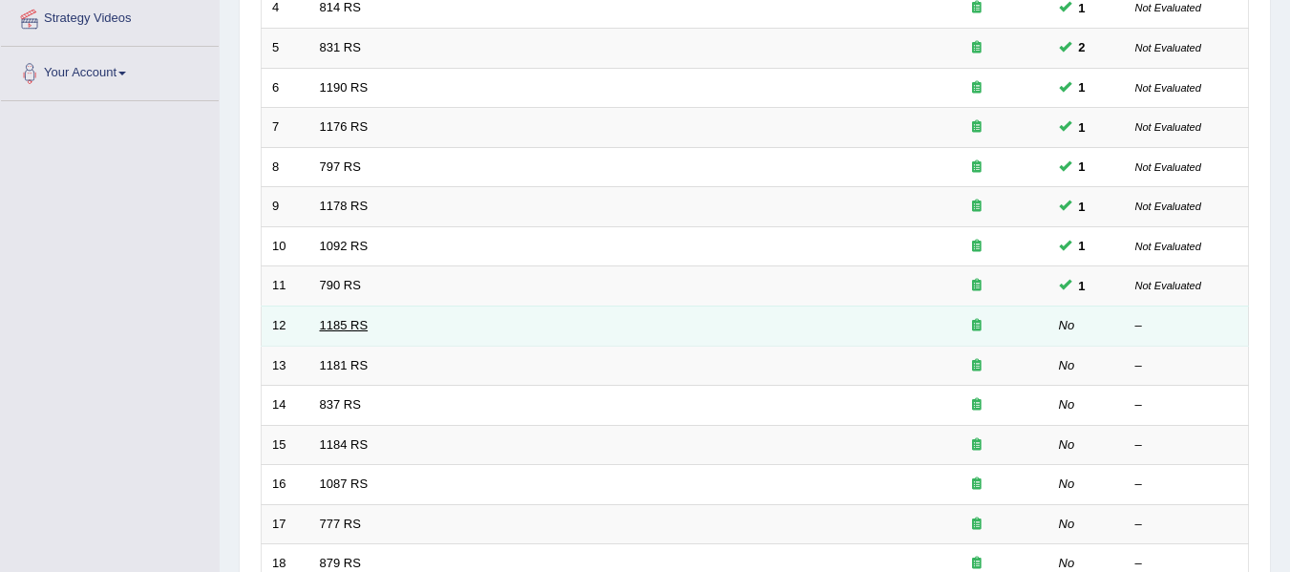
click at [344, 322] on link "1185 RS" at bounding box center [344, 325] width 49 height 14
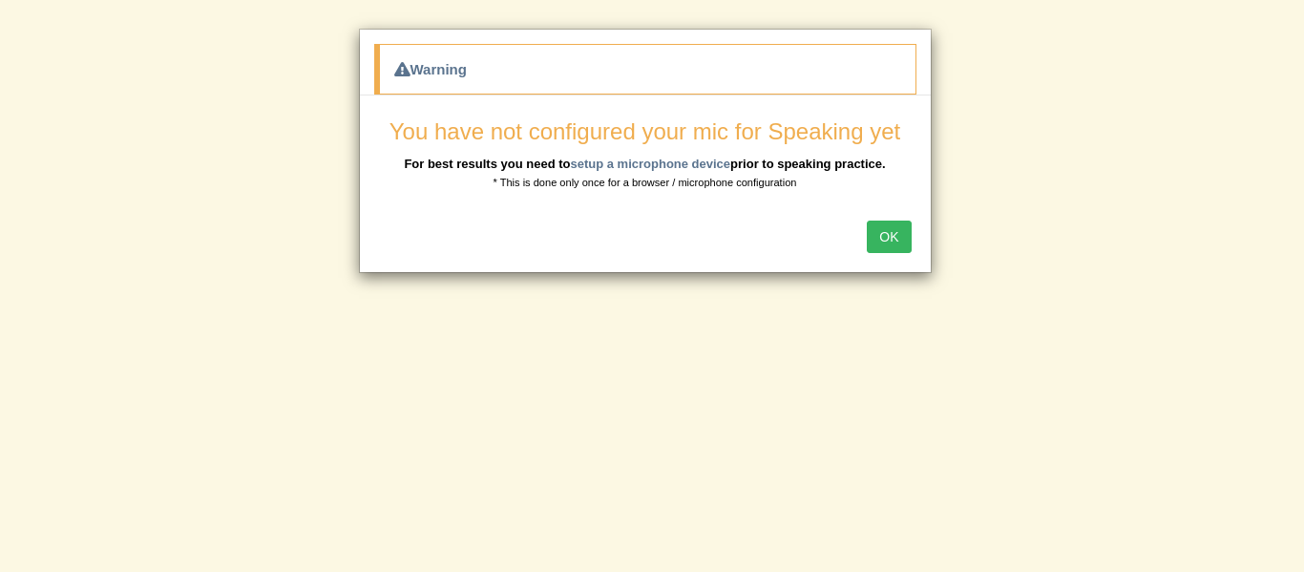
click at [887, 245] on button "OK" at bounding box center [889, 237] width 44 height 32
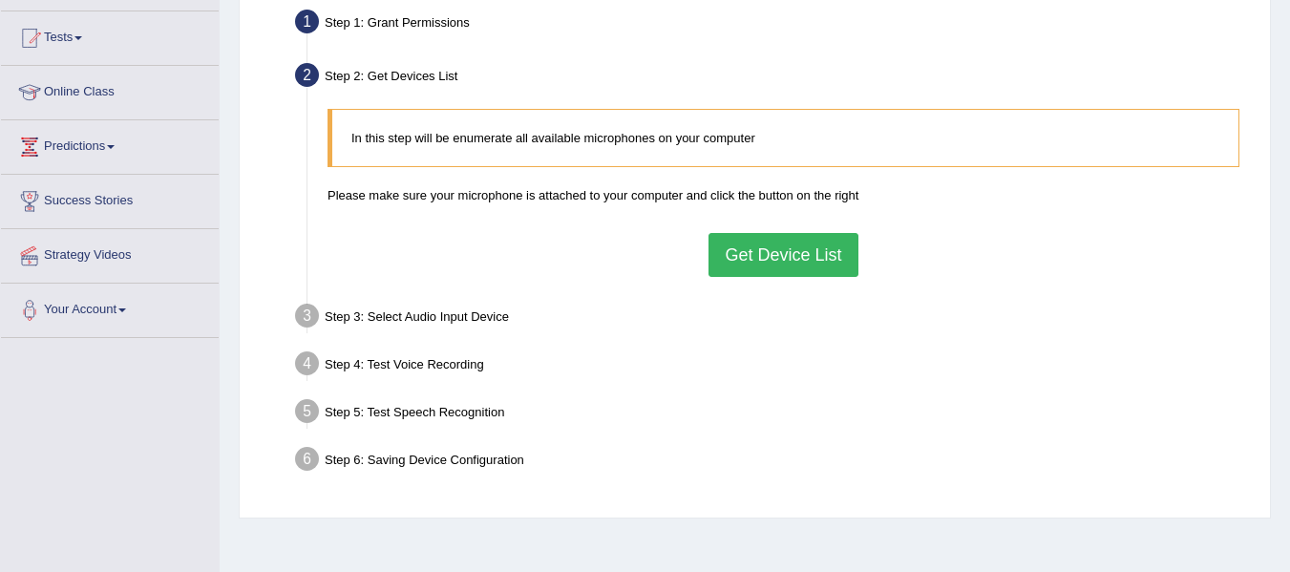
scroll to position [196, 0]
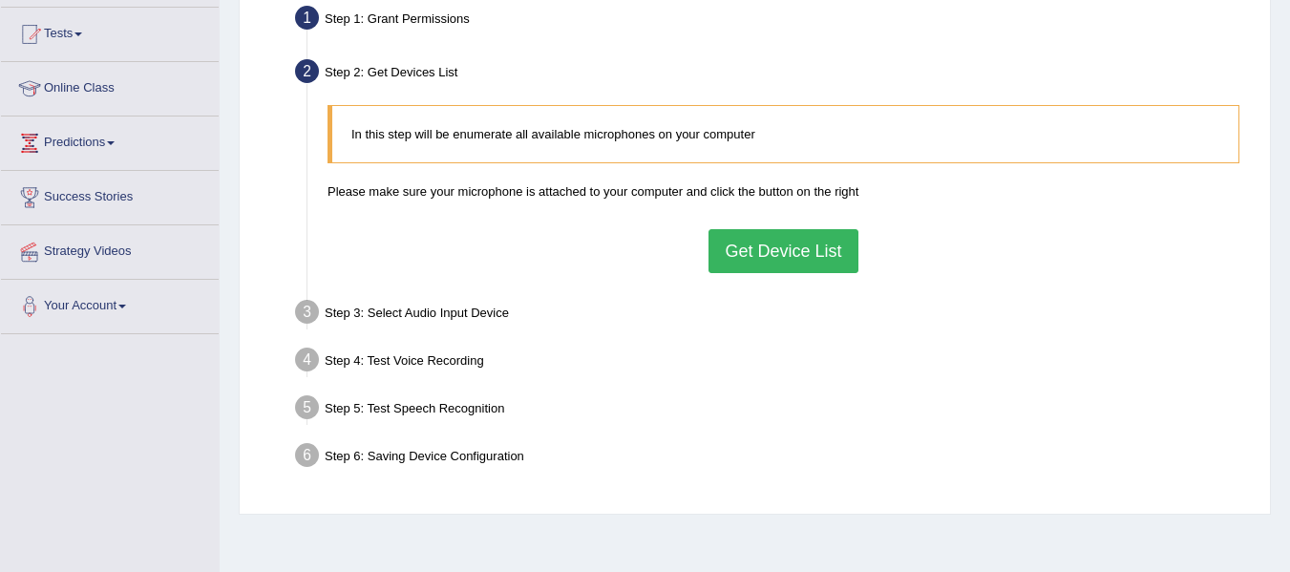
click at [771, 248] on button "Get Device List" at bounding box center [782, 251] width 149 height 44
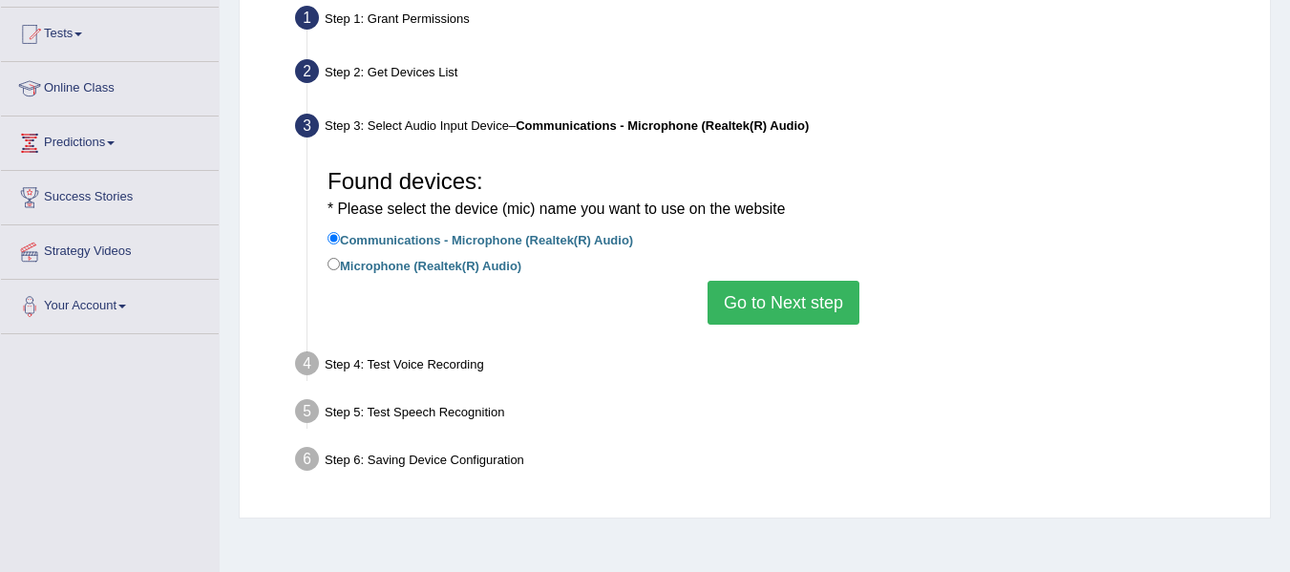
scroll to position [349, 0]
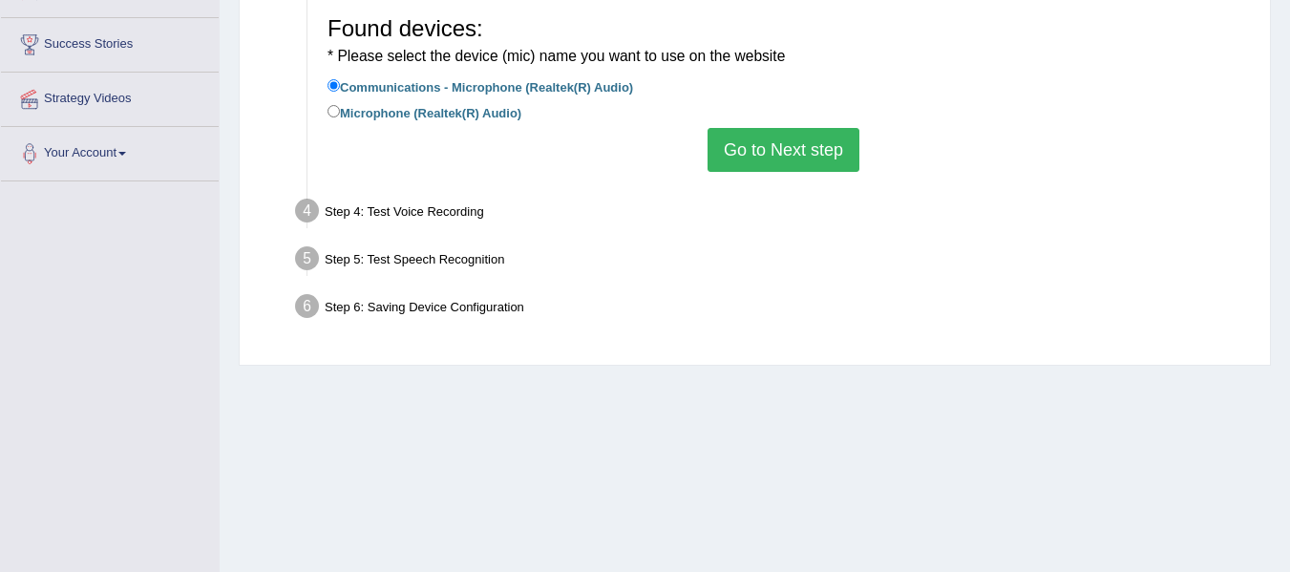
click at [745, 156] on button "Go to Next step" at bounding box center [784, 150] width 152 height 44
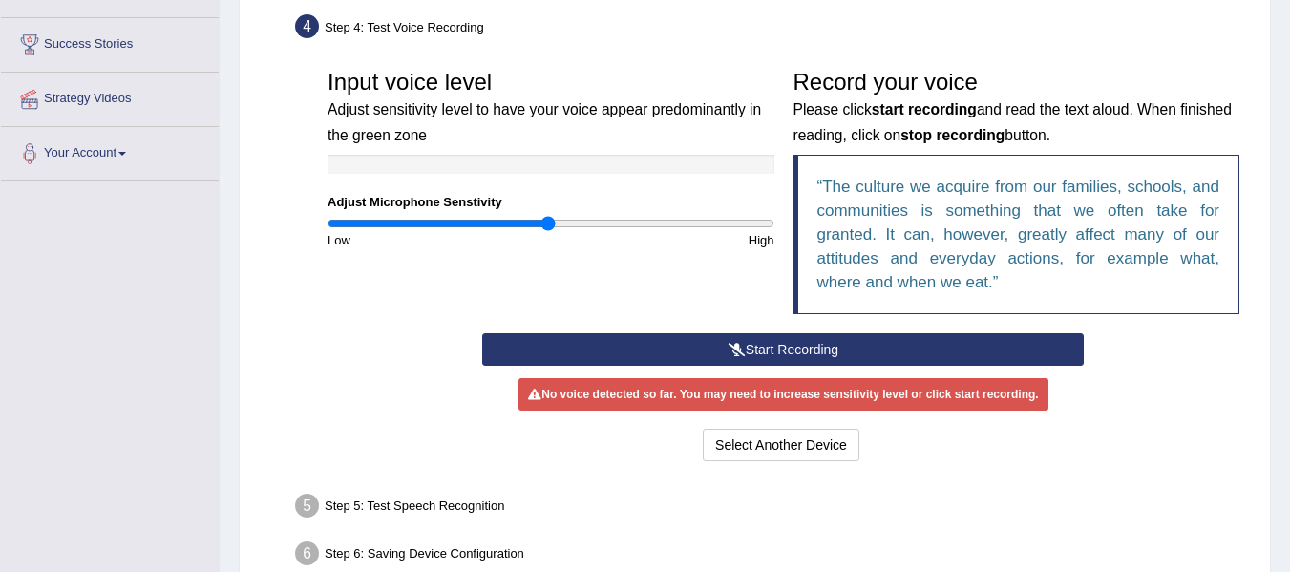
click at [803, 345] on button "Start Recording" at bounding box center [783, 349] width 602 height 32
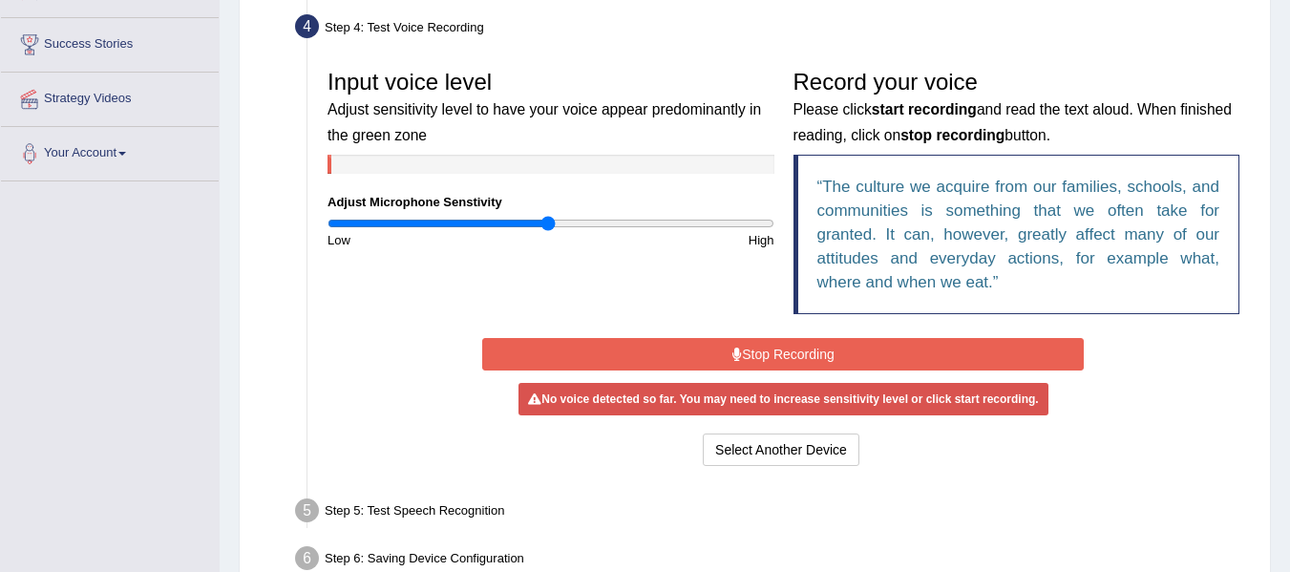
click at [803, 345] on button "Stop Recording" at bounding box center [783, 354] width 602 height 32
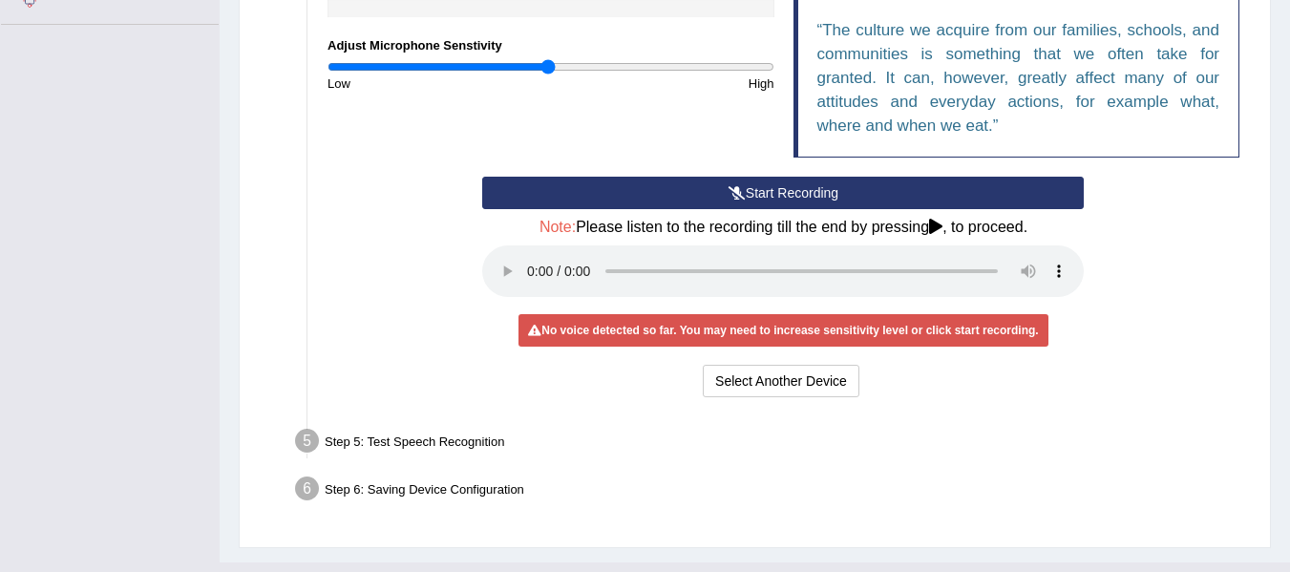
scroll to position [543, 0]
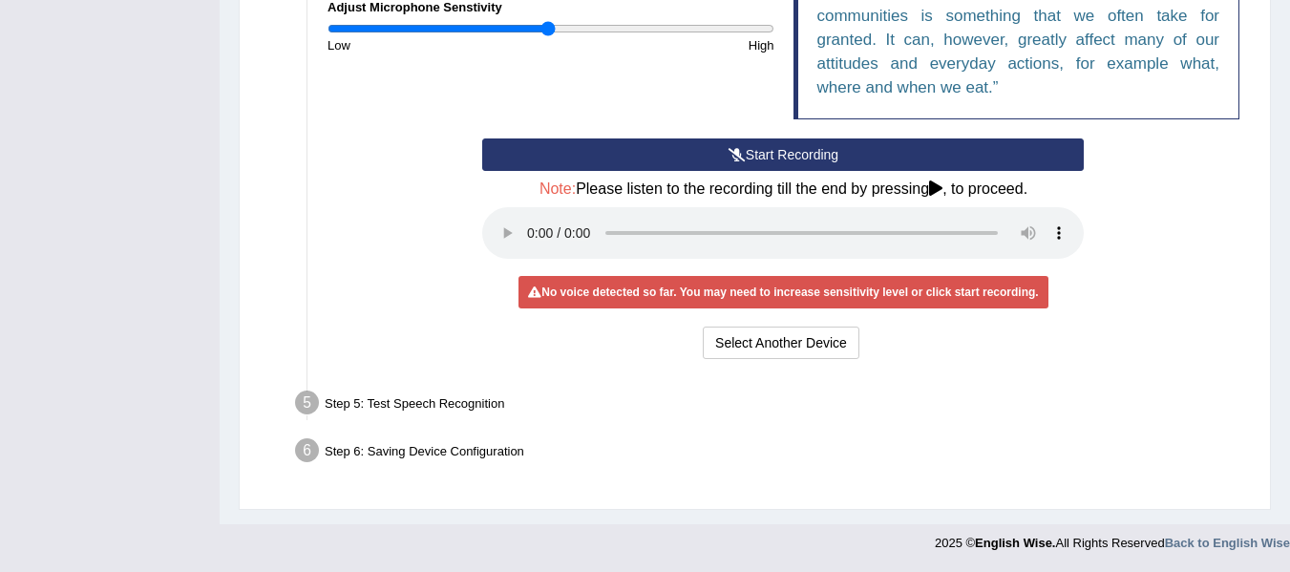
click at [831, 157] on button "Start Recording" at bounding box center [783, 154] width 602 height 32
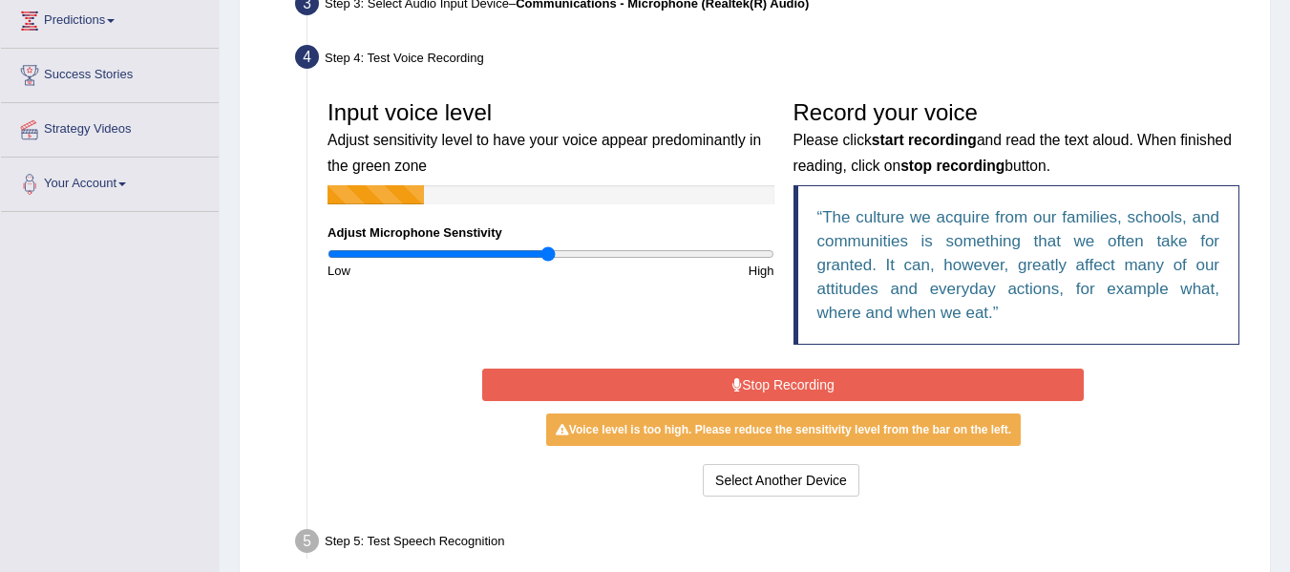
scroll to position [334, 0]
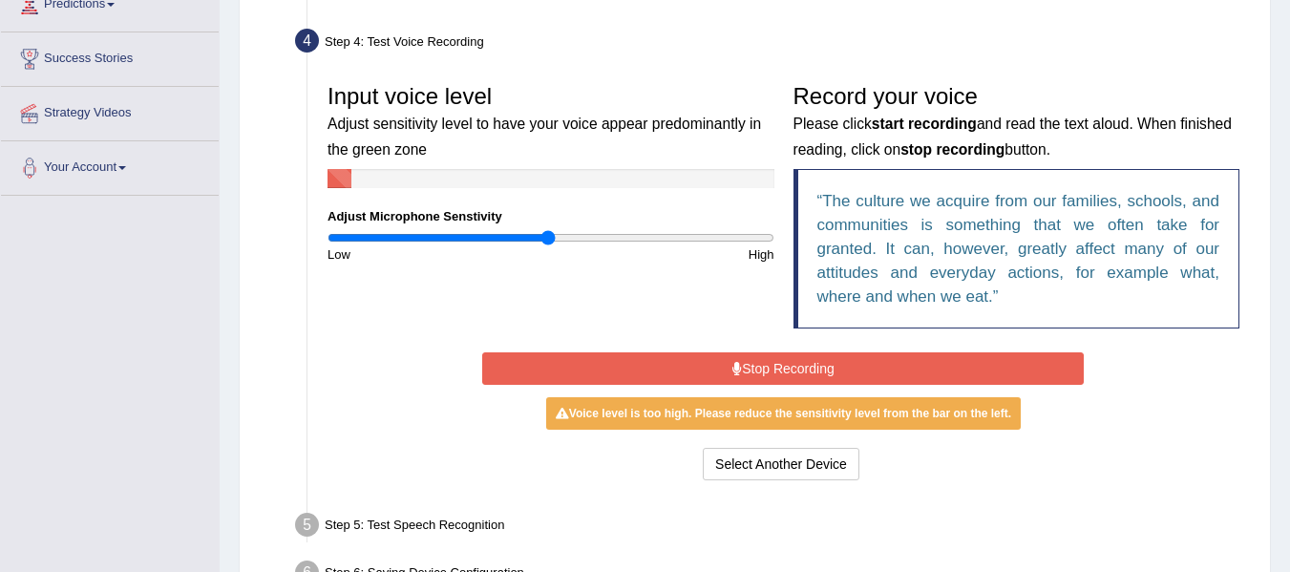
click at [717, 365] on button "Stop Recording" at bounding box center [783, 368] width 602 height 32
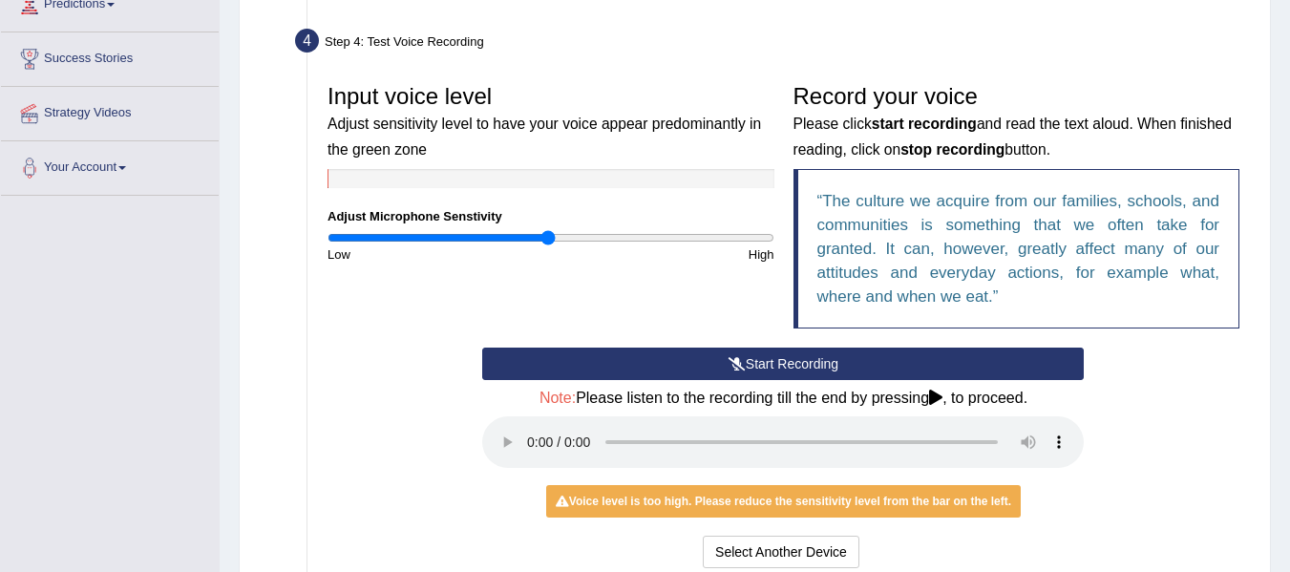
click at [818, 362] on button "Start Recording" at bounding box center [783, 364] width 602 height 32
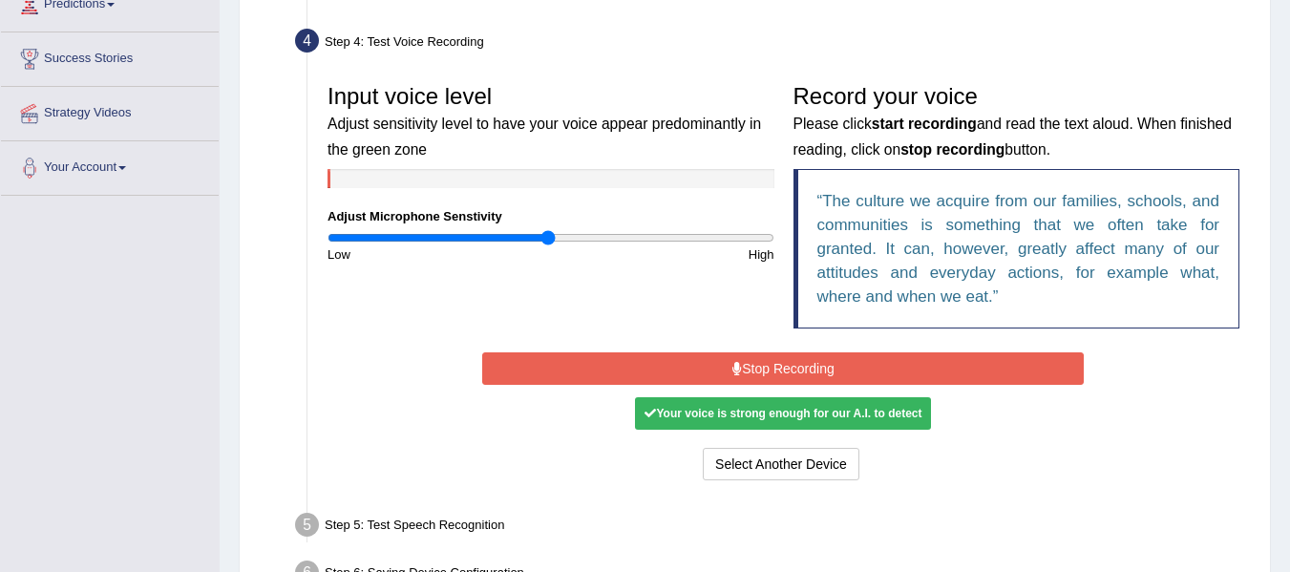
click at [794, 367] on button "Stop Recording" at bounding box center [783, 368] width 602 height 32
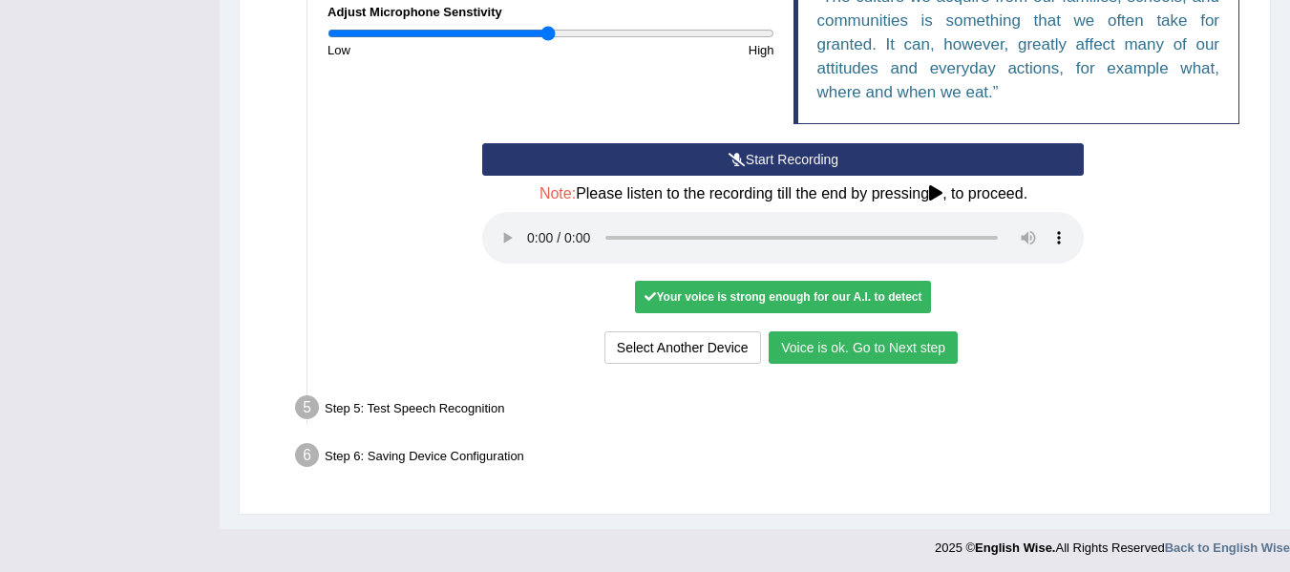
scroll to position [543, 0]
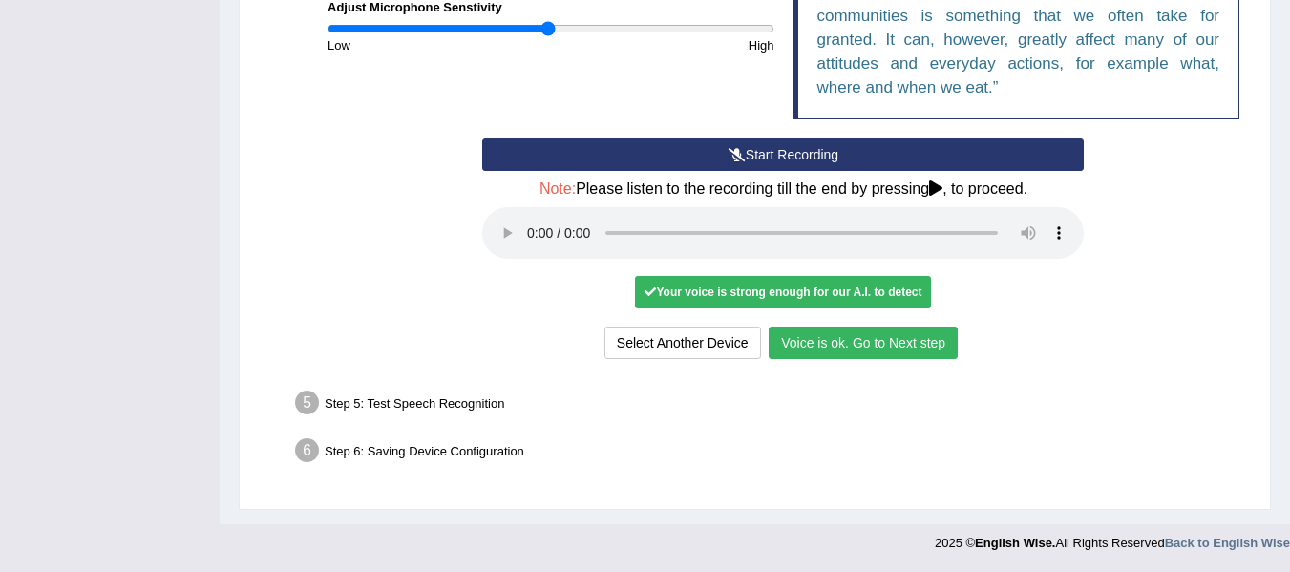
click at [863, 349] on button "Voice is ok. Go to Next step" at bounding box center [863, 343] width 189 height 32
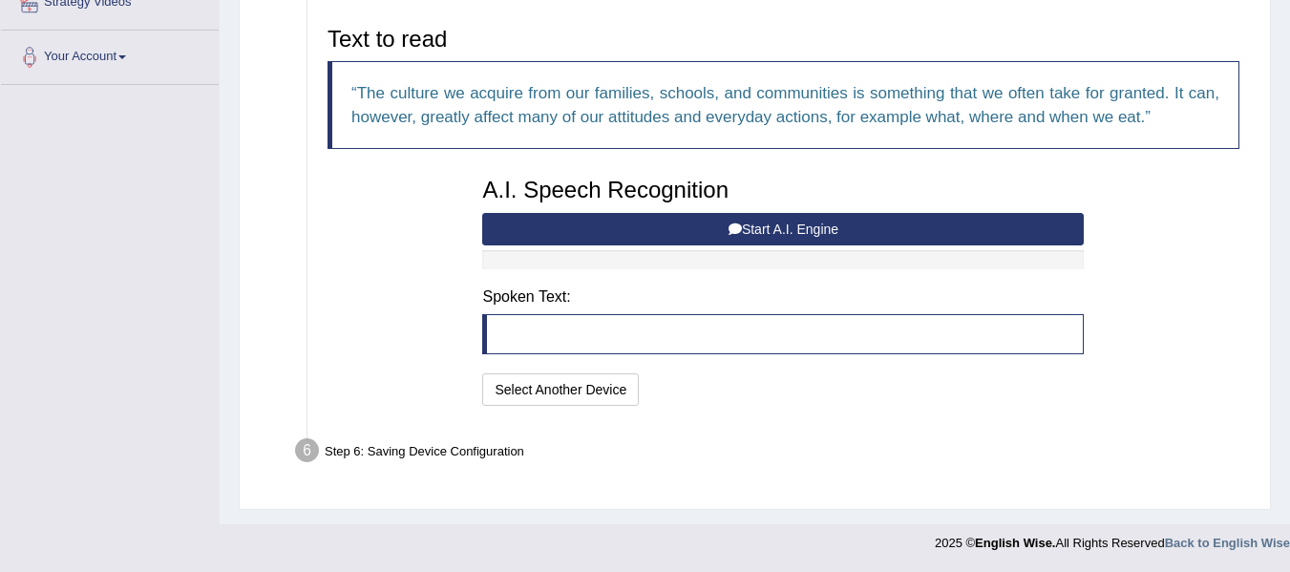
scroll to position [445, 0]
click at [734, 223] on icon at bounding box center [735, 228] width 13 height 13
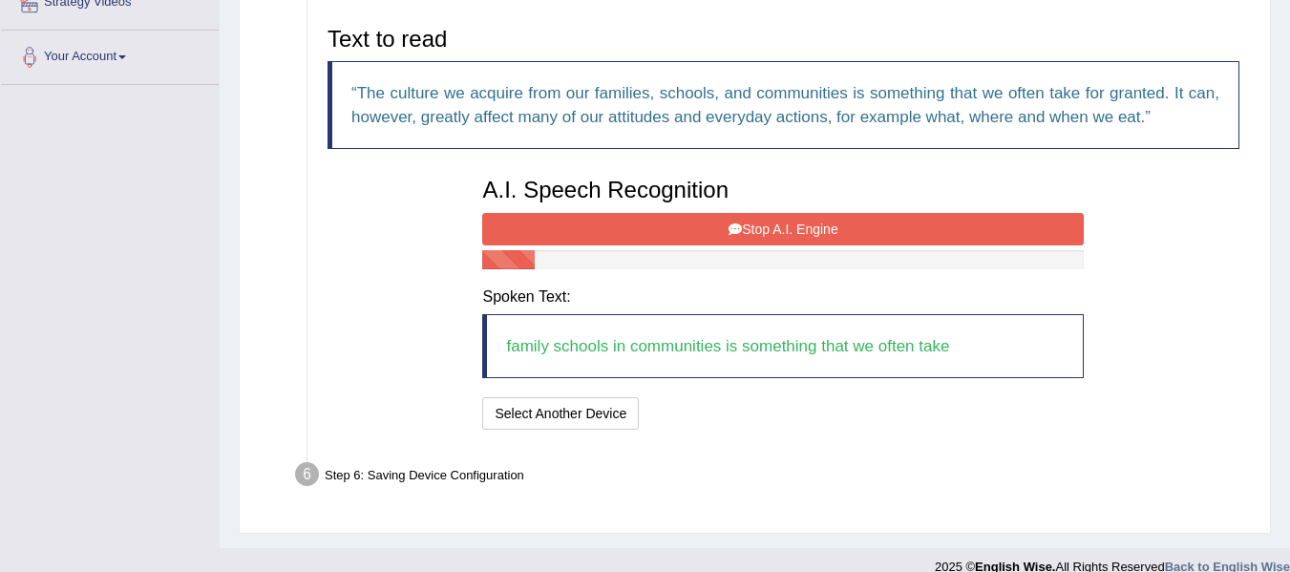
click at [734, 223] on icon at bounding box center [735, 228] width 13 height 13
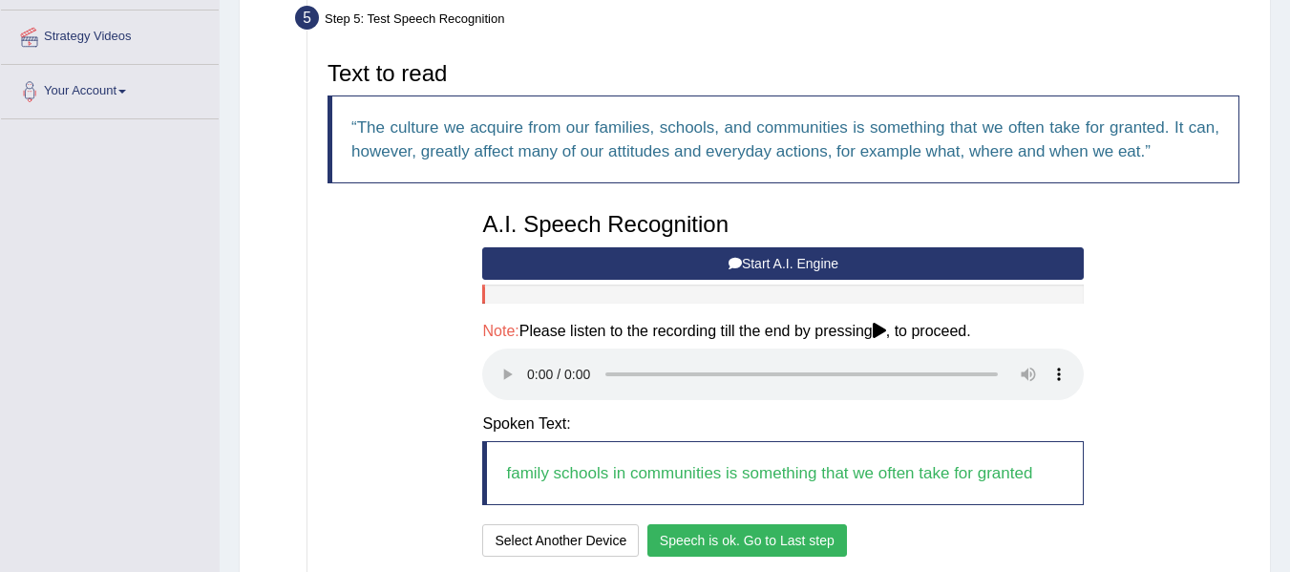
scroll to position [561, 0]
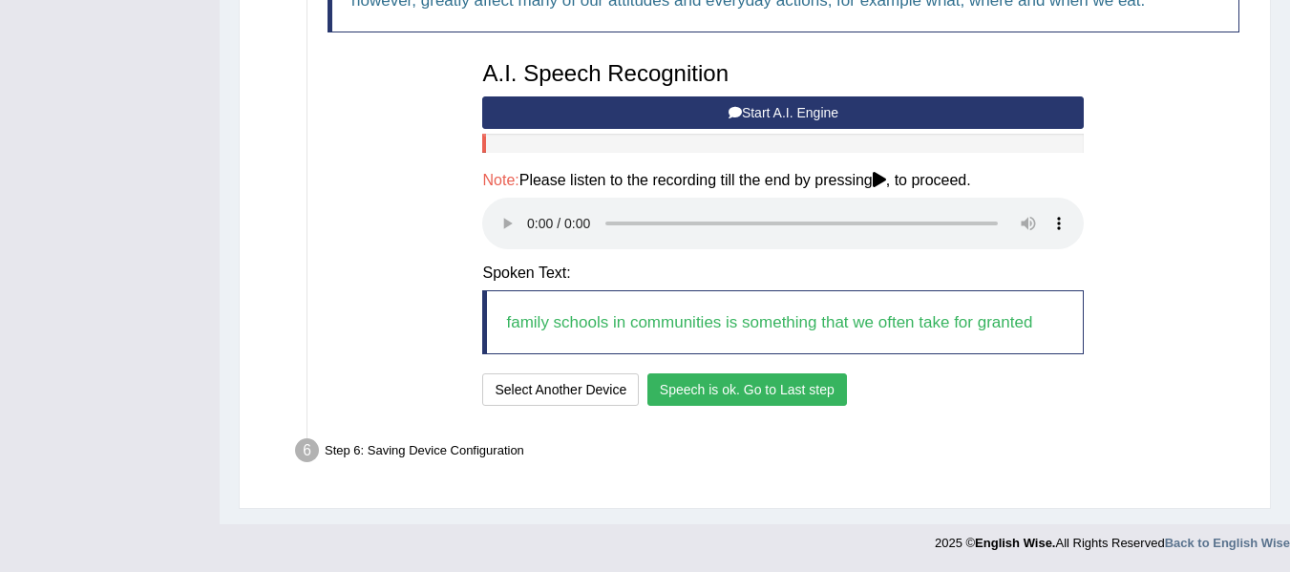
click at [750, 396] on button "Speech is ok. Go to Last step" at bounding box center [747, 389] width 200 height 32
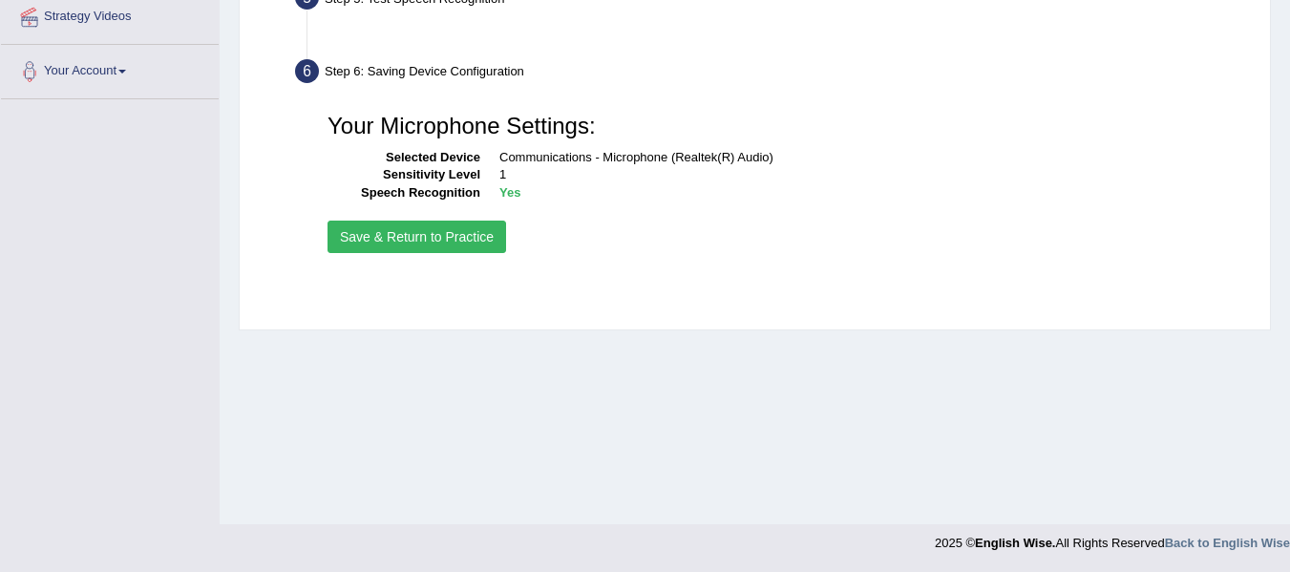
scroll to position [431, 0]
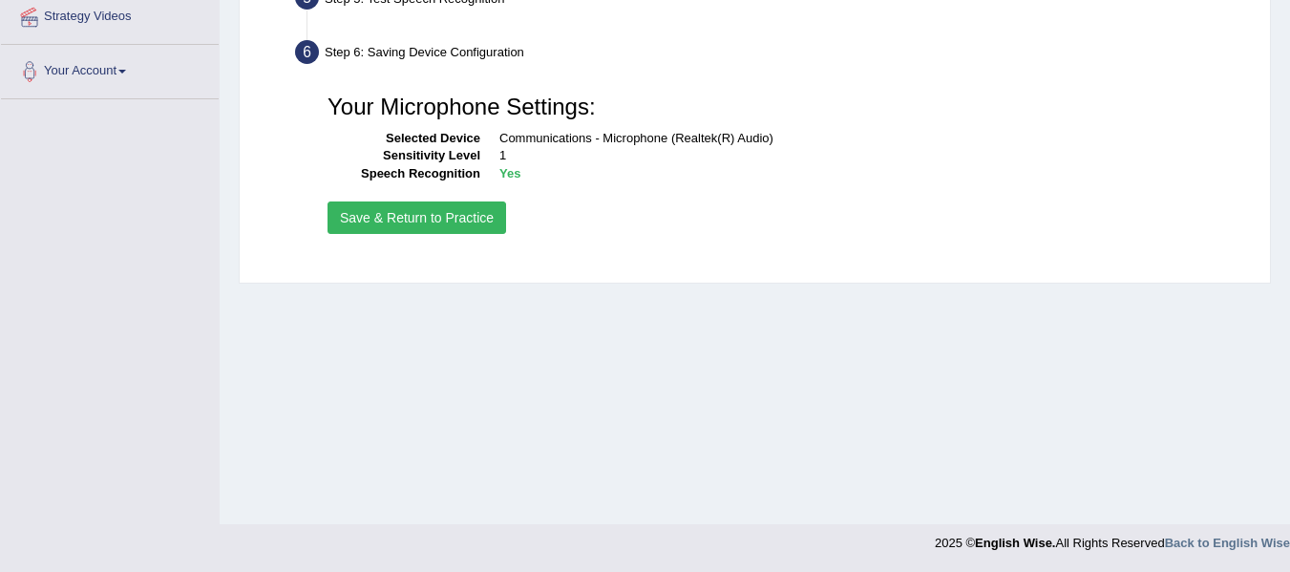
click at [472, 222] on button "Save & Return to Practice" at bounding box center [416, 217] width 179 height 32
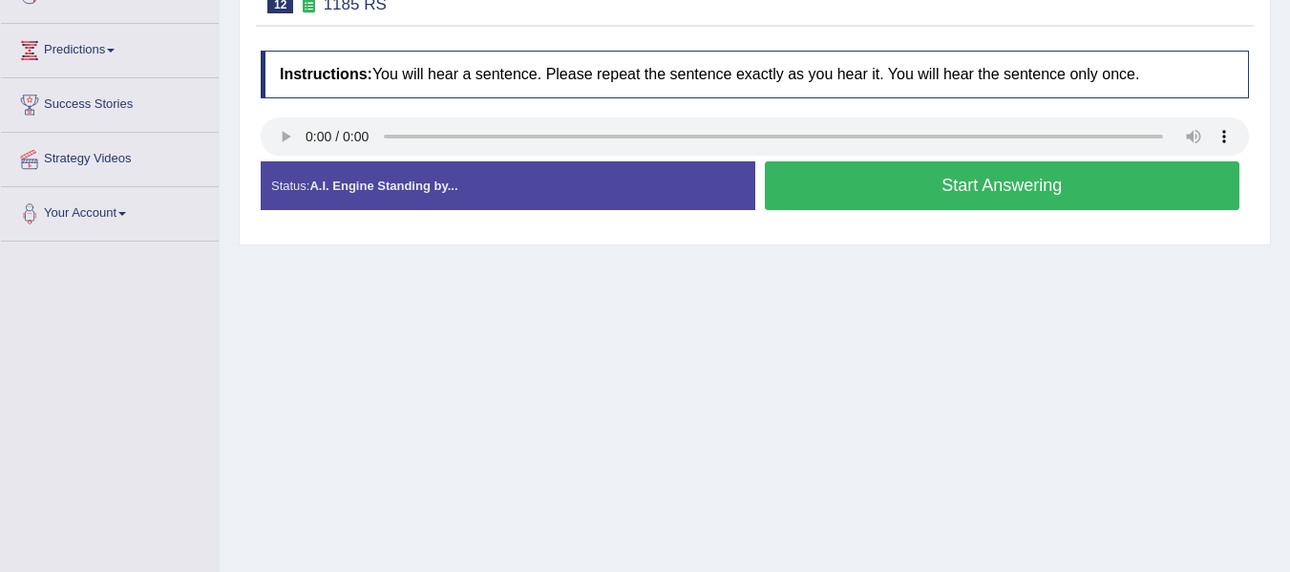
click at [996, 194] on button "Start Answering" at bounding box center [1002, 185] width 475 height 49
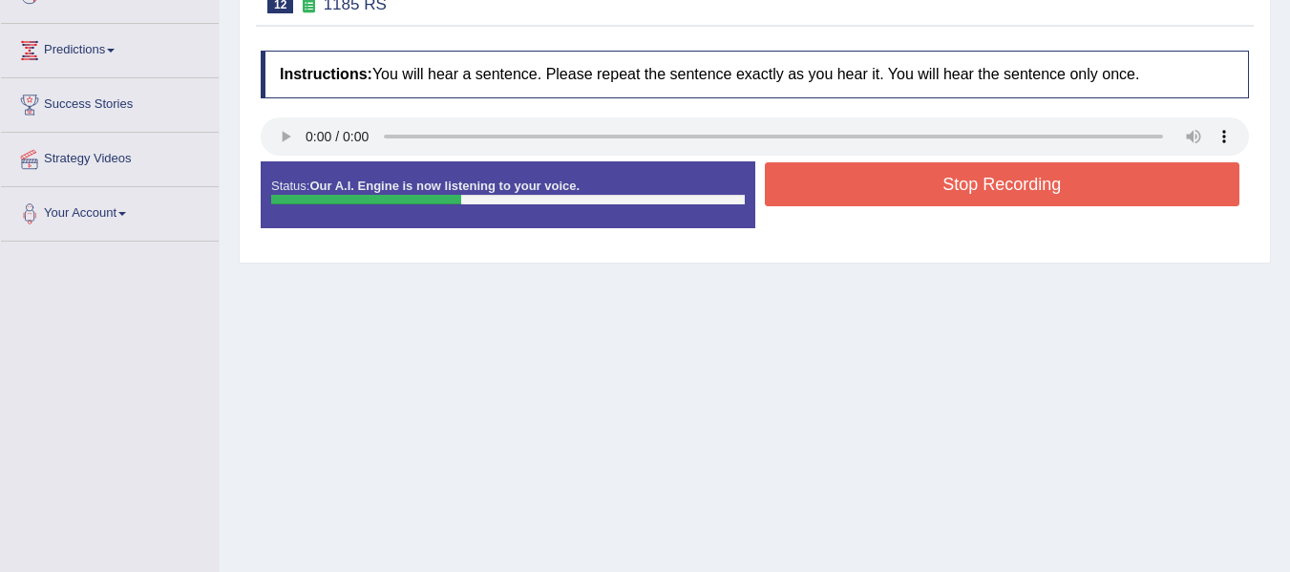
click at [996, 194] on button "Stop Recording" at bounding box center [1002, 184] width 475 height 44
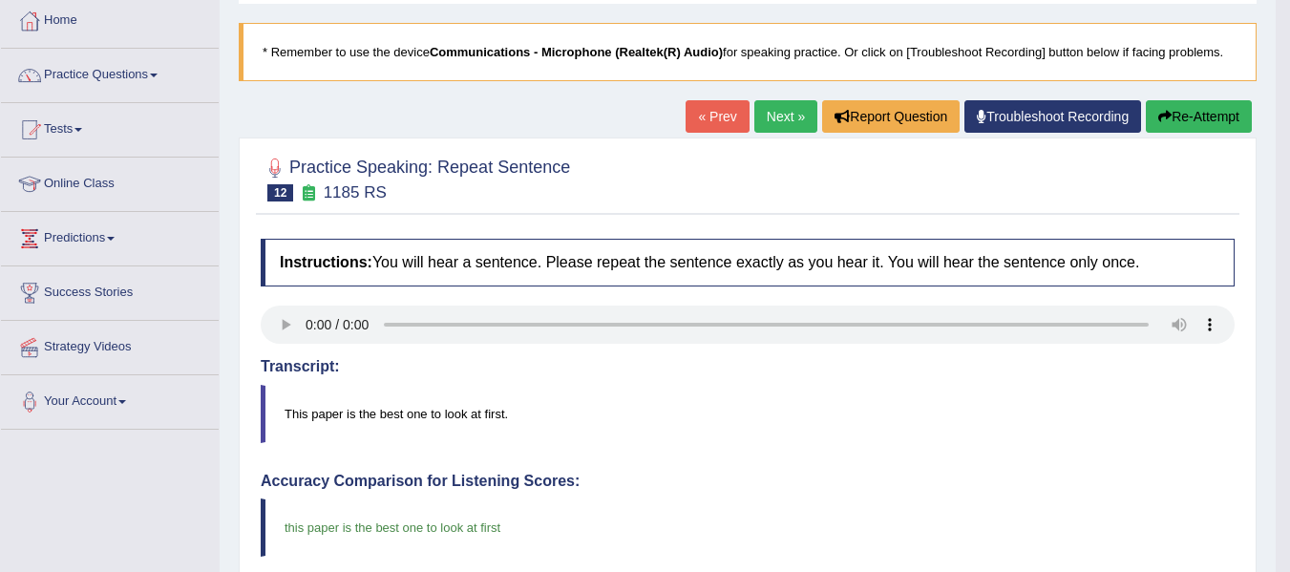
scroll to position [97, 0]
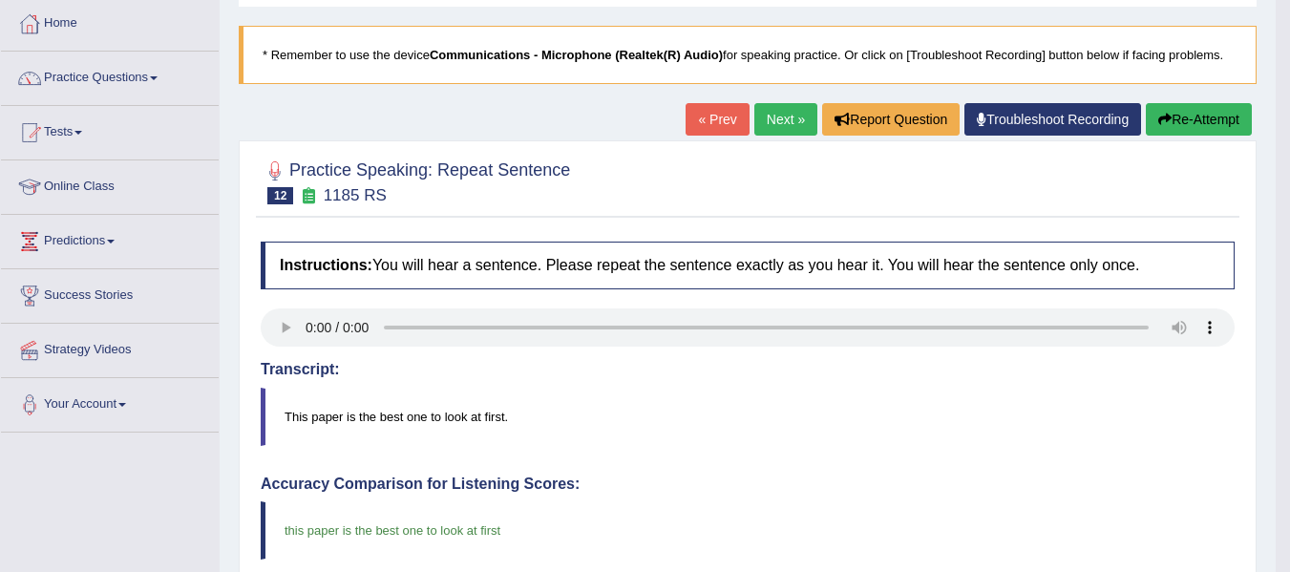
click at [769, 125] on link "Next »" at bounding box center [785, 119] width 63 height 32
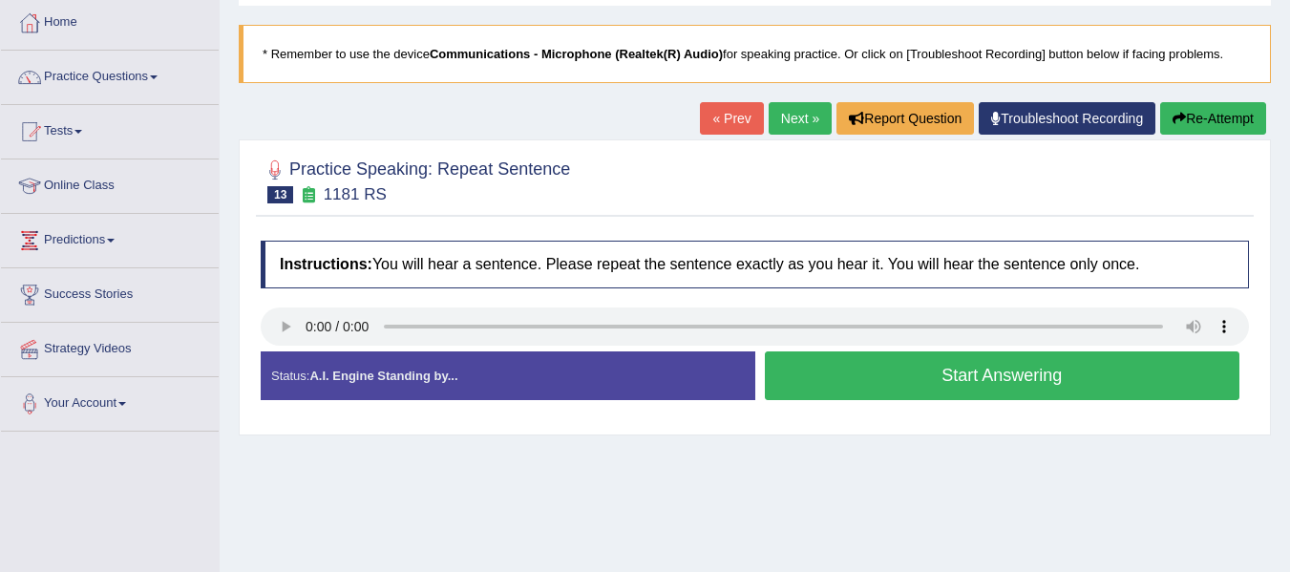
click at [1031, 380] on button "Start Answering" at bounding box center [1002, 375] width 475 height 49
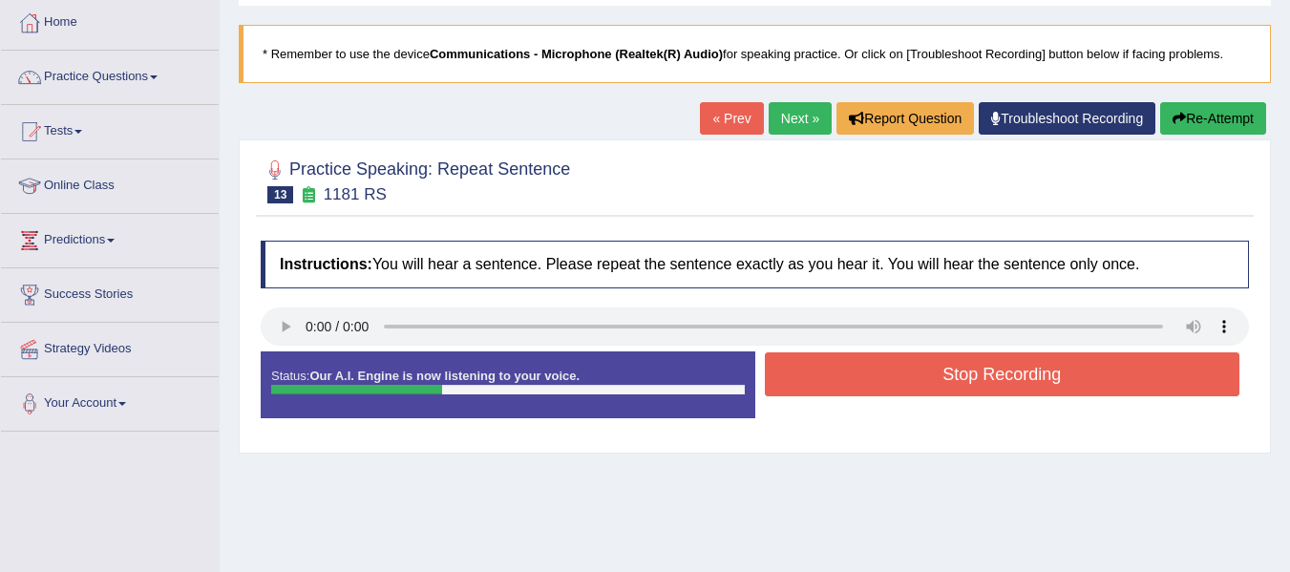
click at [1031, 380] on button "Stop Recording" at bounding box center [1002, 374] width 475 height 44
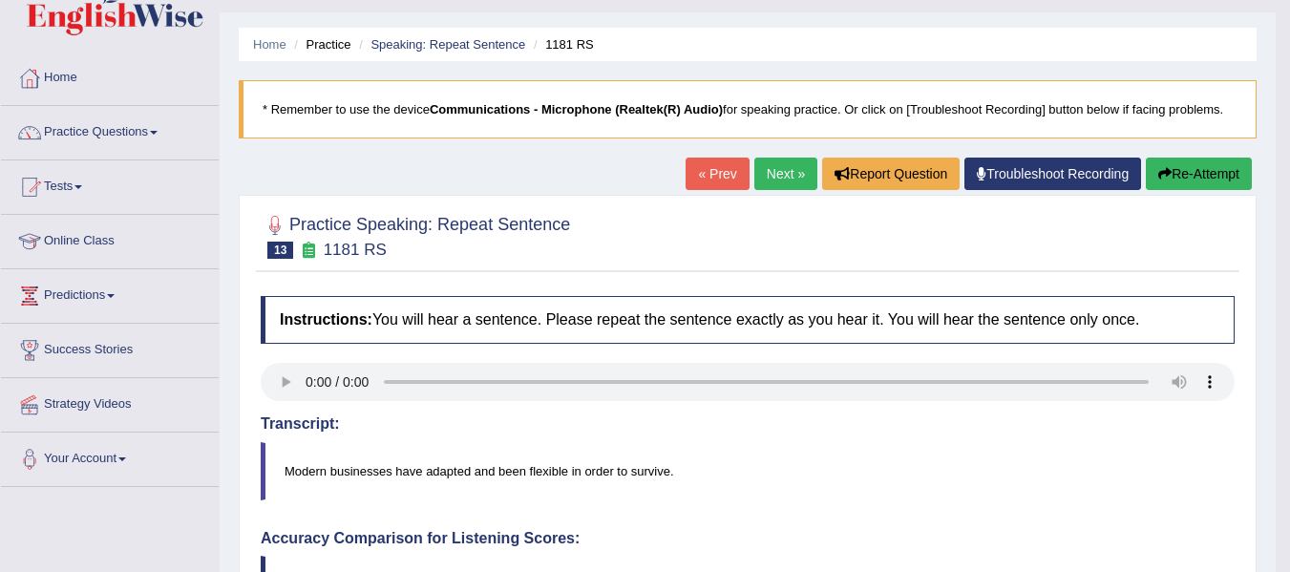
scroll to position [25, 0]
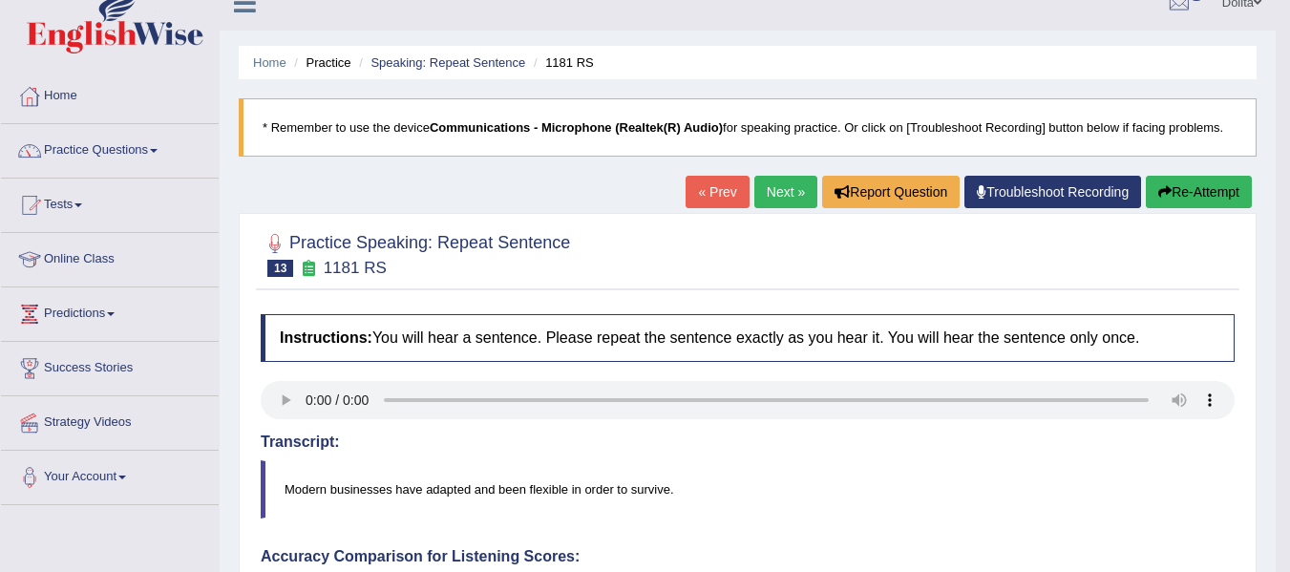
click at [773, 188] on link "Next »" at bounding box center [785, 192] width 63 height 32
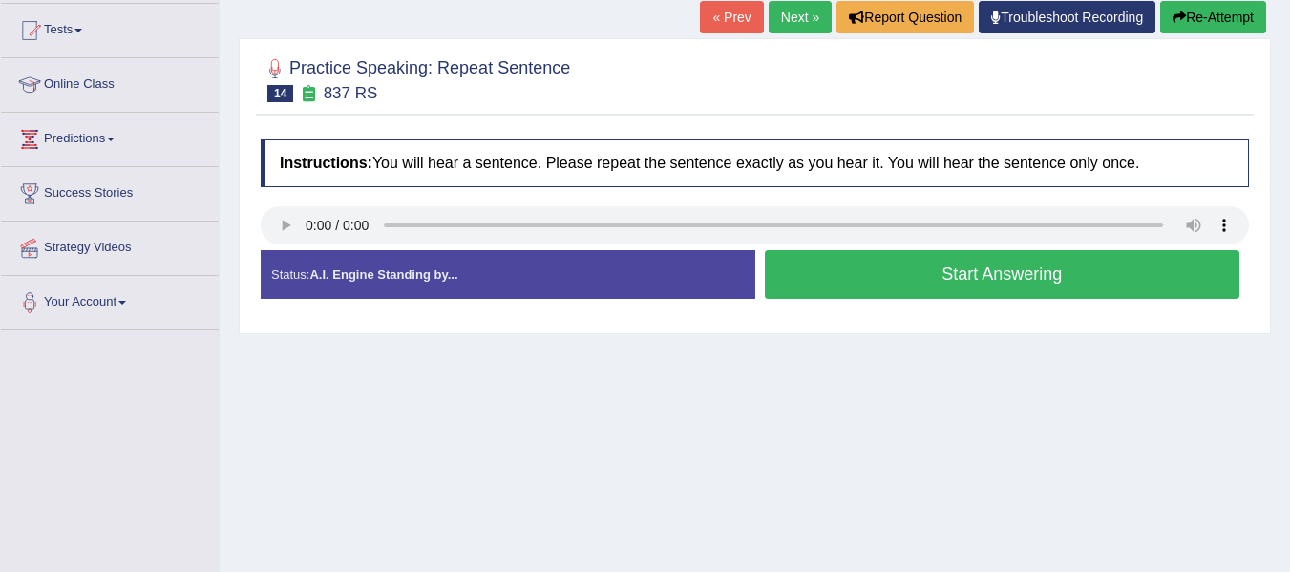
click at [1031, 275] on button "Start Answering" at bounding box center [1002, 274] width 475 height 49
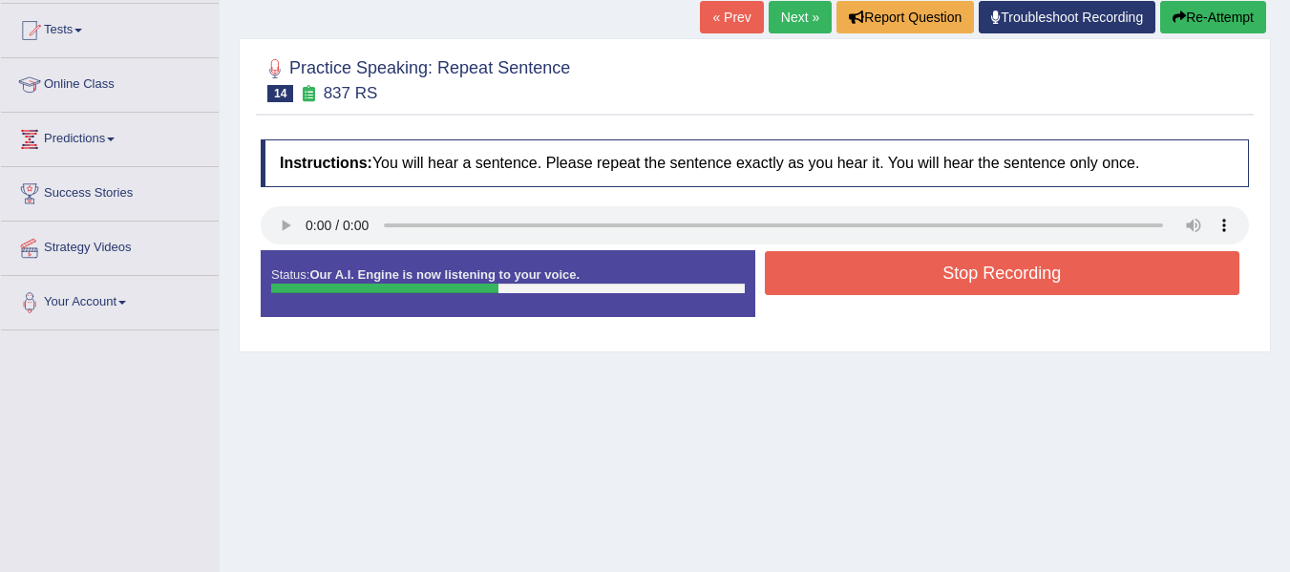
click at [1031, 275] on button "Stop Recording" at bounding box center [1002, 273] width 475 height 44
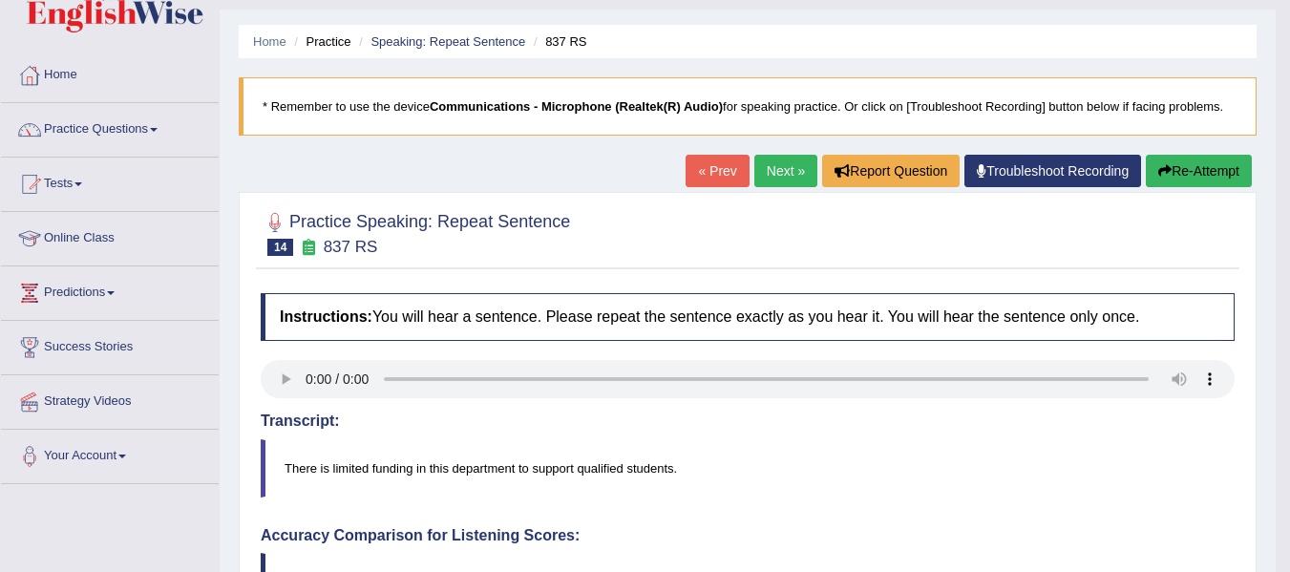
scroll to position [23, 0]
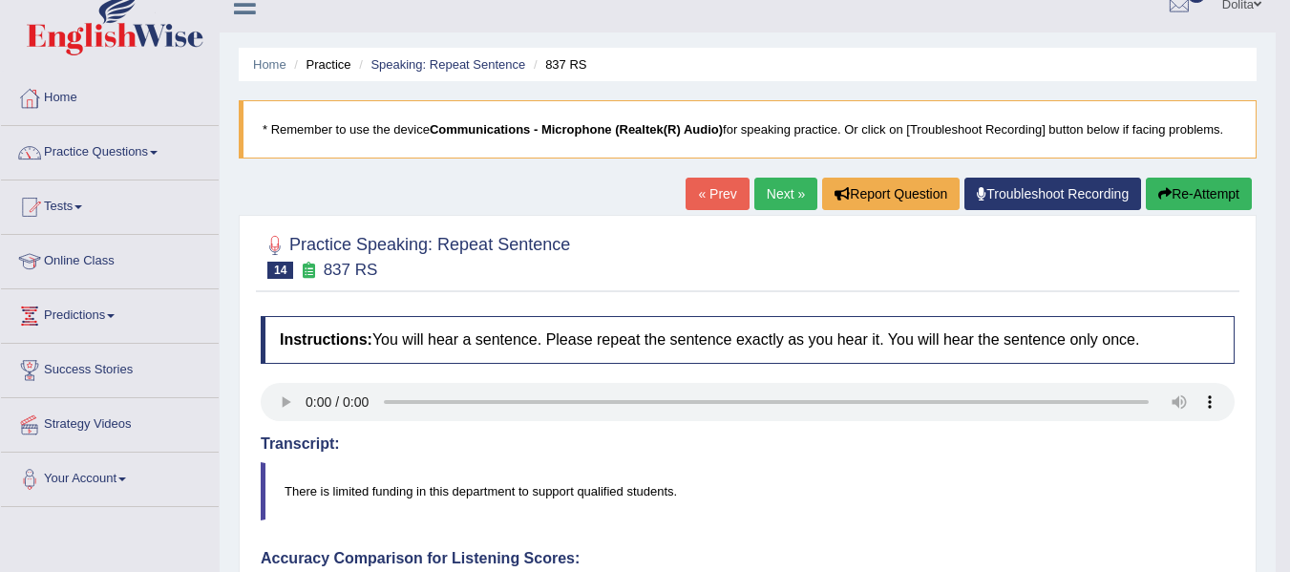
click at [754, 201] on link "Next »" at bounding box center [785, 194] width 63 height 32
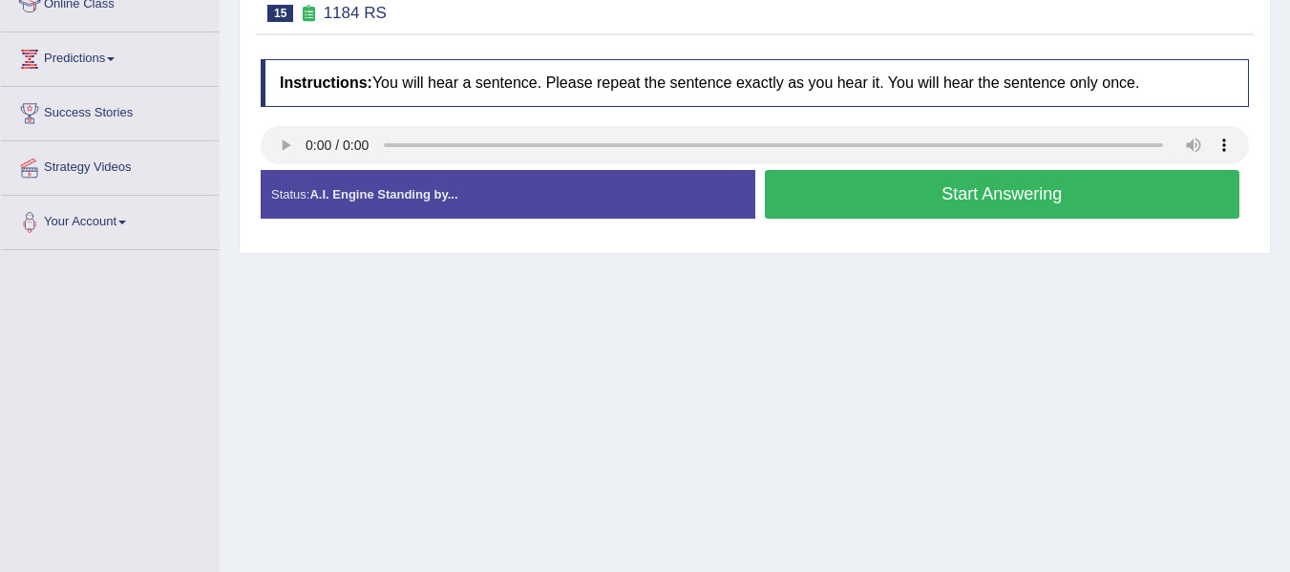
click at [1018, 206] on button "Start Answering" at bounding box center [1002, 194] width 475 height 49
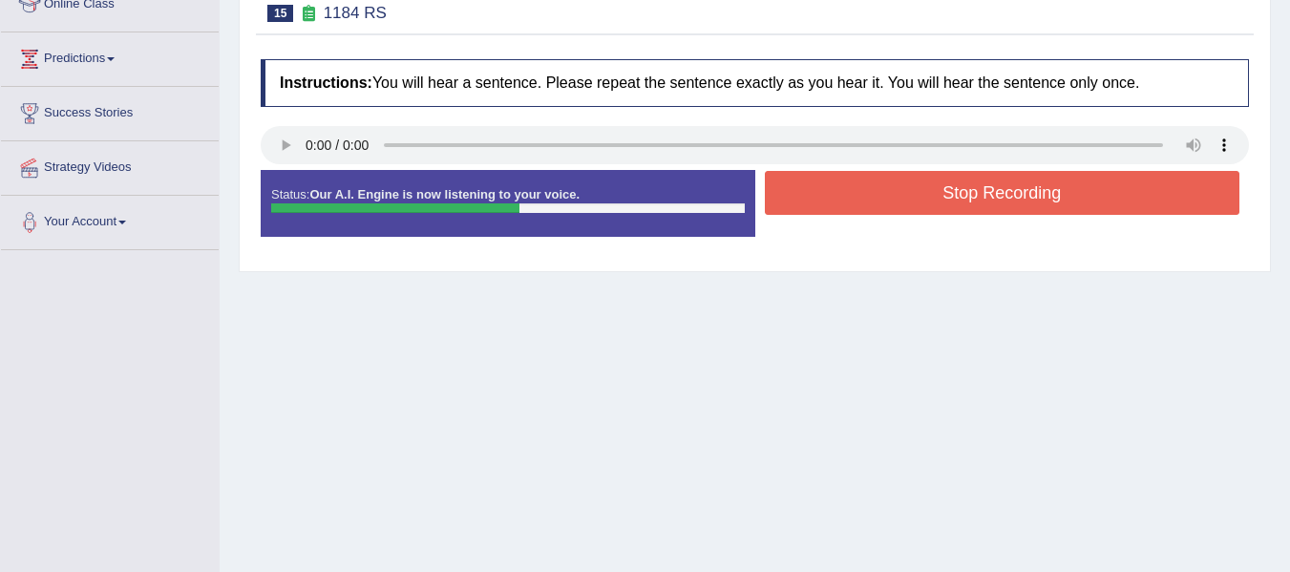
click at [1018, 206] on button "Stop Recording" at bounding box center [1002, 193] width 475 height 44
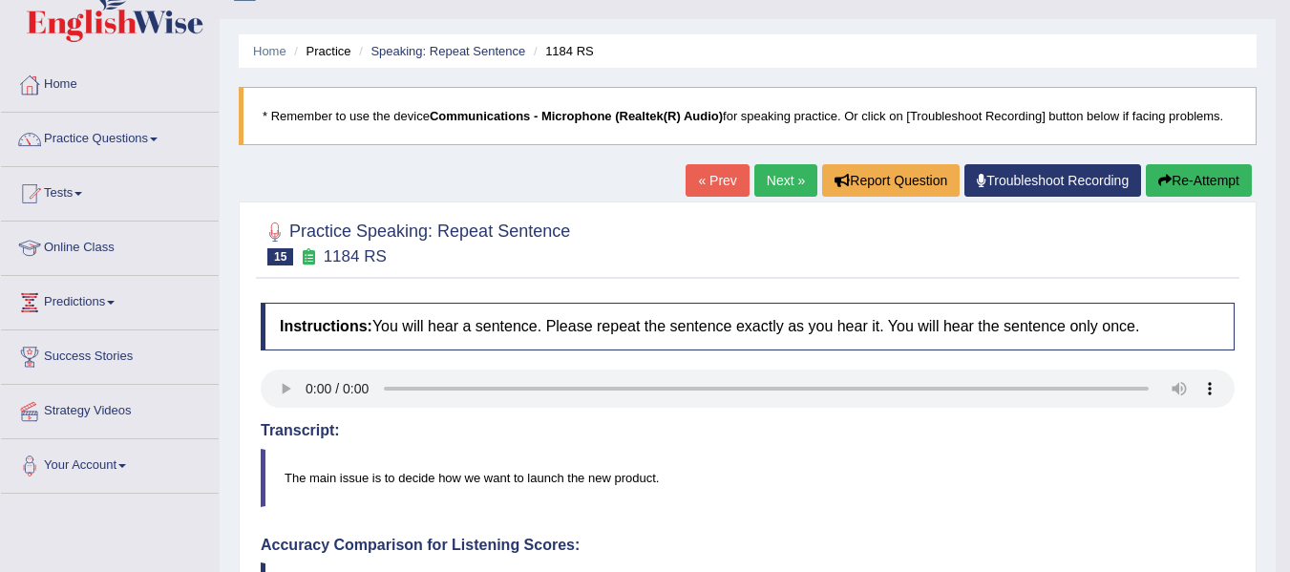
scroll to position [22, 0]
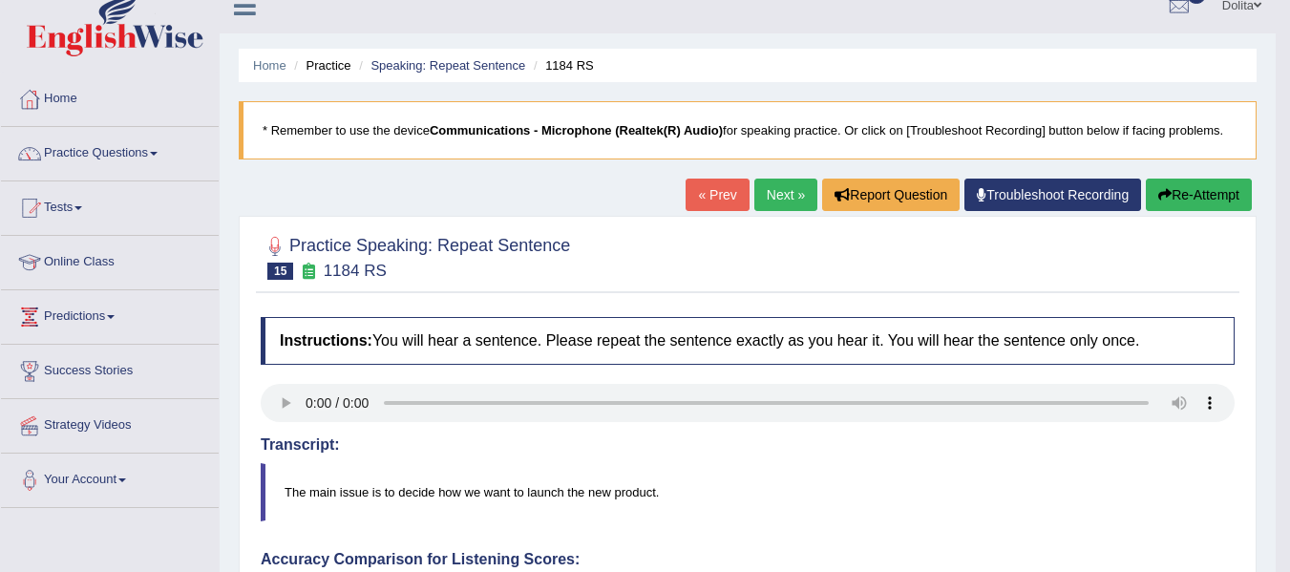
click at [774, 204] on link "Next »" at bounding box center [785, 195] width 63 height 32
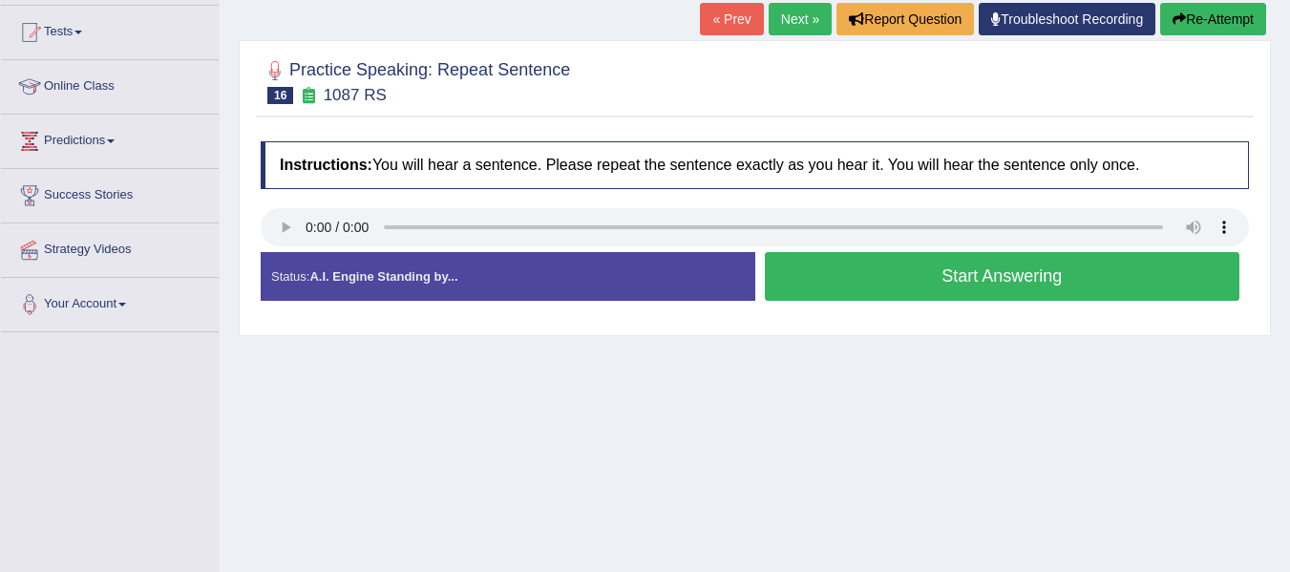
click at [1073, 291] on button "Start Answering" at bounding box center [1002, 276] width 475 height 49
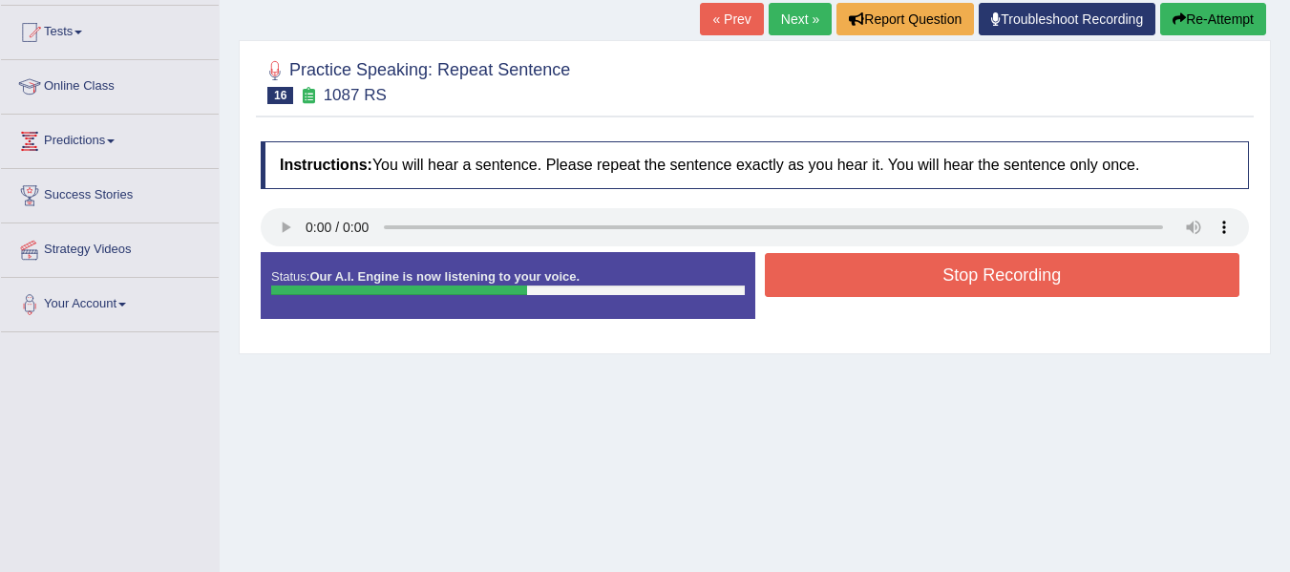
click at [1073, 291] on button "Stop Recording" at bounding box center [1002, 275] width 475 height 44
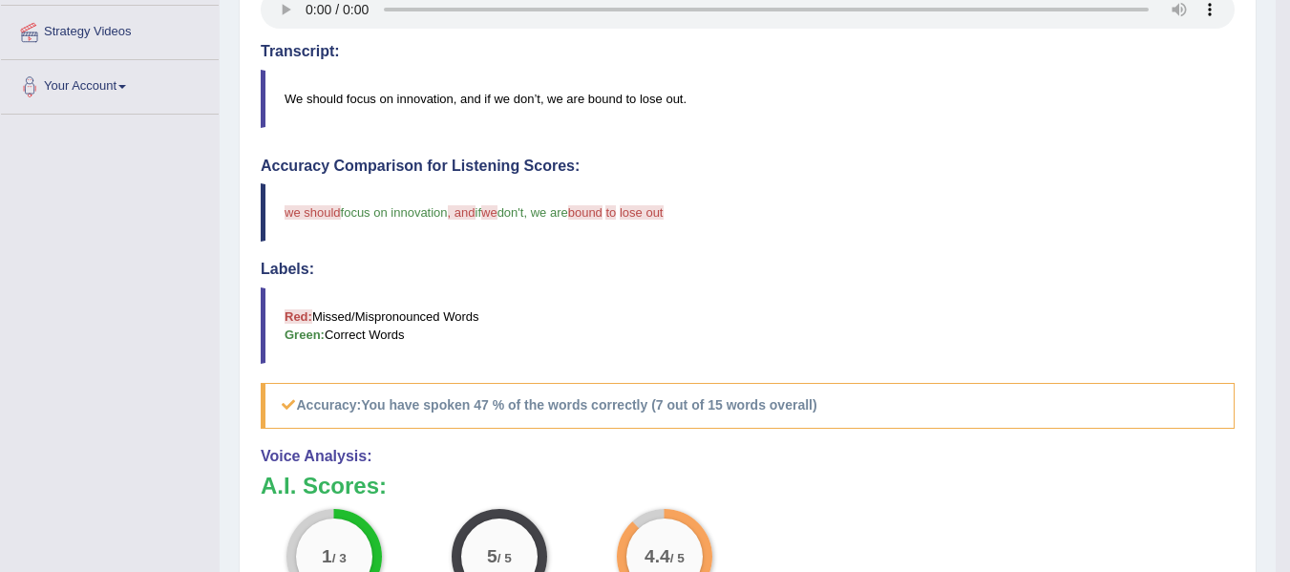
scroll to position [388, 0]
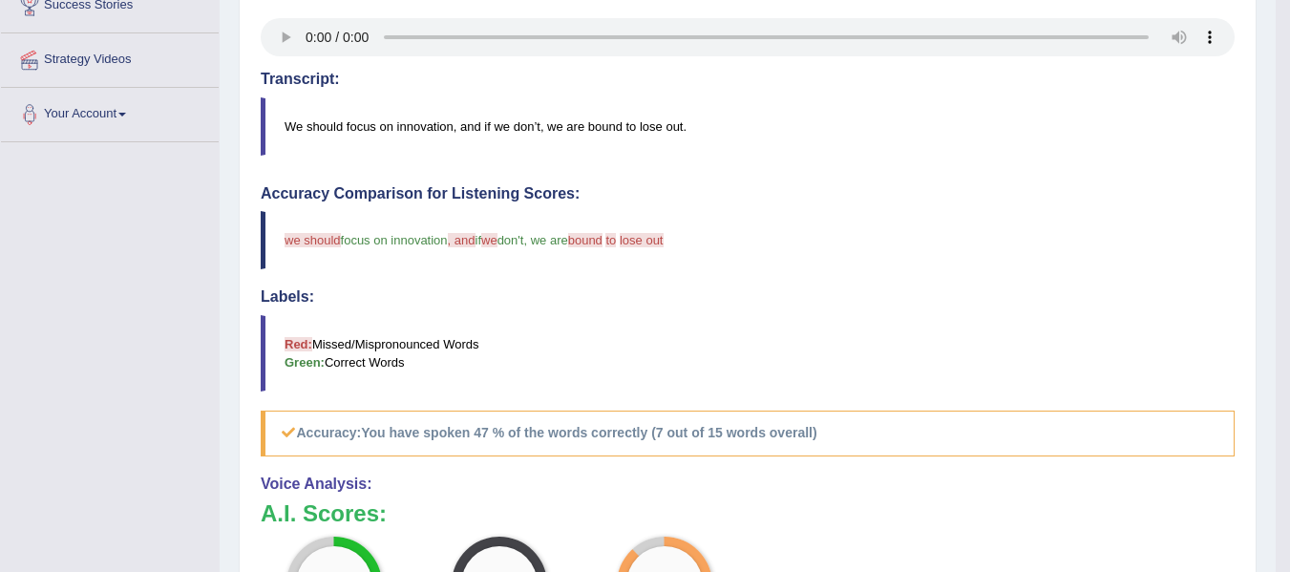
drag, startPoint x: 1280, startPoint y: 246, endPoint x: 1294, endPoint y: 176, distance: 71.9
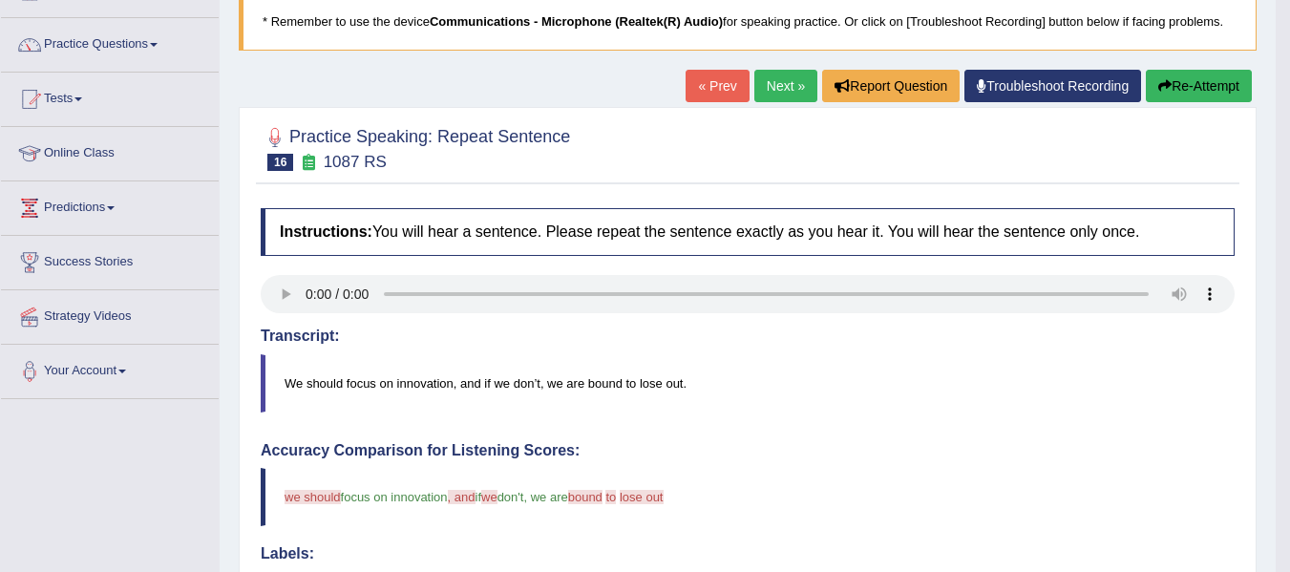
scroll to position [113, 0]
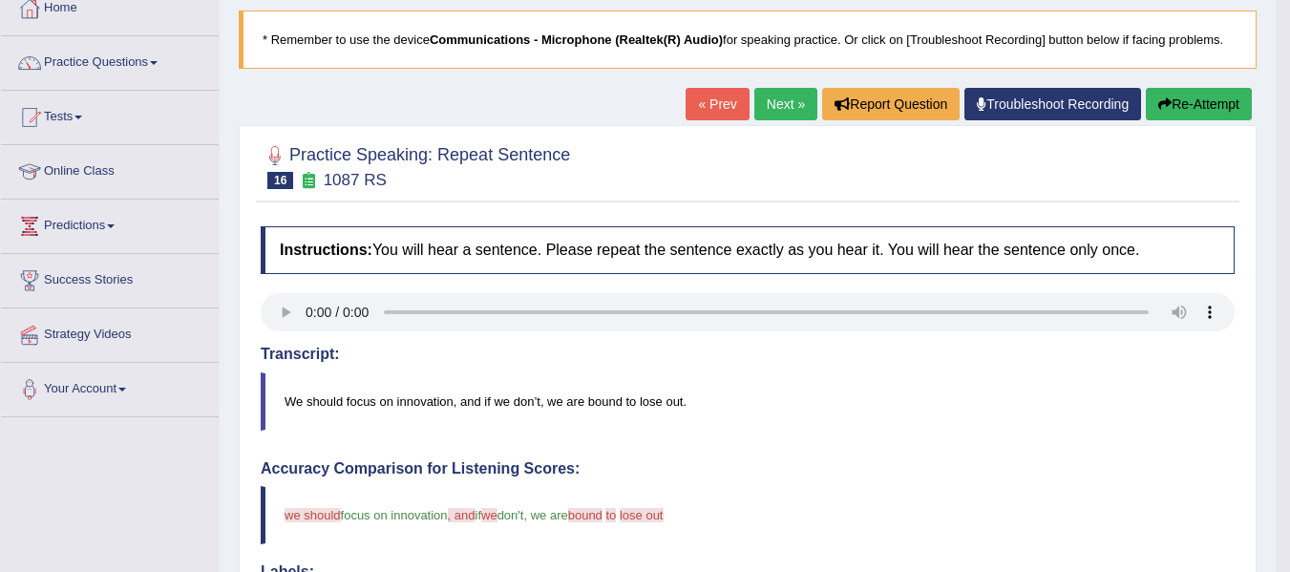
click at [760, 104] on link "Next »" at bounding box center [785, 104] width 63 height 32
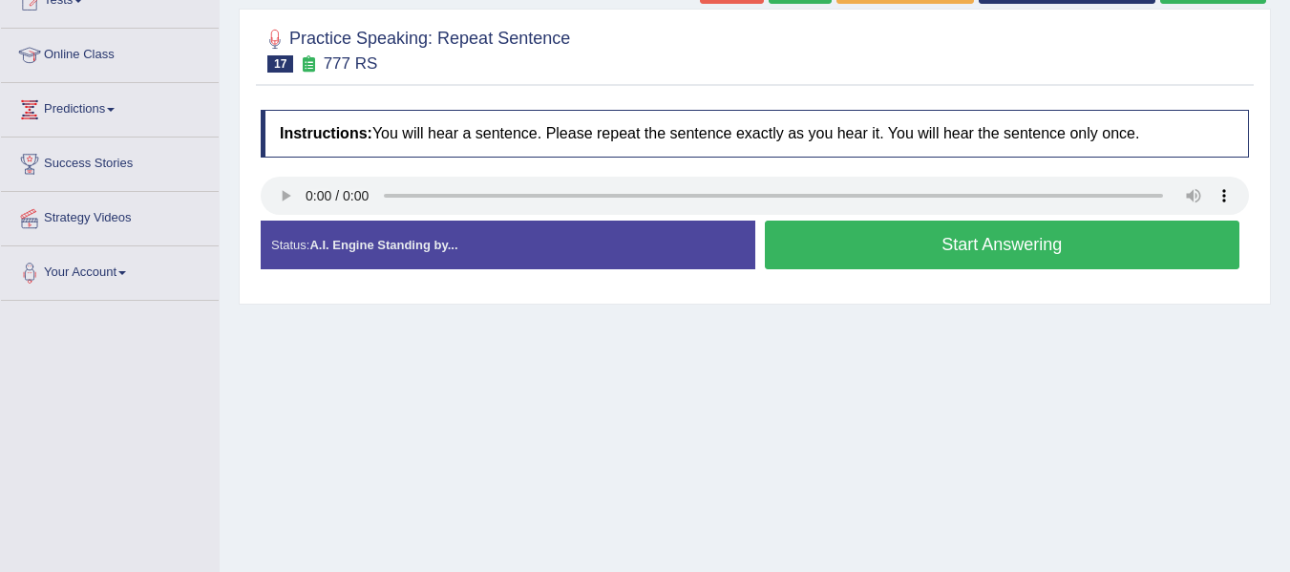
scroll to position [229, 0]
click at [971, 278] on div "Status: A.I. Engine Standing by... Start Answering Stop Recording" at bounding box center [755, 255] width 988 height 68
click at [978, 256] on button "Start Answering" at bounding box center [1002, 245] width 475 height 49
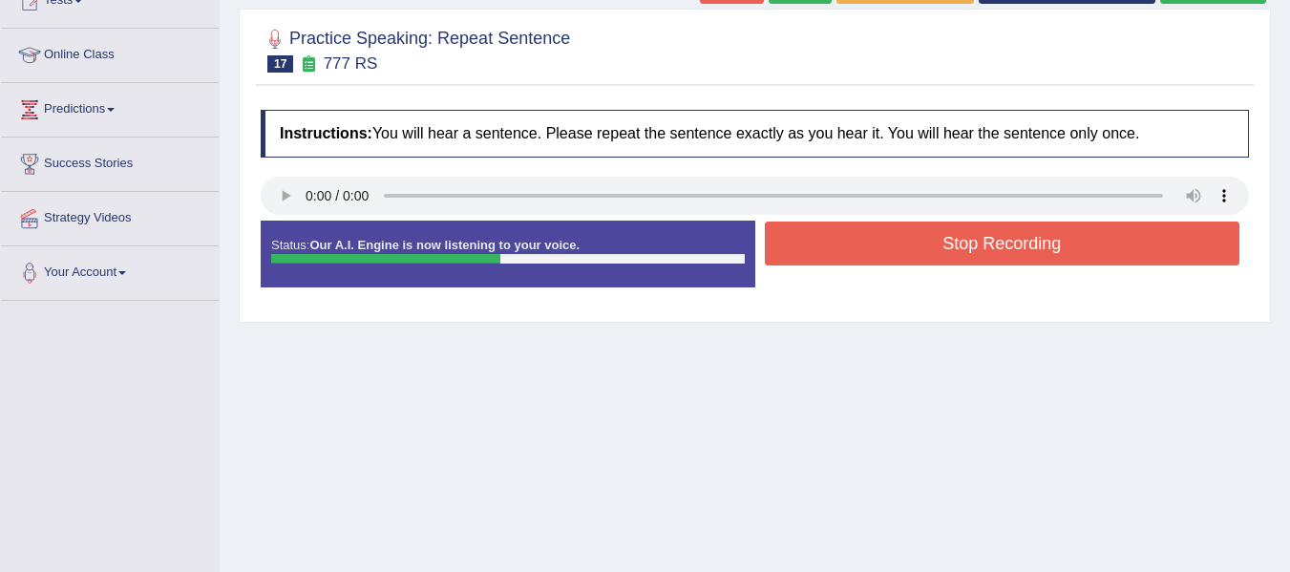
click at [978, 256] on button "Stop Recording" at bounding box center [1002, 244] width 475 height 44
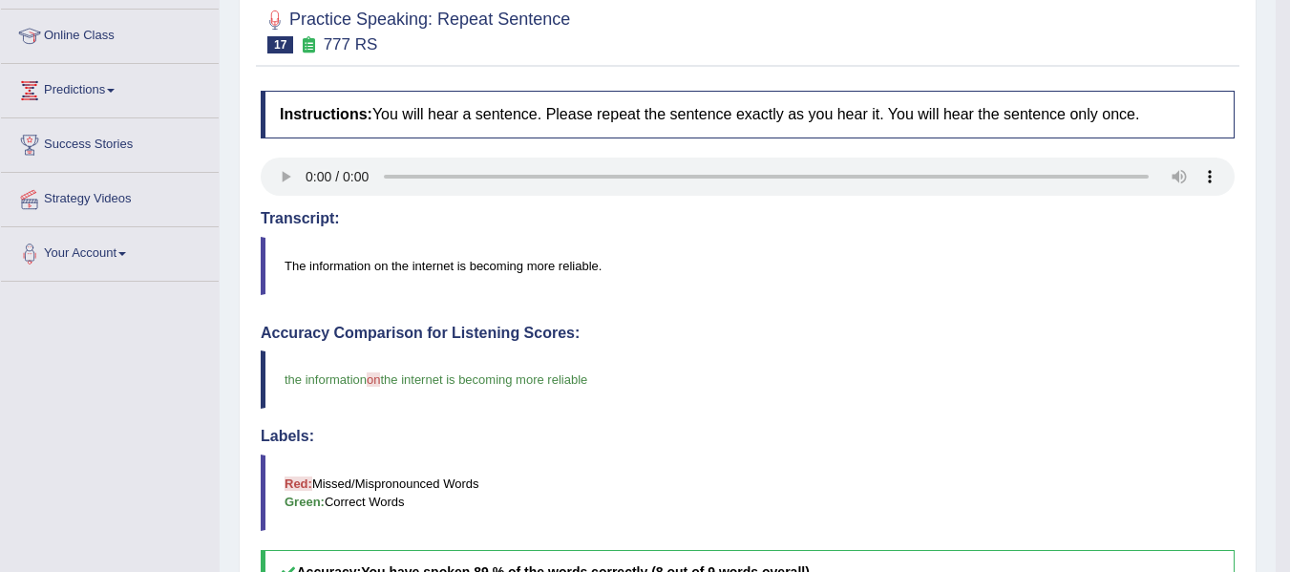
scroll to position [16, 0]
